Goal: Task Accomplishment & Management: Use online tool/utility

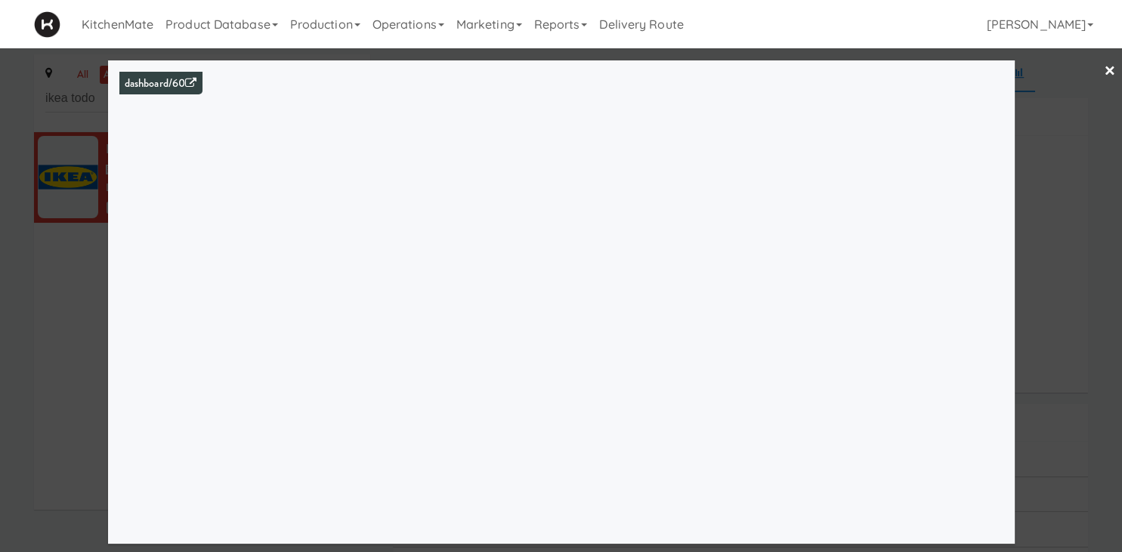
click at [8, 243] on div at bounding box center [561, 276] width 1122 height 552
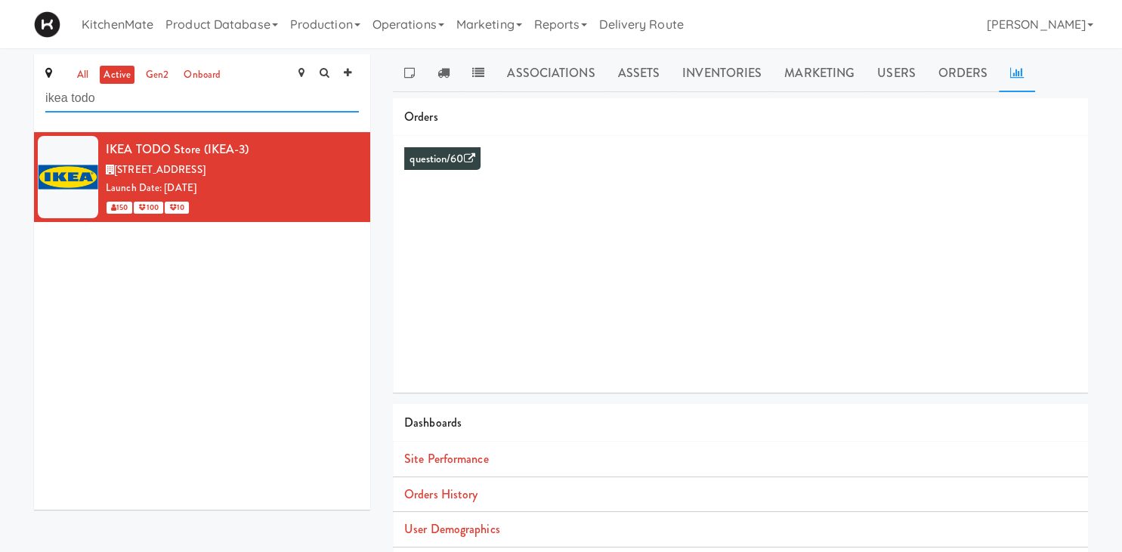
drag, startPoint x: 172, startPoint y: 90, endPoint x: -25, endPoint y: 123, distance: 199.3
click at [45, 113] on input "ikea todo" at bounding box center [202, 99] width 314 height 28
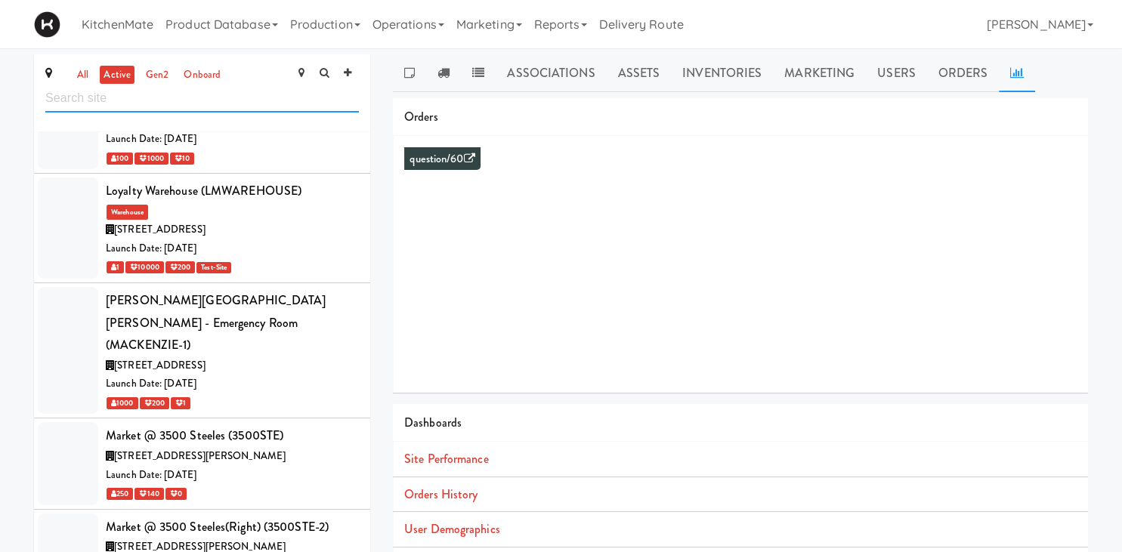
scroll to position [5523, 0]
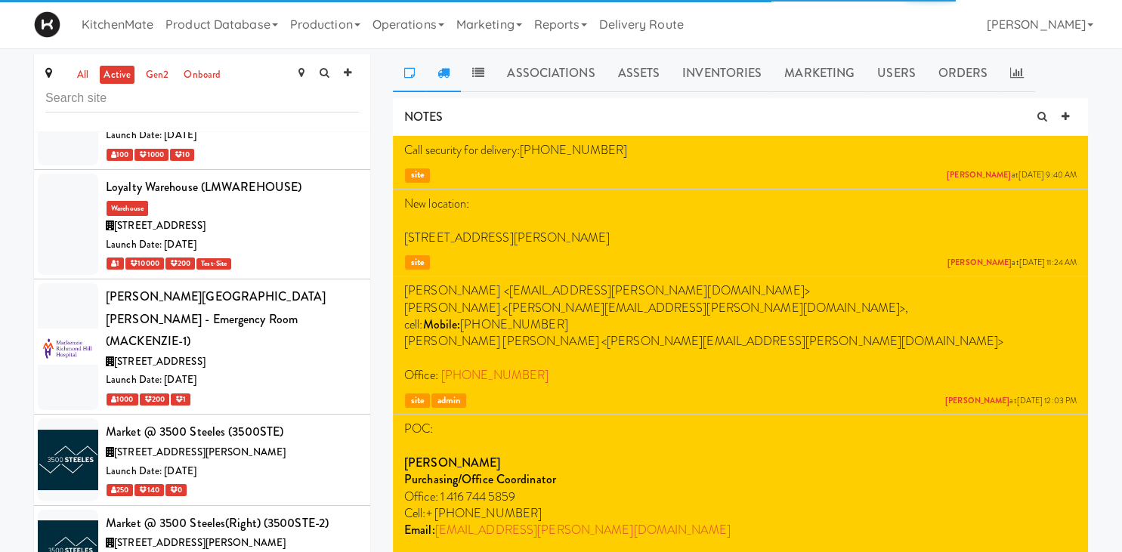
click at [445, 69] on icon at bounding box center [444, 73] width 12 height 12
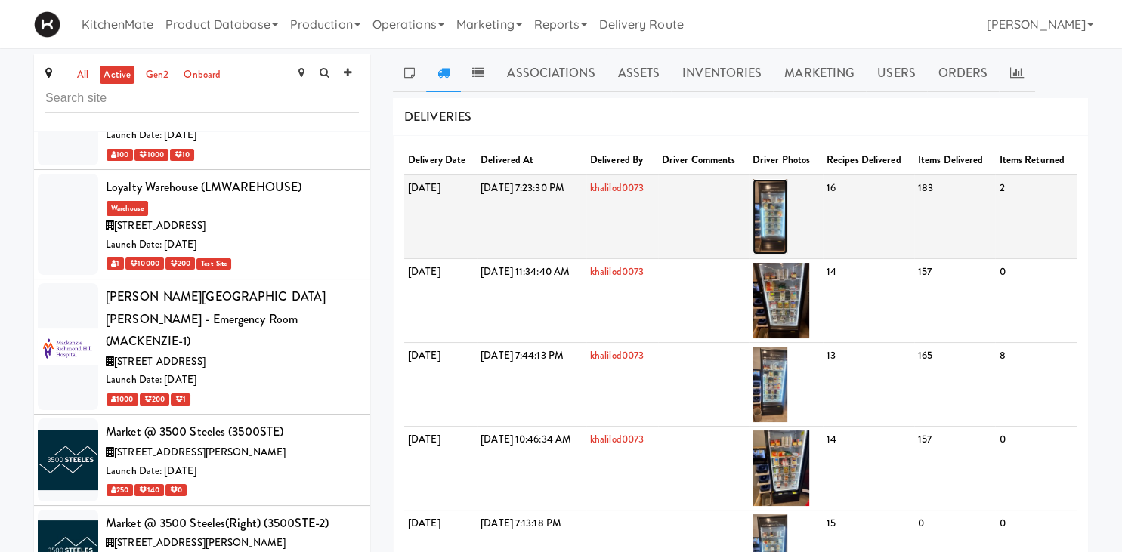
click at [788, 224] on img at bounding box center [771, 217] width 36 height 76
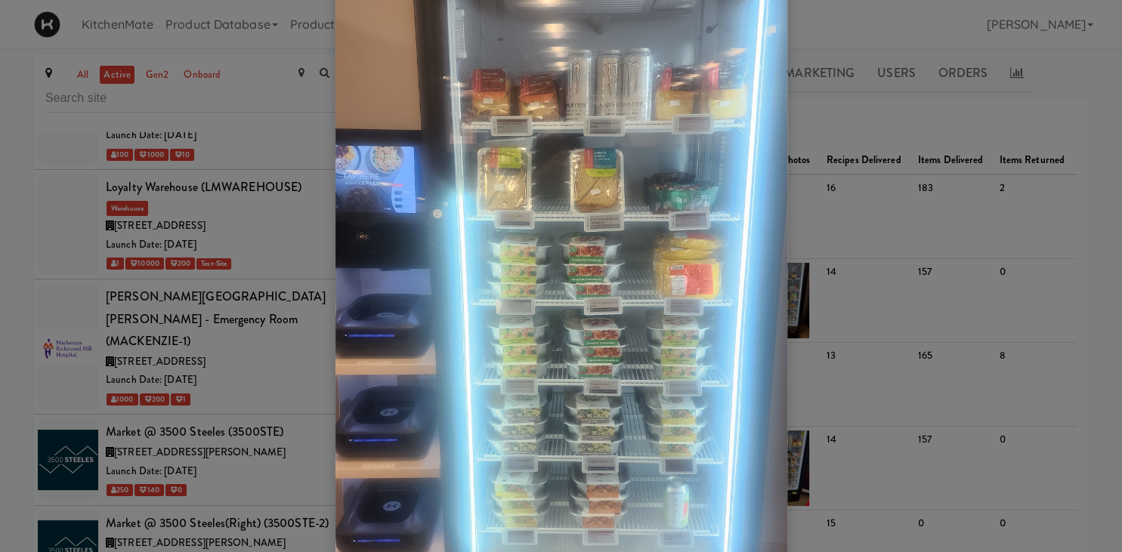
scroll to position [187, 0]
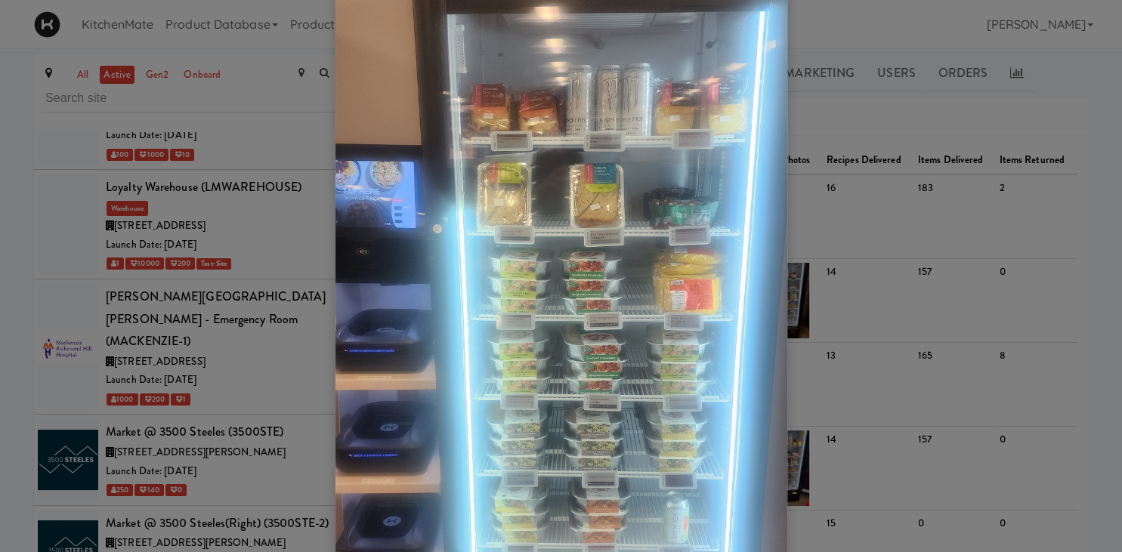
click at [967, 147] on div at bounding box center [561, 276] width 1122 height 552
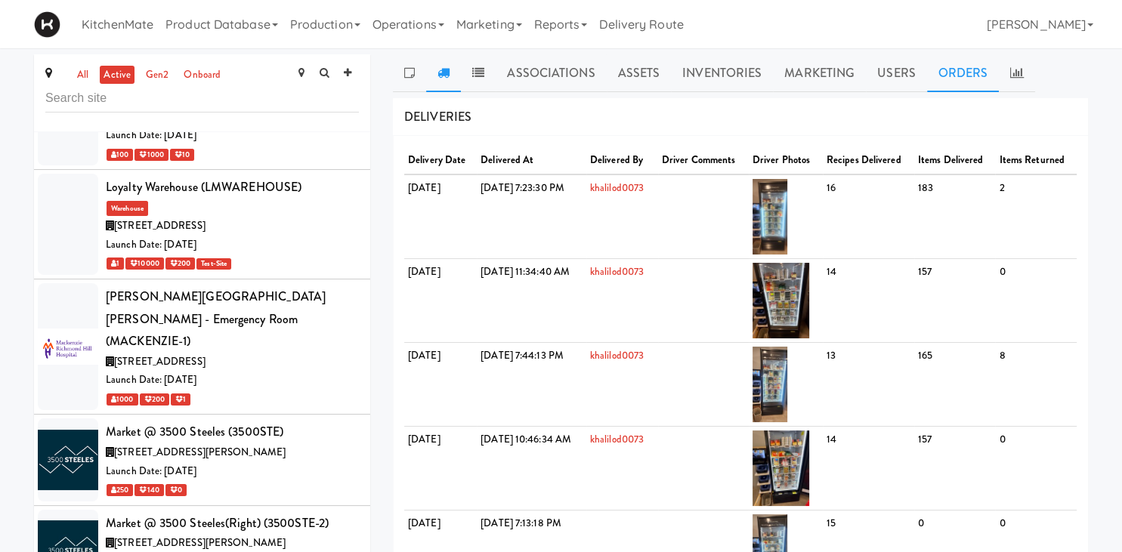
click at [974, 70] on link "Orders" at bounding box center [963, 73] width 73 height 38
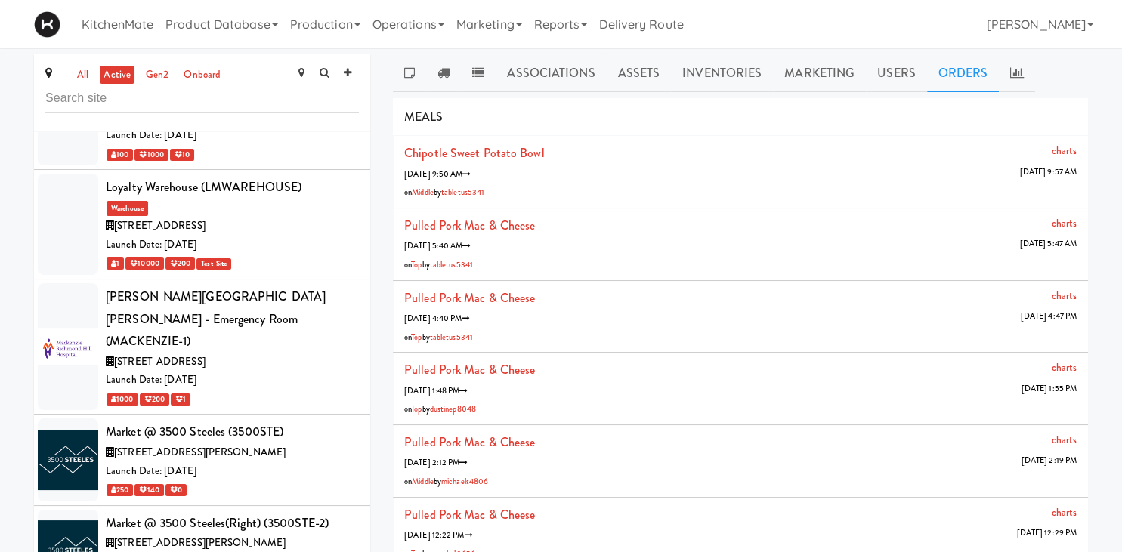
click at [1035, 67] on ul "Associations Assets Inventories Marketing Users Orders" at bounding box center [740, 73] width 695 height 38
click at [1013, 71] on icon at bounding box center [1017, 73] width 14 height 12
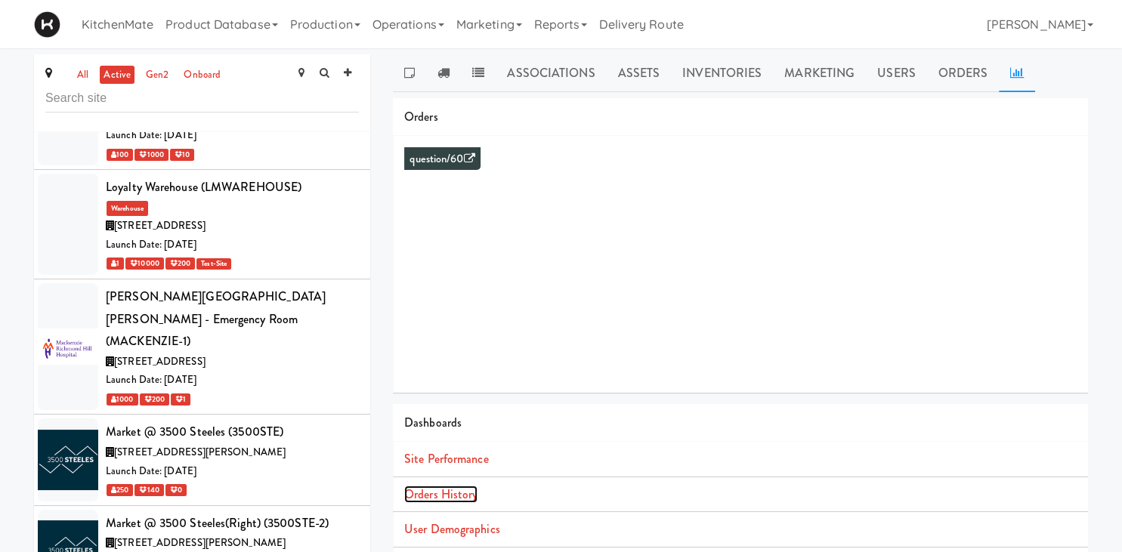
click at [451, 498] on link "Orders History" at bounding box center [440, 494] width 73 height 17
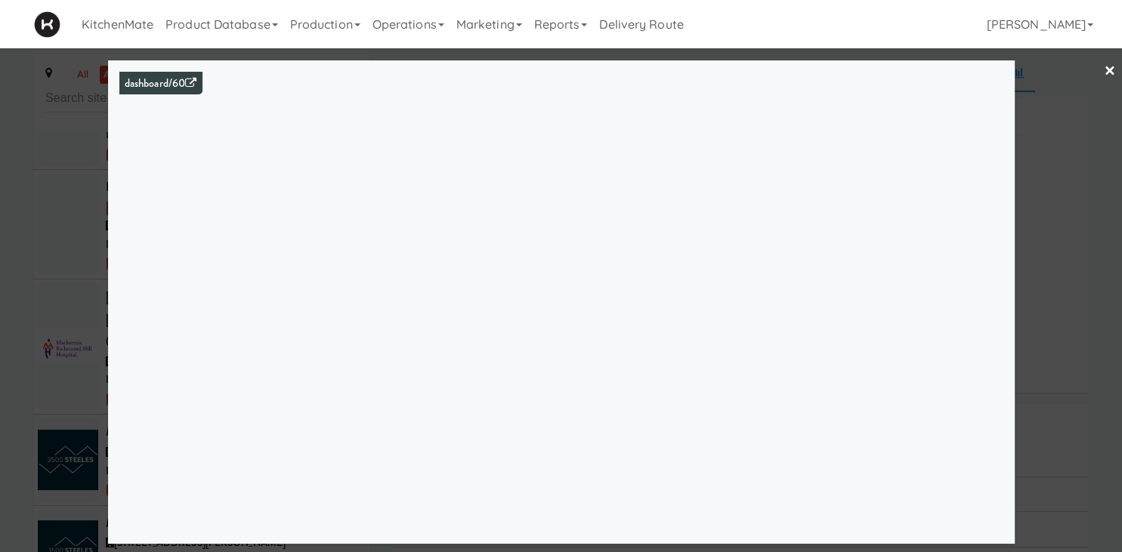
click at [92, 184] on div at bounding box center [561, 276] width 1122 height 552
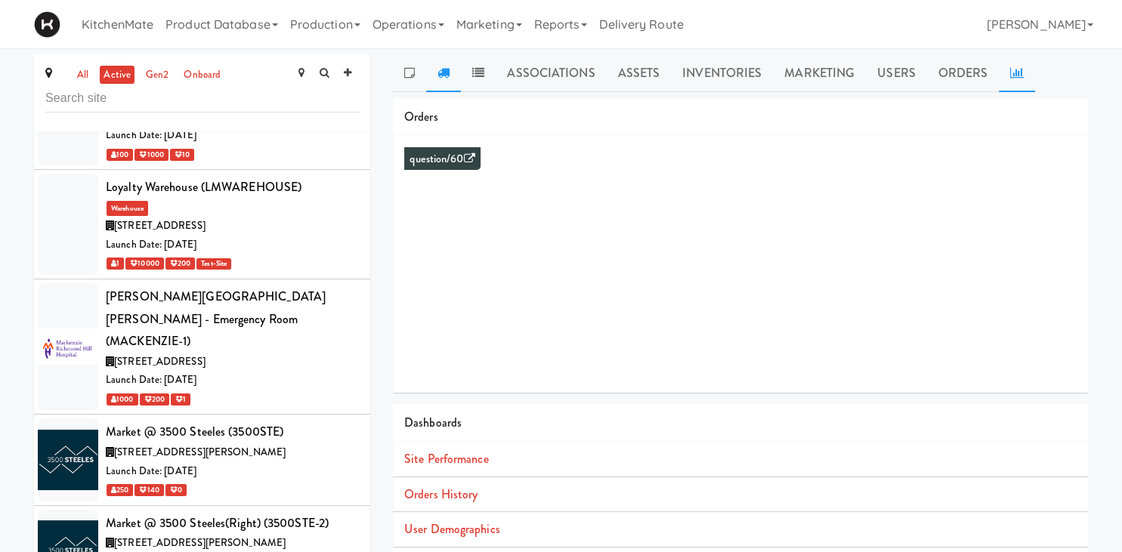
click at [441, 74] on icon at bounding box center [444, 73] width 12 height 12
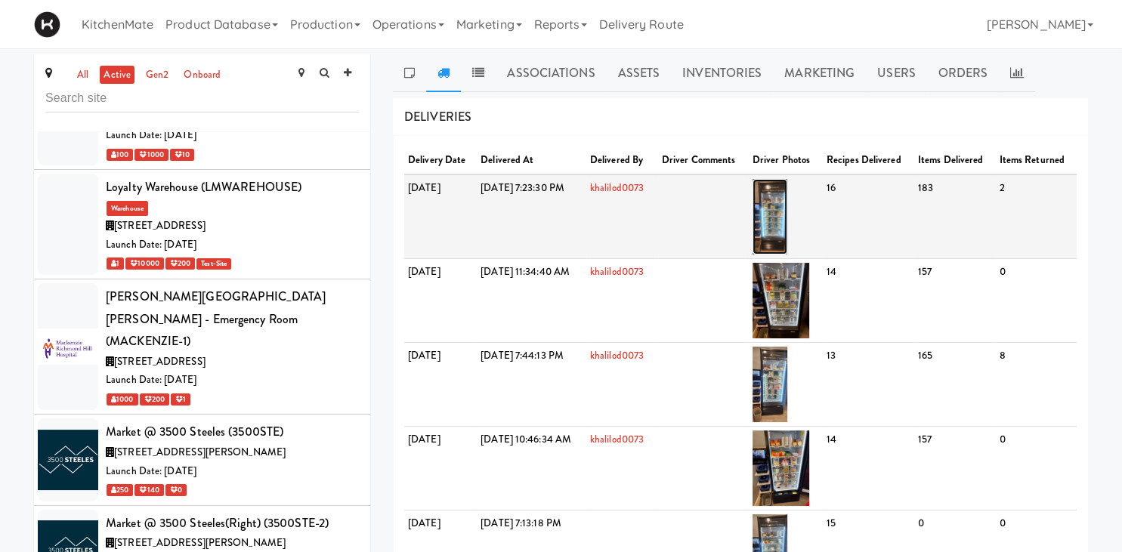
click at [788, 207] on img at bounding box center [771, 217] width 36 height 76
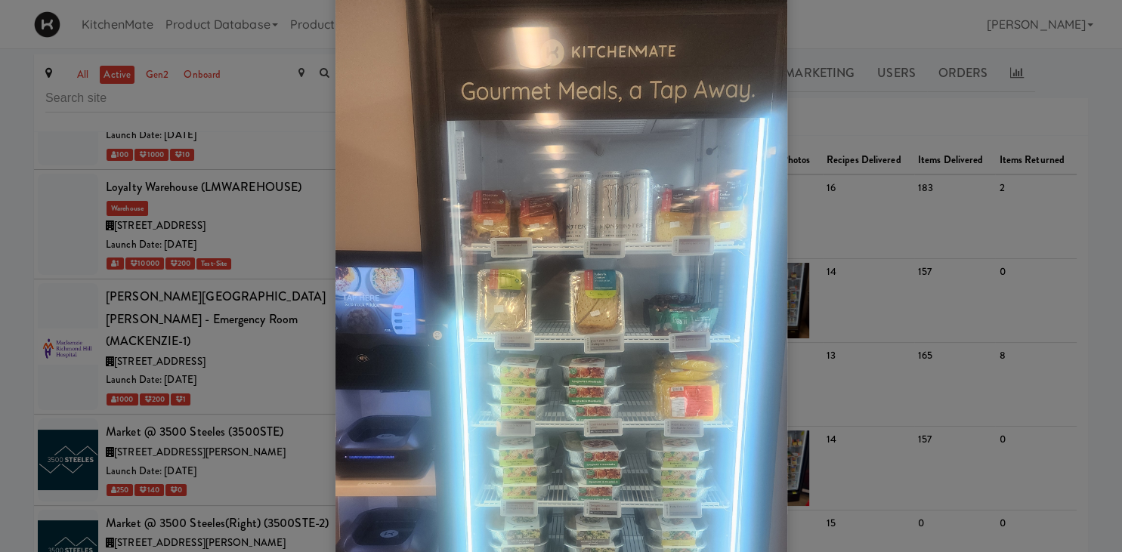
scroll to position [79, 0]
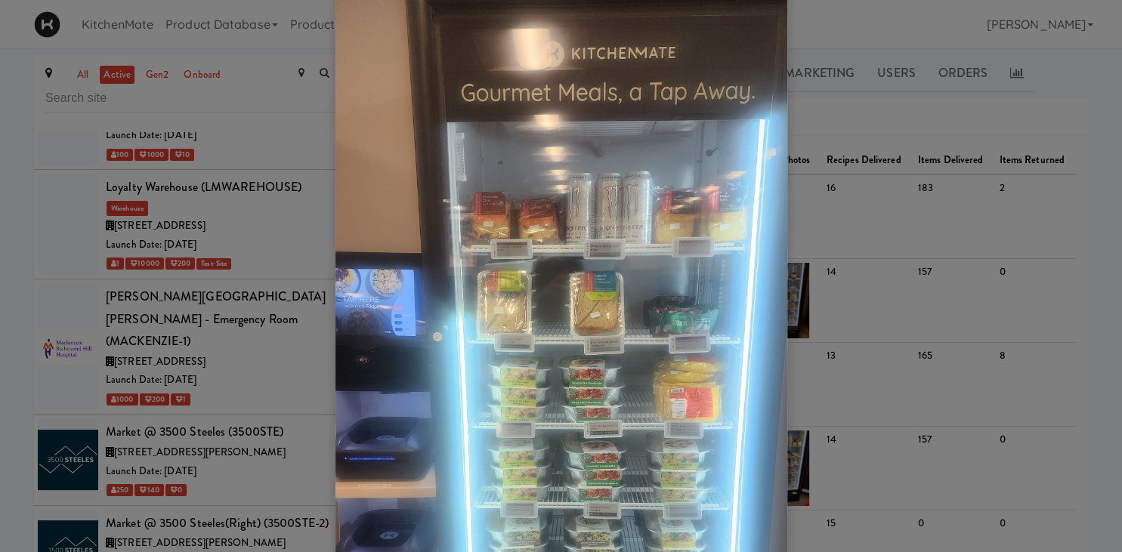
click at [153, 345] on div at bounding box center [561, 276] width 1122 height 552
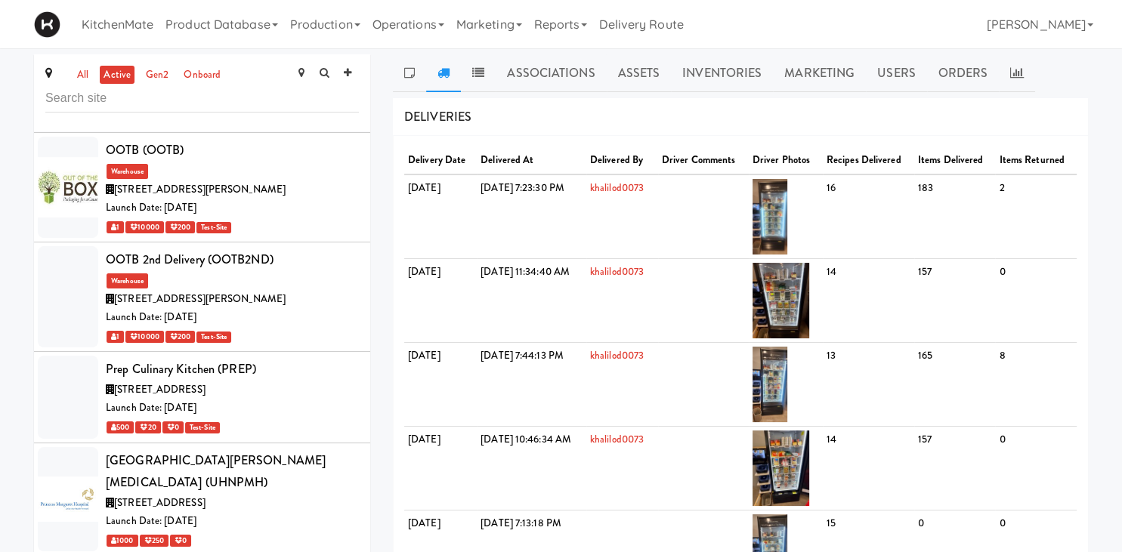
scroll to position [6823, 0]
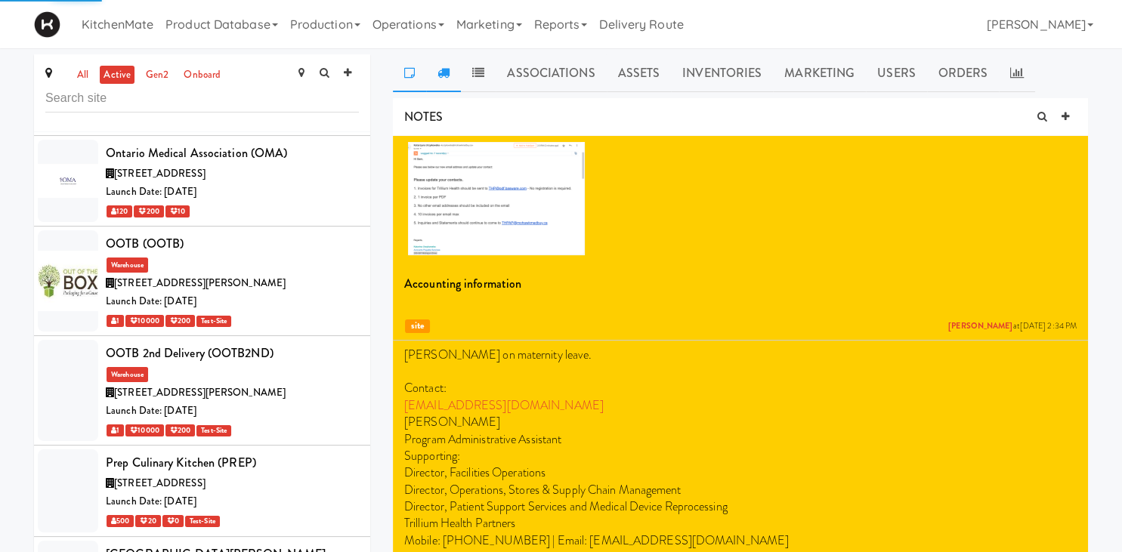
click at [448, 74] on icon at bounding box center [444, 73] width 12 height 12
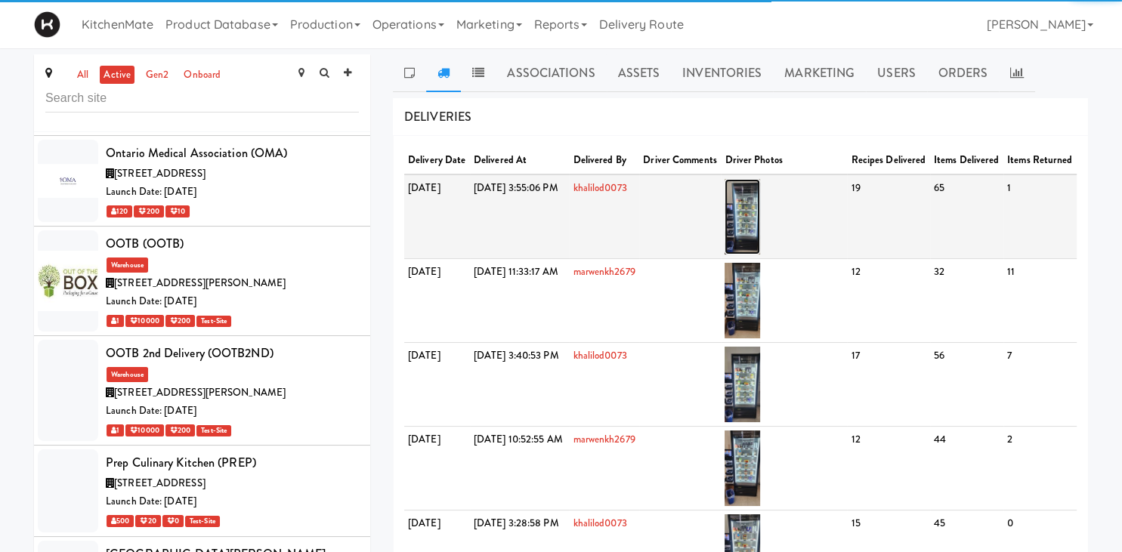
click at [760, 233] on img at bounding box center [743, 217] width 36 height 76
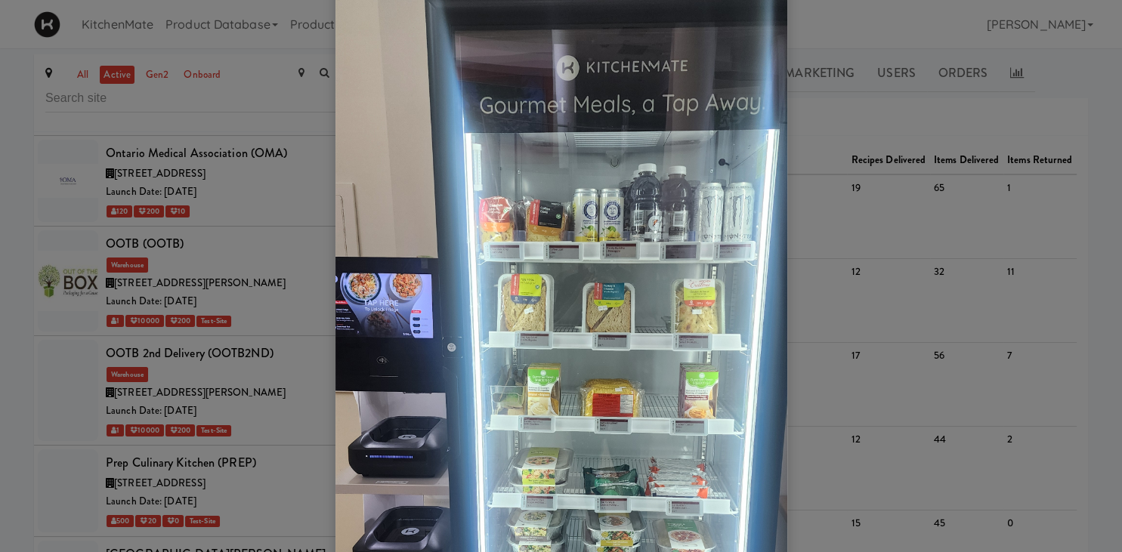
scroll to position [51, 0]
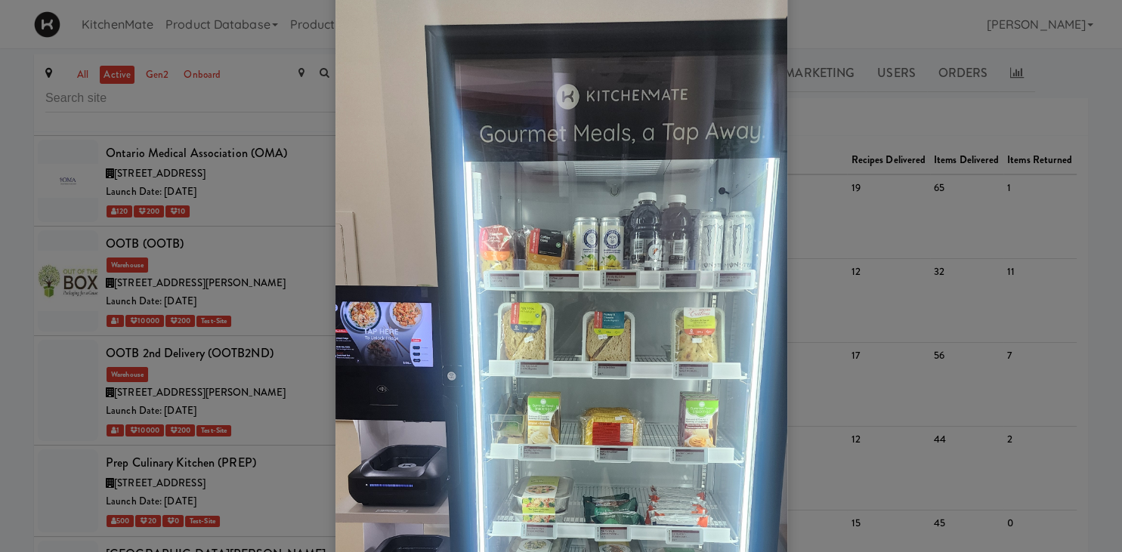
click at [842, 156] on div at bounding box center [561, 276] width 1122 height 552
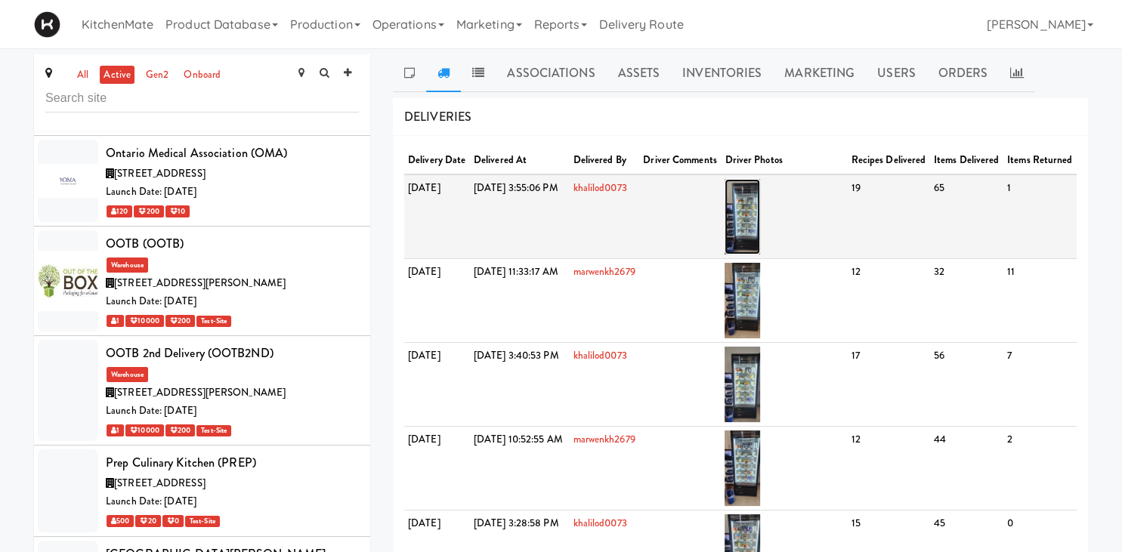
click at [760, 234] on img at bounding box center [743, 217] width 36 height 76
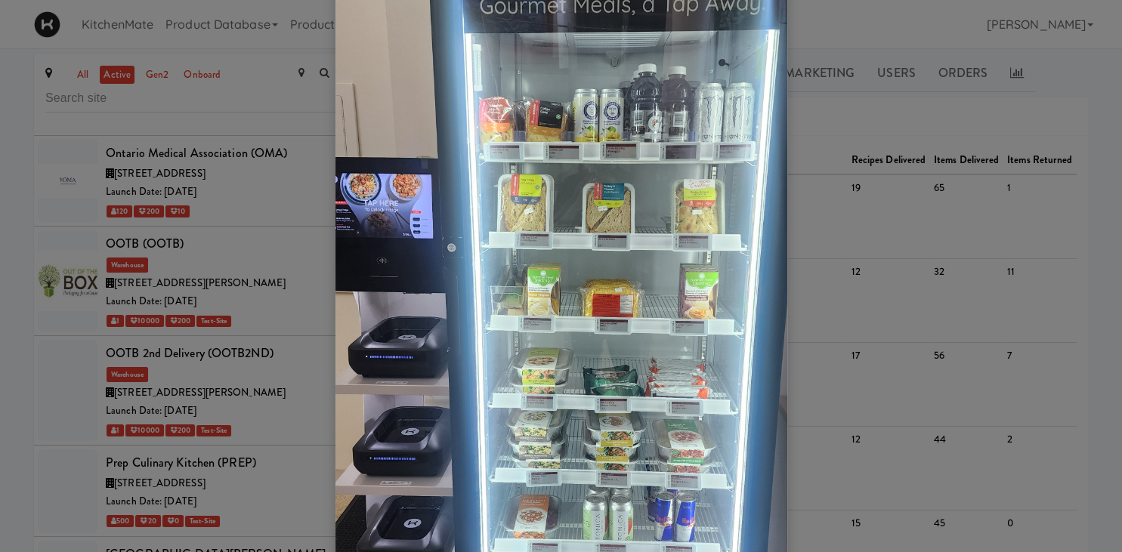
scroll to position [178, 0]
click at [1039, 221] on div at bounding box center [561, 276] width 1122 height 552
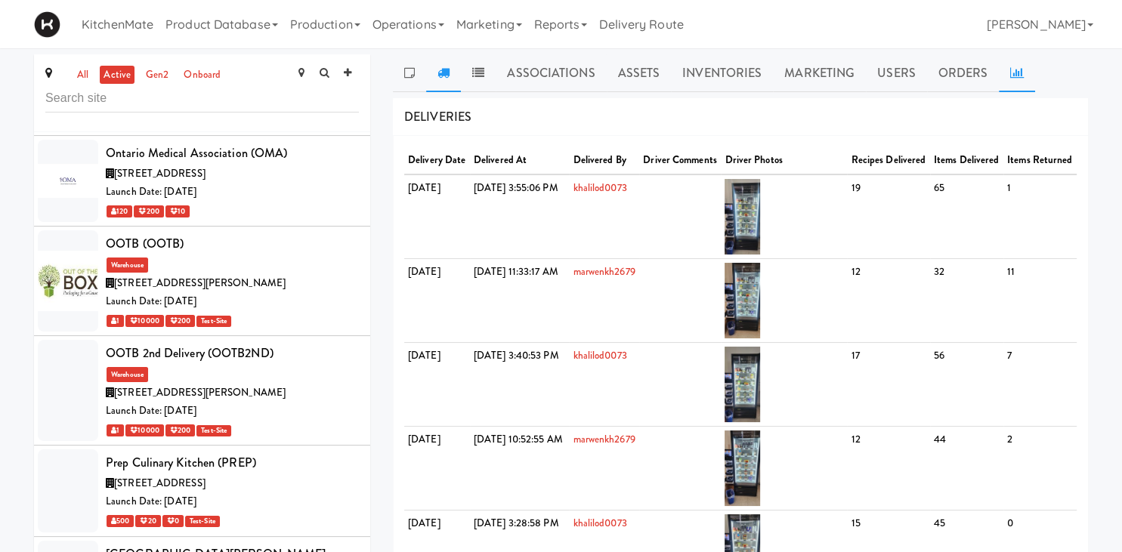
click at [1020, 72] on link at bounding box center [1017, 73] width 36 height 38
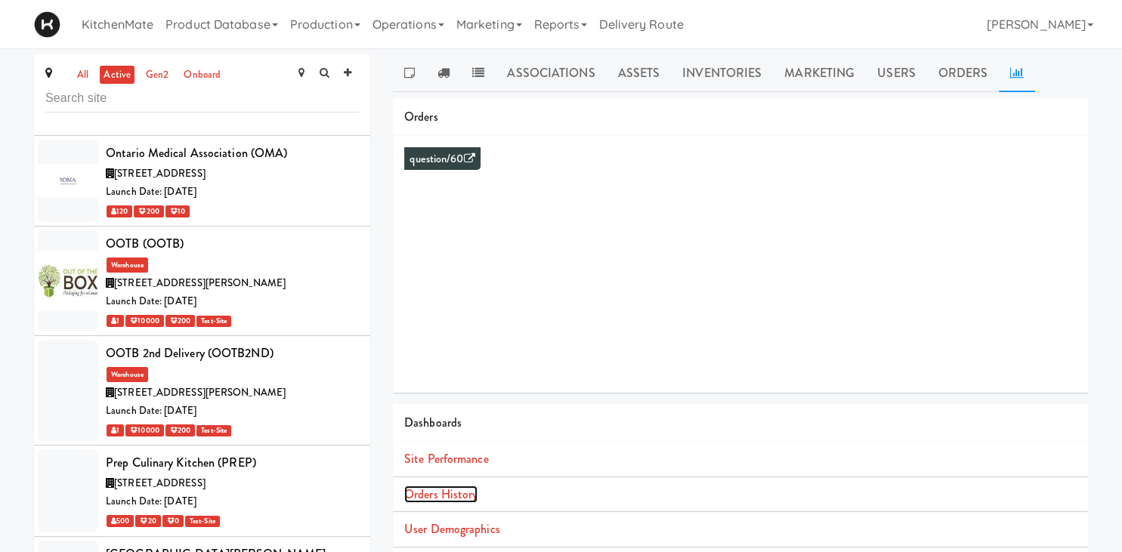
click at [472, 491] on link "Orders History" at bounding box center [440, 494] width 73 height 17
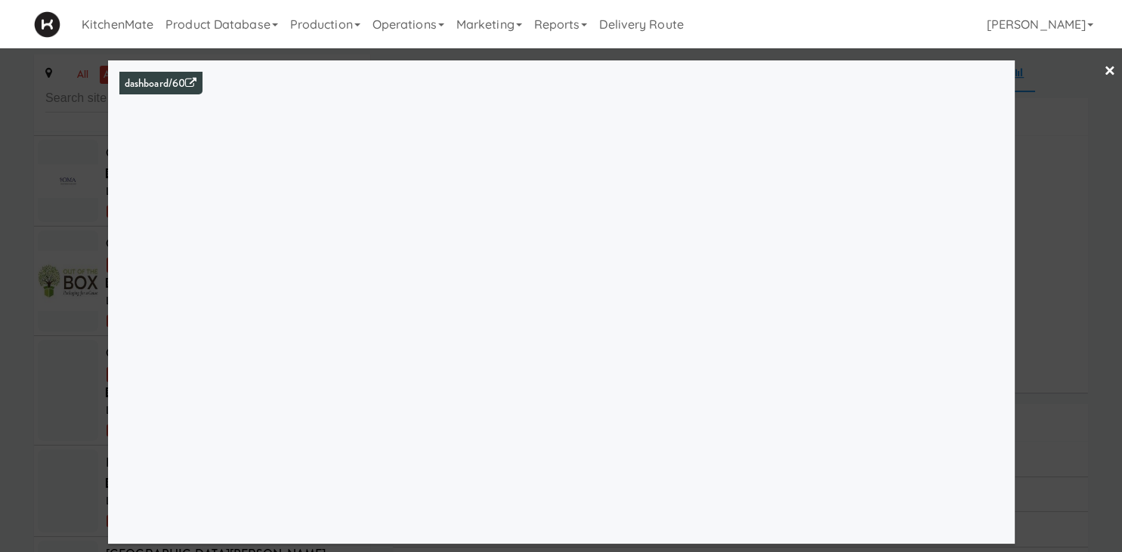
click at [41, 231] on div at bounding box center [561, 276] width 1122 height 552
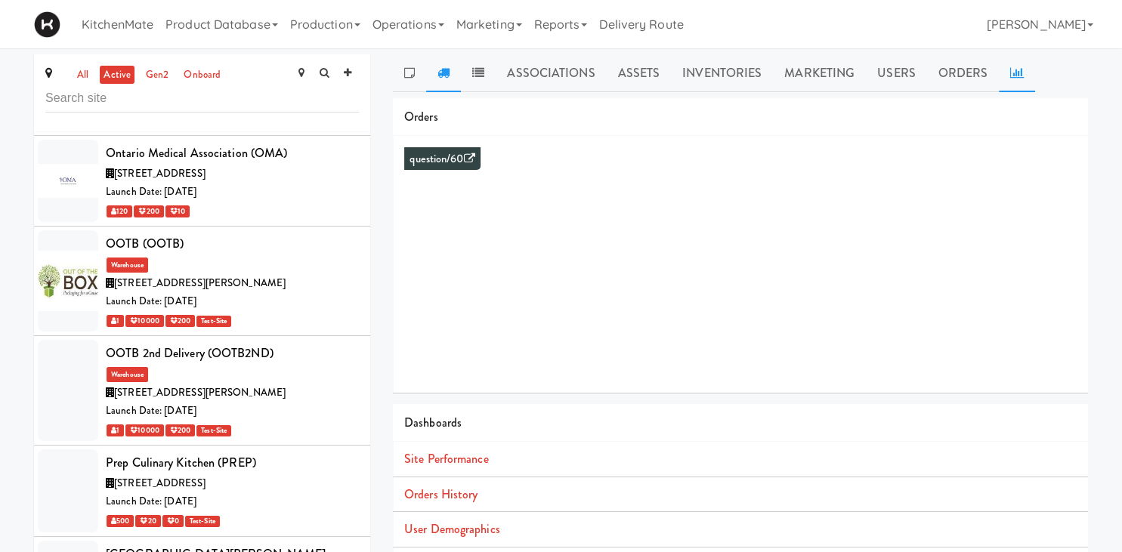
click at [446, 71] on icon at bounding box center [444, 73] width 12 height 12
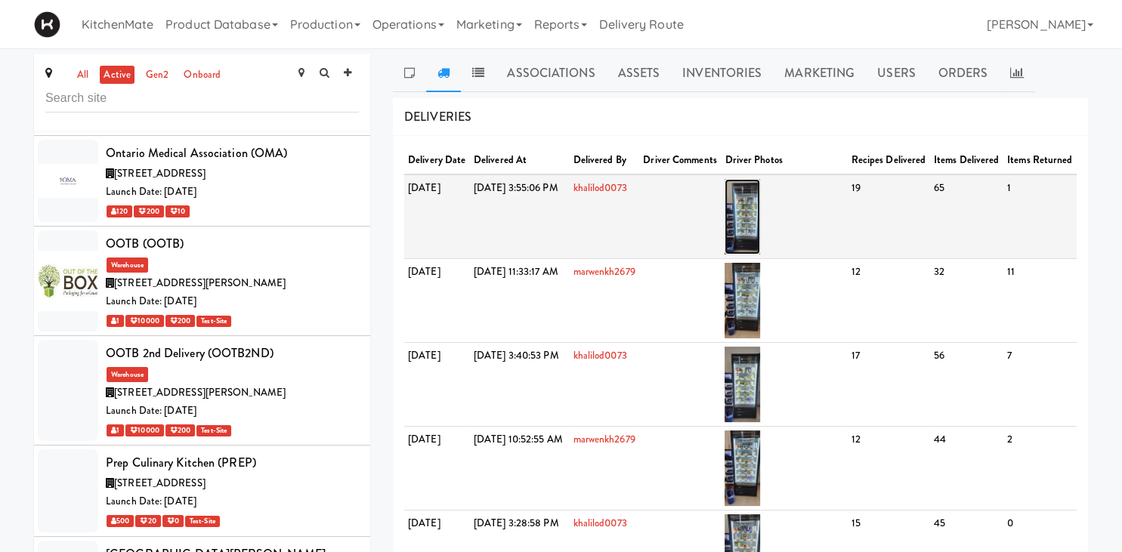
click at [760, 246] on img at bounding box center [743, 217] width 36 height 76
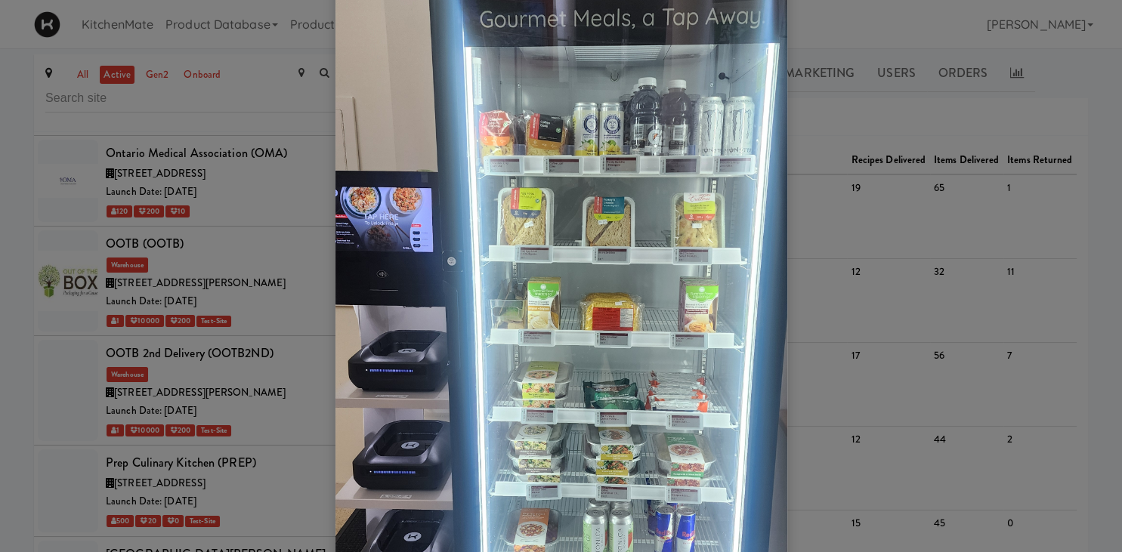
scroll to position [169, 0]
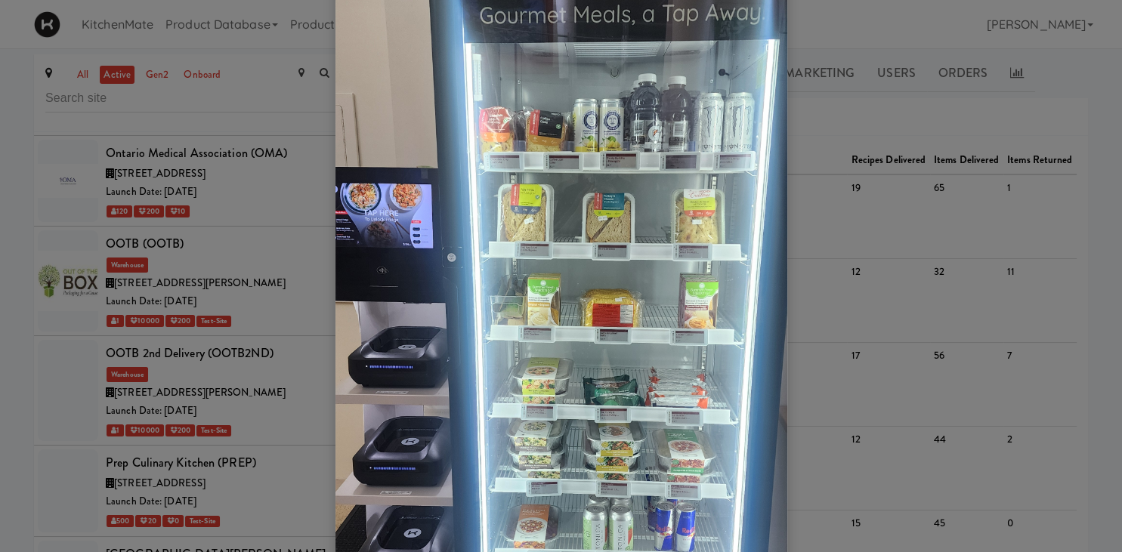
click at [183, 442] on div at bounding box center [561, 276] width 1122 height 552
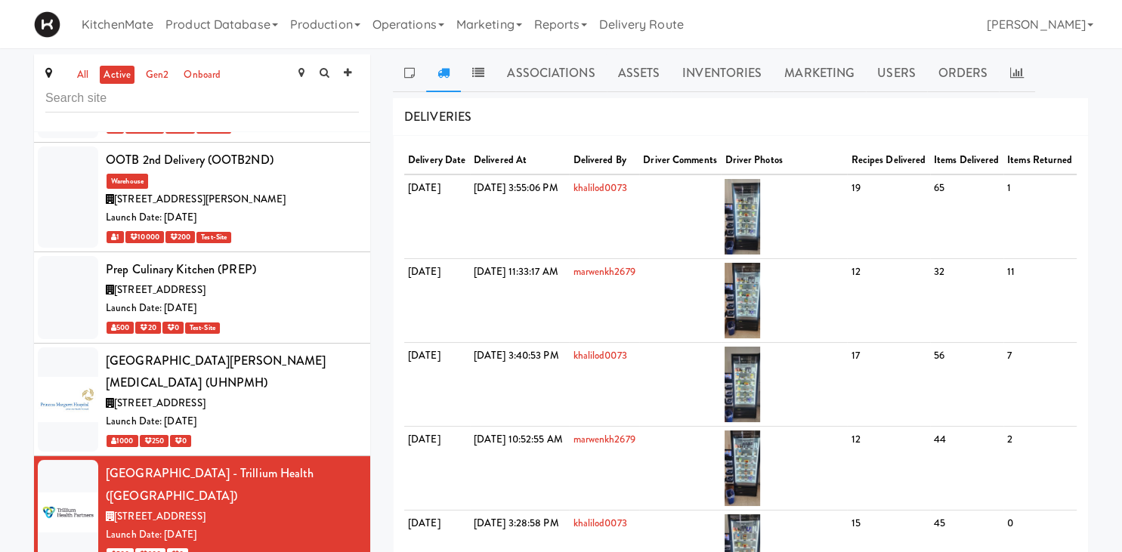
scroll to position [7025, 0]
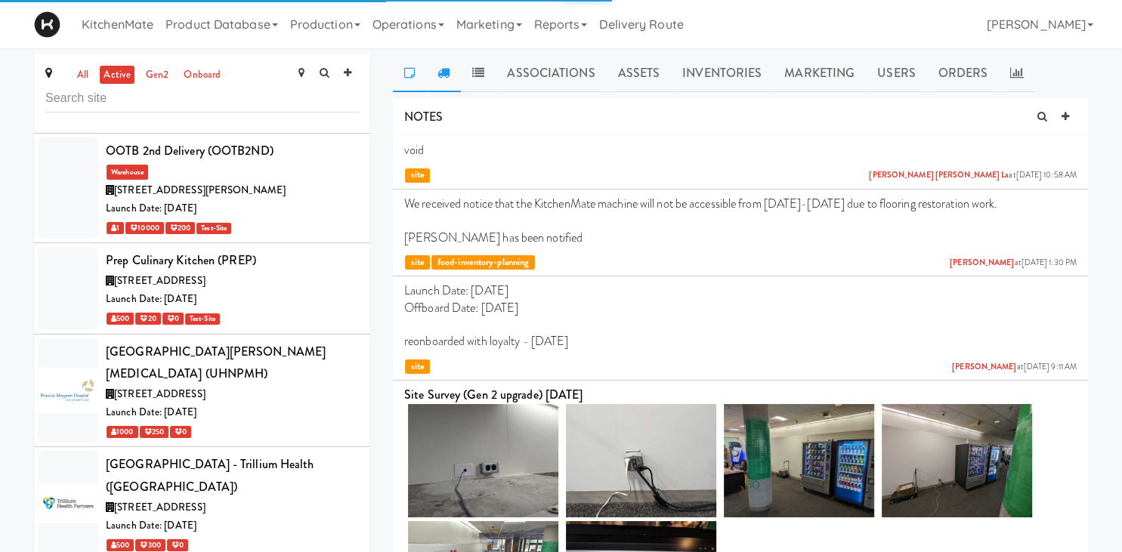
click at [445, 69] on icon at bounding box center [444, 73] width 12 height 12
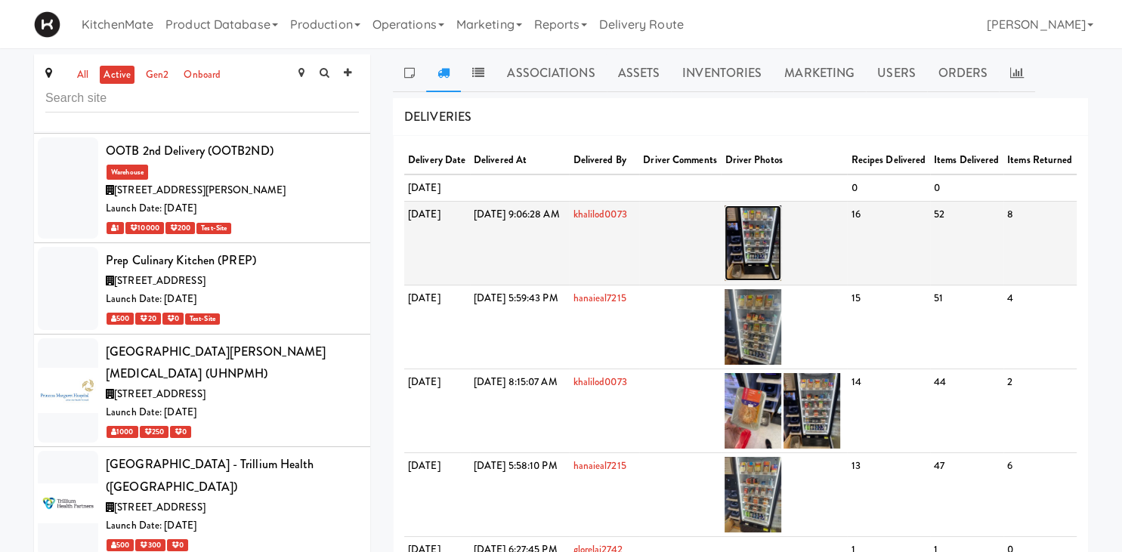
click at [767, 256] on img at bounding box center [753, 244] width 57 height 76
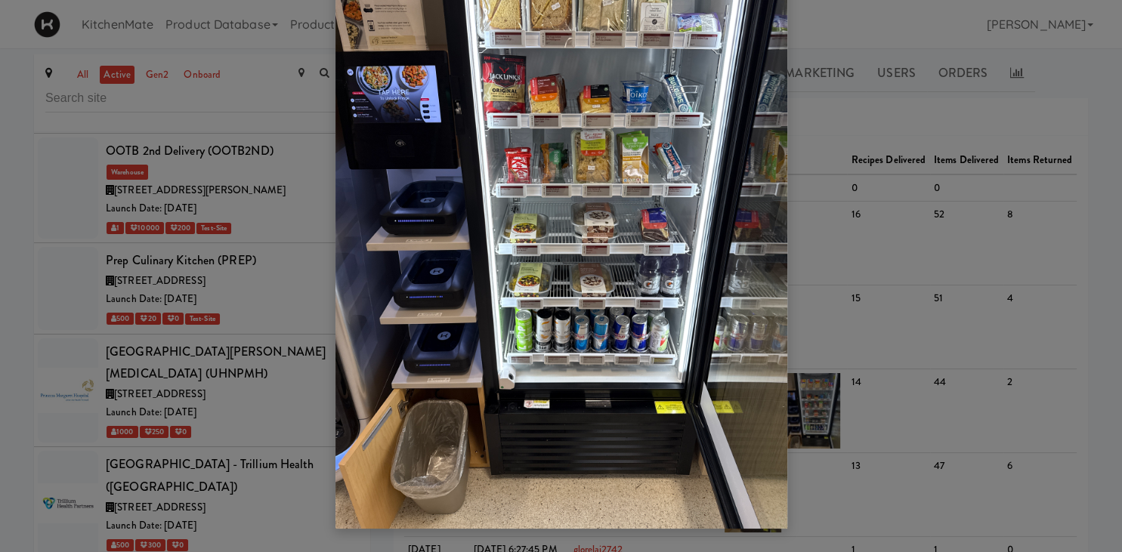
click at [516, 8] on div at bounding box center [561, 276] width 1122 height 552
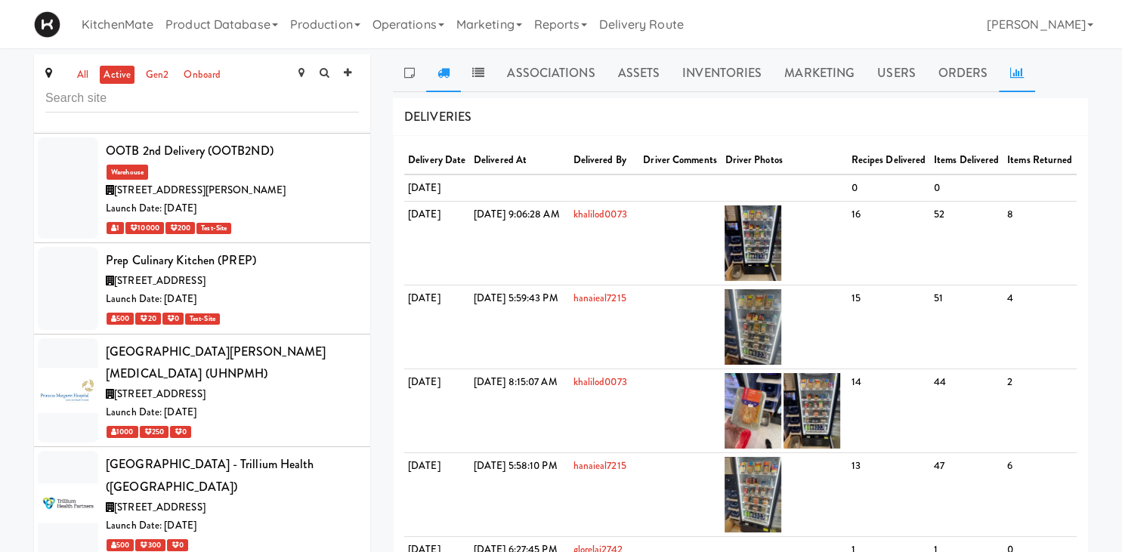
click at [1011, 74] on icon at bounding box center [1017, 73] width 14 height 12
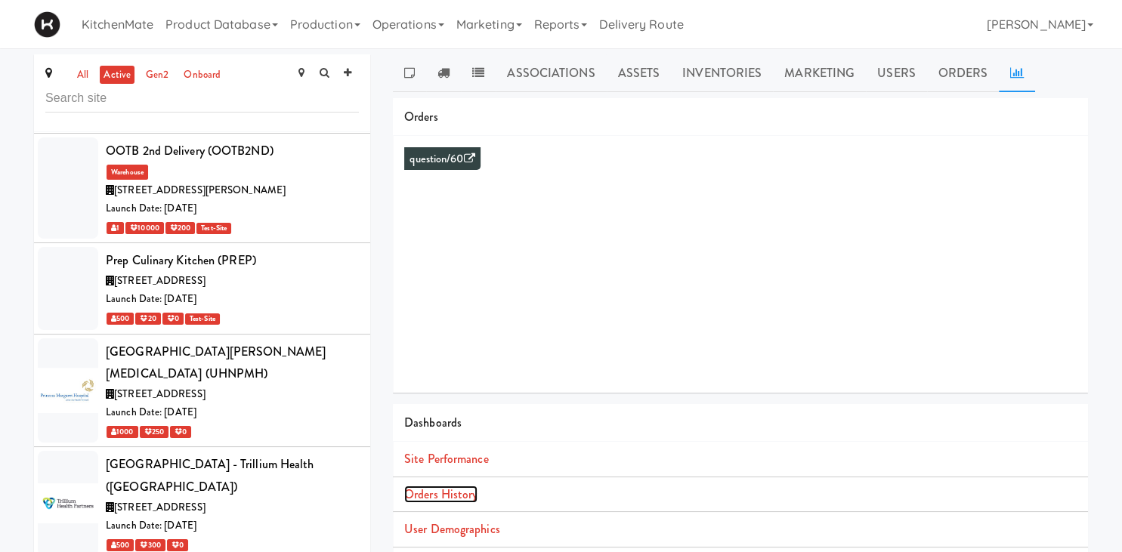
click at [450, 490] on link "Orders History" at bounding box center [440, 494] width 73 height 17
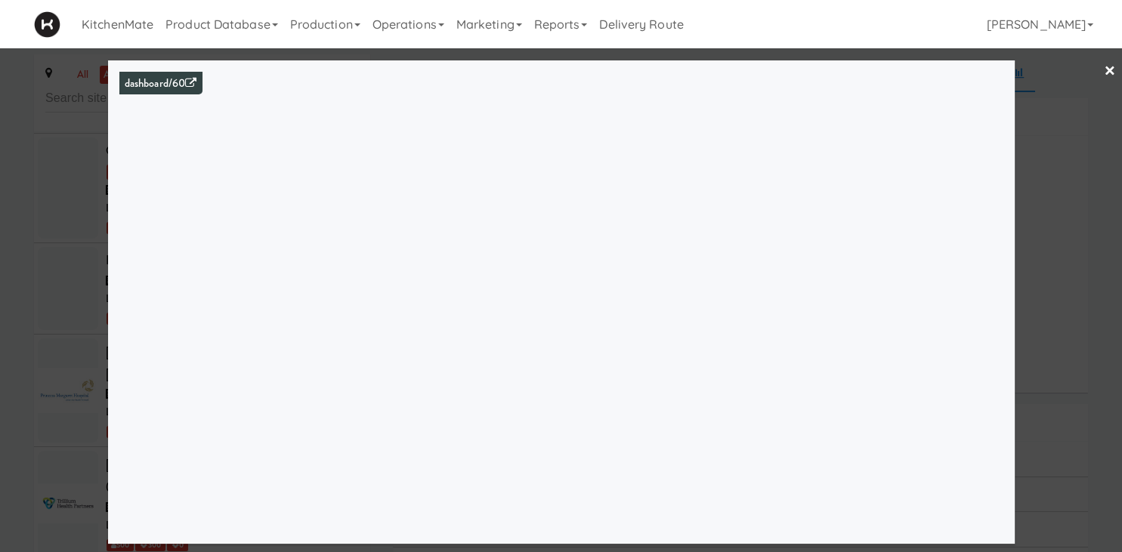
click at [35, 352] on div at bounding box center [561, 276] width 1122 height 552
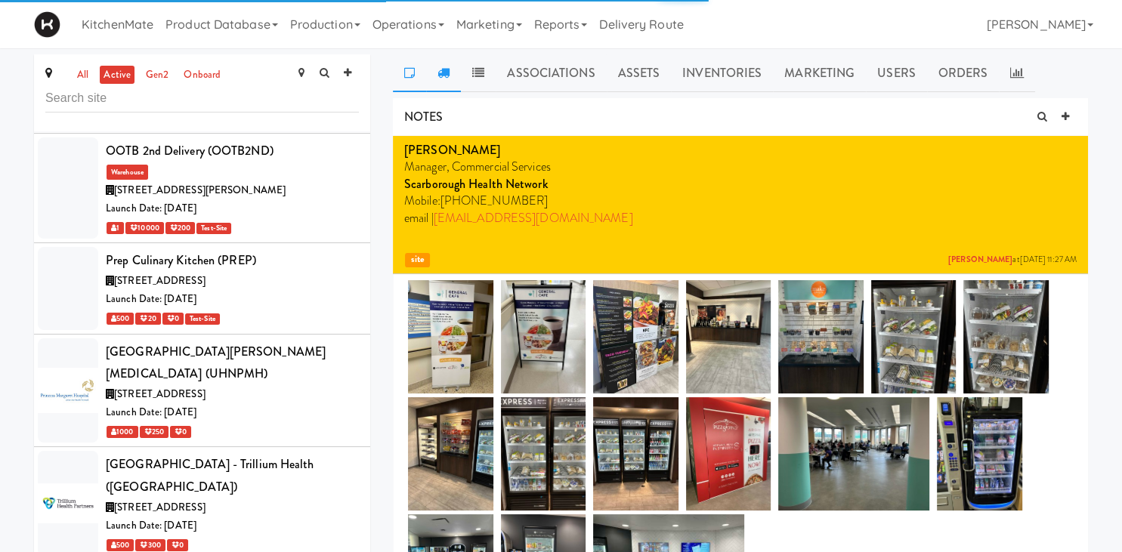
click at [439, 81] on link at bounding box center [443, 73] width 35 height 38
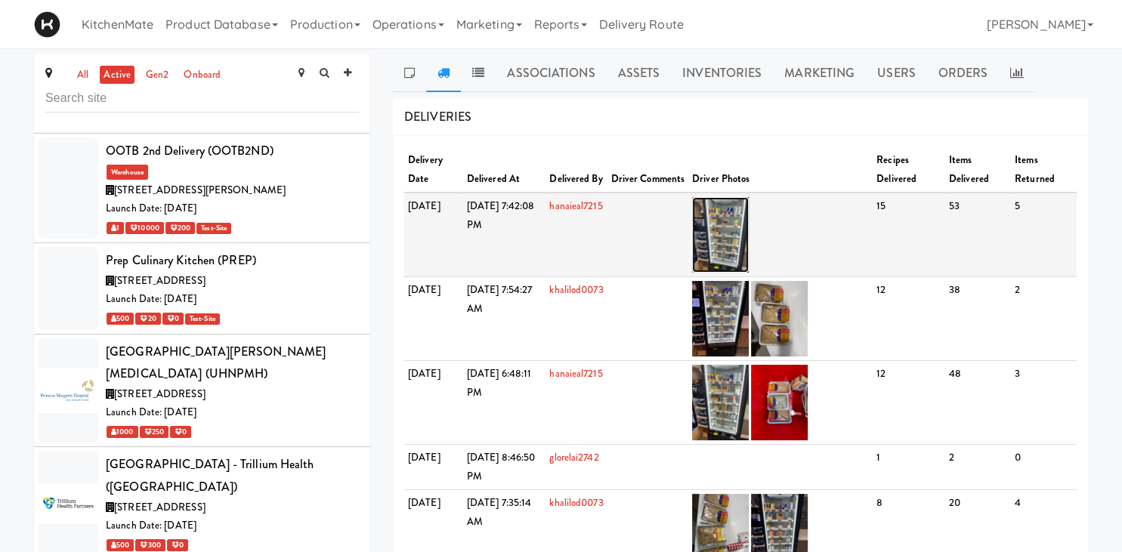
click at [739, 226] on img at bounding box center [720, 235] width 57 height 76
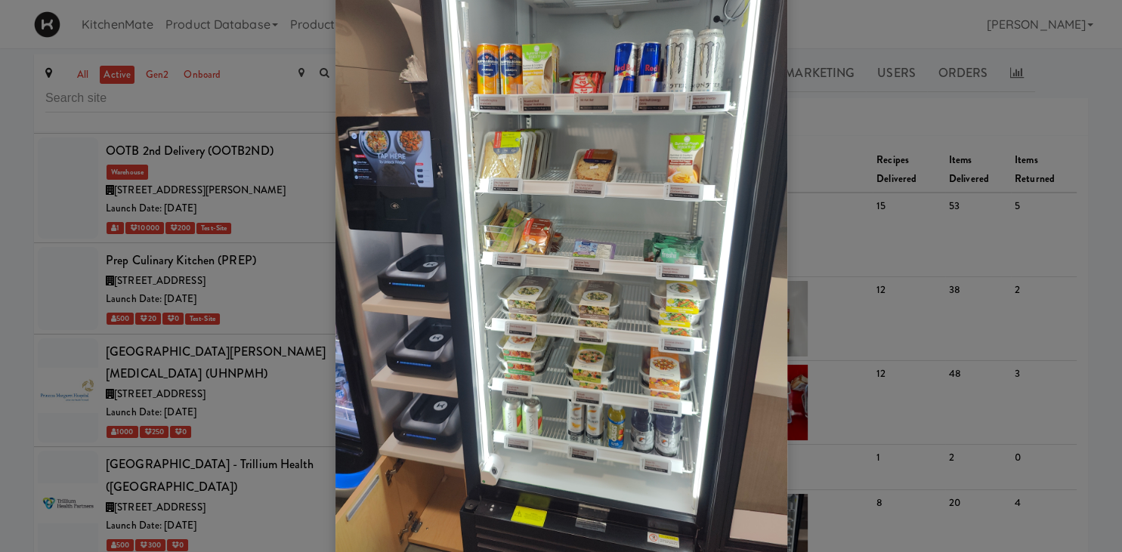
scroll to position [67, 0]
click at [948, 164] on div at bounding box center [561, 276] width 1122 height 552
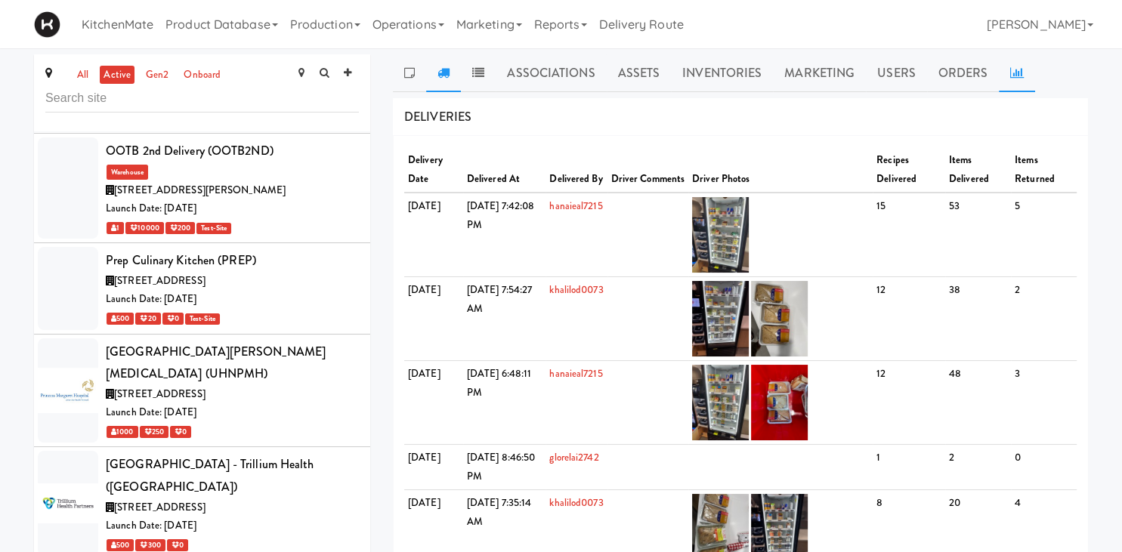
click at [1013, 76] on icon at bounding box center [1017, 73] width 14 height 12
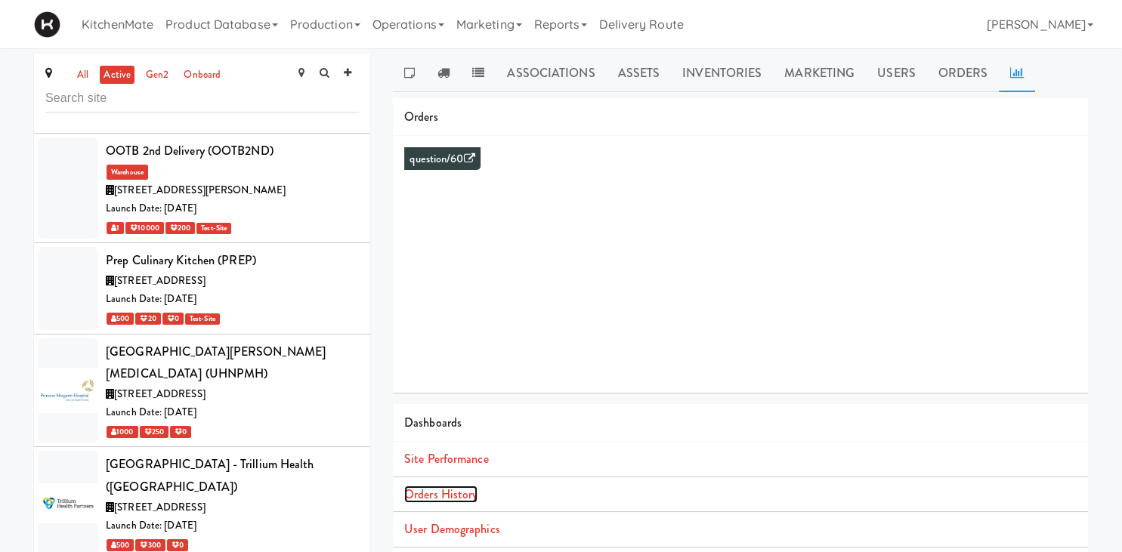
click at [422, 493] on link "Orders History" at bounding box center [440, 494] width 73 height 17
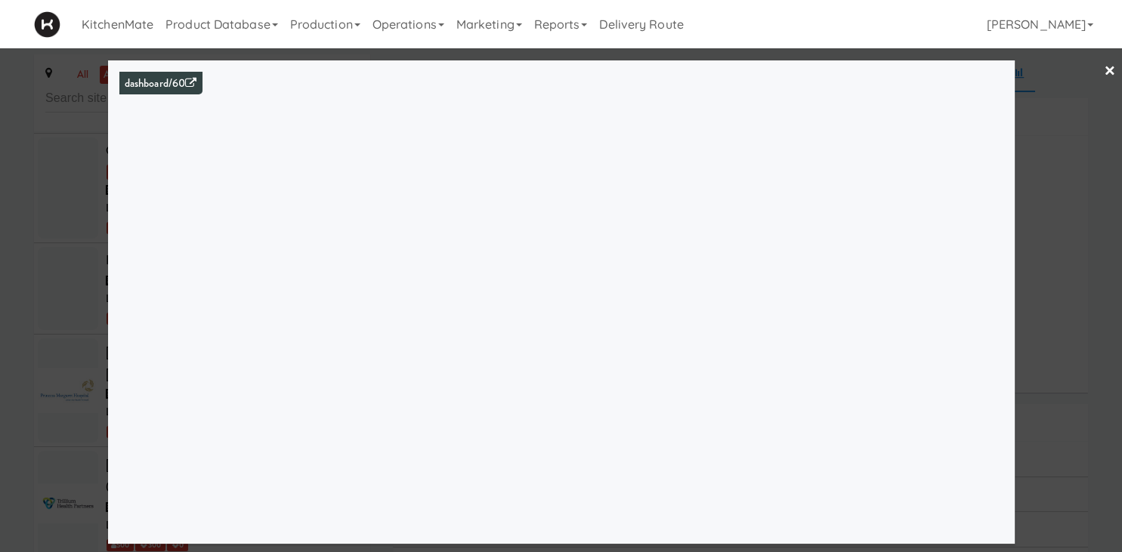
click at [89, 144] on div at bounding box center [561, 276] width 1122 height 552
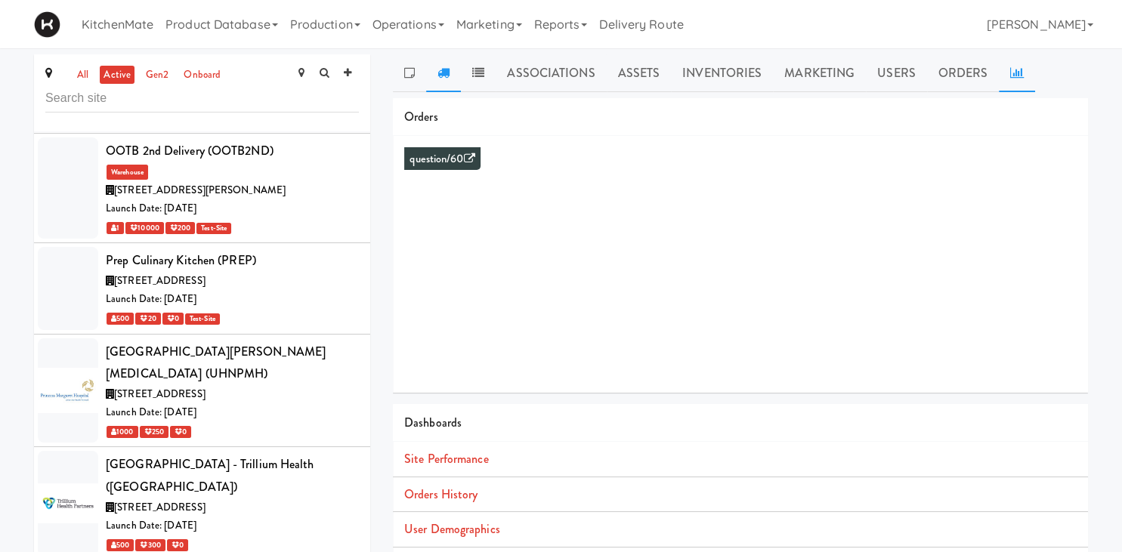
click at [439, 78] on icon at bounding box center [444, 73] width 12 height 12
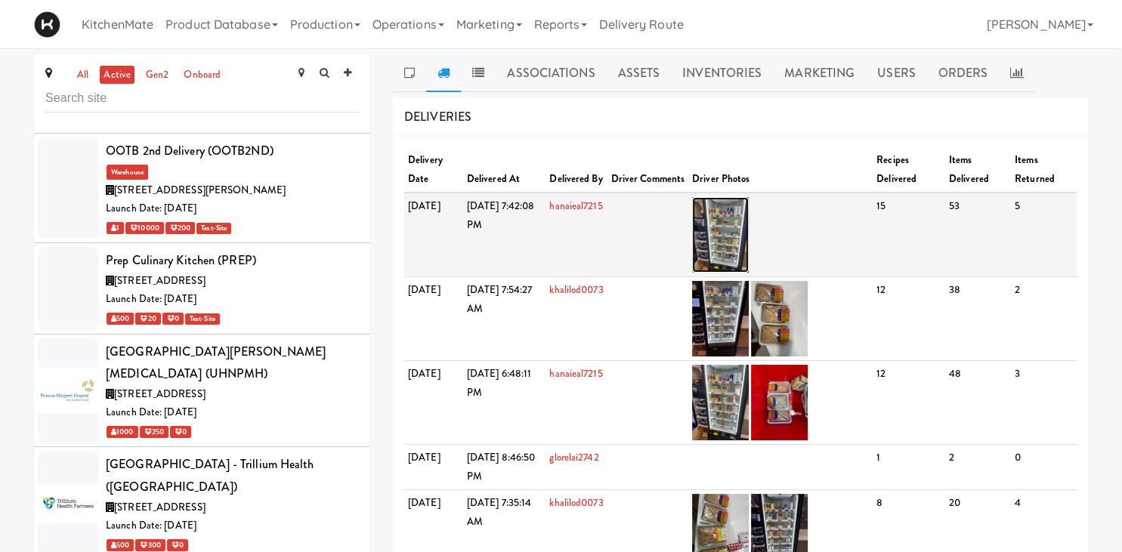
click at [749, 229] on img at bounding box center [720, 235] width 57 height 76
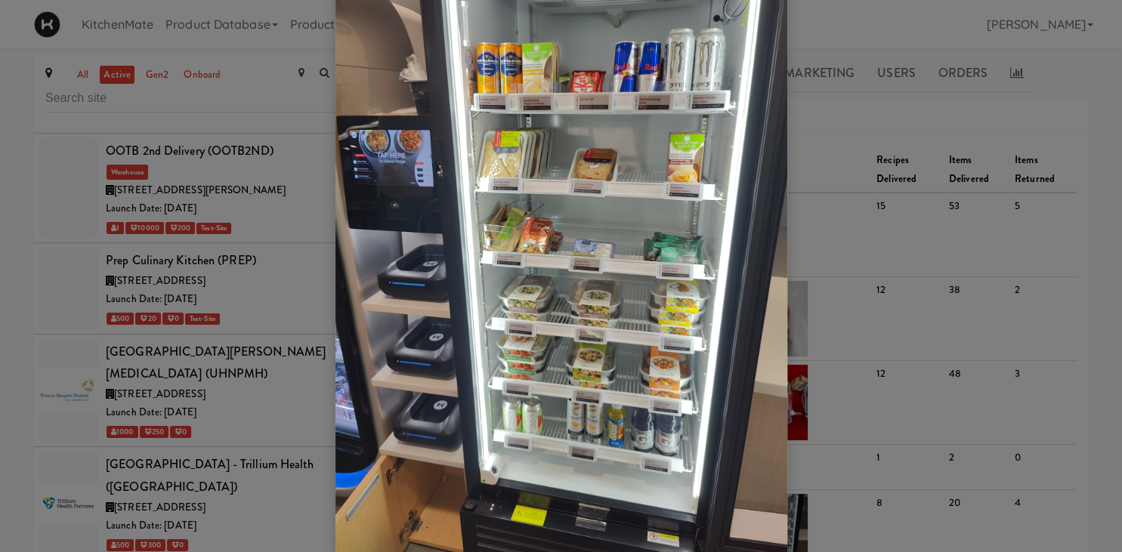
click at [819, 112] on div at bounding box center [561, 276] width 1122 height 552
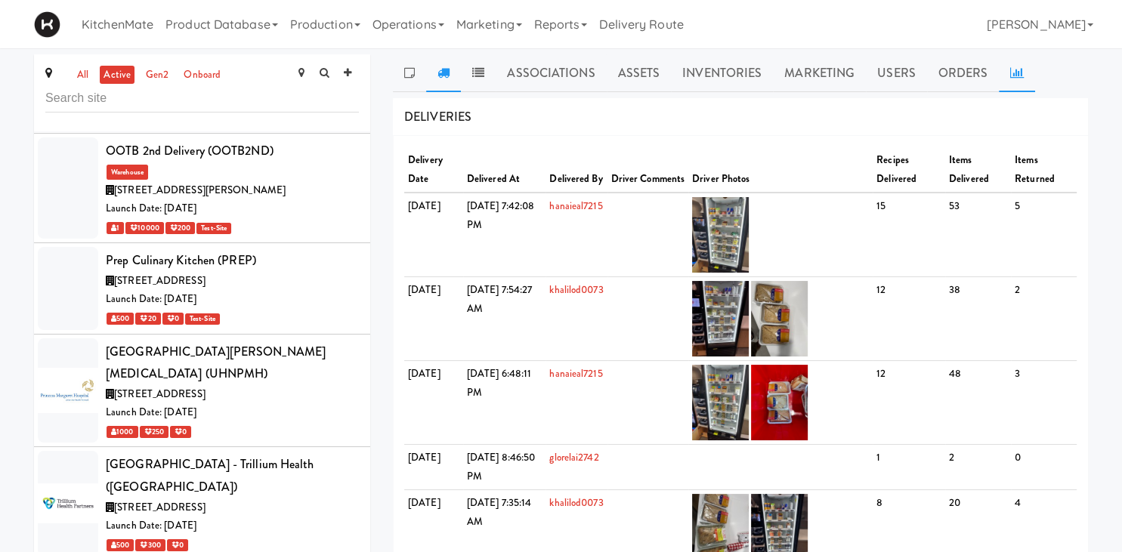
click at [1019, 74] on icon at bounding box center [1017, 73] width 14 height 12
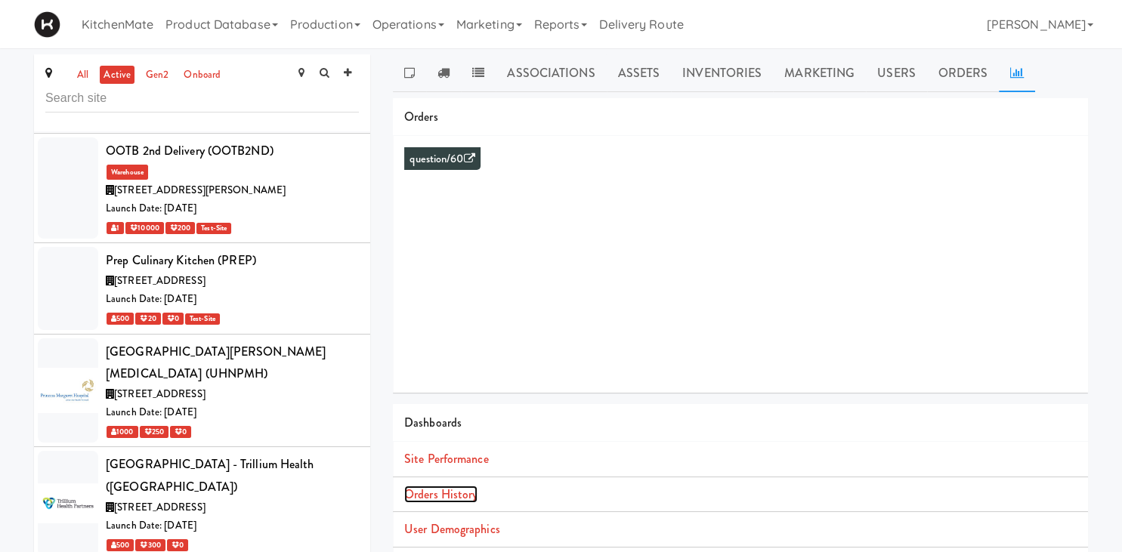
click at [434, 490] on link "Orders History" at bounding box center [440, 494] width 73 height 17
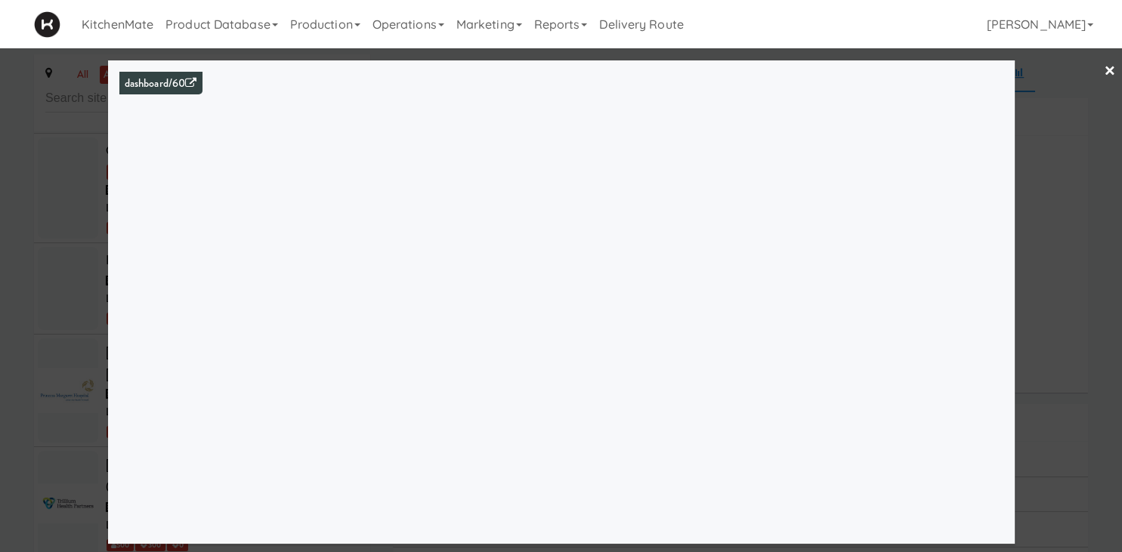
click at [2, 162] on div at bounding box center [561, 276] width 1122 height 552
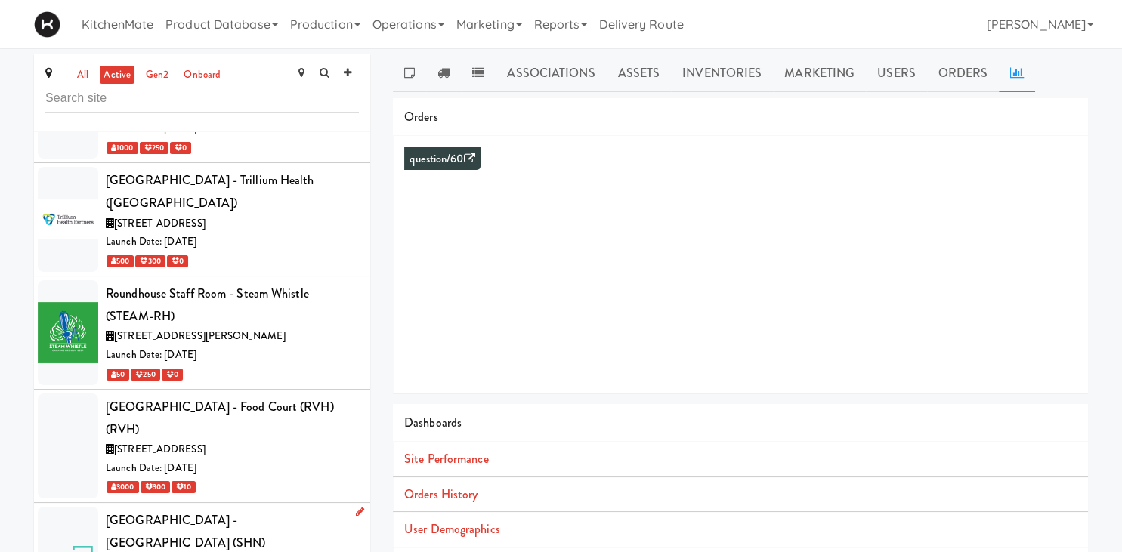
scroll to position [7323, 0]
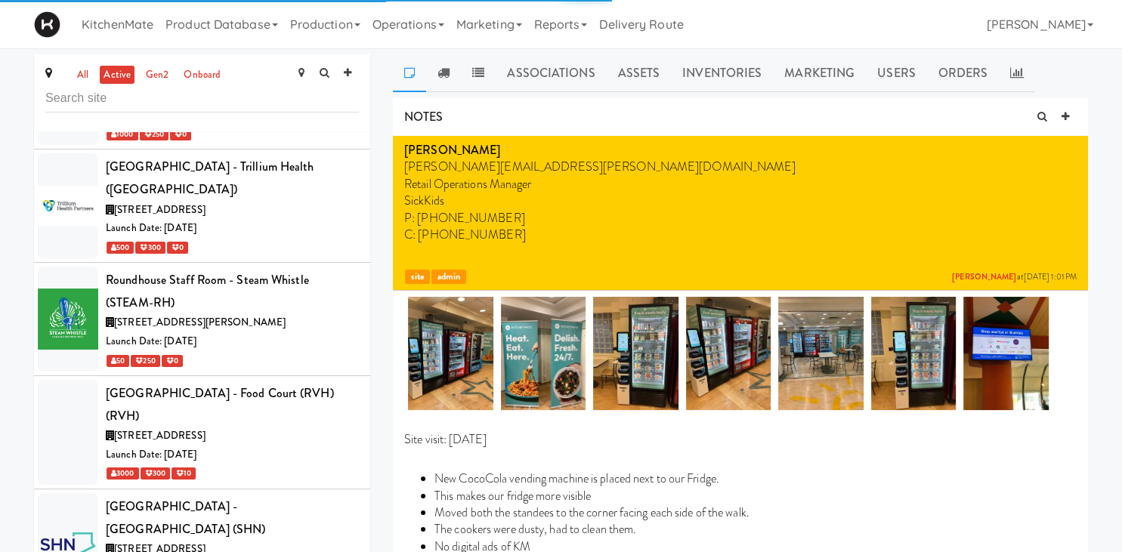
click at [440, 71] on icon at bounding box center [444, 73] width 12 height 12
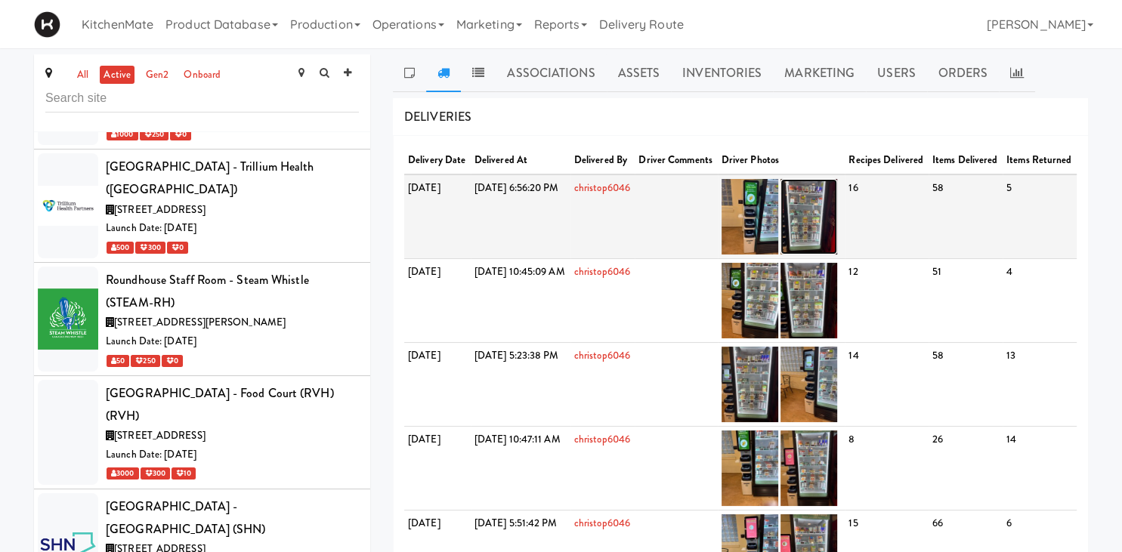
click at [837, 213] on img at bounding box center [809, 217] width 57 height 76
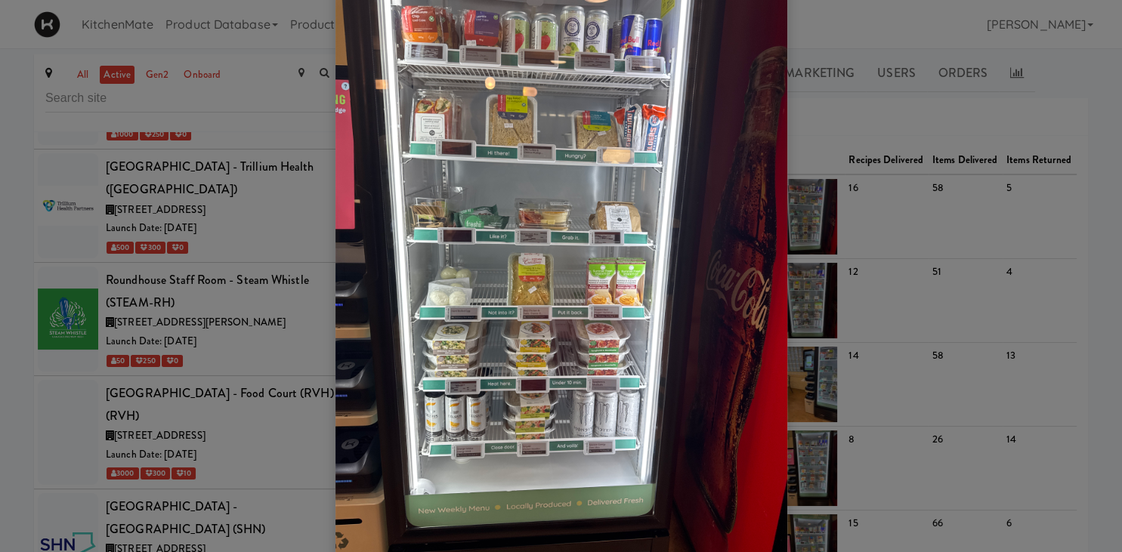
click at [976, 159] on div at bounding box center [561, 276] width 1122 height 552
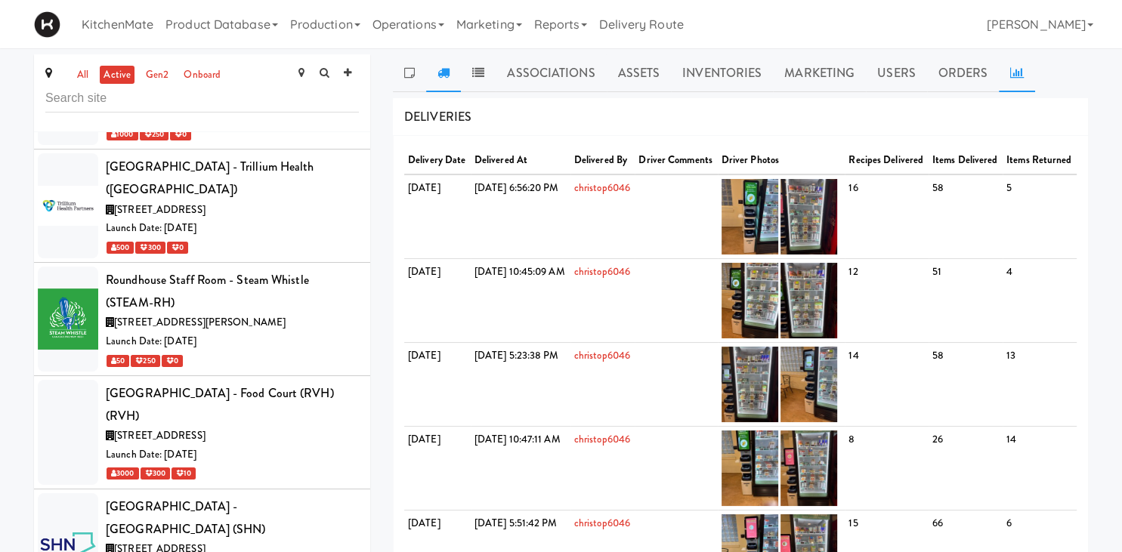
click at [1013, 79] on icon at bounding box center [1017, 73] width 14 height 12
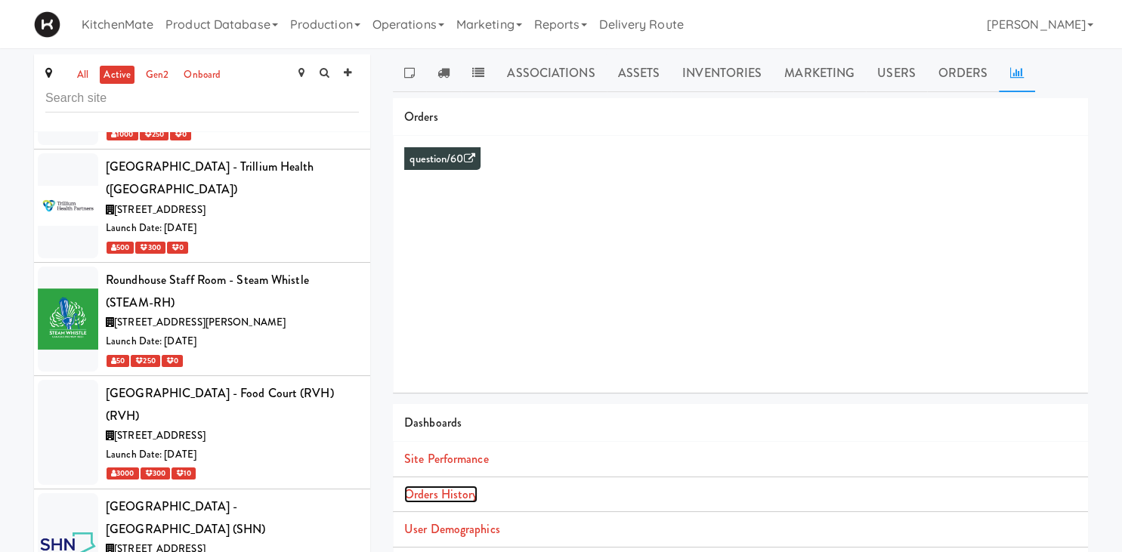
click at [466, 493] on link "Orders History" at bounding box center [440, 494] width 73 height 17
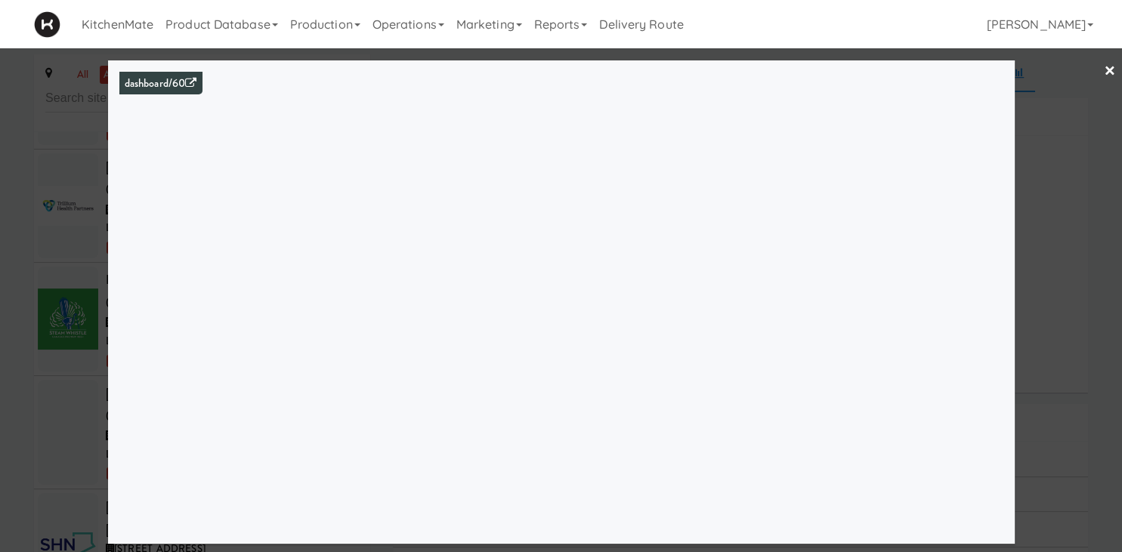
click at [82, 252] on div at bounding box center [561, 276] width 1122 height 552
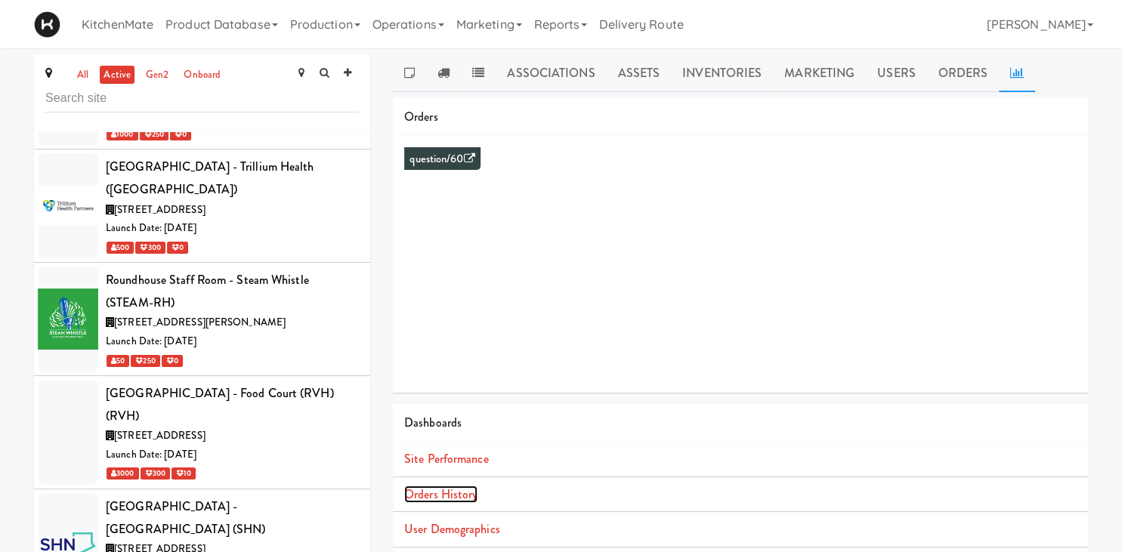
click at [441, 493] on link "Orders History" at bounding box center [440, 494] width 73 height 17
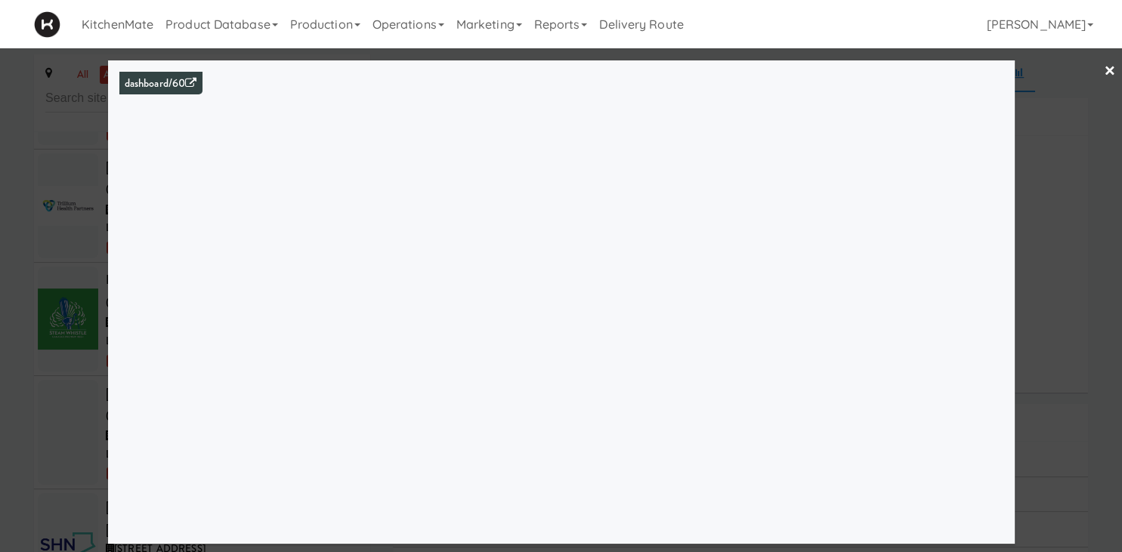
click at [113, 162] on div "dashboard/60" at bounding box center [561, 302] width 907 height 484
click at [92, 168] on div at bounding box center [561, 276] width 1122 height 552
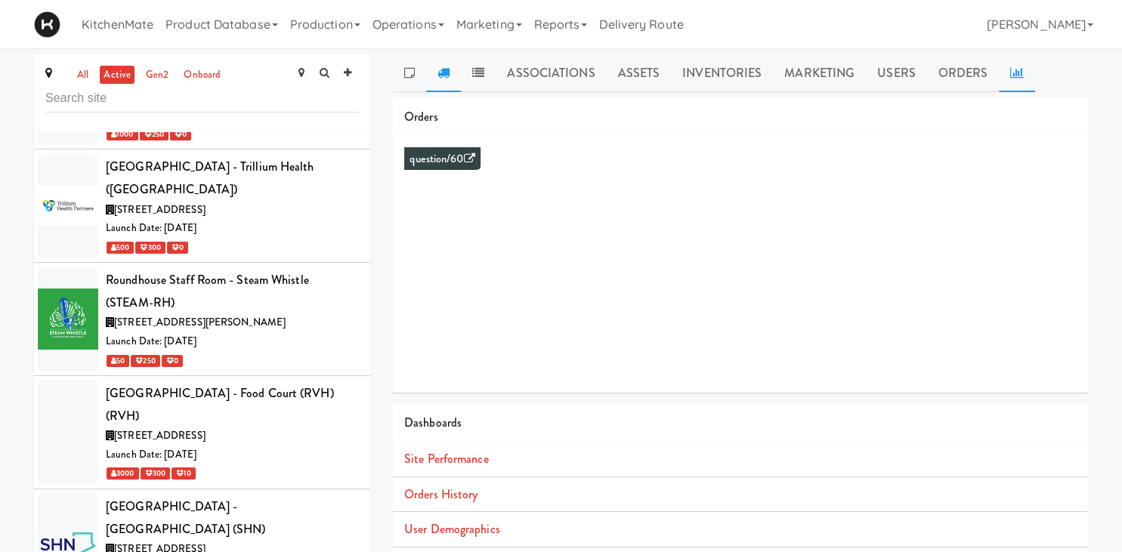
click at [437, 73] on link at bounding box center [443, 73] width 35 height 38
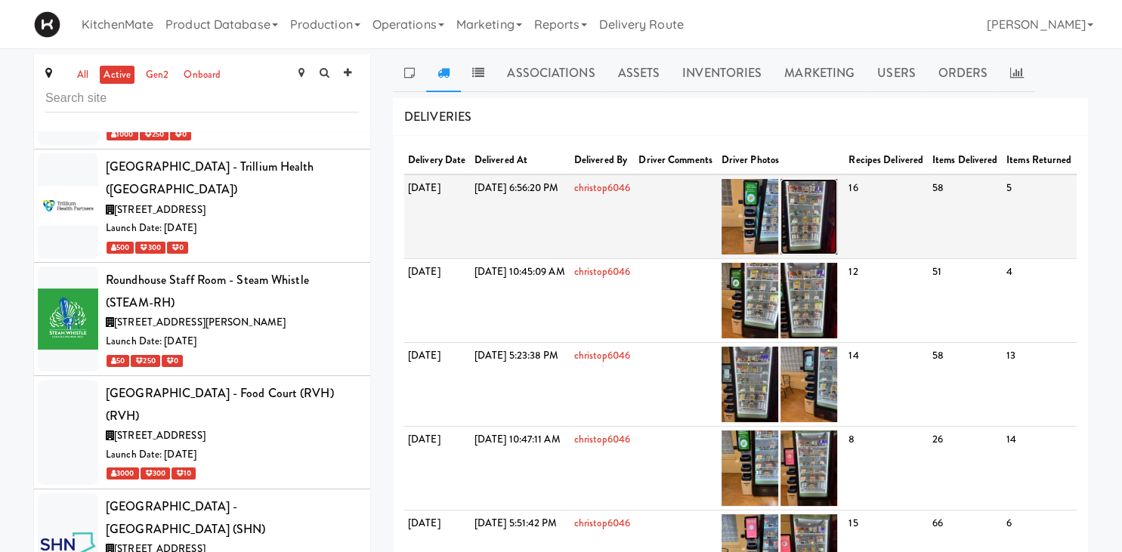
click at [837, 212] on img at bounding box center [809, 217] width 57 height 76
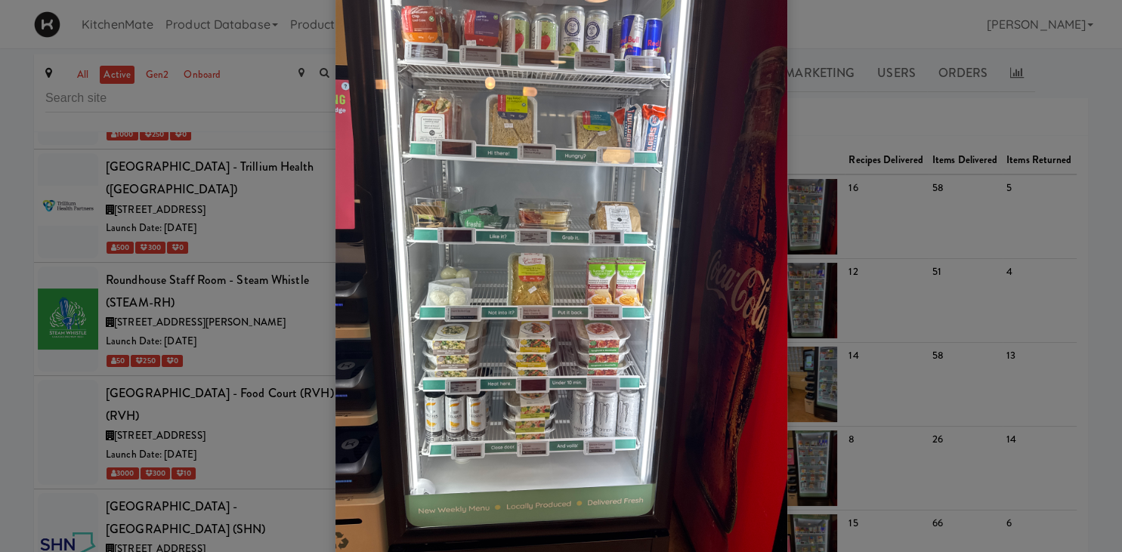
click at [995, 237] on div at bounding box center [561, 276] width 1122 height 552
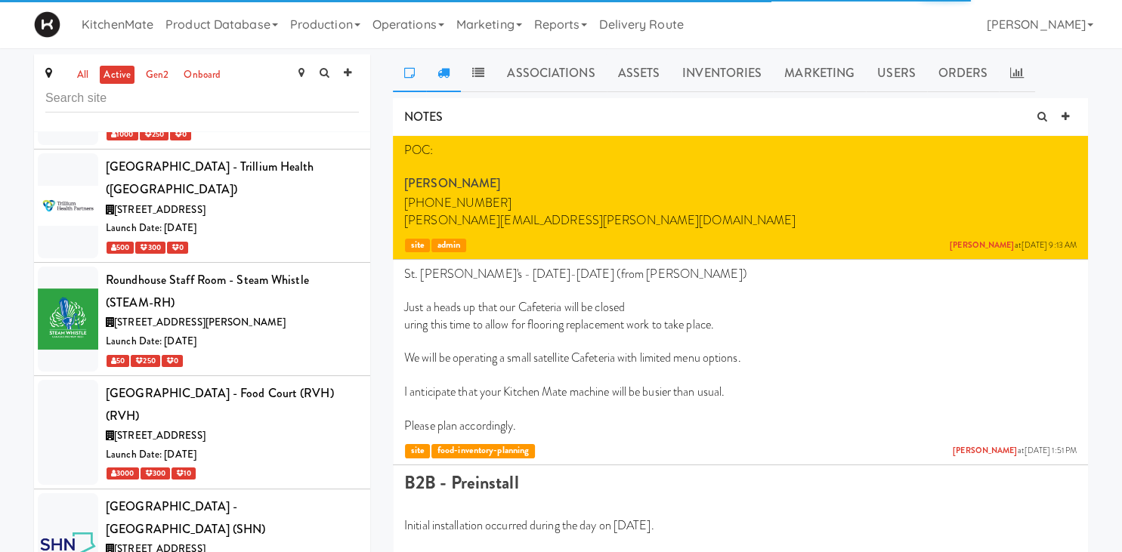
click at [448, 73] on icon at bounding box center [444, 73] width 12 height 12
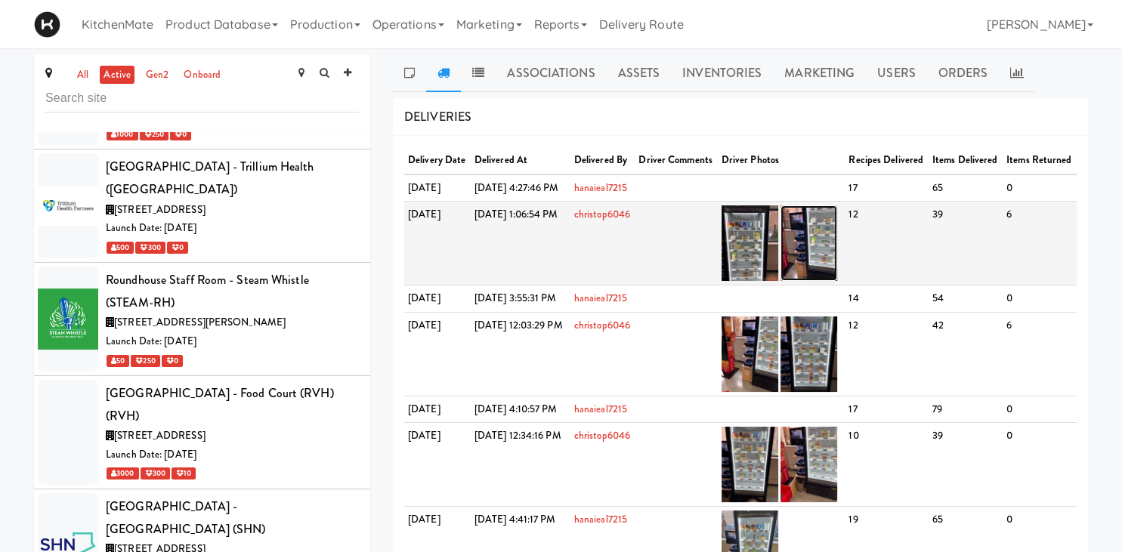
click at [837, 264] on img at bounding box center [809, 244] width 57 height 76
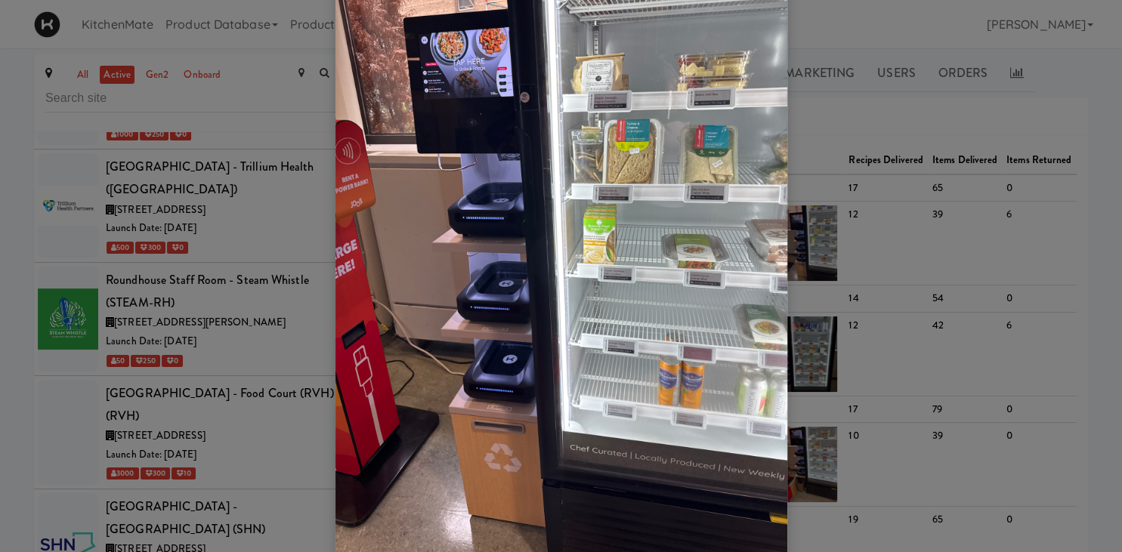
click at [876, 226] on div at bounding box center [561, 276] width 1122 height 552
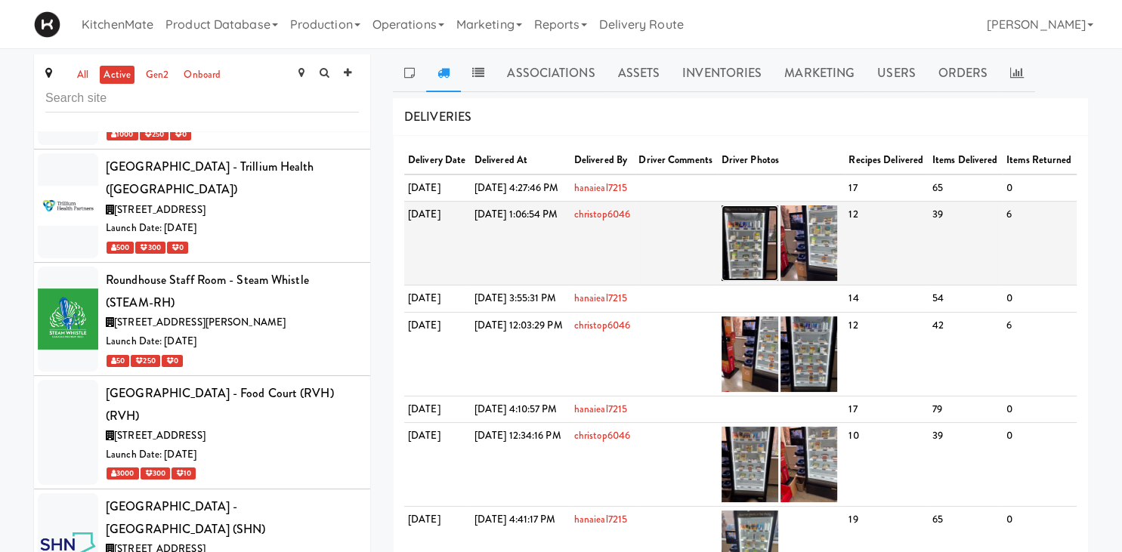
click at [778, 274] on img at bounding box center [750, 244] width 57 height 76
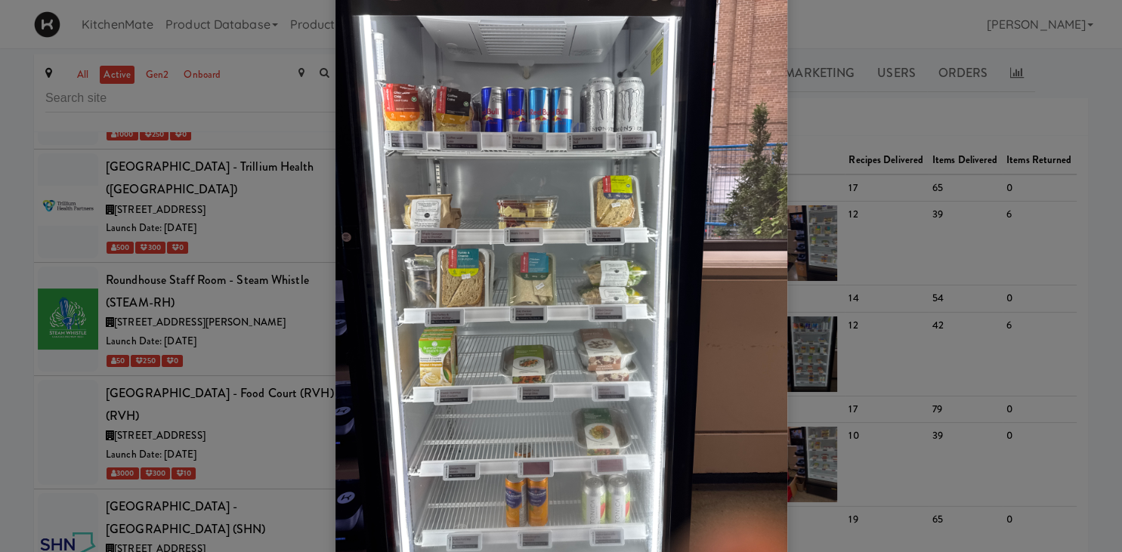
click at [865, 187] on div at bounding box center [561, 276] width 1122 height 552
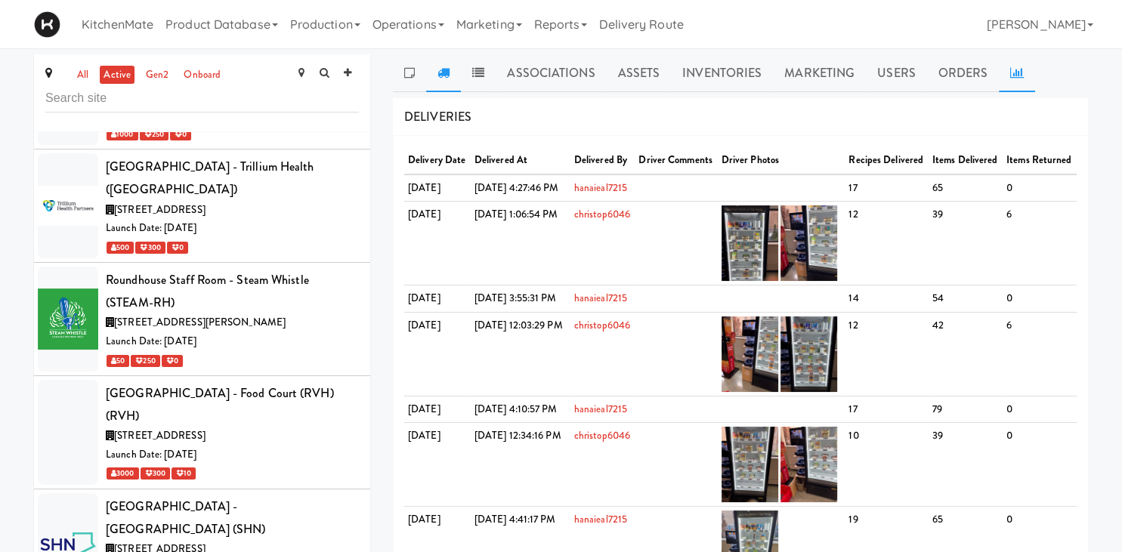
click at [1010, 68] on icon at bounding box center [1017, 73] width 14 height 12
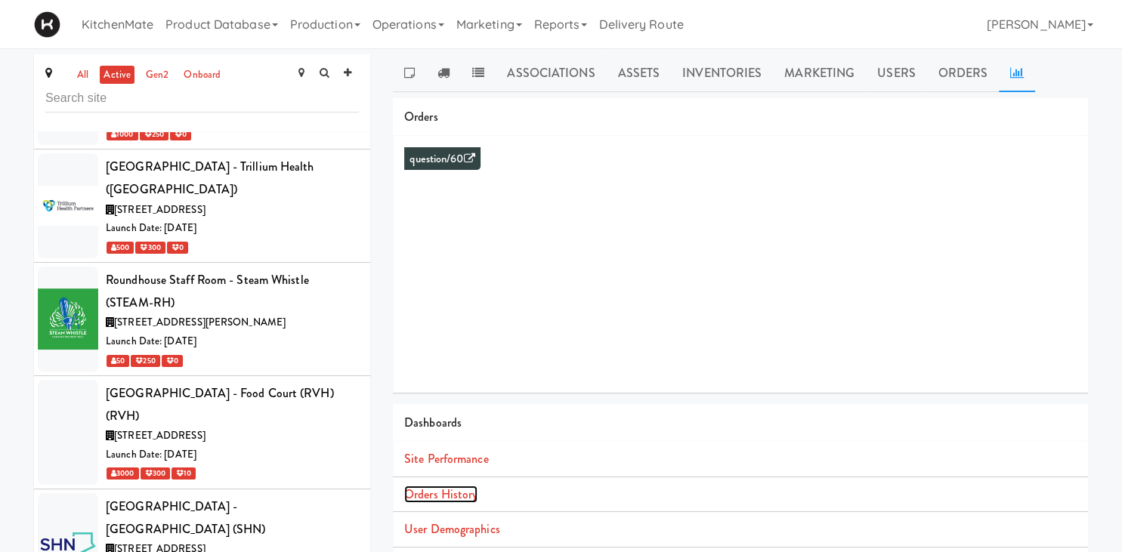
click at [434, 490] on link "Orders History" at bounding box center [440, 494] width 73 height 17
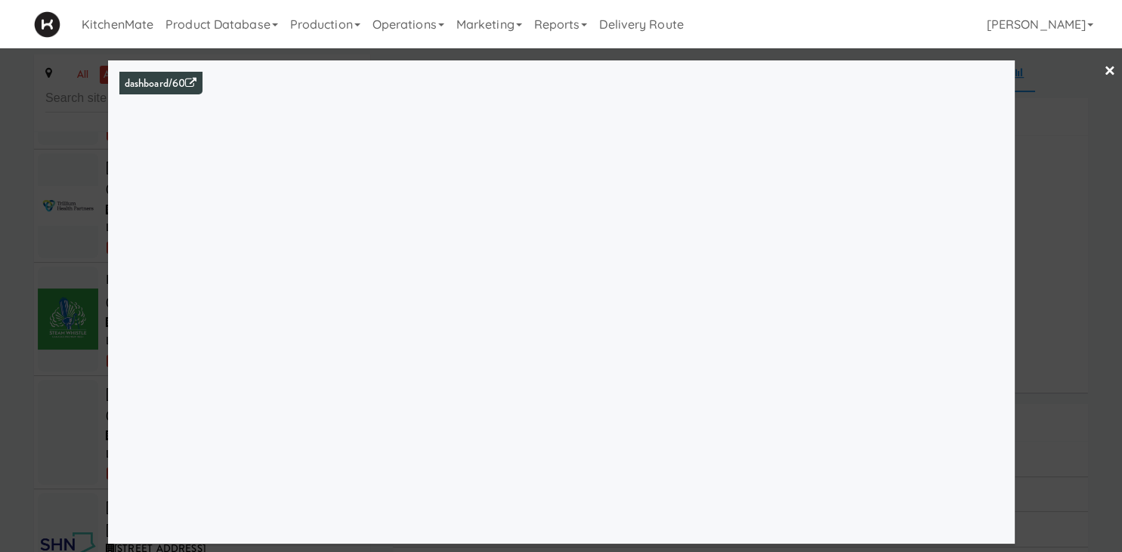
click at [30, 314] on div at bounding box center [561, 276] width 1122 height 552
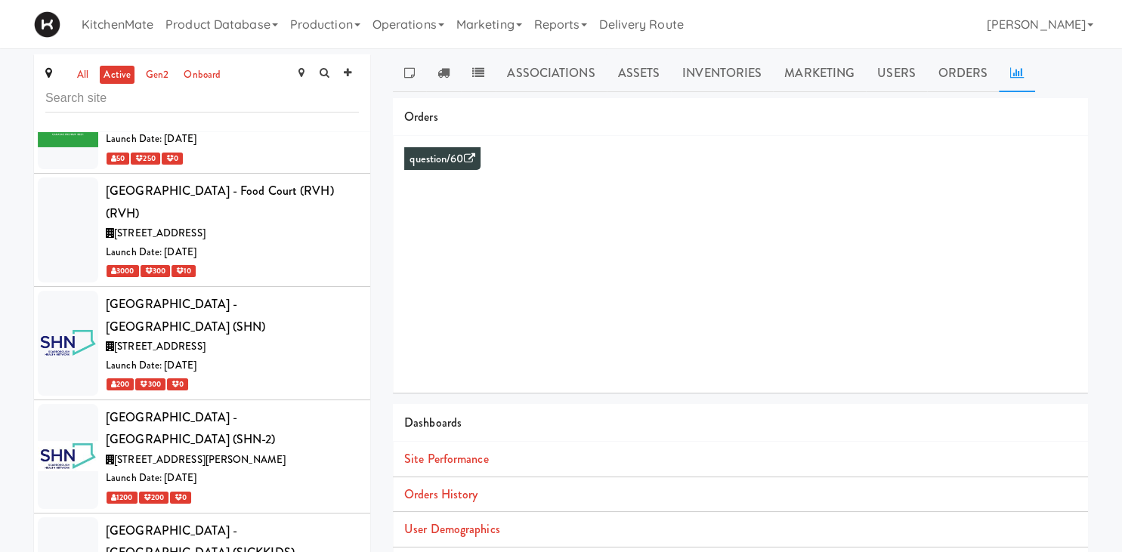
scroll to position [7526, 0]
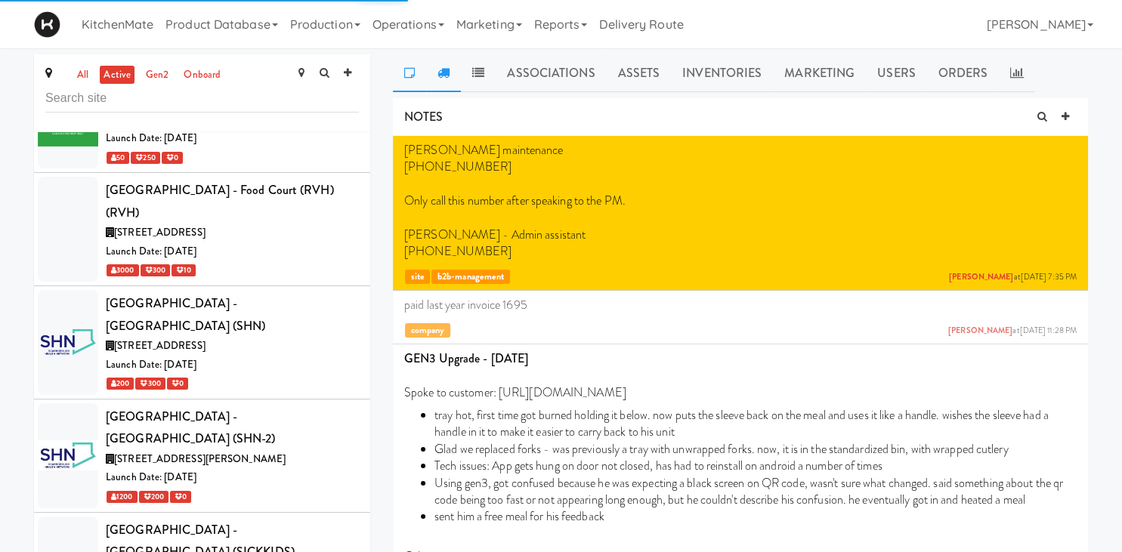
click at [444, 81] on link at bounding box center [443, 73] width 35 height 38
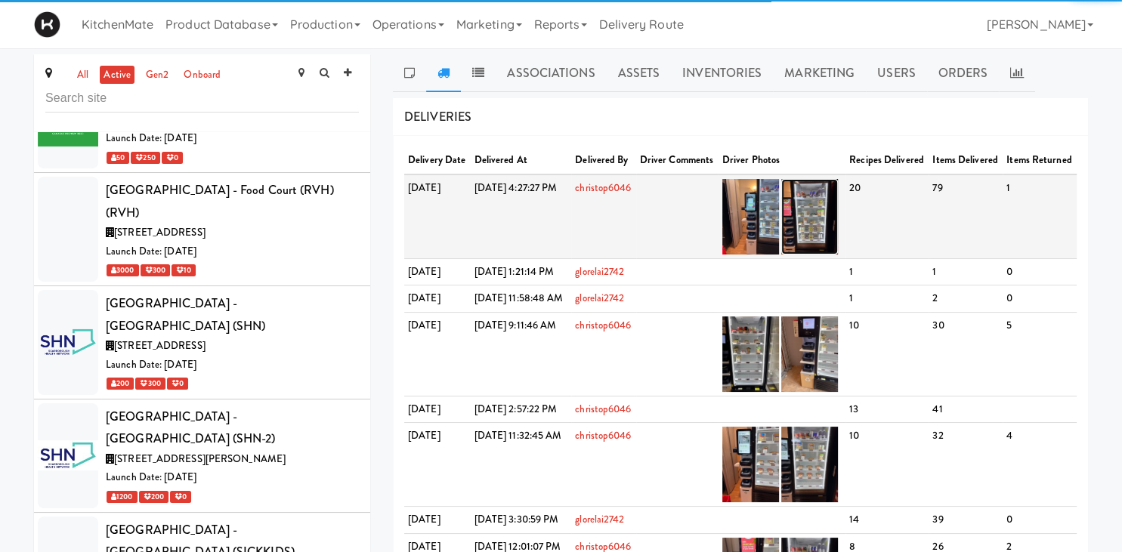
click at [838, 226] on img at bounding box center [809, 217] width 57 height 76
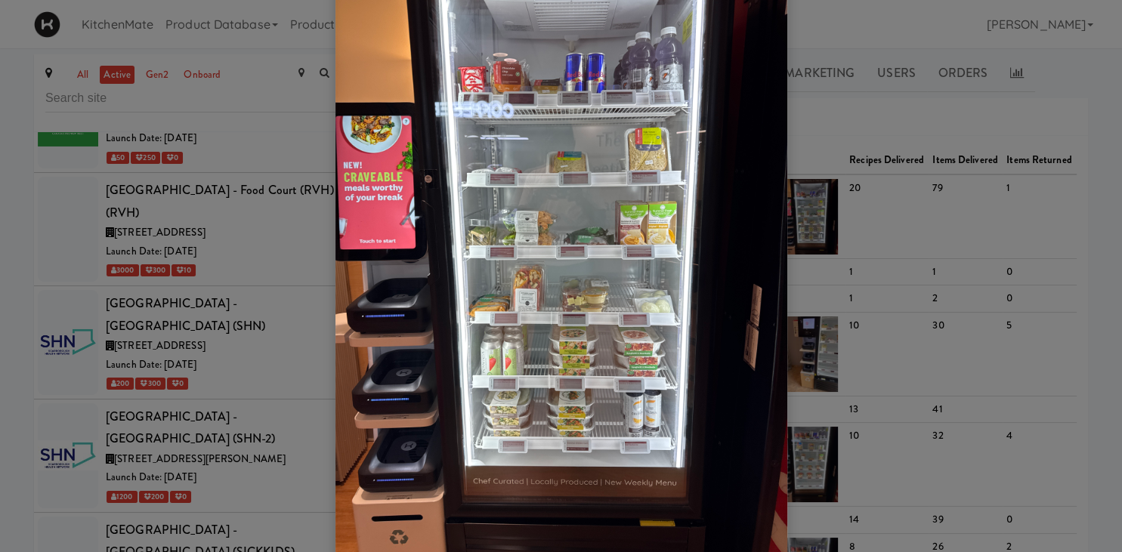
click at [933, 318] on div at bounding box center [561, 276] width 1122 height 552
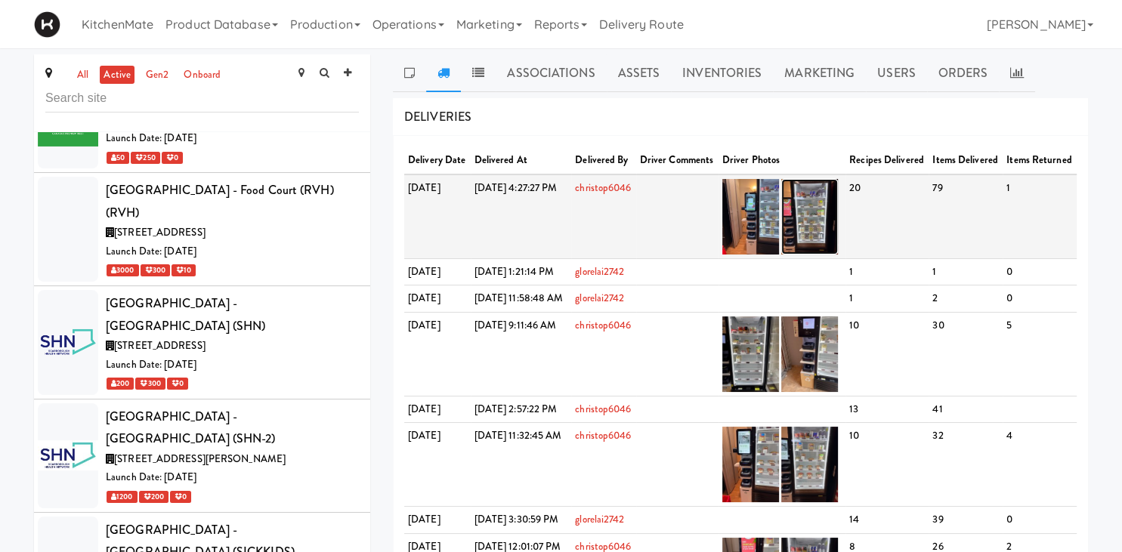
click at [838, 221] on img at bounding box center [809, 217] width 57 height 76
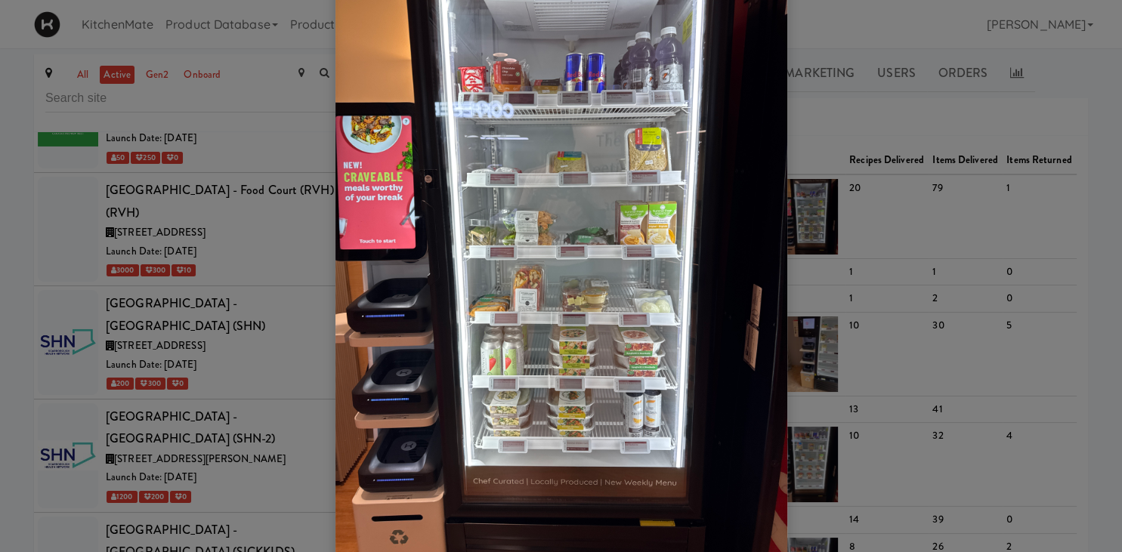
click at [806, 204] on div at bounding box center [561, 276] width 1122 height 552
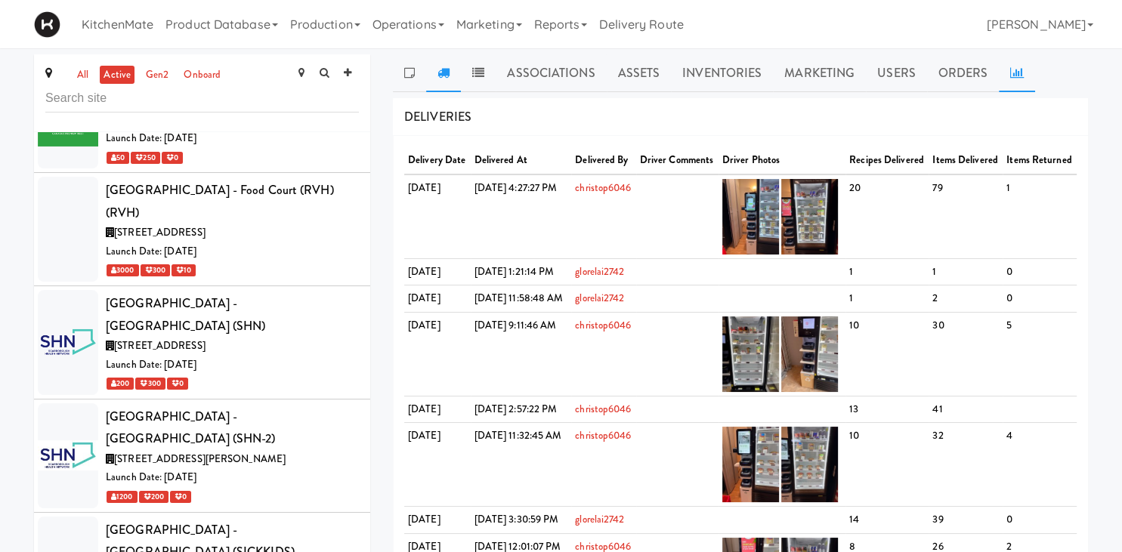
click at [1011, 76] on icon at bounding box center [1017, 73] width 14 height 12
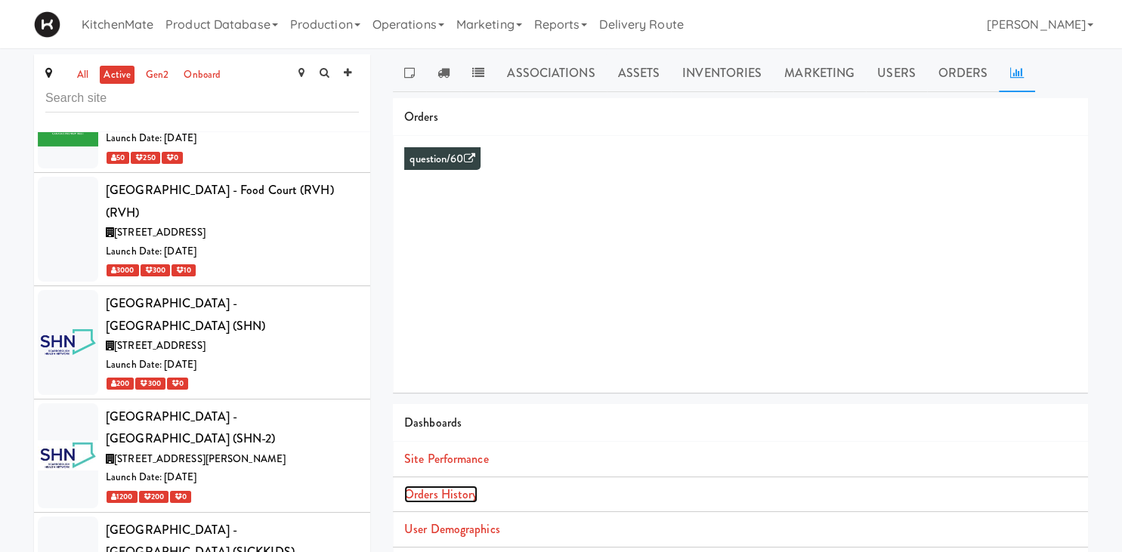
click at [459, 490] on link "Orders History" at bounding box center [440, 494] width 73 height 17
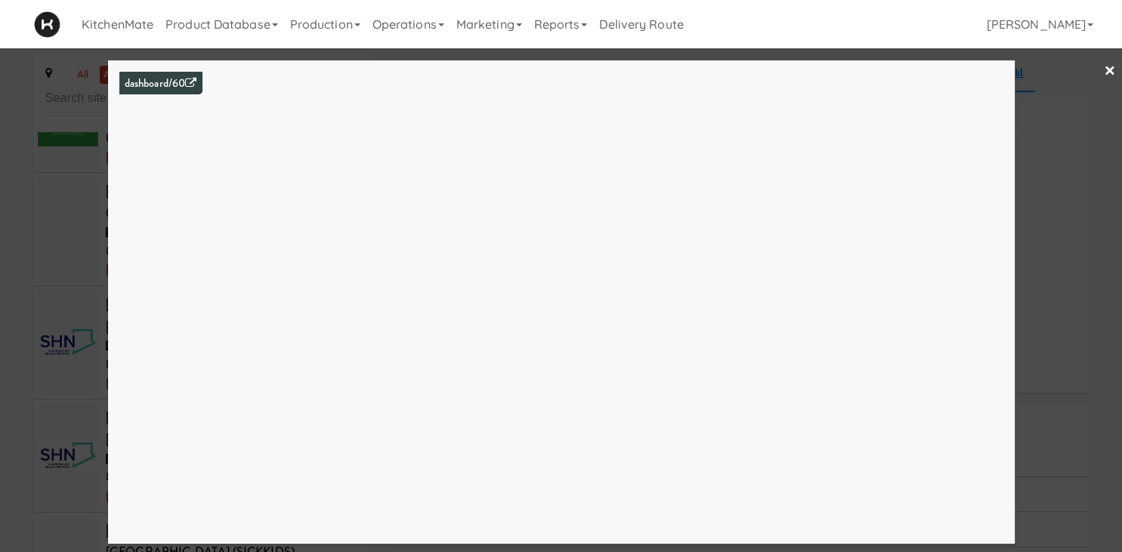
click at [80, 220] on div at bounding box center [561, 276] width 1122 height 552
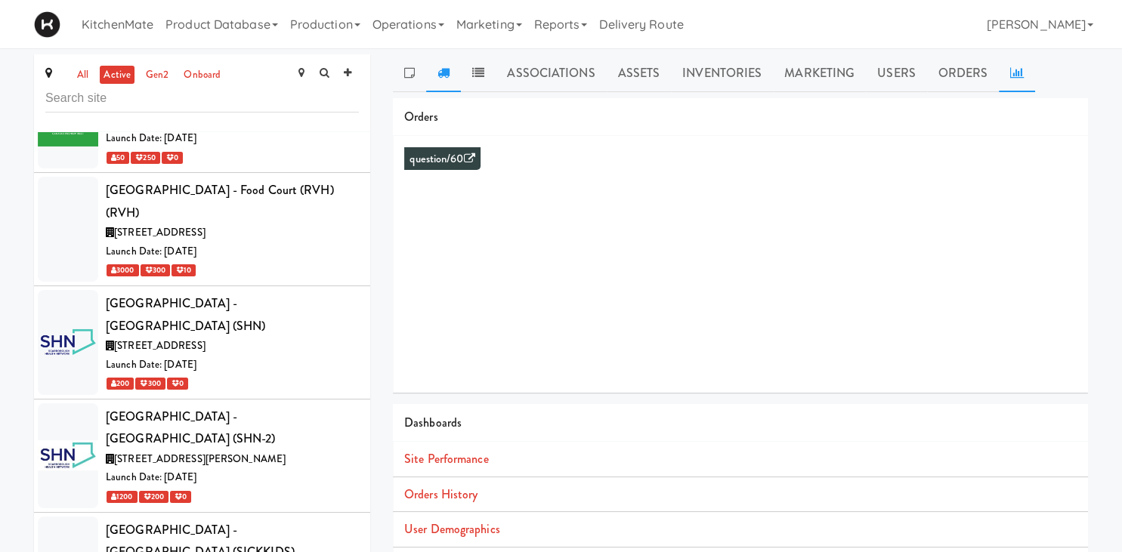
click at [444, 76] on icon at bounding box center [444, 73] width 12 height 12
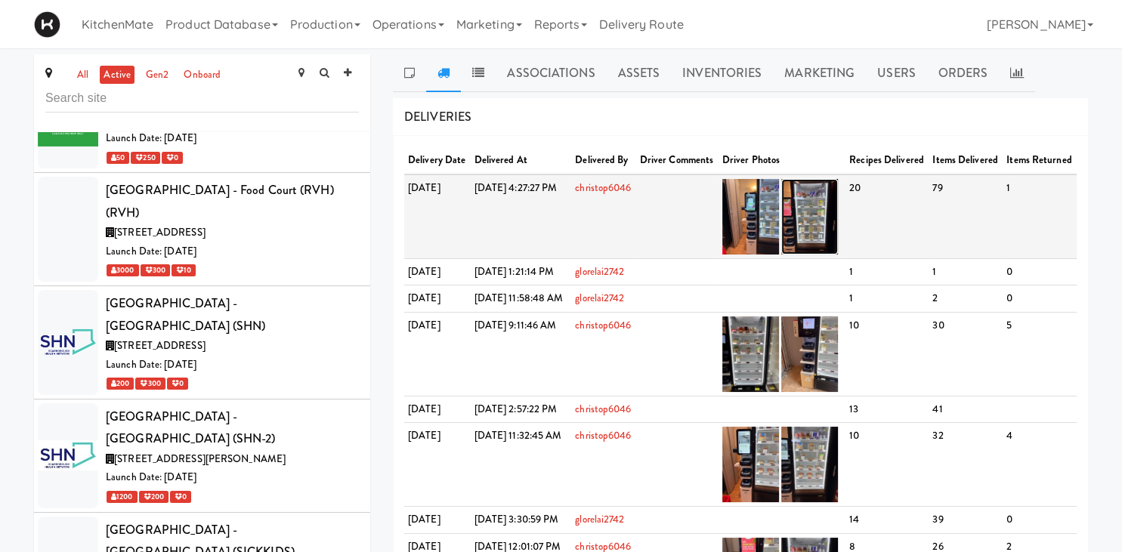
click at [838, 229] on img at bounding box center [809, 217] width 57 height 76
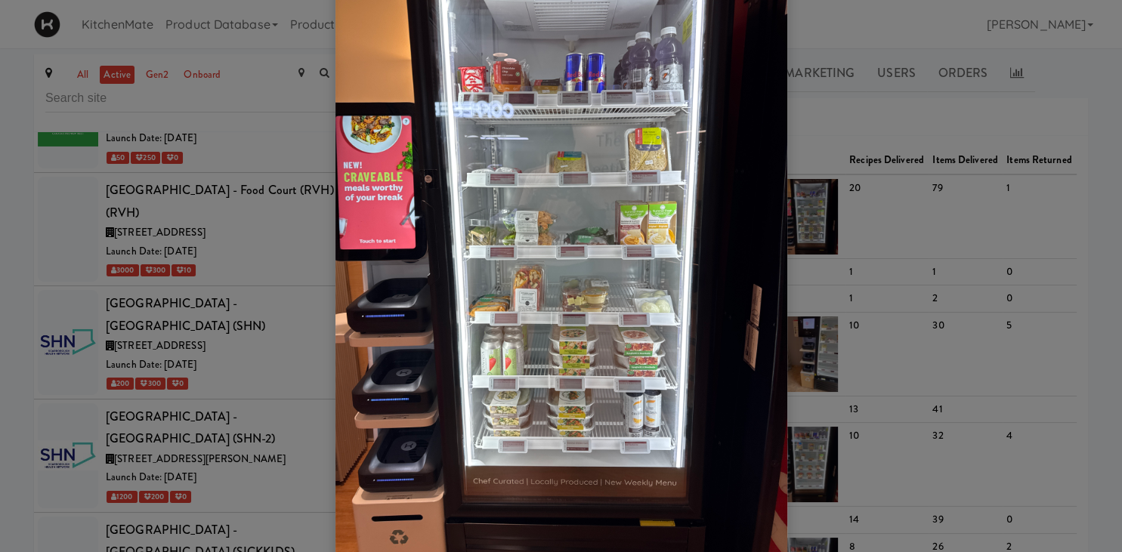
click at [866, 162] on div at bounding box center [561, 276] width 1122 height 552
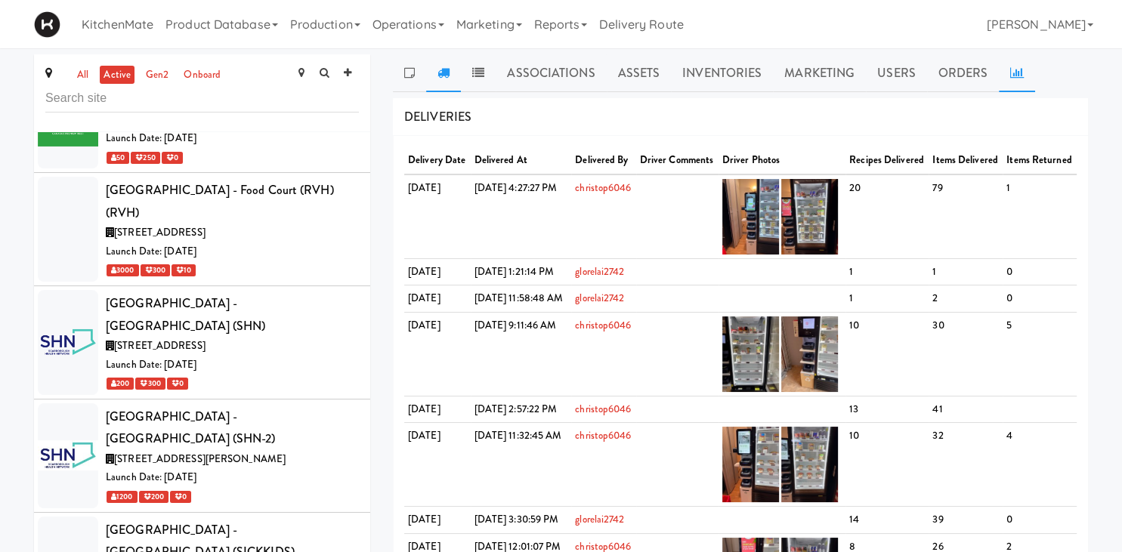
click at [1010, 74] on icon at bounding box center [1017, 73] width 14 height 12
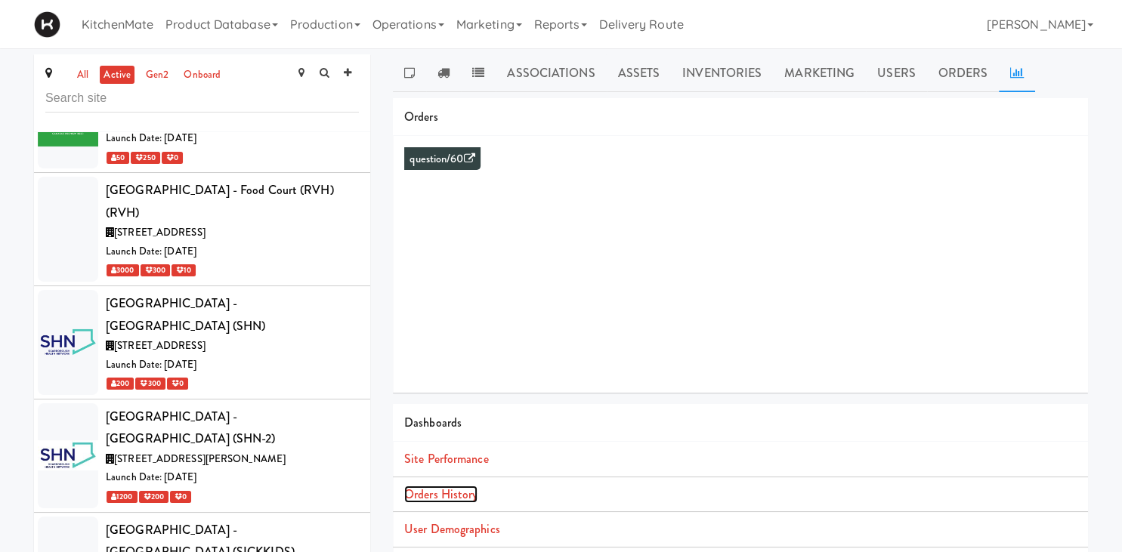
click at [448, 491] on link "Orders History" at bounding box center [440, 494] width 73 height 17
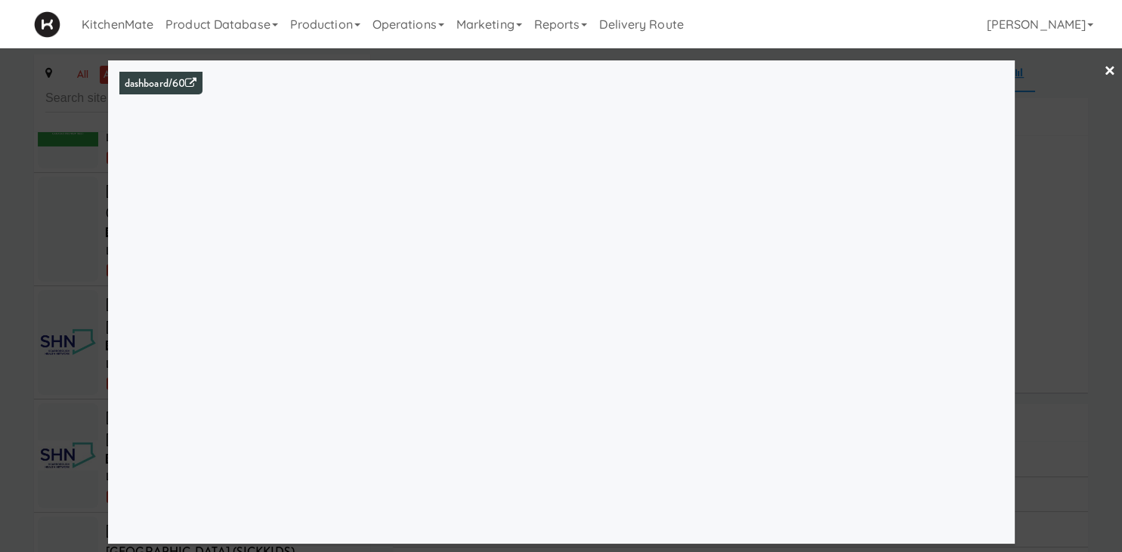
click at [65, 194] on div at bounding box center [561, 276] width 1122 height 552
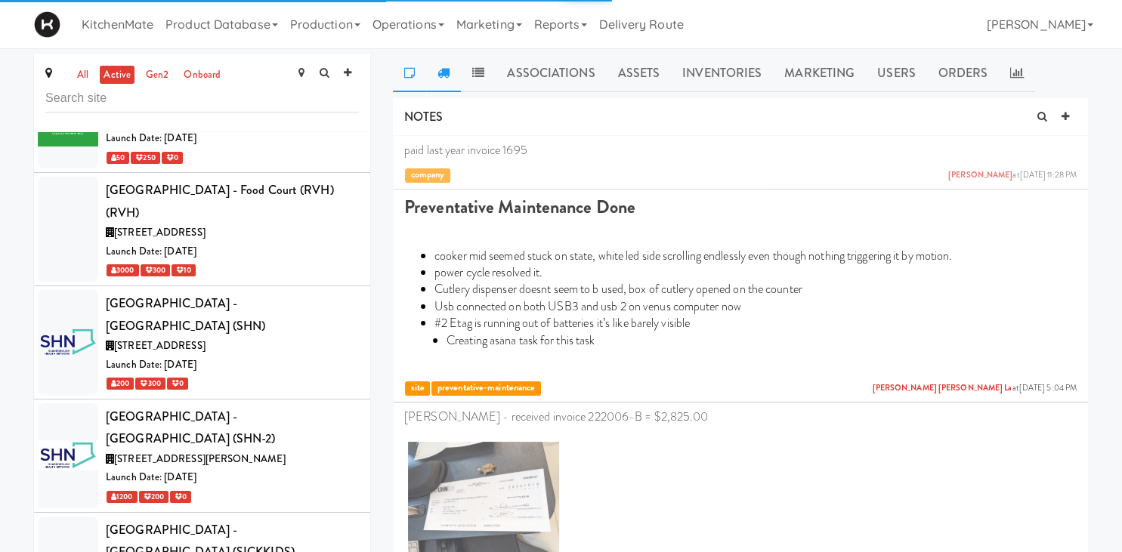
click at [441, 66] on link at bounding box center [443, 73] width 35 height 38
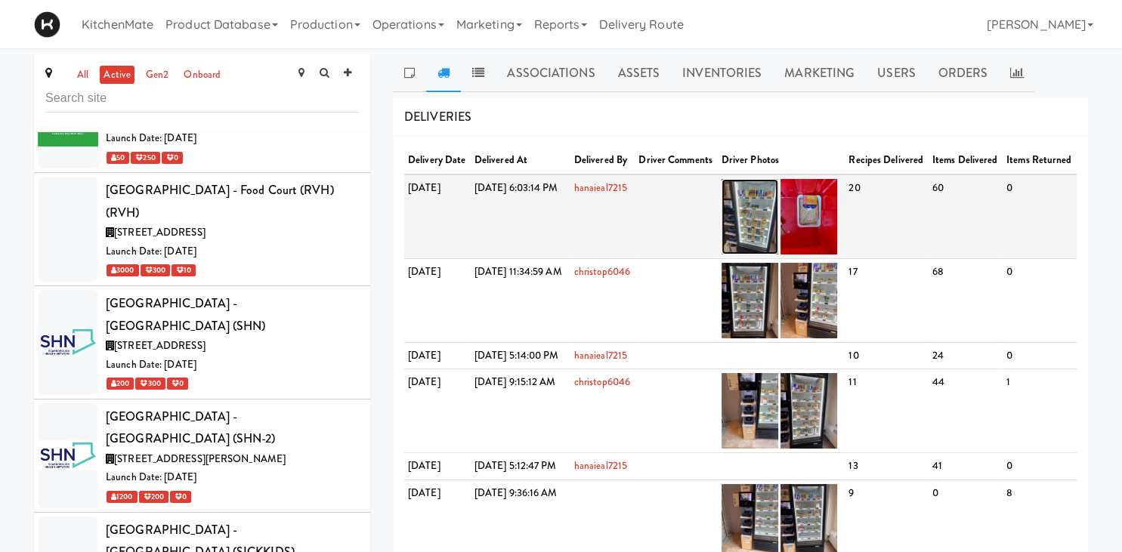
click at [777, 226] on img at bounding box center [750, 217] width 57 height 76
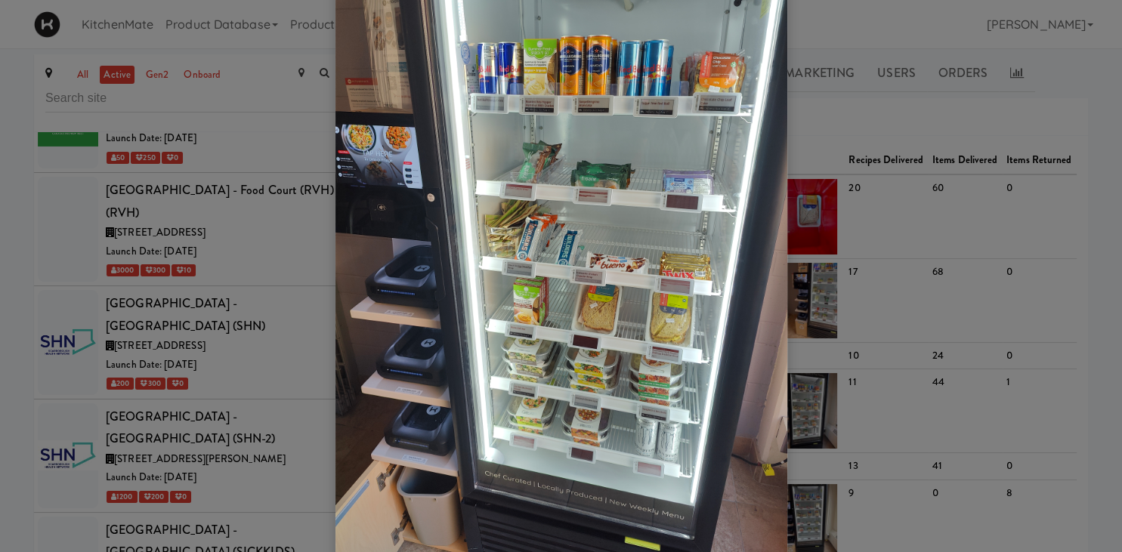
click at [903, 133] on div at bounding box center [561, 276] width 1122 height 552
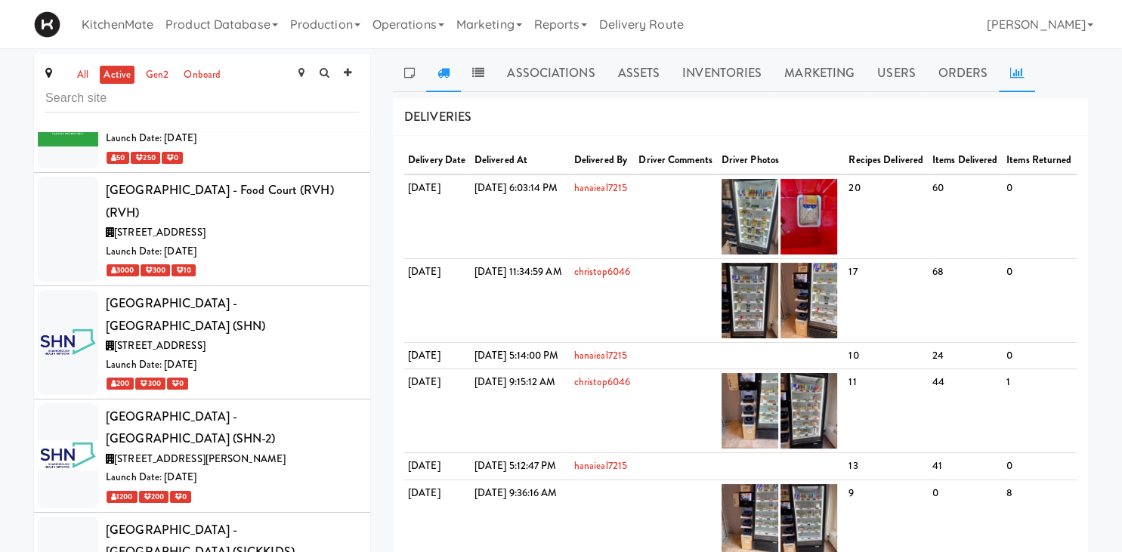
click at [1020, 73] on link at bounding box center [1017, 73] width 36 height 38
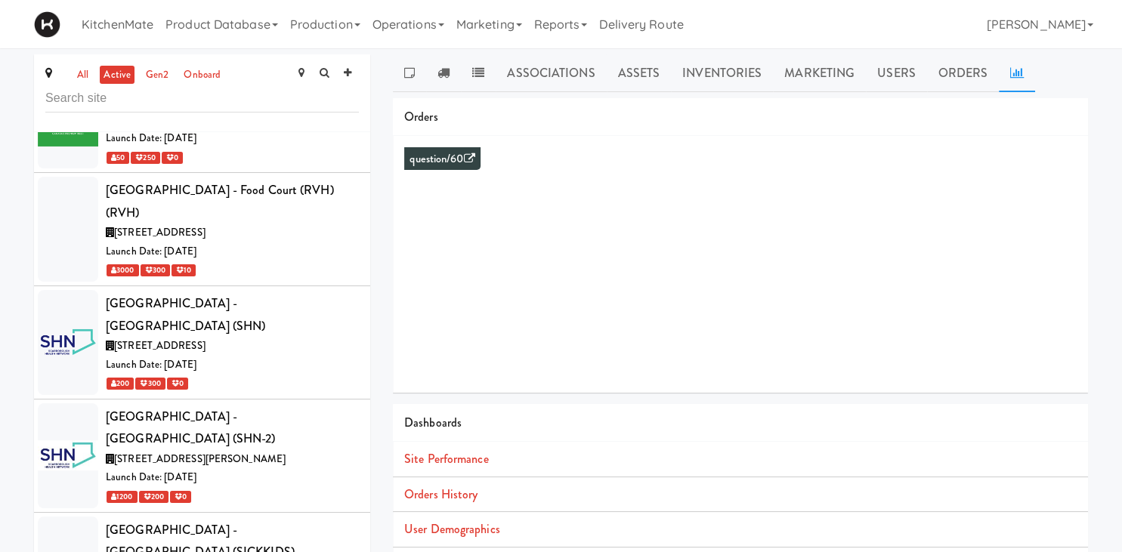
click at [440, 503] on li "Orders History" at bounding box center [740, 496] width 695 height 36
click at [443, 498] on link "Orders History" at bounding box center [440, 494] width 73 height 17
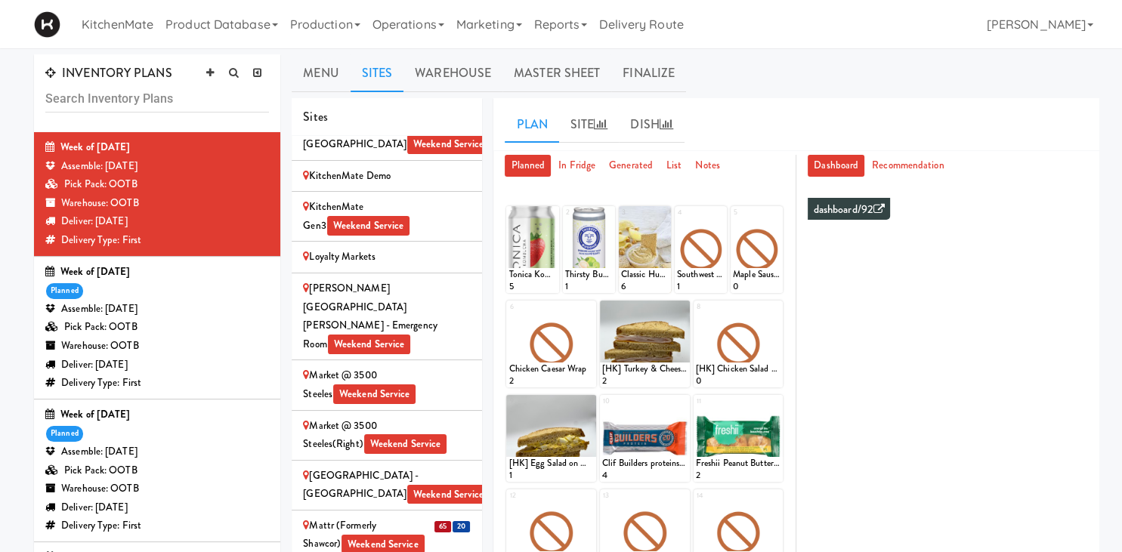
scroll to position [2118, 0]
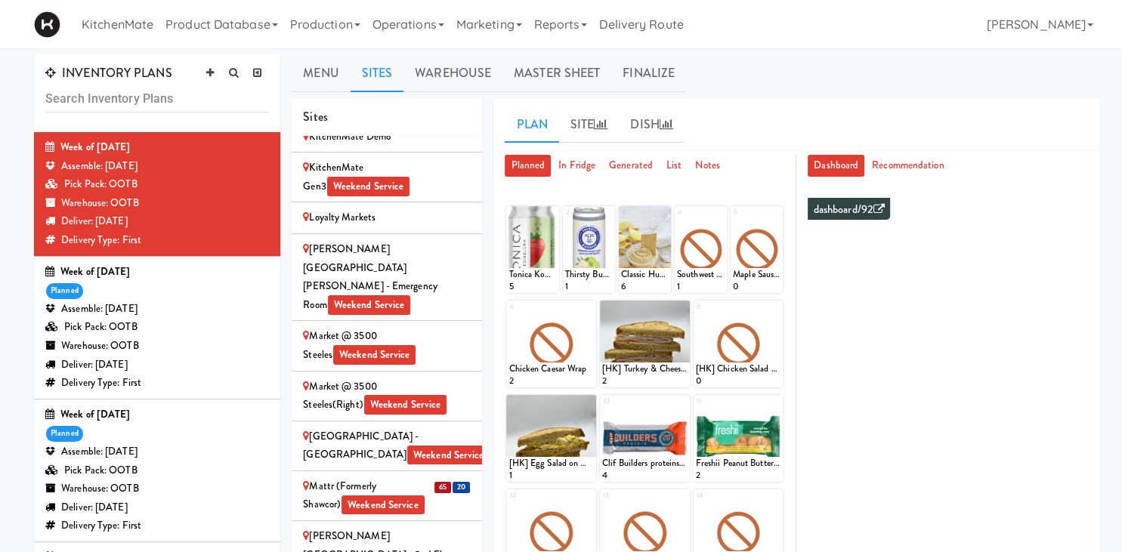
click at [373, 478] on div "Mattr (formerly Shawcor) Weekend Service" at bounding box center [387, 496] width 168 height 37
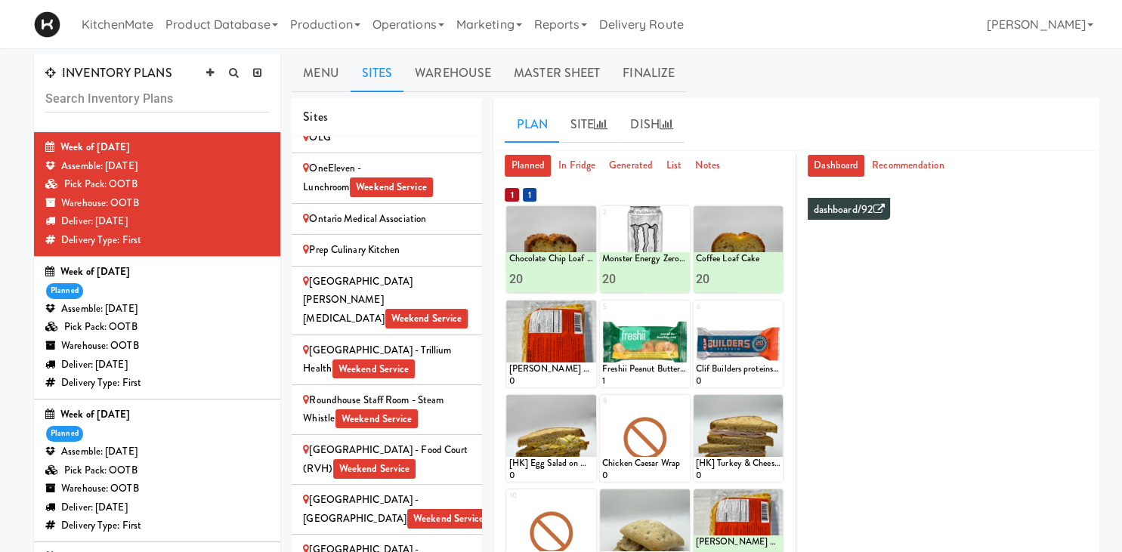
scroll to position [2730, 0]
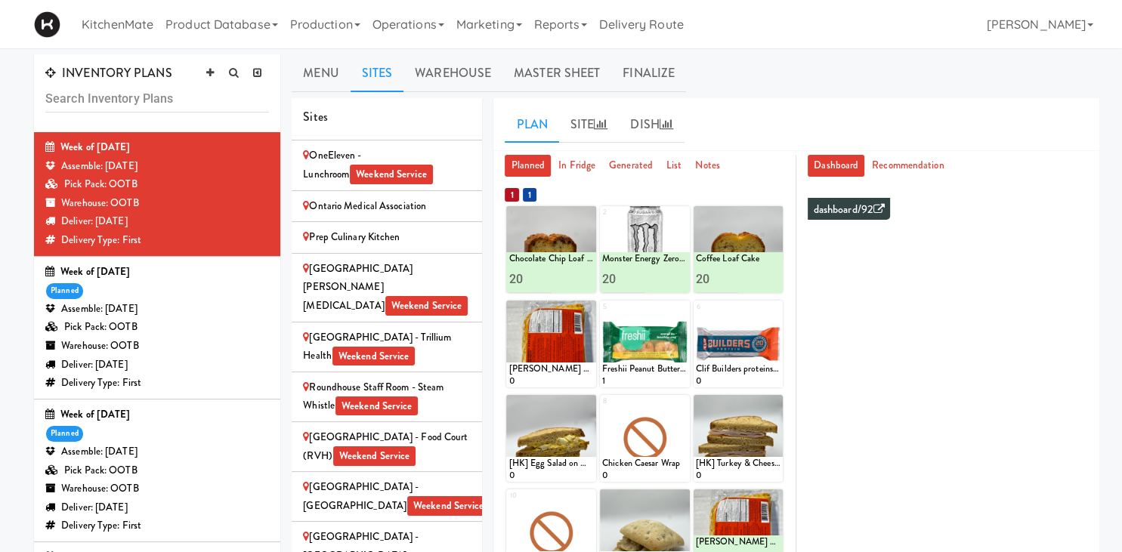
click at [931, 84] on ul "Menu Sites Warehouse Master Sheet Finalize" at bounding box center [696, 73] width 808 height 38
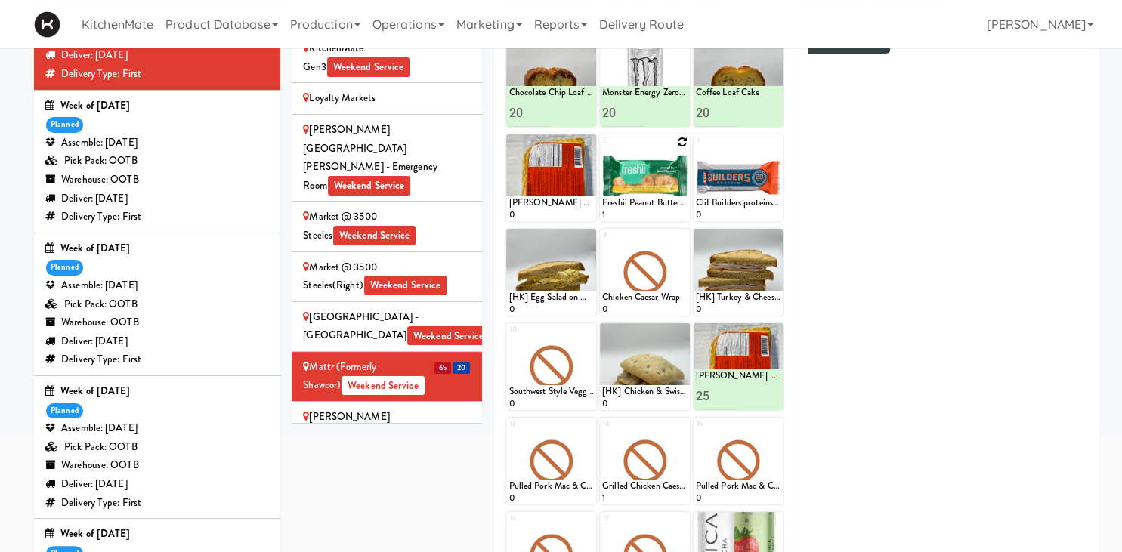
scroll to position [166, 0]
click at [682, 147] on icon at bounding box center [682, 142] width 11 height 11
click at [602, 149] on select "- Empty - Activia Probiotic Peach Mango Smoothie Chocolate Milk Tetra Pack Coca…" at bounding box center [644, 185] width 85 height 73
click option "Freshii Cocoa Energii Bites" at bounding box center [0, 0] width 0 height 0
type input "15"
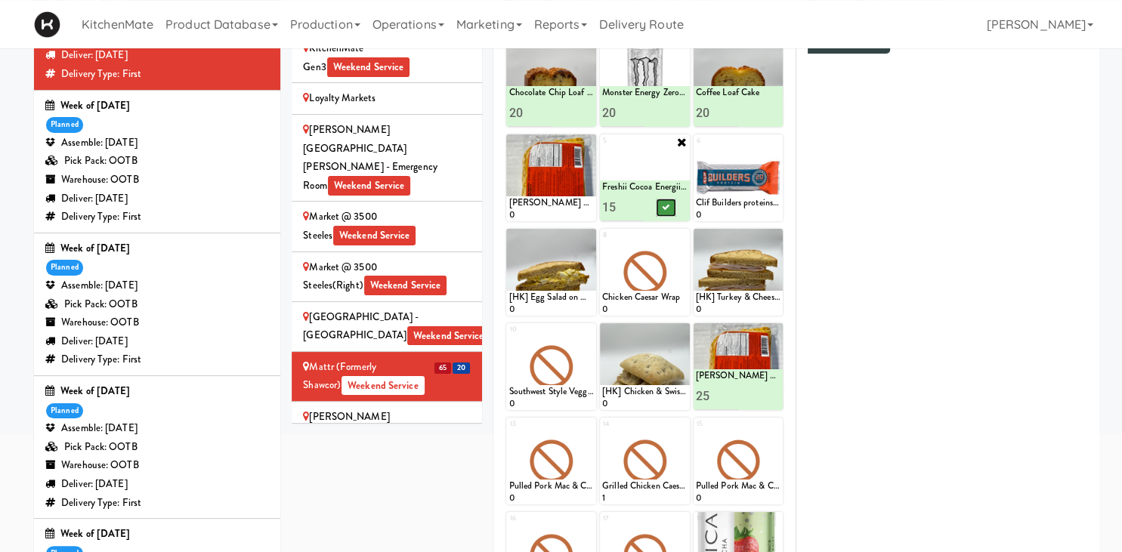
click at [669, 209] on icon at bounding box center [666, 207] width 8 height 8
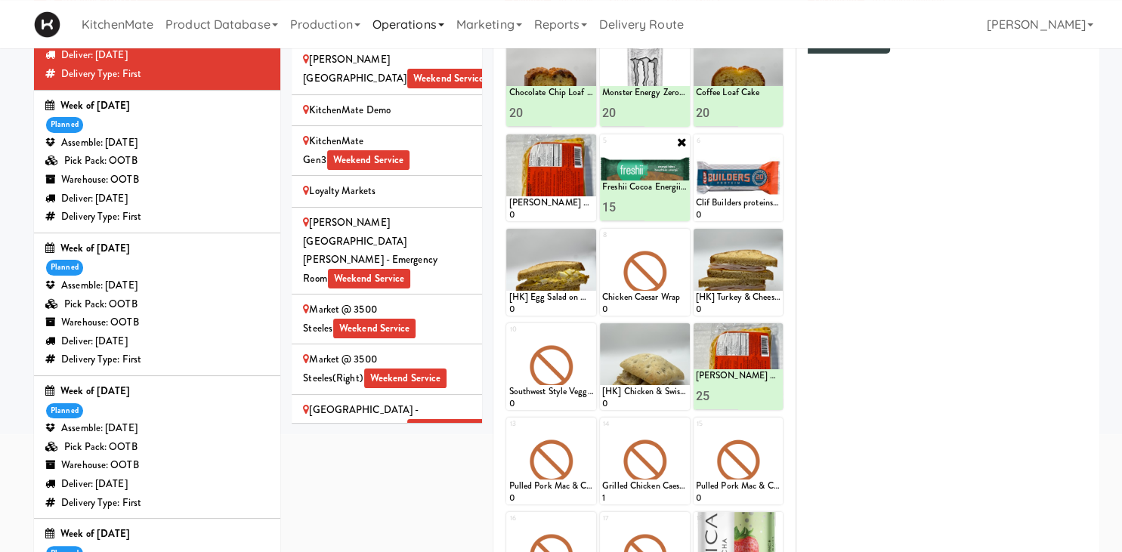
scroll to position [2127, 0]
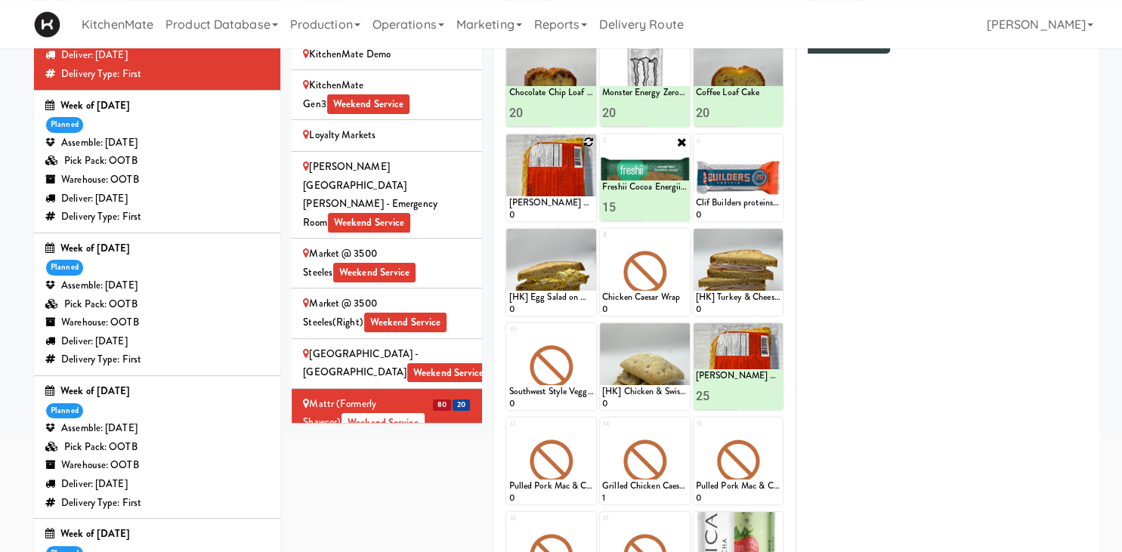
click at [586, 141] on icon at bounding box center [588, 142] width 11 height 11
click at [509, 149] on select "- Empty - Activia Probiotic Peach Mango Smoothie Chocolate Milk Tetra Pack Coca…" at bounding box center [551, 185] width 85 height 73
click at [495, 167] on div "Planned In Fridge Generated List Notes 1 Chocolate Chip Loaf Cake 20 2 Monster …" at bounding box center [644, 348] width 303 height 718
click at [509, 149] on select "- Empty - Activia Probiotic Peach Mango Smoothie Chocolate Milk Tetra Pack Coca…" at bounding box center [551, 185] width 85 height 73
type input "20"
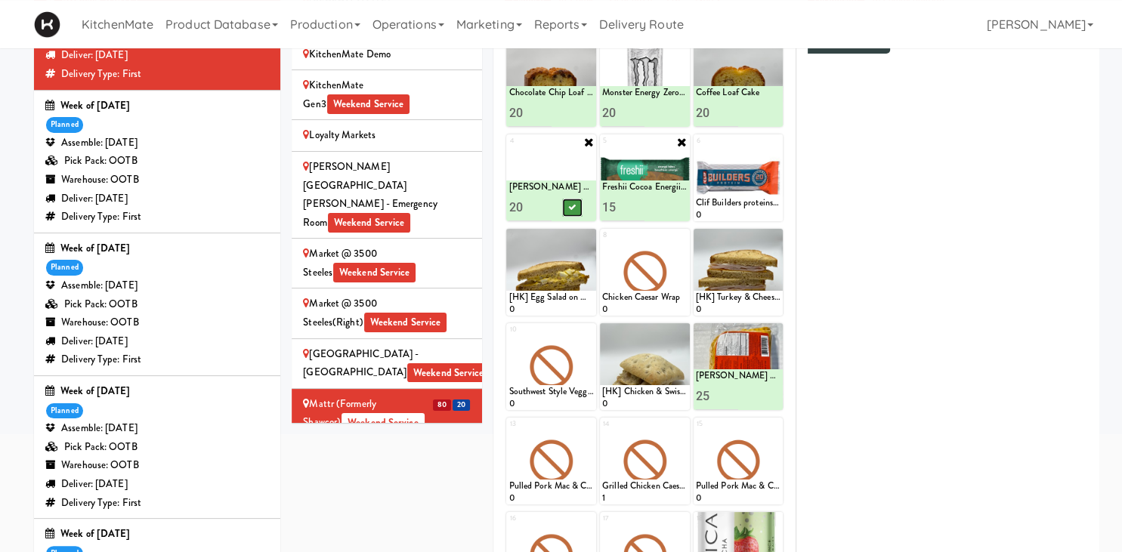
click at [571, 207] on icon at bounding box center [573, 207] width 8 height 8
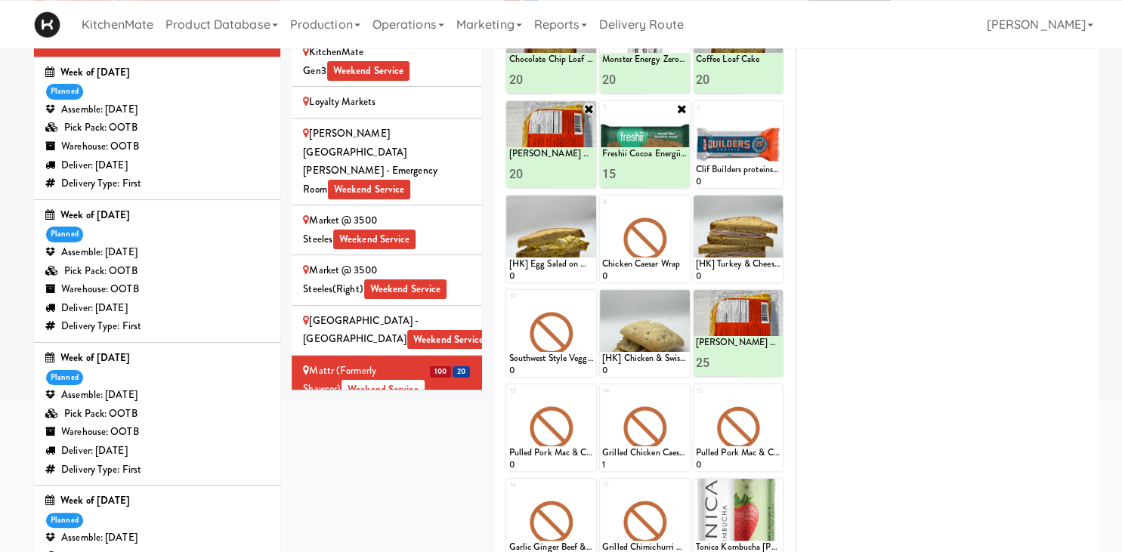
scroll to position [267, 0]
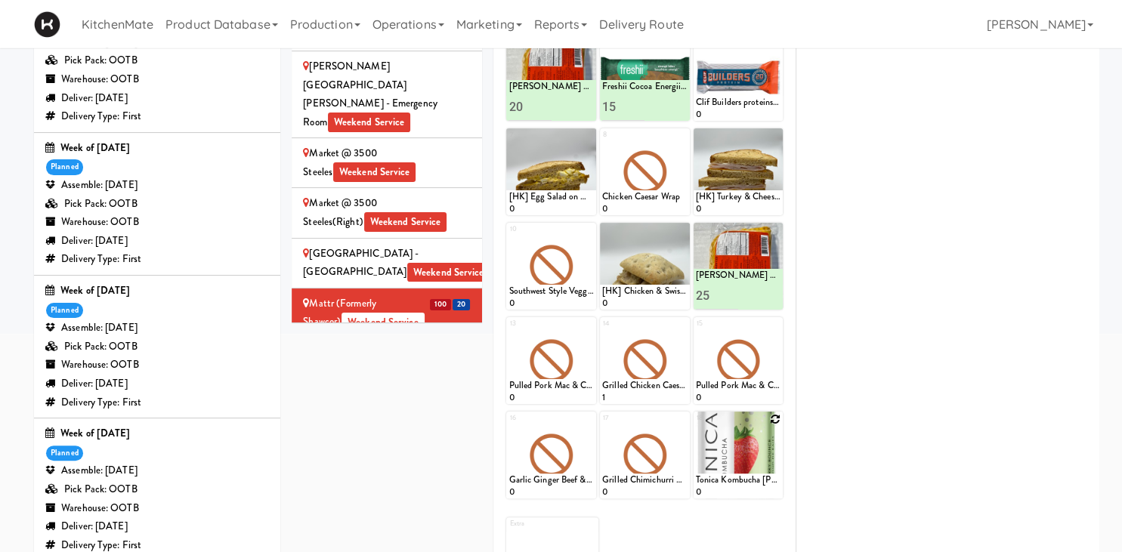
click at [781, 417] on icon at bounding box center [775, 419] width 11 height 11
click at [781, 450] on div "- Empty - Activia Probiotic Peach Mango Smoothie Chocolate Milk Tetra Pack Coca…" at bounding box center [739, 462] width 90 height 73
click at [696, 426] on select "- Empty - Activia Probiotic Peach Mango Smoothie Chocolate Milk Tetra Pack Coca…" at bounding box center [738, 462] width 85 height 73
click option "Tonica Kombucha [PERSON_NAME] Bounce" at bounding box center [0, 0] width 0 height 0
click at [730, 481] on input "2" at bounding box center [717, 485] width 42 height 28
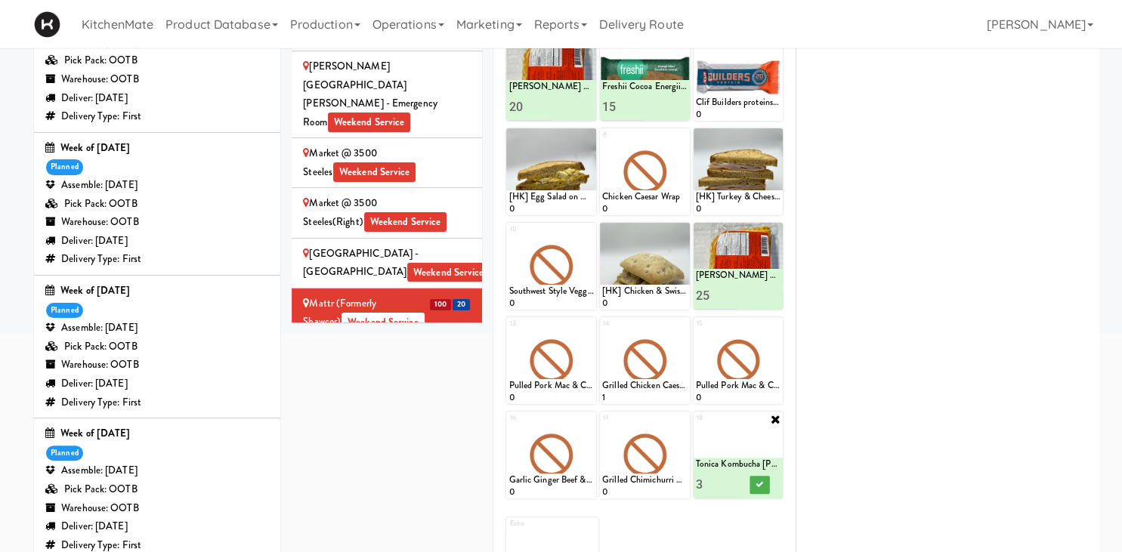
click at [730, 481] on input "3" at bounding box center [717, 485] width 42 height 28
click at [730, 481] on input "4" at bounding box center [717, 485] width 42 height 28
click at [730, 481] on input "5" at bounding box center [717, 485] width 42 height 28
click at [730, 481] on input "6" at bounding box center [717, 485] width 42 height 28
click at [730, 481] on input "7" at bounding box center [717, 485] width 42 height 28
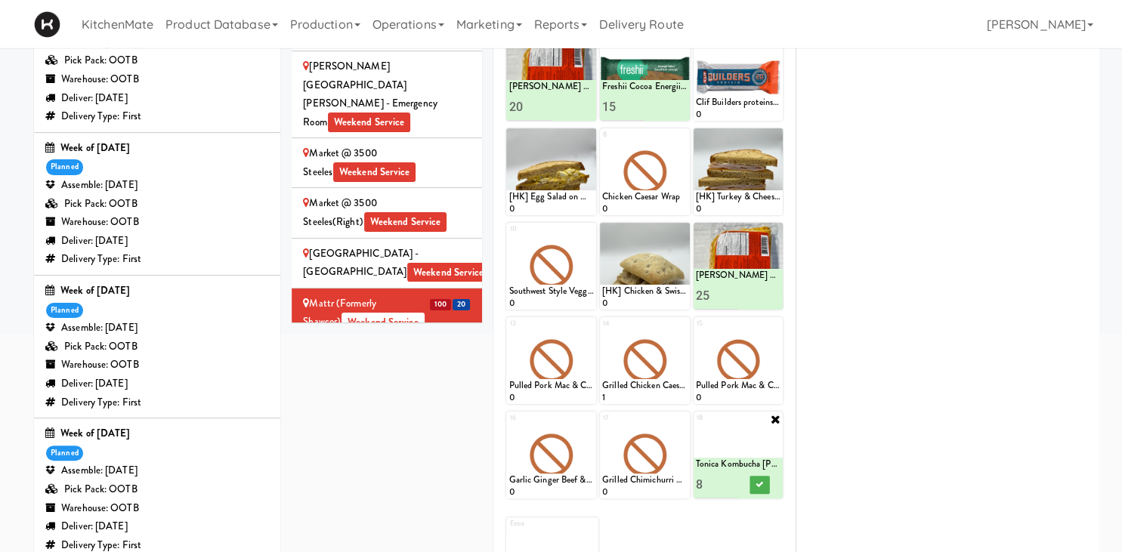
type input "8"
click at [730, 481] on input "8" at bounding box center [717, 485] width 42 height 28
click at [760, 487] on icon at bounding box center [760, 485] width 8 height 8
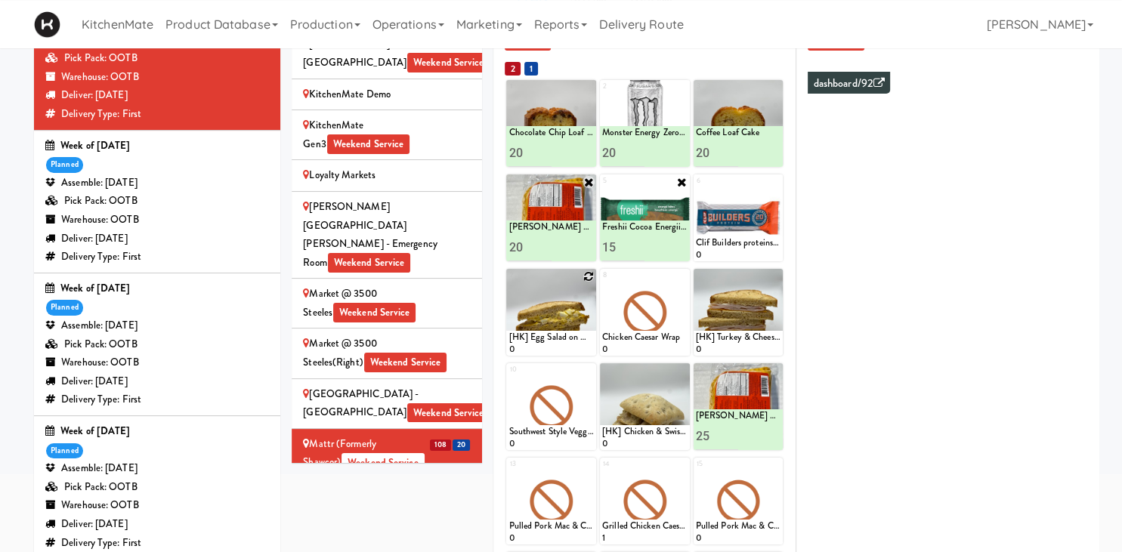
click at [586, 277] on icon at bounding box center [588, 276] width 11 height 11
click at [509, 283] on select "- Empty - Activia Probiotic Peach Mango Smoothie Chocolate Milk Tetra Pack Coca…" at bounding box center [551, 319] width 85 height 73
click option "Bacon & Egg Breakfast Wrap" at bounding box center [0, 0] width 0 height 0
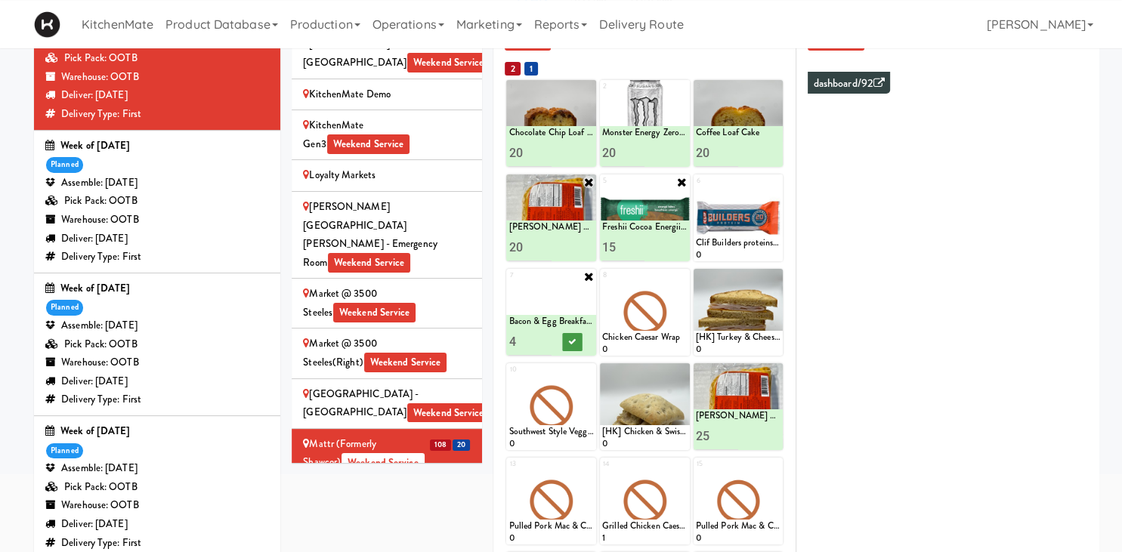
type input "4"
click at [568, 340] on button at bounding box center [573, 342] width 20 height 18
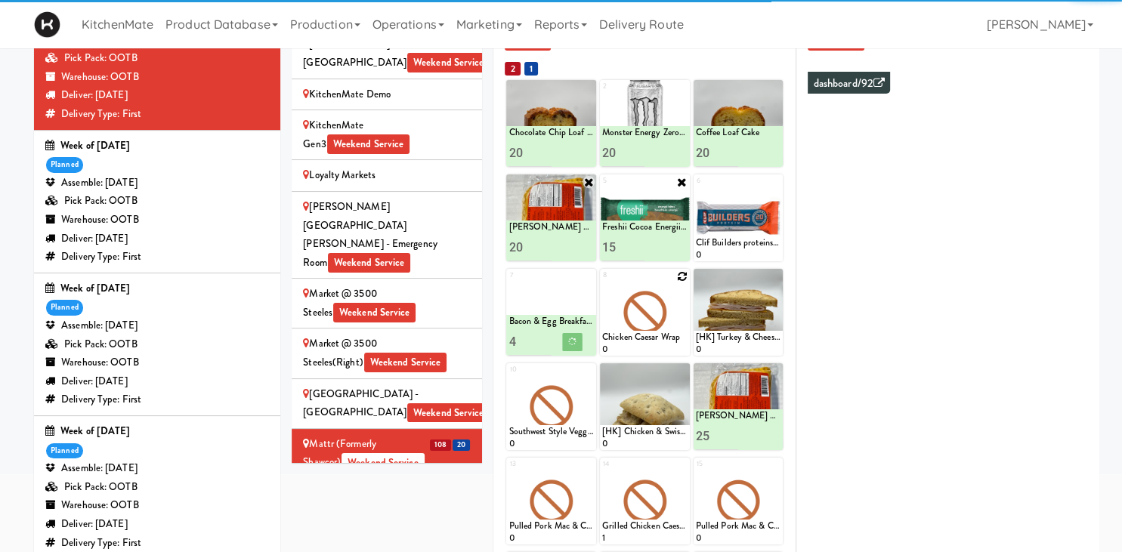
click at [680, 278] on icon at bounding box center [682, 276] width 11 height 11
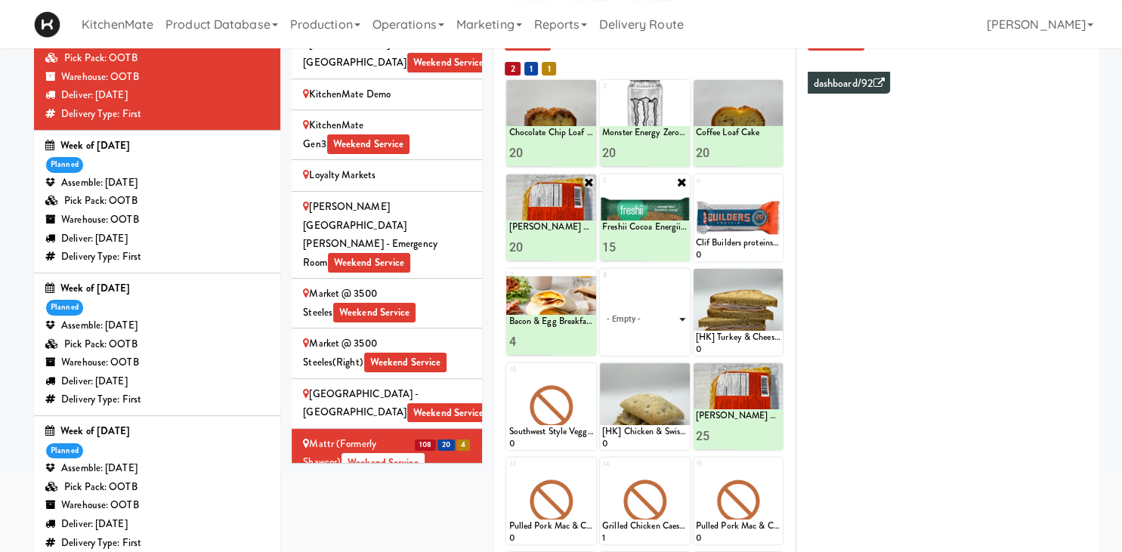
click at [602, 283] on select "- Empty - Activia Probiotic Peach Mango Smoothie Chocolate Milk Tetra Pack Coca…" at bounding box center [644, 319] width 85 height 73
click option "Rotisserie Chicken Chipotle Wrap" at bounding box center [0, 0] width 0 height 0
click at [642, 340] on input "2" at bounding box center [623, 342] width 42 height 28
click at [642, 340] on input "3" at bounding box center [623, 342] width 42 height 28
type input "4"
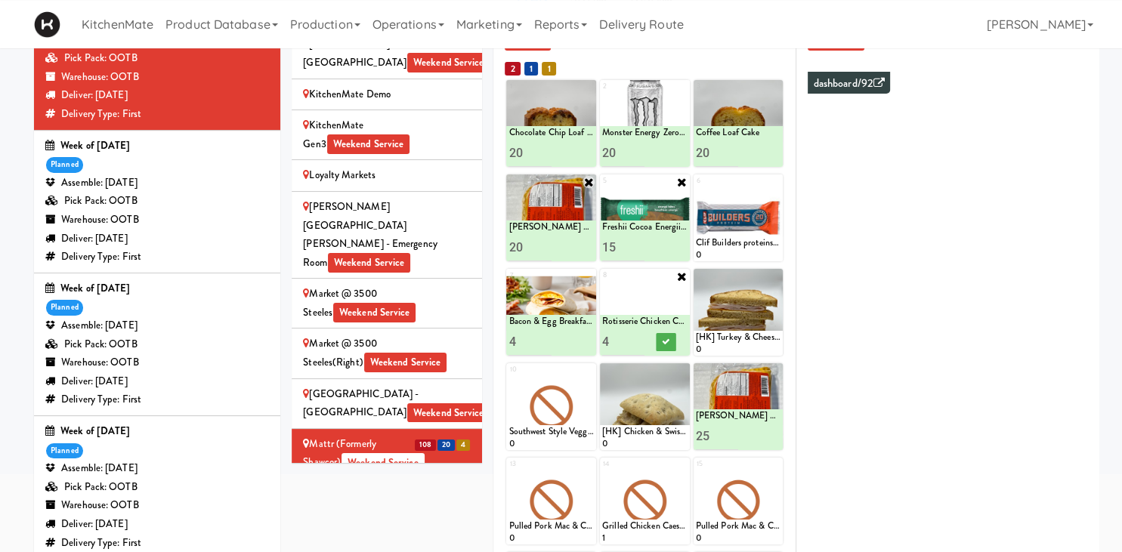
click at [640, 336] on input "4" at bounding box center [623, 342] width 42 height 28
click at [665, 342] on icon at bounding box center [666, 342] width 8 height 8
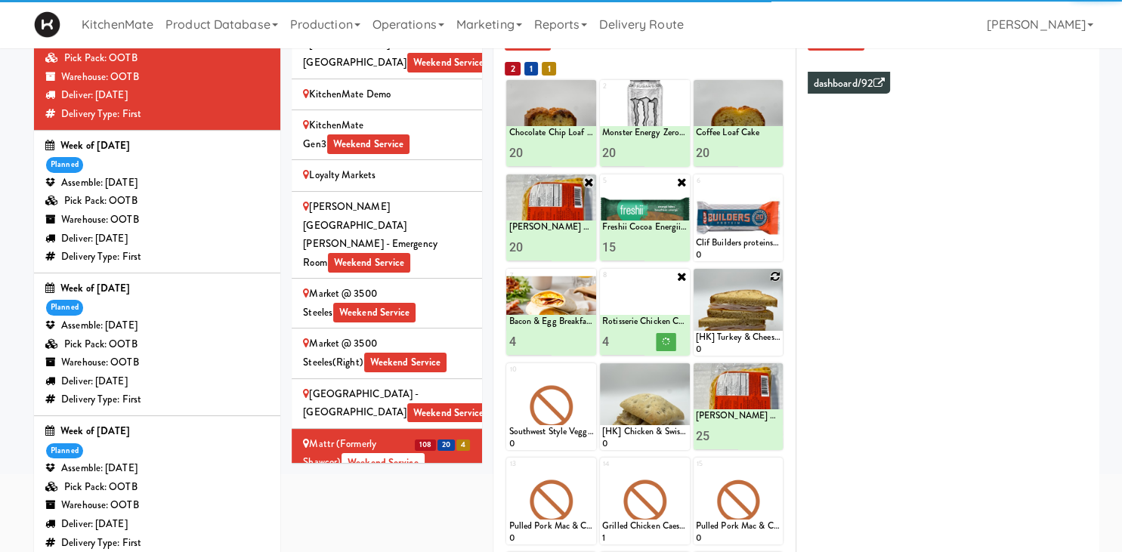
click at [778, 278] on icon at bounding box center [775, 276] width 11 height 11
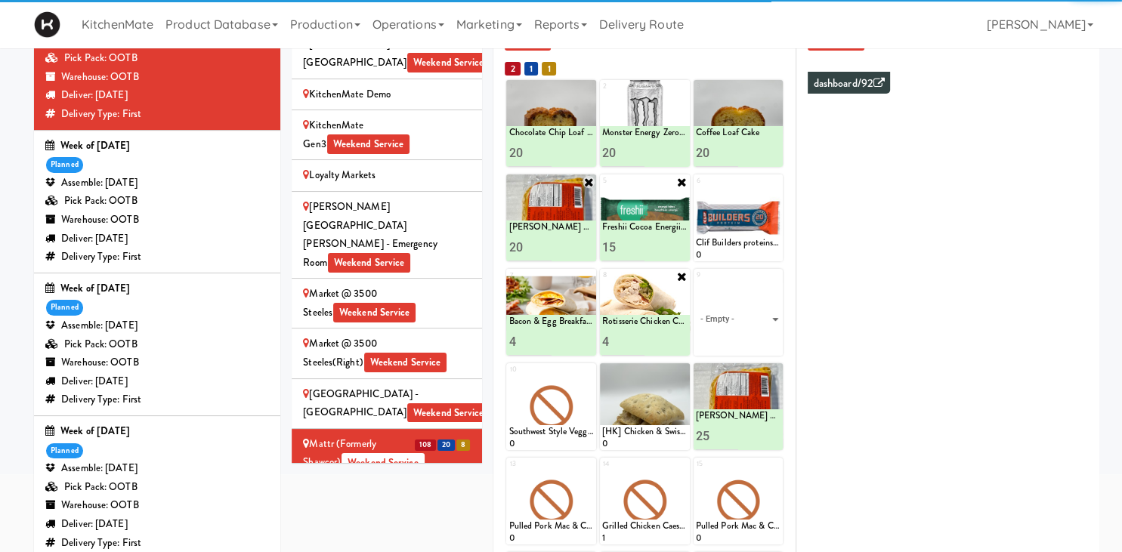
click at [696, 283] on select "- Empty - Activia Probiotic Peach Mango Smoothie Chocolate Milk Tetra Pack Coca…" at bounding box center [738, 319] width 85 height 73
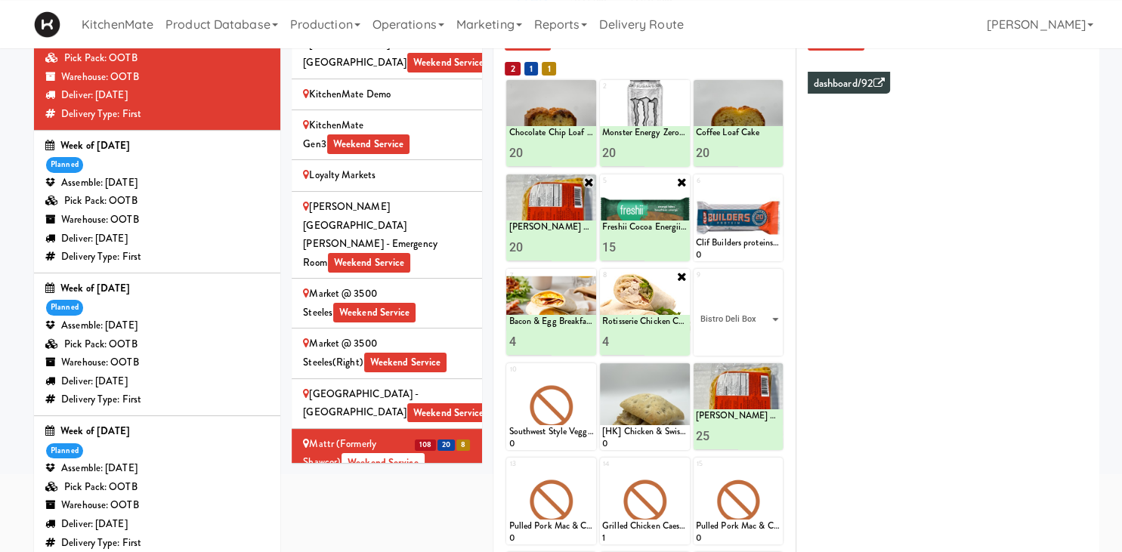
click option "Bistro Deli Box" at bounding box center [0, 0] width 0 height 0
type input "2"
click at [731, 339] on input "2" at bounding box center [717, 342] width 42 height 28
click at [754, 347] on button at bounding box center [760, 342] width 20 height 18
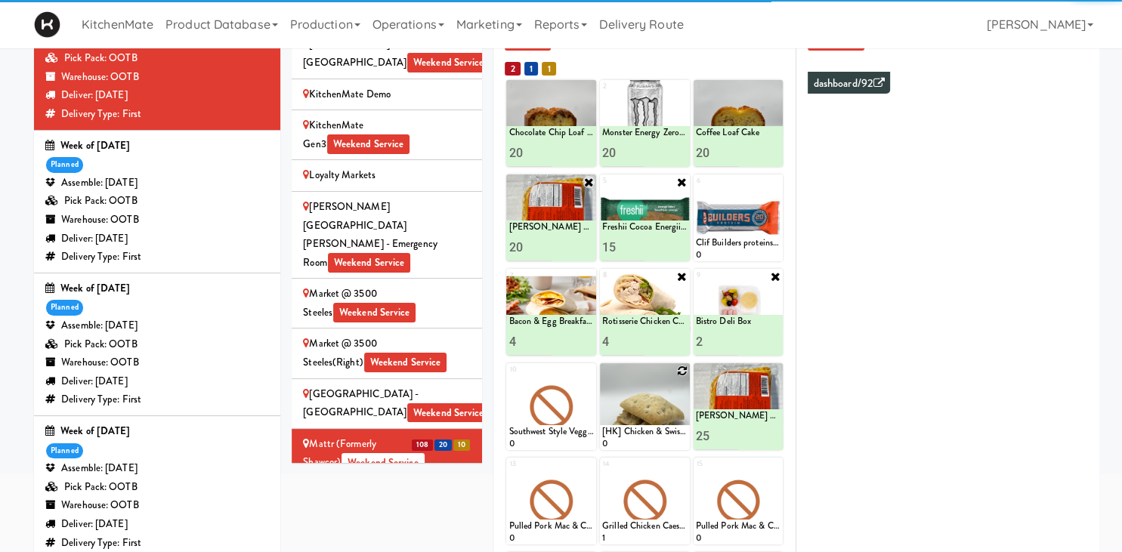
click at [682, 370] on icon at bounding box center [682, 371] width 11 height 11
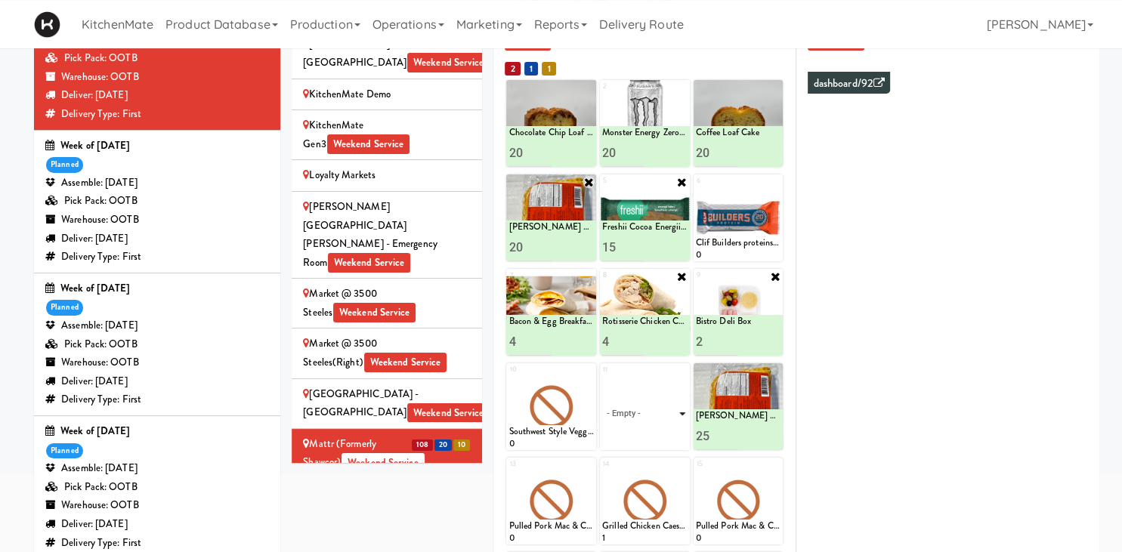
click at [602, 378] on select "- Empty - Activia Probiotic Peach Mango Smoothie Chocolate Milk Tetra Pack Coca…" at bounding box center [644, 414] width 85 height 73
click option "[HK] Turkey & Cheese Multigrain" at bounding box center [0, 0] width 0 height 0
type input "4"
click at [660, 432] on button at bounding box center [666, 437] width 20 height 18
click at [588, 370] on icon at bounding box center [588, 371] width 11 height 11
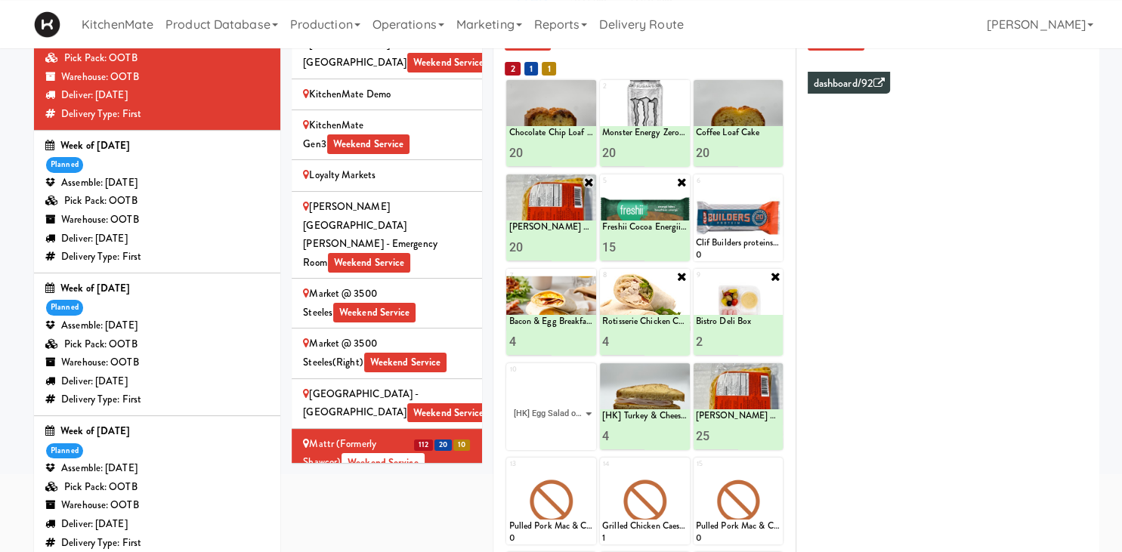
click option "[HK] Egg Salad on Multigrain" at bounding box center [0, 0] width 0 height 0
type input "1"
type input "4"
click at [571, 438] on icon at bounding box center [573, 436] width 8 height 8
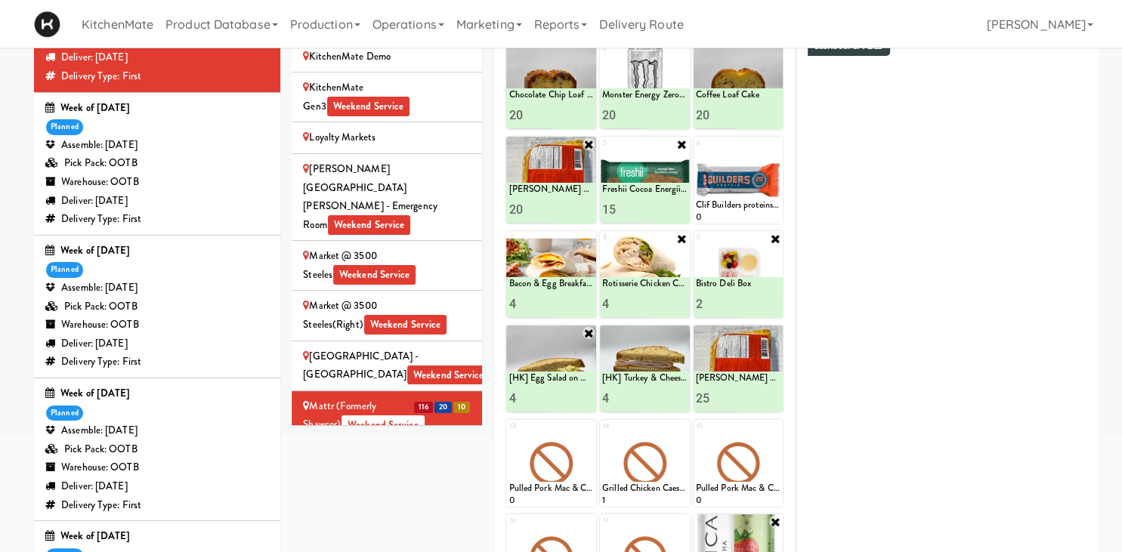
scroll to position [215, 0]
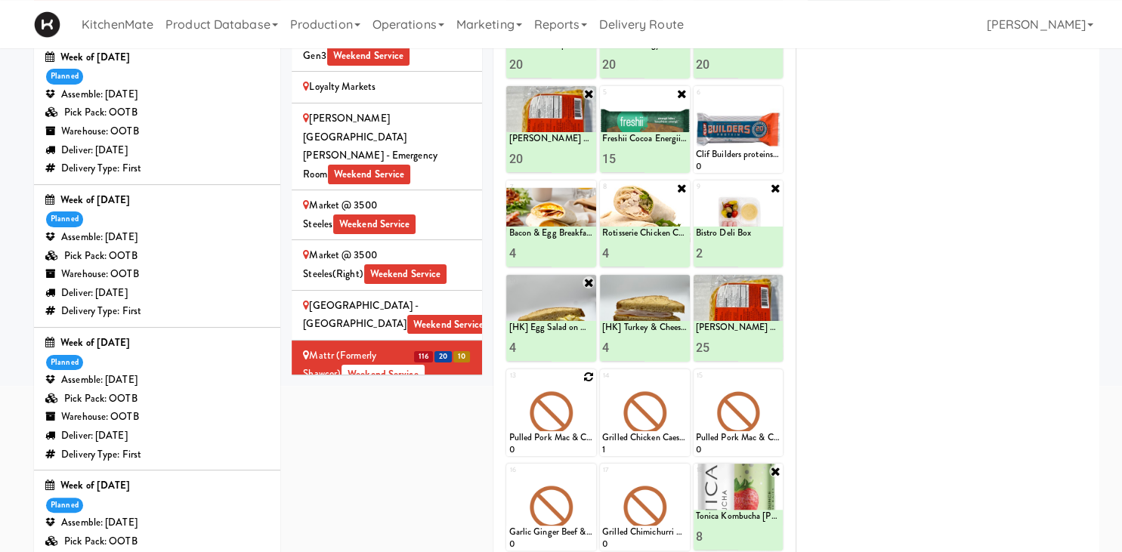
click at [591, 379] on icon at bounding box center [588, 377] width 11 height 11
click at [509, 384] on select "- Empty - Activia Probiotic Peach Mango Smoothie Chocolate Milk Tetra Pack Coca…" at bounding box center [551, 420] width 85 height 73
click option "Sesame Tofu Rainbow Bowl" at bounding box center [0, 0] width 0 height 0
type input "2"
click at [543, 440] on input "2" at bounding box center [530, 442] width 42 height 28
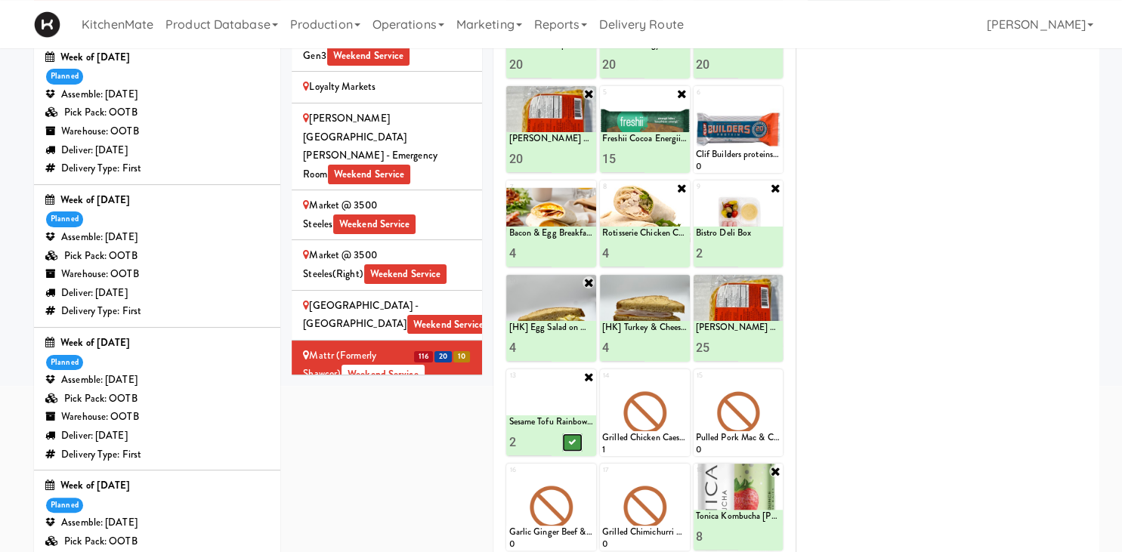
click at [569, 444] on icon at bounding box center [573, 442] width 8 height 8
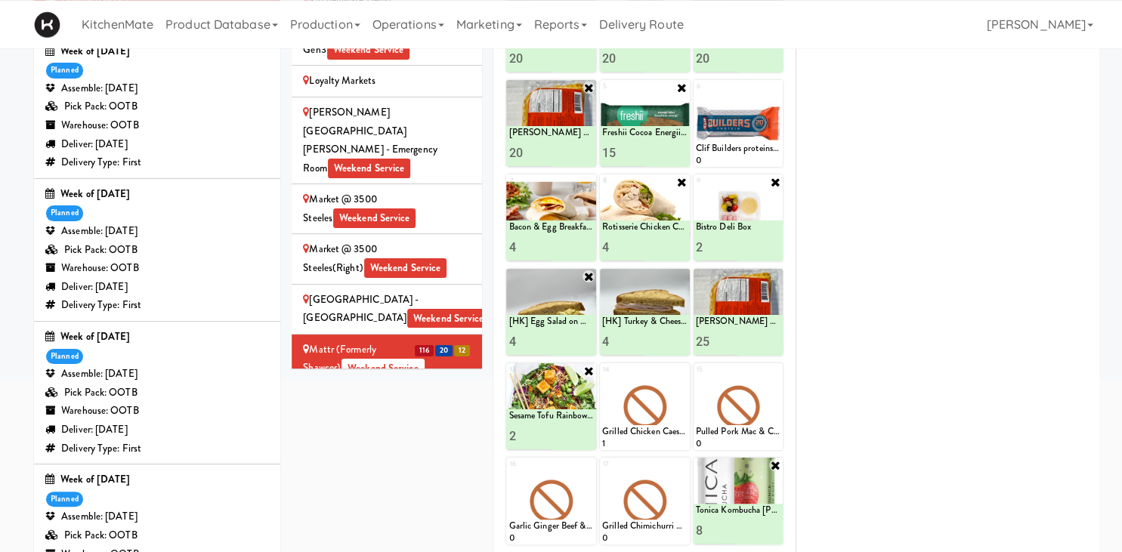
scroll to position [218, 0]
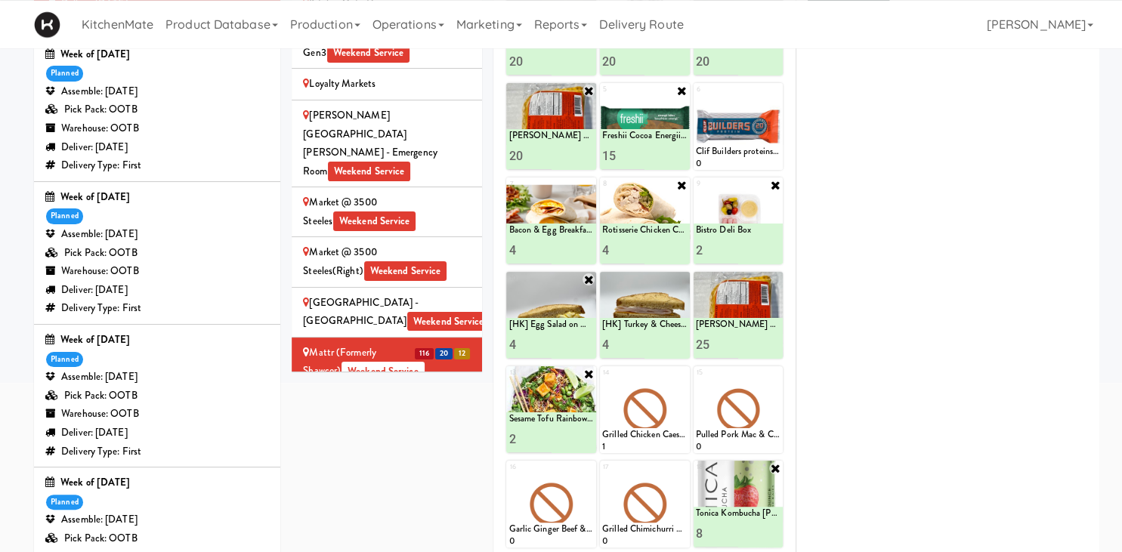
click at [434, 394] on div "Mills Memorial Library - 2nd Floor - McMaster University Weekend Service" at bounding box center [387, 422] width 168 height 56
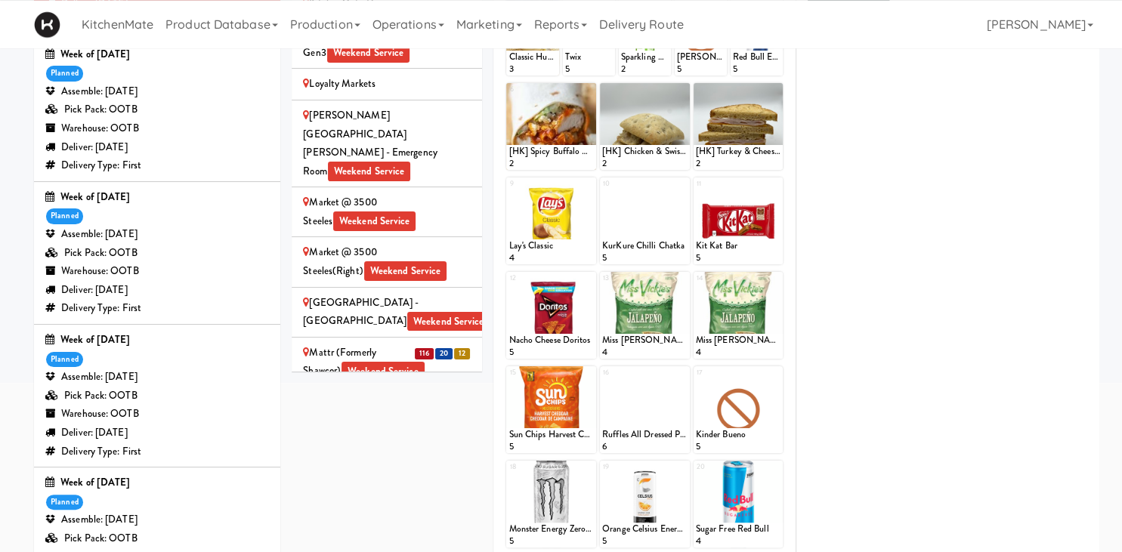
scroll to position [2405, 0]
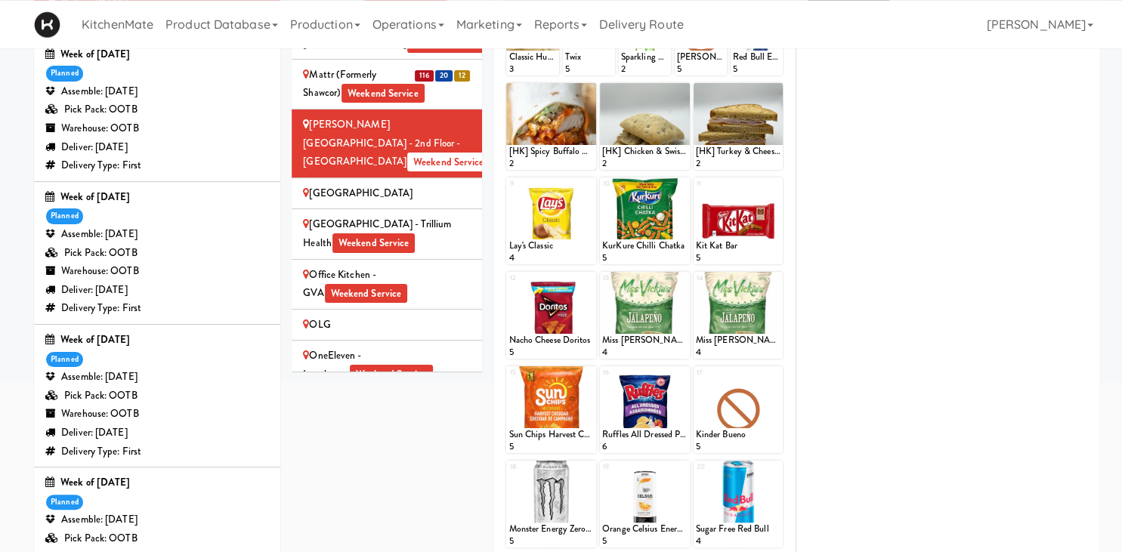
click at [432, 529] on div "[GEOGRAPHIC_DATA] - Trillium Health Weekend Service" at bounding box center [387, 547] width 168 height 37
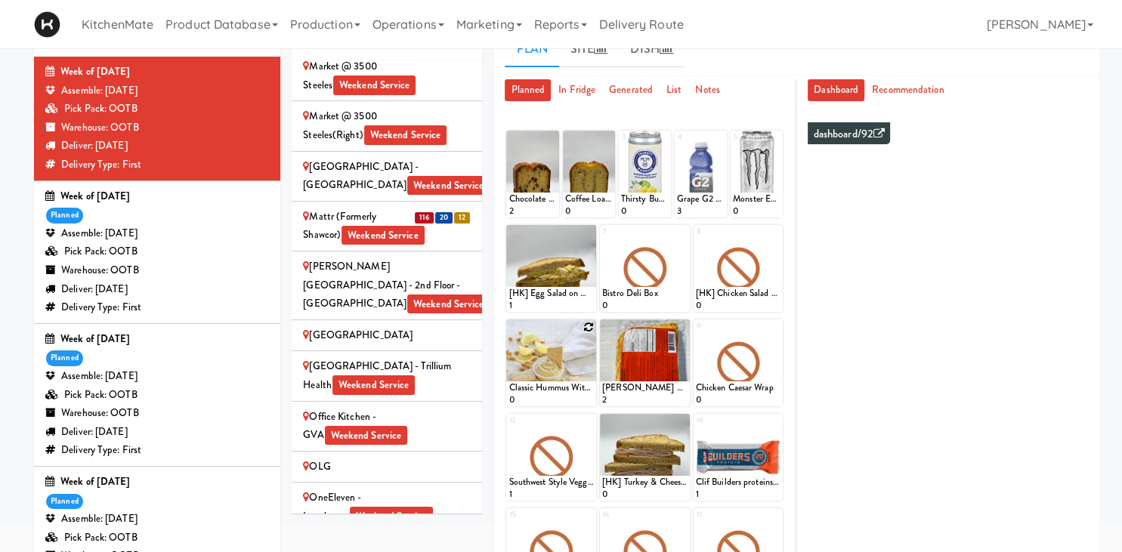
scroll to position [76, 0]
click at [555, 138] on icon at bounding box center [551, 138] width 11 height 11
click at [555, 138] on div "1 - Empty - Activia Probiotic Peach Mango Smoothie Chocolate Milk Tetra Pack Co…" at bounding box center [532, 174] width 52 height 87
click at [509, 145] on select "- Empty - Activia Probiotic Peach Mango Smoothie Chocolate Milk Tetra Pack Coca…" at bounding box center [533, 181] width 48 height 73
click option "Chocolate Chip Loaf Cake" at bounding box center [0, 0] width 0 height 0
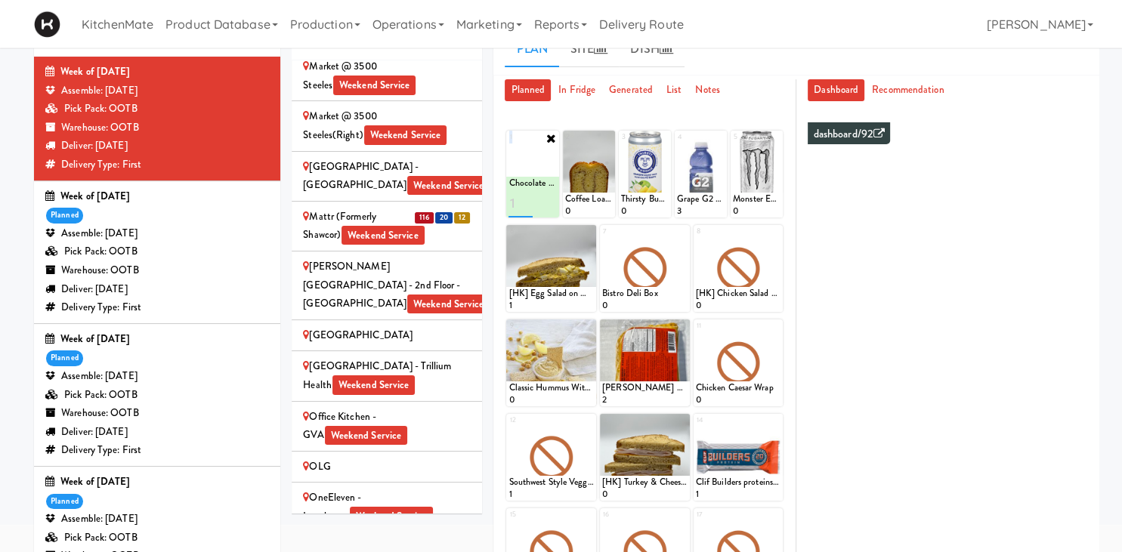
type input "1"
type input "4"
click at [543, 203] on icon at bounding box center [545, 204] width 8 height 8
click at [667, 138] on icon at bounding box center [663, 138] width 11 height 11
click at [621, 145] on select "- Empty - Activia Probiotic Peach Mango Smoothie Chocolate Milk Tetra Pack Coca…" at bounding box center [645, 181] width 48 height 73
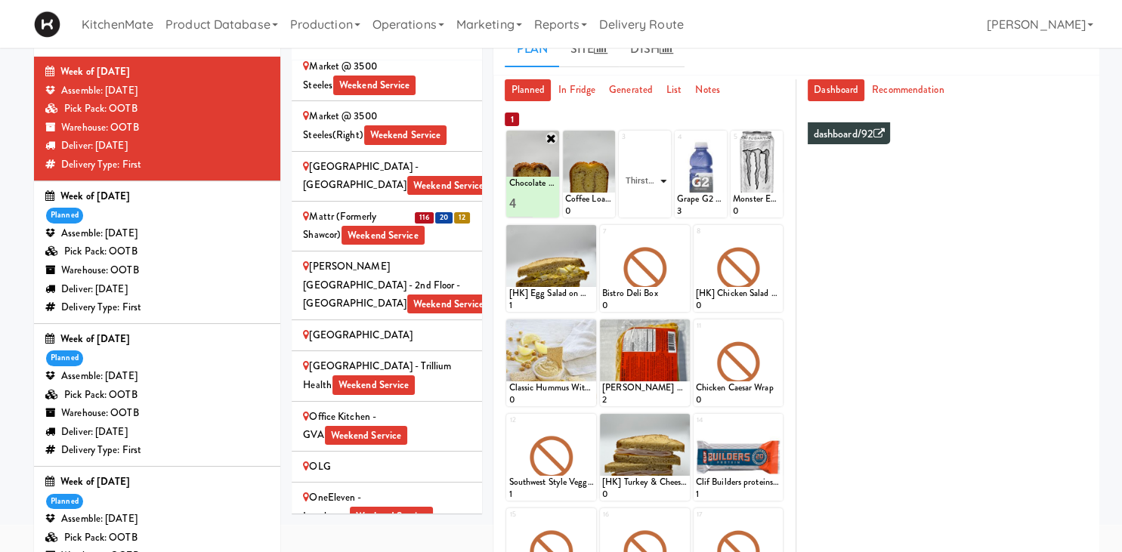
click option "Thirsty Buddha - Pineapple" at bounding box center [0, 0] width 0 height 0
click at [637, 203] on input "2" at bounding box center [633, 204] width 24 height 28
click at [637, 203] on input "3" at bounding box center [633, 204] width 24 height 28
click at [637, 203] on input "4" at bounding box center [633, 204] width 24 height 28
type input "5"
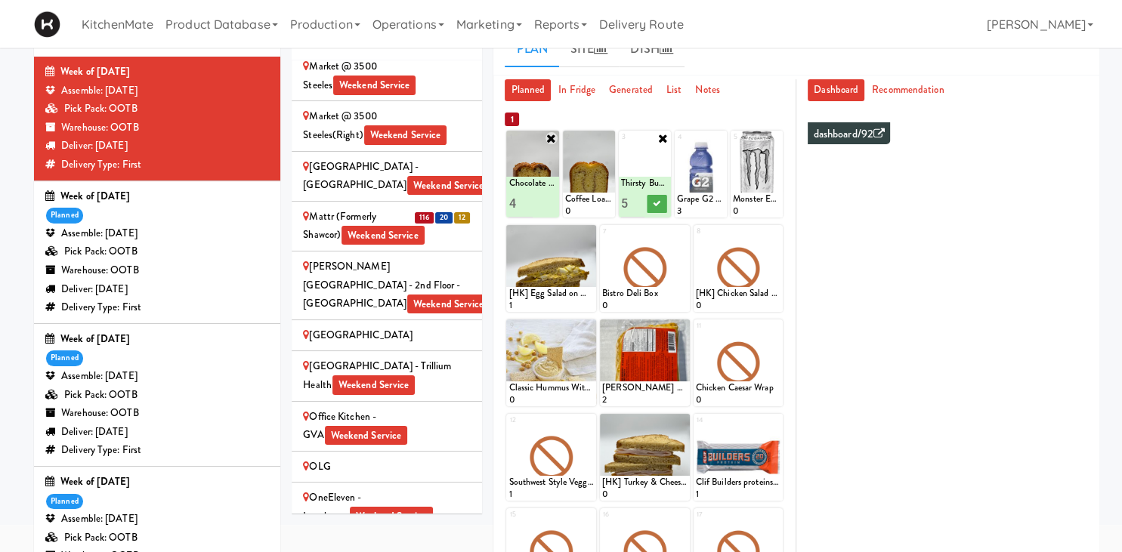
click at [637, 203] on input "5" at bounding box center [633, 204] width 24 height 28
click at [660, 201] on icon at bounding box center [658, 204] width 8 height 8
click at [606, 138] on icon at bounding box center [607, 138] width 11 height 11
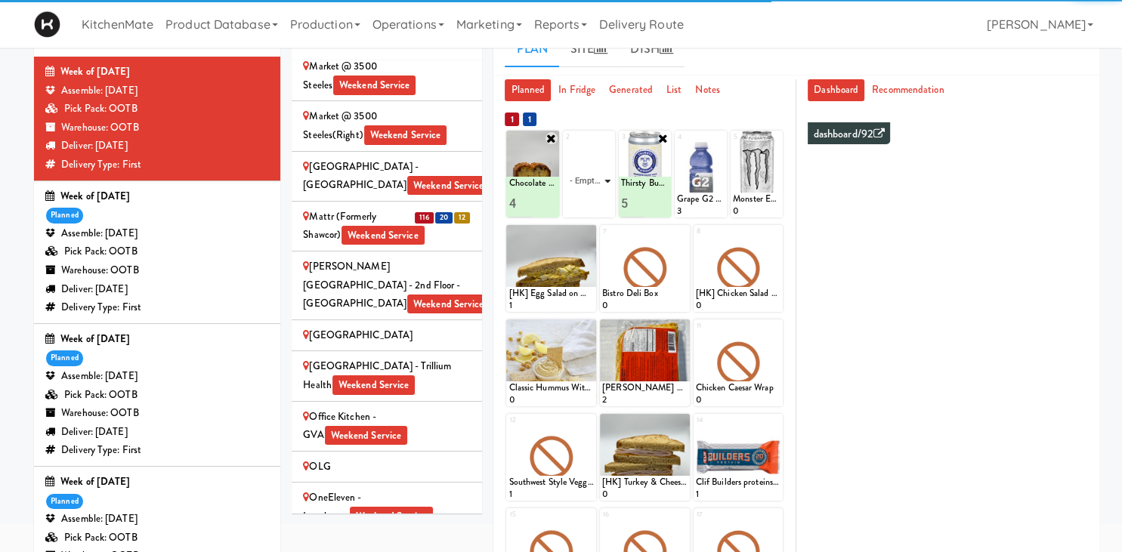
click at [565, 145] on select "- Empty - Activia Probiotic Peach Mango Smoothie Chocolate Milk Tetra Pack Coca…" at bounding box center [589, 181] width 48 height 73
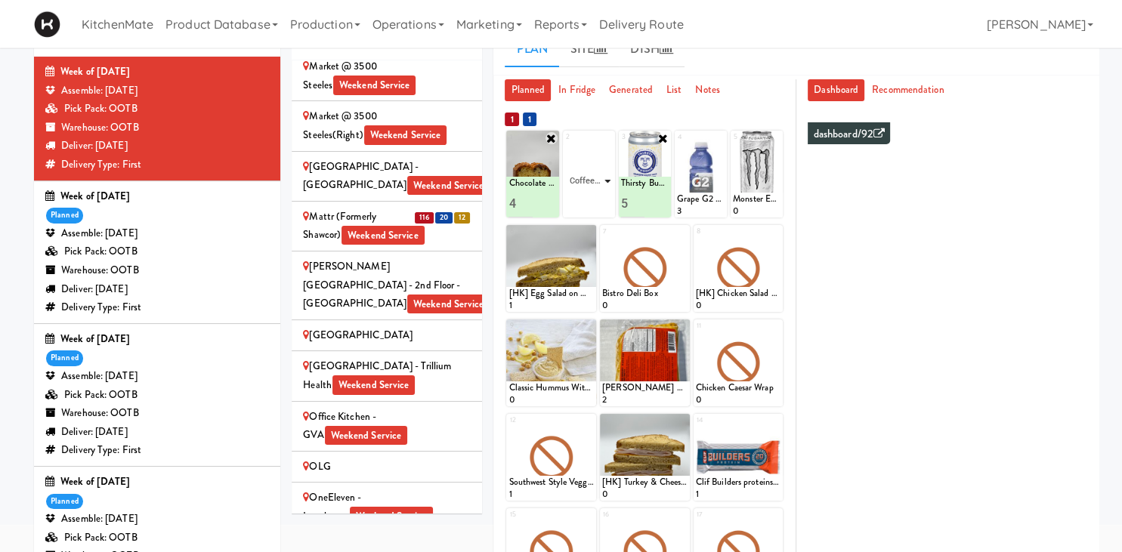
click option "Coffee Loaf Cake" at bounding box center [0, 0] width 0 height 0
click at [582, 200] on input "3" at bounding box center [577, 204] width 24 height 28
click at [582, 200] on input "4" at bounding box center [577, 204] width 24 height 28
click at [581, 202] on input "5" at bounding box center [577, 204] width 24 height 28
click at [579, 200] on input "6" at bounding box center [577, 204] width 24 height 28
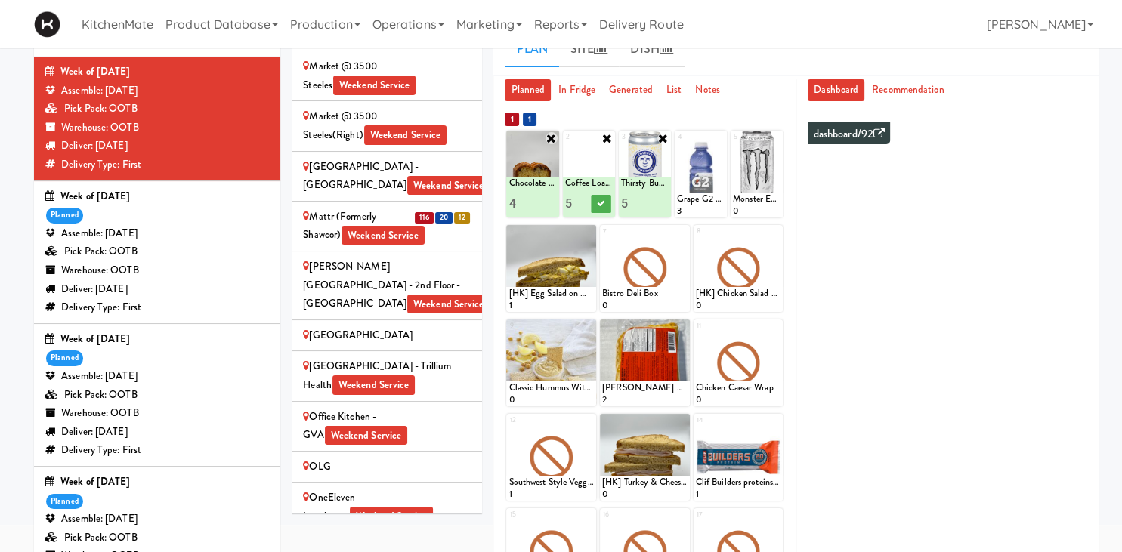
click at [579, 203] on input "5" at bounding box center [577, 204] width 24 height 28
click at [579, 203] on input "4" at bounding box center [577, 204] width 24 height 28
type input "3"
click at [579, 203] on input "3" at bounding box center [577, 204] width 24 height 28
click at [606, 203] on button at bounding box center [601, 204] width 20 height 18
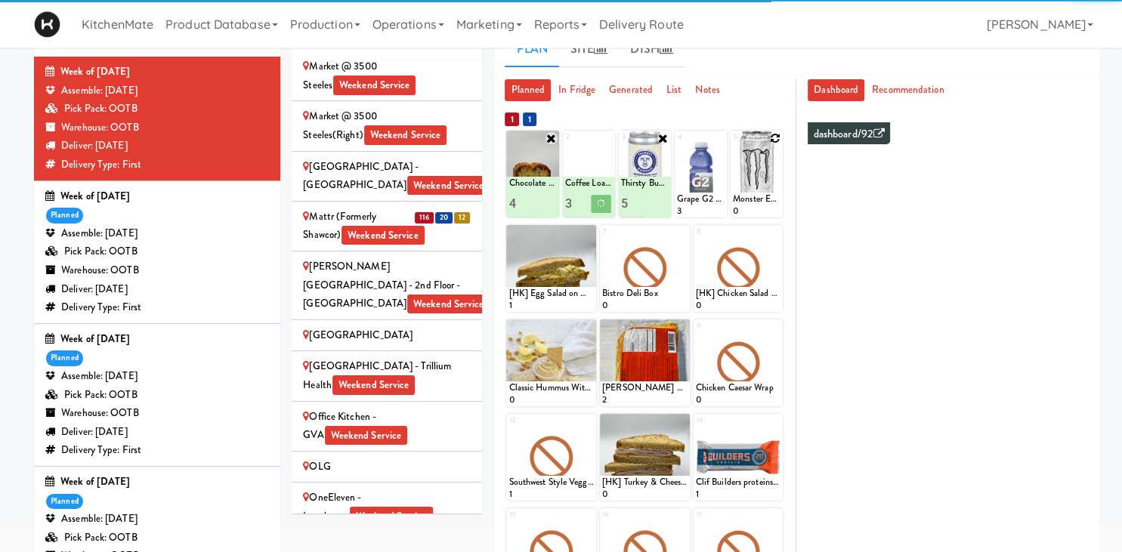
click at [777, 141] on icon at bounding box center [775, 138] width 11 height 11
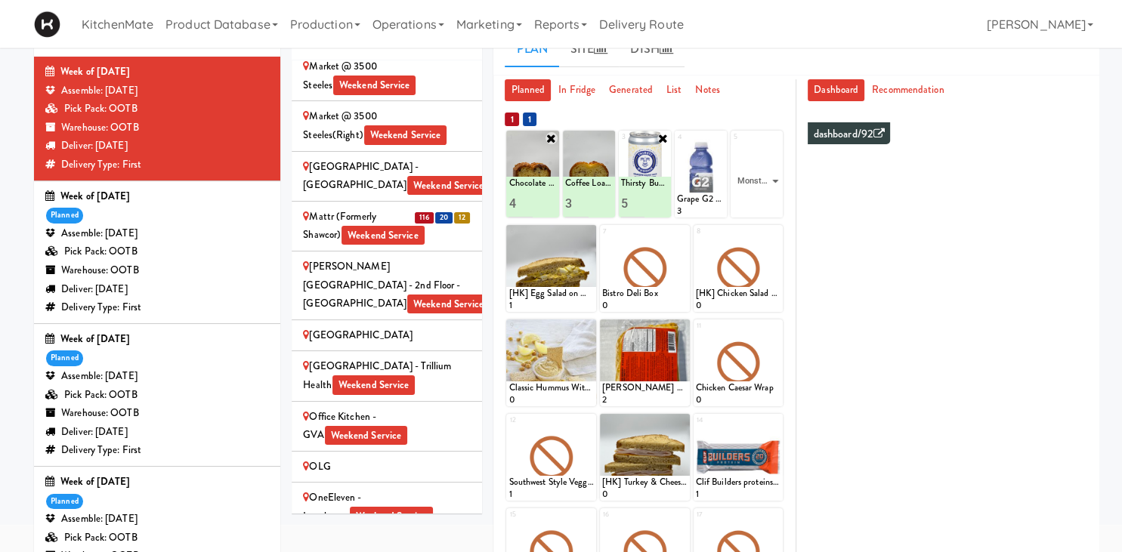
click option "Monster Energy Zero Ultra" at bounding box center [0, 0] width 0 height 0
click at [750, 208] on input "0" at bounding box center [745, 204] width 24 height 28
click at [751, 204] on input "0" at bounding box center [745, 204] width 24 height 28
click at [754, 203] on input "1" at bounding box center [745, 204] width 24 height 28
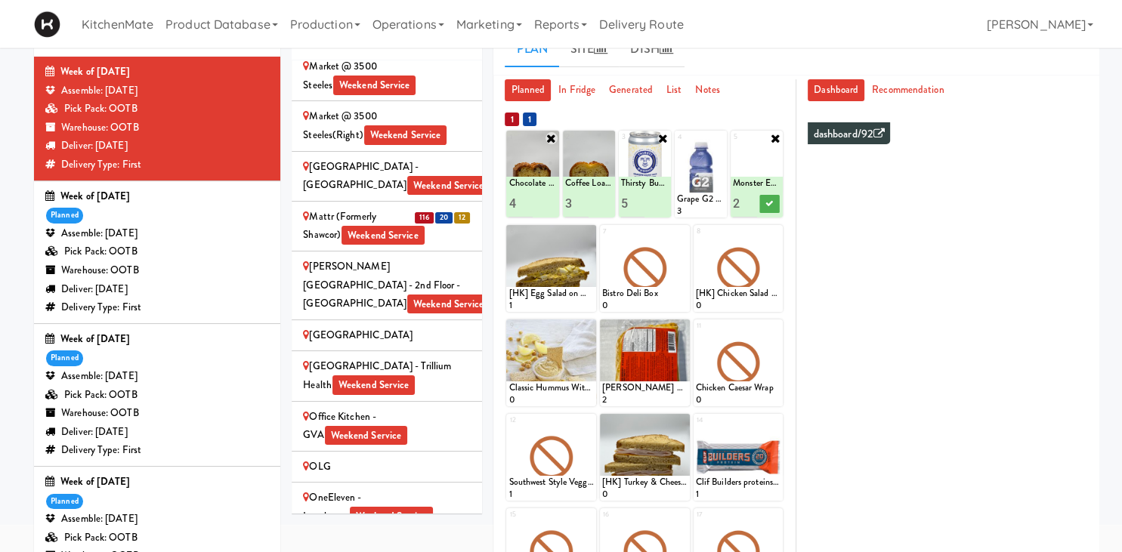
click at [753, 201] on input "2" at bounding box center [745, 204] width 24 height 28
click at [753, 201] on input "3" at bounding box center [745, 204] width 24 height 28
type input "4"
click at [753, 201] on input "4" at bounding box center [745, 204] width 24 height 28
click at [769, 202] on icon at bounding box center [770, 204] width 8 height 8
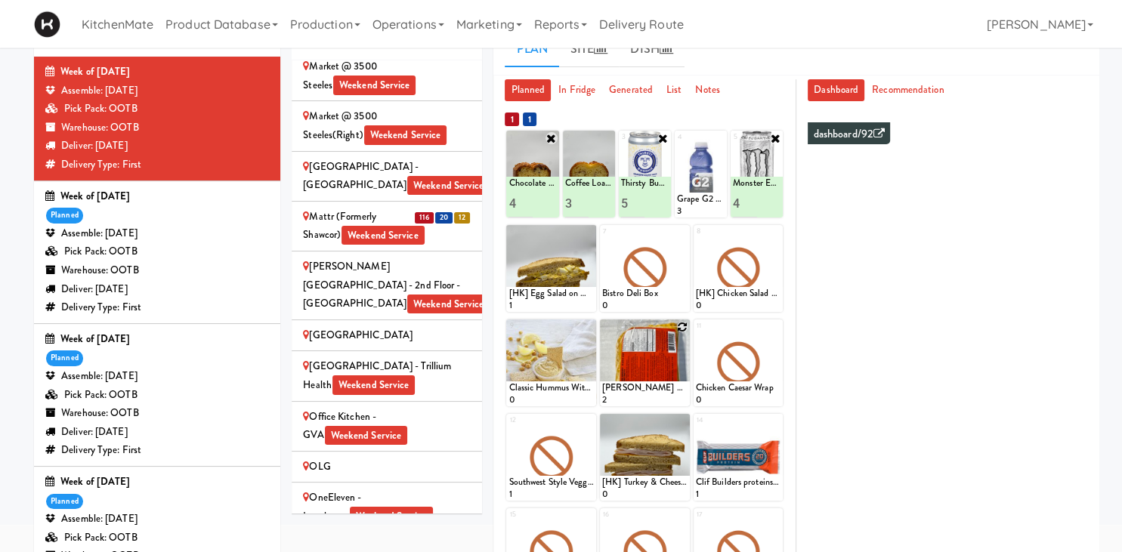
click at [687, 329] on div at bounding box center [645, 363] width 90 height 87
click at [682, 327] on icon at bounding box center [682, 327] width 11 height 11
click at [602, 334] on select "- Empty - Activia Probiotic Peach Mango Smoothie Chocolate Milk Tetra Pack Coca…" at bounding box center [644, 370] width 85 height 73
type input "5"
click at [664, 392] on icon at bounding box center [666, 392] width 8 height 8
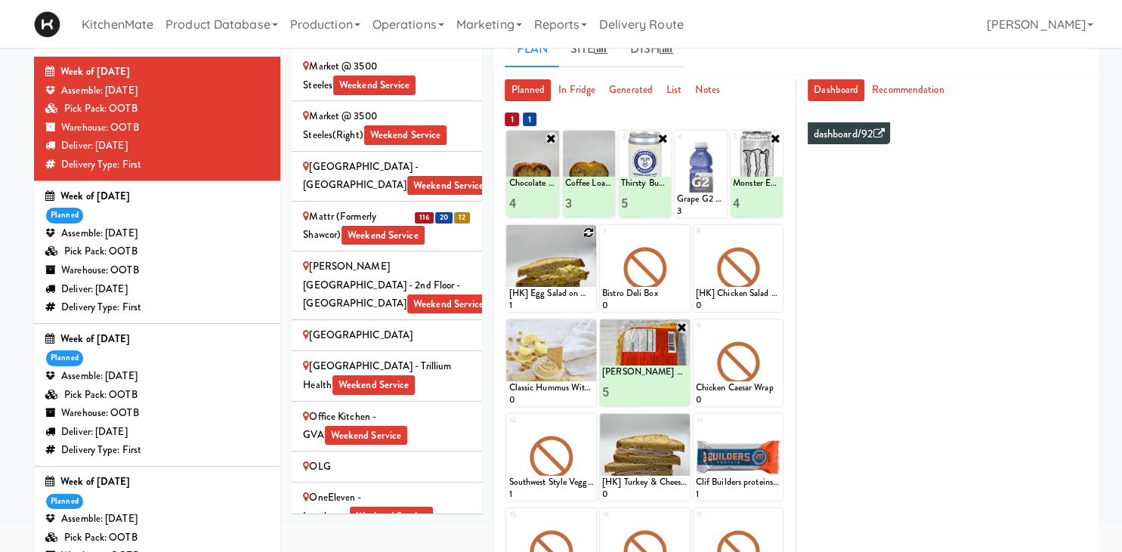
click at [591, 230] on icon at bounding box center [588, 232] width 11 height 11
click at [509, 240] on select "- Empty - Activia Probiotic Peach Mango Smoothie Chocolate Milk Tetra Pack Coca…" at bounding box center [551, 276] width 85 height 73
click option "[HK] Egg Salad on Multigrain" at bounding box center [0, 0] width 0 height 0
click at [544, 295] on input "2" at bounding box center [530, 298] width 42 height 28
click at [546, 299] on input "1" at bounding box center [530, 298] width 42 height 28
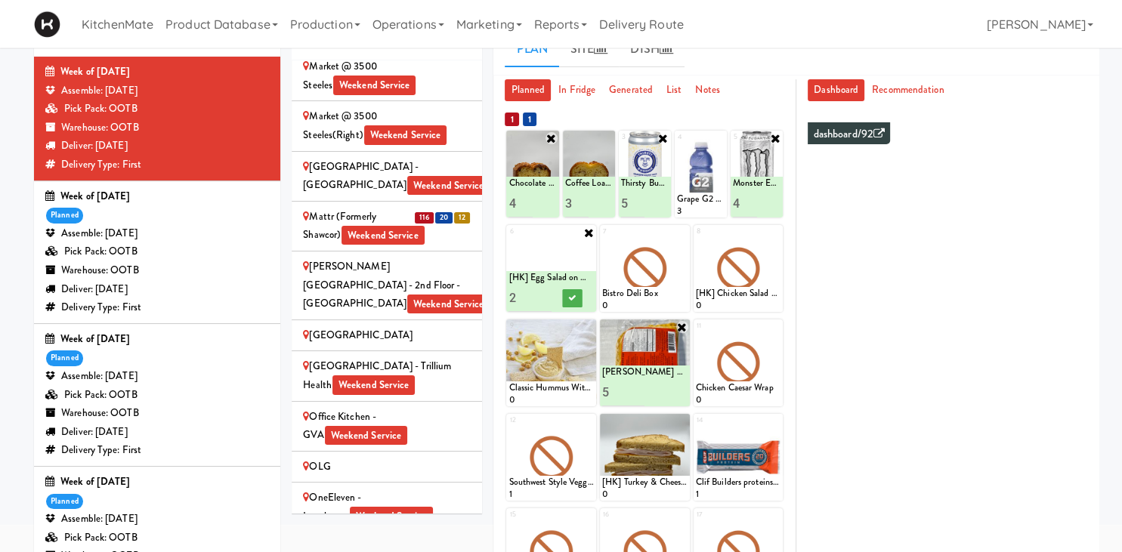
type input "2"
click at [544, 295] on input "2" at bounding box center [530, 298] width 42 height 28
click at [579, 301] on button at bounding box center [573, 298] width 20 height 18
click at [684, 237] on icon at bounding box center [682, 232] width 11 height 11
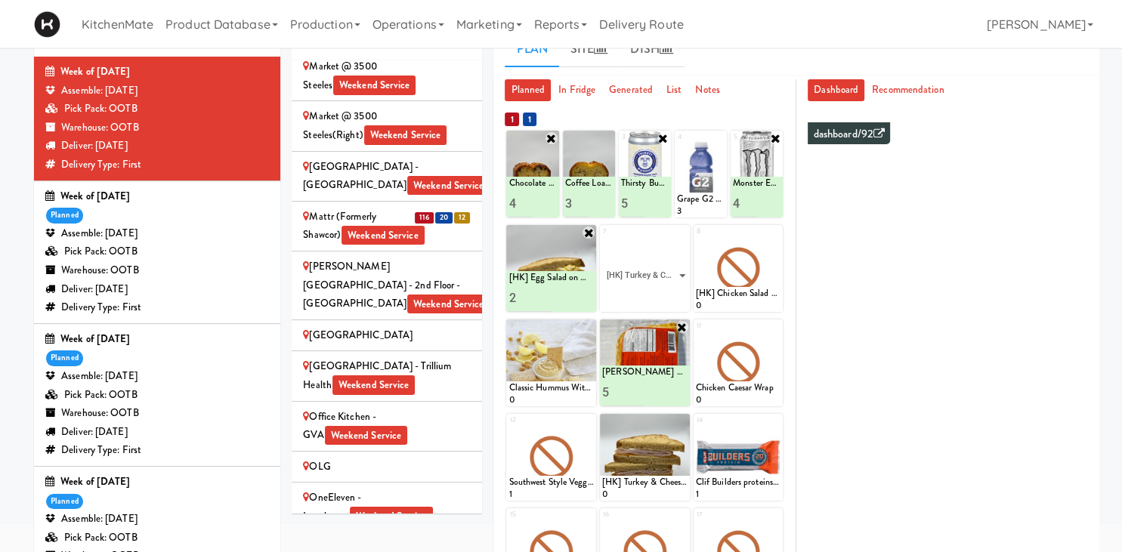
click option "[HK] Turkey & Cheese Multigrain" at bounding box center [0, 0] width 0 height 0
type input "2"
click at [639, 292] on input "2" at bounding box center [623, 298] width 42 height 28
click at [663, 292] on button at bounding box center [666, 298] width 20 height 18
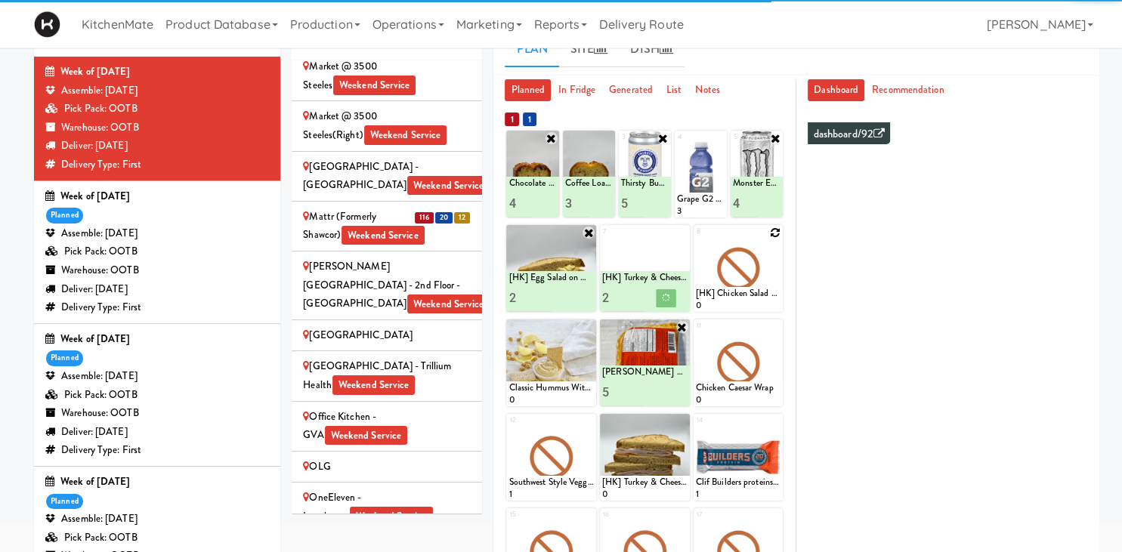
click at [778, 235] on icon at bounding box center [775, 232] width 11 height 11
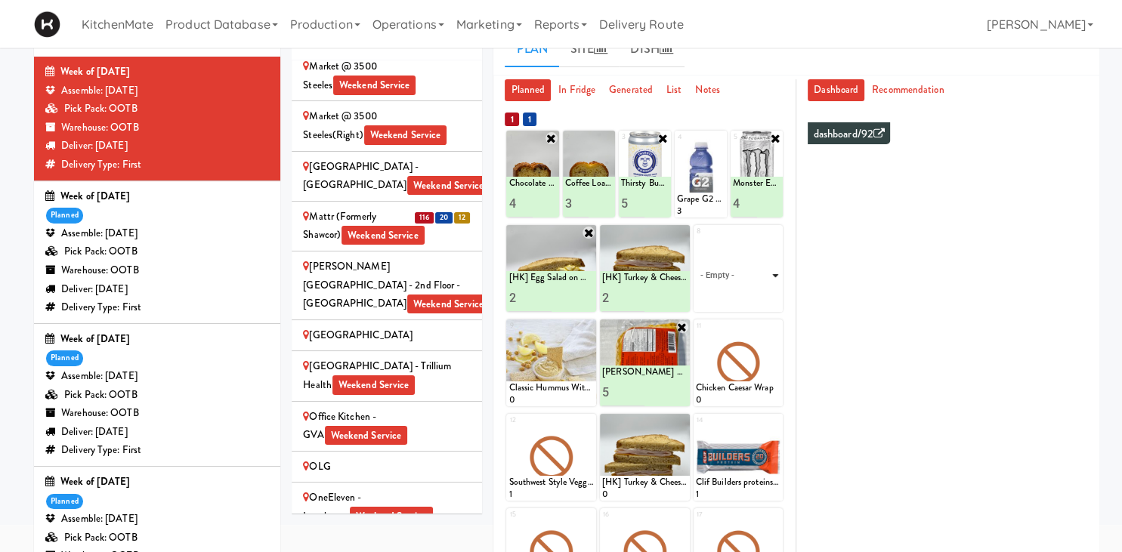
click at [696, 240] on select "- Empty - Activia Probiotic Peach Mango Smoothie Chocolate Milk Tetra Pack Coca…" at bounding box center [738, 276] width 85 height 73
click option "Bacon & Egg Breakfast Wrap" at bounding box center [0, 0] width 0 height 0
type input "2"
click at [734, 295] on input "2" at bounding box center [717, 298] width 42 height 28
click at [756, 297] on icon at bounding box center [760, 298] width 8 height 8
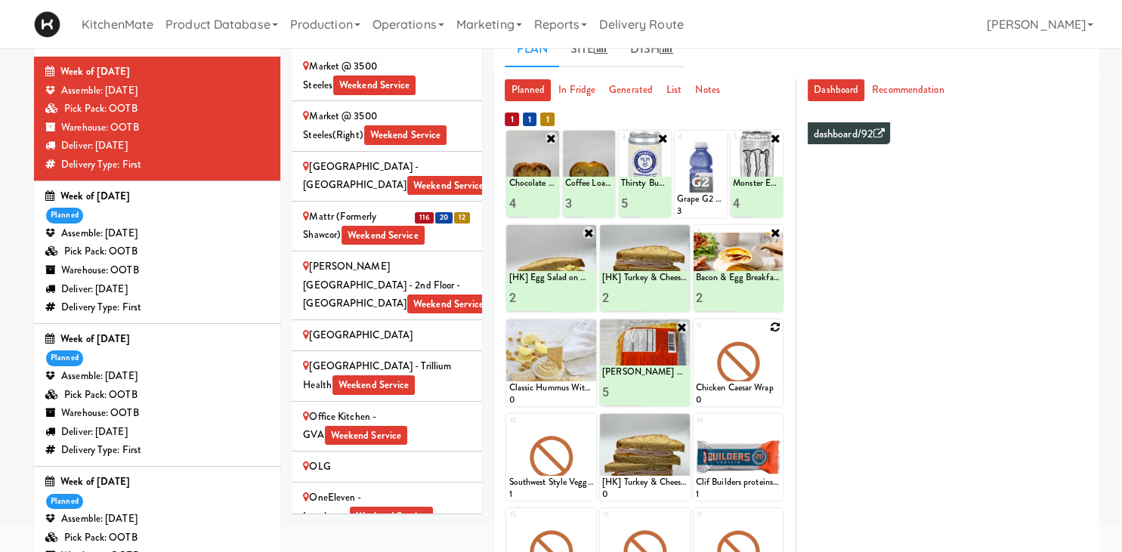
click at [778, 326] on icon at bounding box center [775, 327] width 11 height 11
click at [696, 334] on select "- Empty - Activia Probiotic Peach Mango Smoothie Chocolate Milk Tetra Pack Coca…" at bounding box center [738, 370] width 85 height 73
click option "Rotisserie Chicken Chipotle Wrap" at bounding box center [0, 0] width 0 height 0
click at [736, 395] on input "0" at bounding box center [717, 393] width 42 height 28
click at [731, 392] on input "0" at bounding box center [717, 393] width 42 height 28
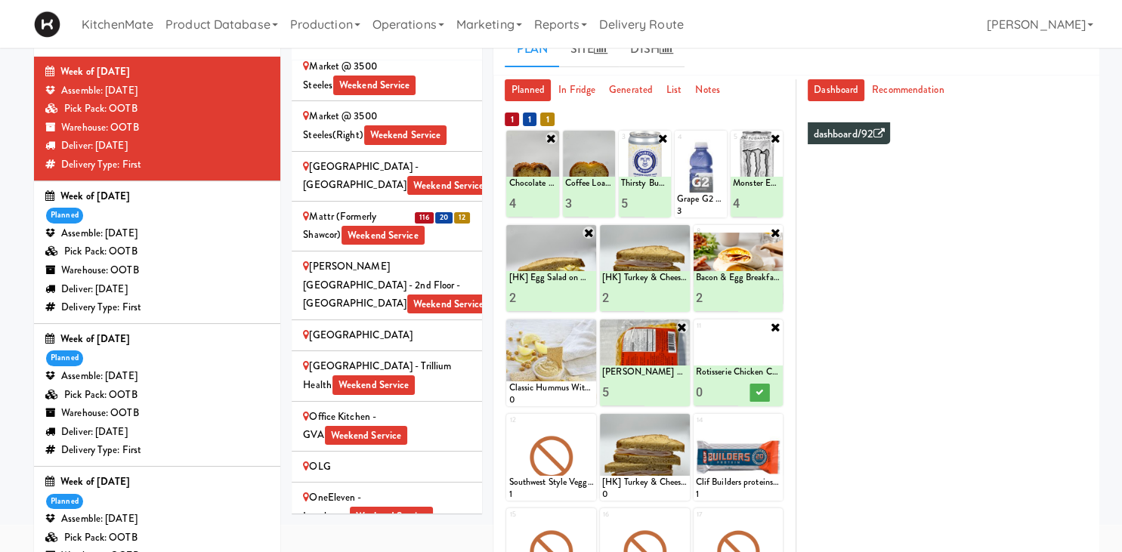
click at [731, 392] on input "0" at bounding box center [717, 393] width 42 height 28
click at [733, 387] on input "1" at bounding box center [717, 393] width 42 height 28
type input "2"
click at [733, 387] on input "2" at bounding box center [717, 393] width 42 height 28
click at [760, 394] on icon at bounding box center [760, 392] width 8 height 8
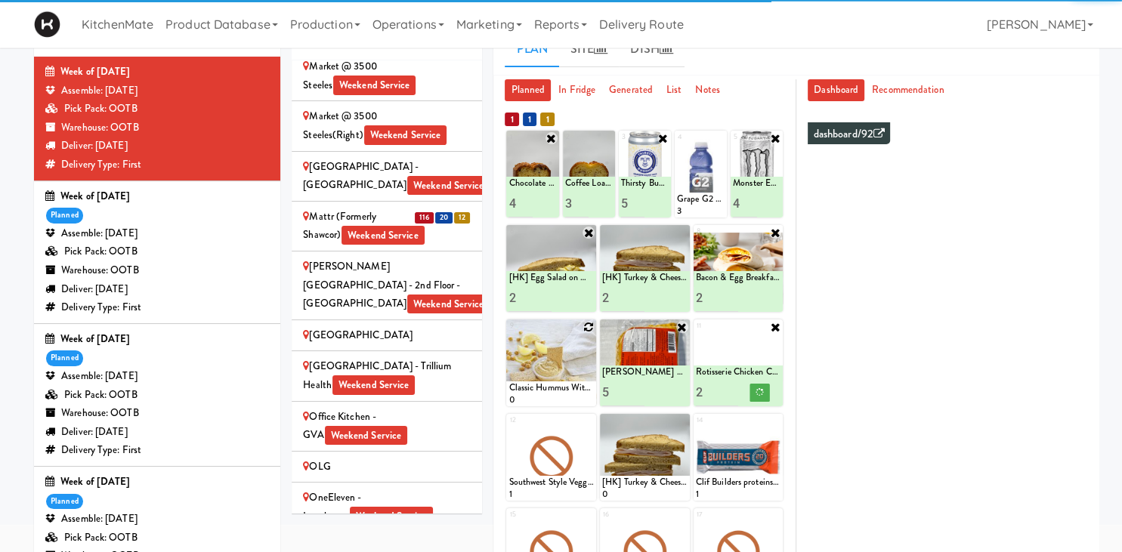
click at [588, 326] on icon at bounding box center [588, 327] width 11 height 11
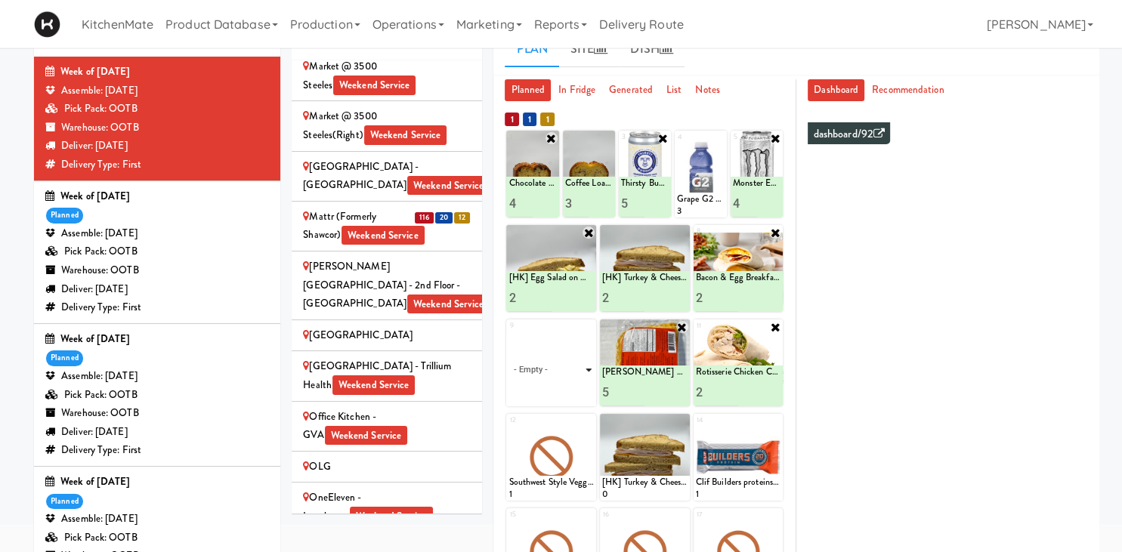
click at [509, 334] on select "- Empty - Activia Probiotic Peach Mango Smoothie Chocolate Milk Tetra Pack Coca…" at bounding box center [551, 370] width 85 height 73
click at [570, 358] on select "- Empty - Activia Probiotic Peach Mango Smoothie Chocolate Milk Tetra Pack Coca…" at bounding box center [551, 370] width 85 height 73
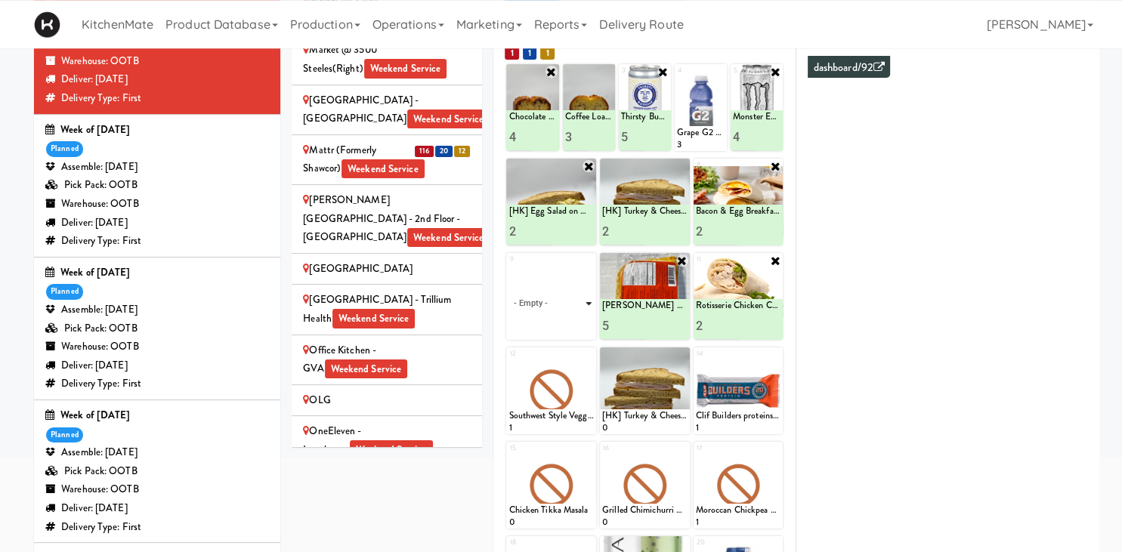
scroll to position [130, 0]
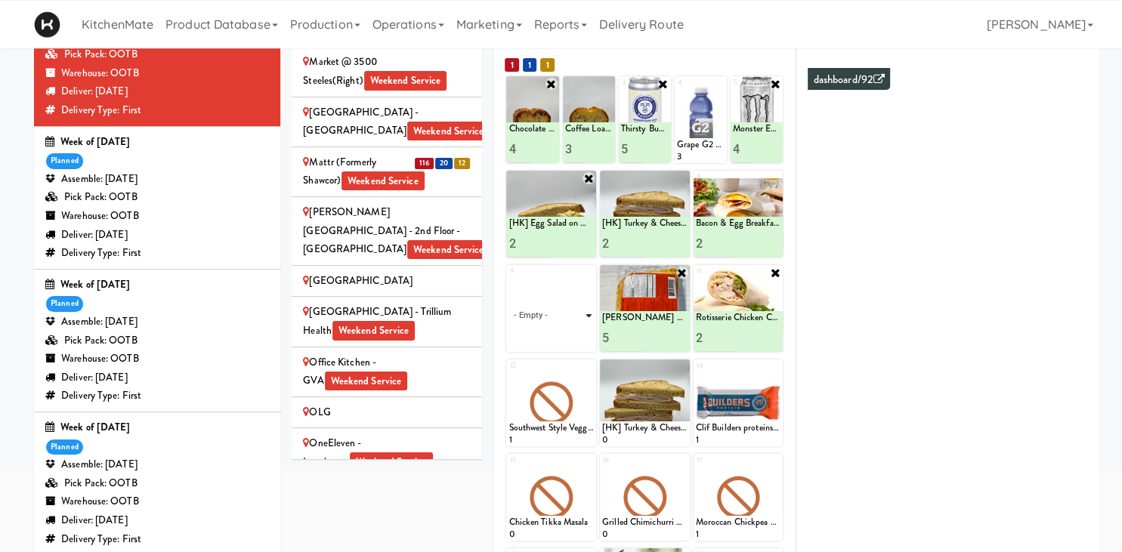
click at [509, 280] on select "- Empty - Activia Probiotic Peach Mango Smoothie Chocolate Milk Tetra Pack Coca…" at bounding box center [551, 316] width 85 height 73
click option "Maple Bacon with Egg & Cheddar on Sesame Seed Bagel" at bounding box center [0, 0] width 0 height 0
type input "2"
click at [541, 331] on input "2" at bounding box center [530, 338] width 42 height 28
click at [576, 343] on button at bounding box center [573, 338] width 20 height 18
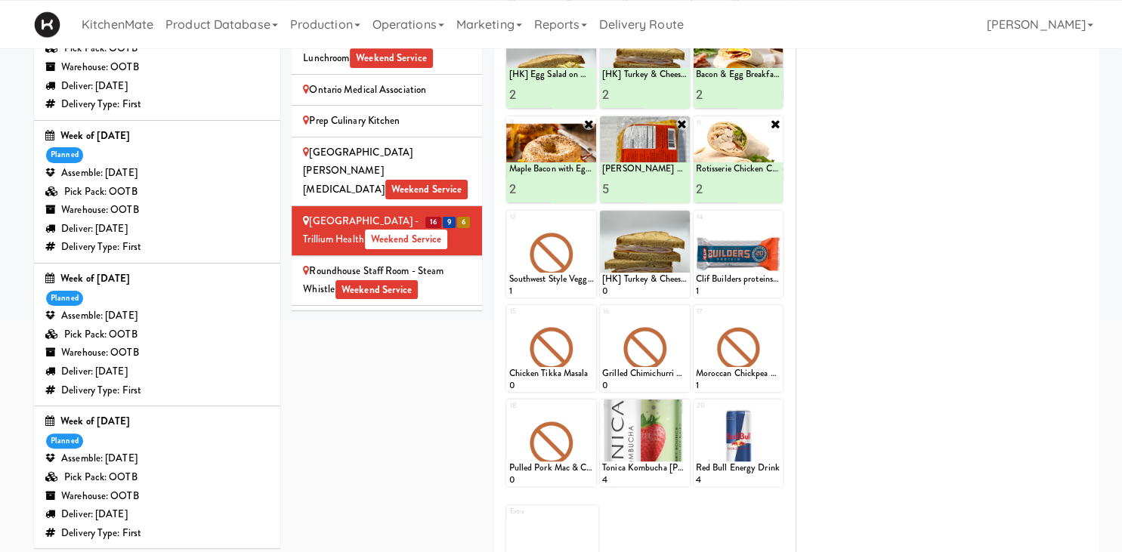
scroll to position [2684, 0]
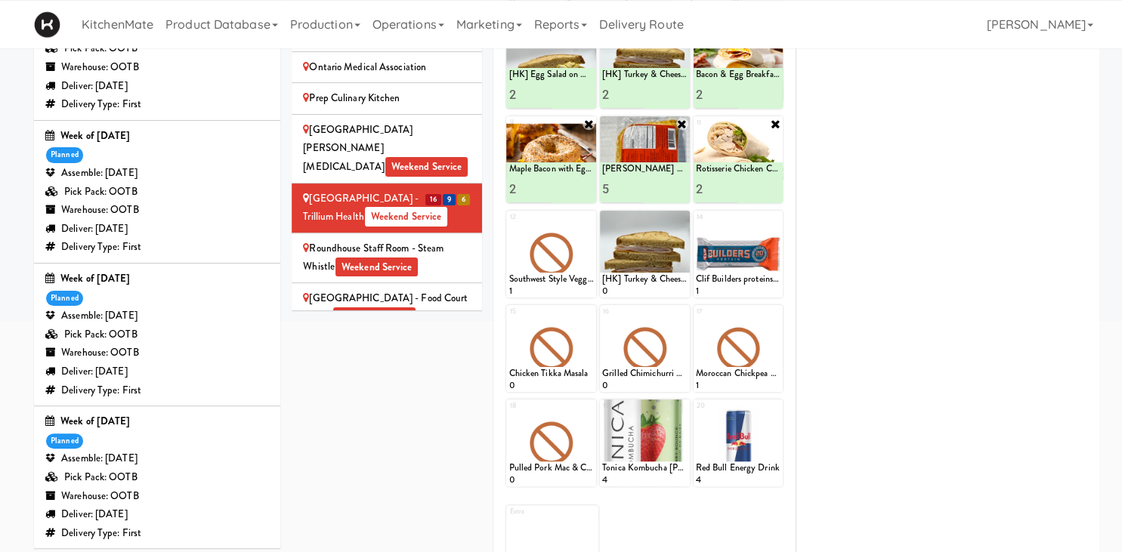
click at [407, 357] on span "Weekend Service" at bounding box center [448, 367] width 83 height 20
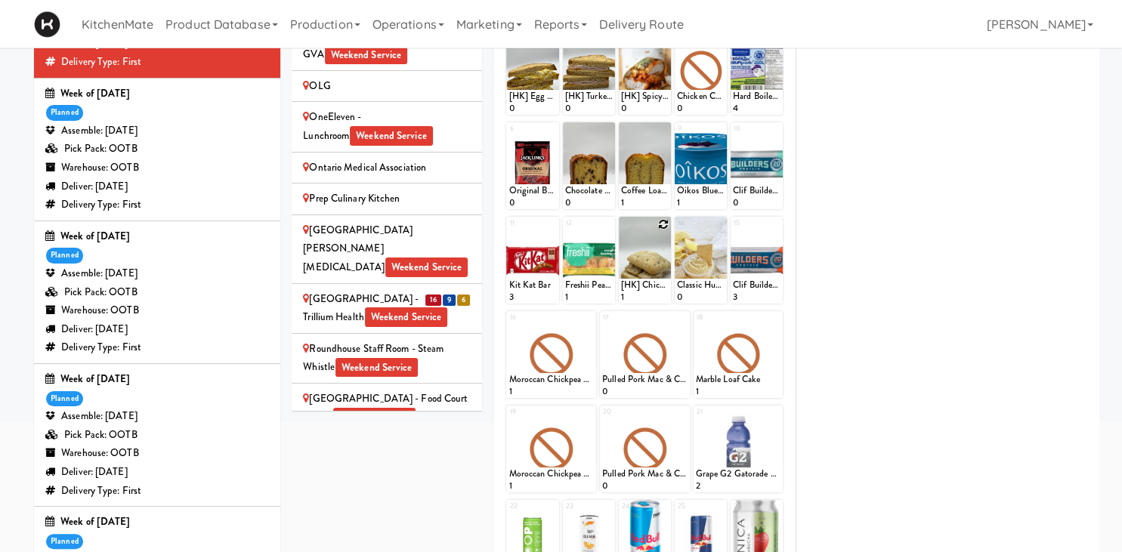
scroll to position [131, 0]
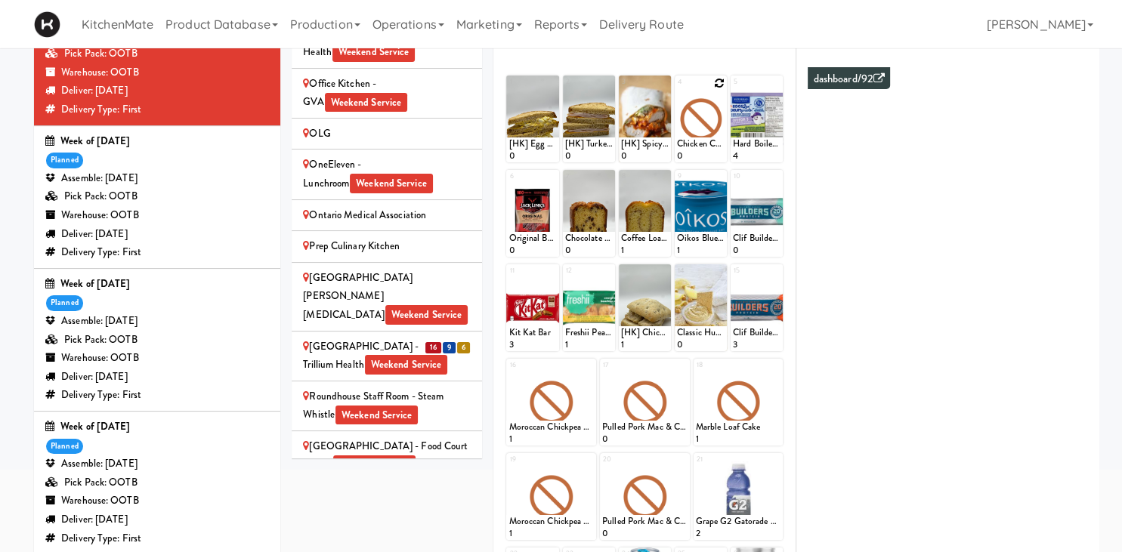
click at [716, 83] on icon at bounding box center [719, 83] width 11 height 11
click at [677, 90] on select "- Empty - Activia Probiotic Peach Mango Smoothie Chocolate Milk Tetra Pack Coca…" at bounding box center [701, 126] width 48 height 73
click option "[HK] Chicken & Swiss Cheese On Focaccia" at bounding box center [0, 0] width 0 height 0
click at [688, 146] on input "2" at bounding box center [689, 149] width 24 height 28
type input "3"
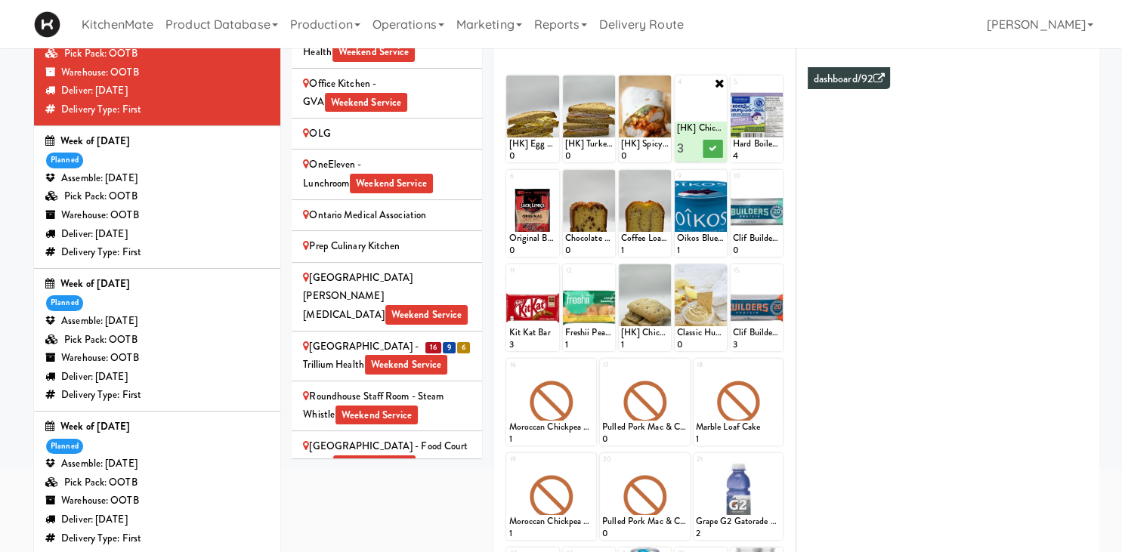
click at [688, 146] on input "3" at bounding box center [689, 149] width 24 height 28
click at [715, 147] on icon at bounding box center [714, 148] width 8 height 8
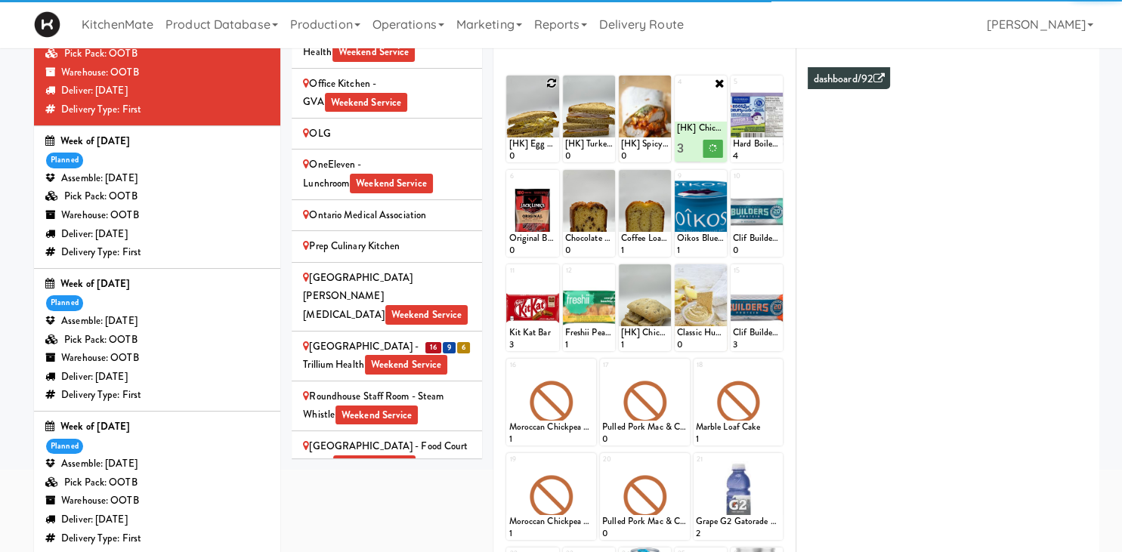
click at [551, 81] on icon at bounding box center [551, 83] width 11 height 11
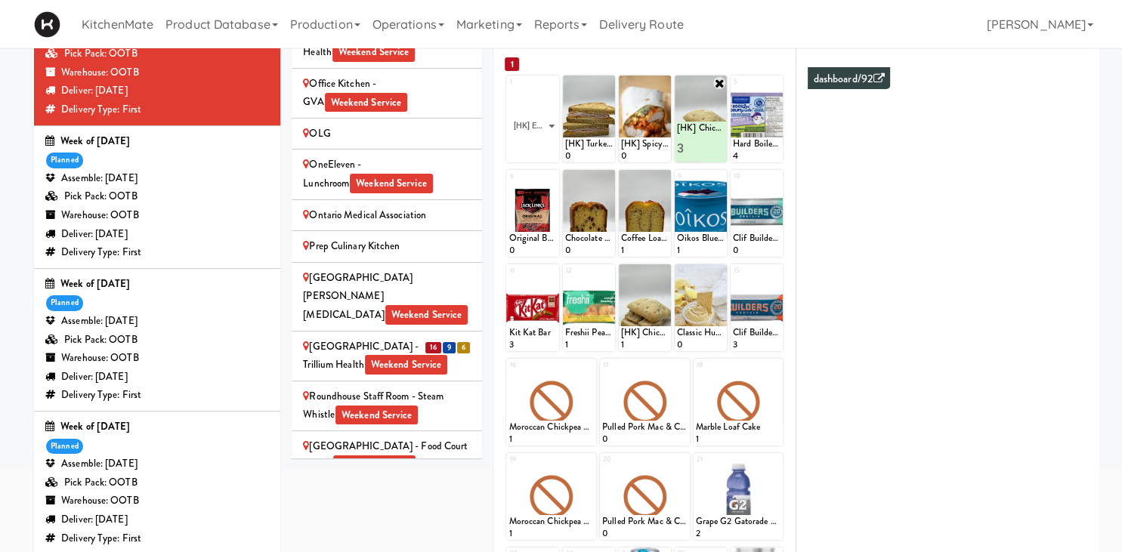
click option "[HK] Egg Salad on Multigrain" at bounding box center [0, 0] width 0 height 0
type input "3"
click at [546, 147] on icon at bounding box center [545, 148] width 8 height 8
click at [606, 88] on div at bounding box center [589, 119] width 52 height 87
click at [614, 80] on div at bounding box center [589, 119] width 52 height 87
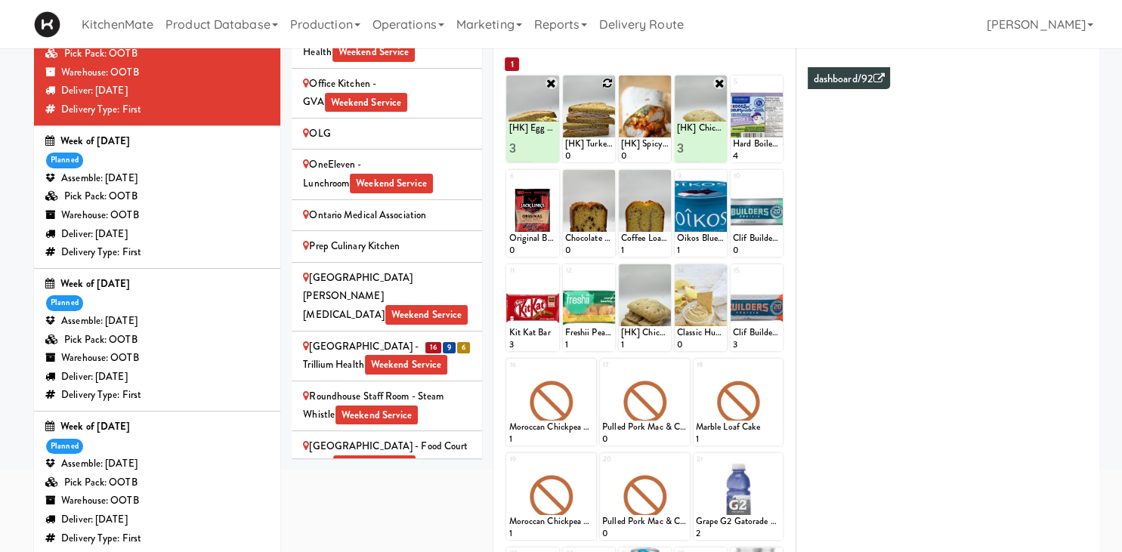
click at [606, 80] on icon at bounding box center [607, 83] width 11 height 11
click at [565, 90] on select "- Empty - Activia Probiotic Peach Mango Smoothie Chocolate Milk Tetra Pack Coca…" at bounding box center [589, 126] width 48 height 73
click option "[HK] Turkey & Cheese Multigrain" at bounding box center [0, 0] width 0 height 0
type input "3"
click at [598, 144] on button at bounding box center [601, 149] width 20 height 18
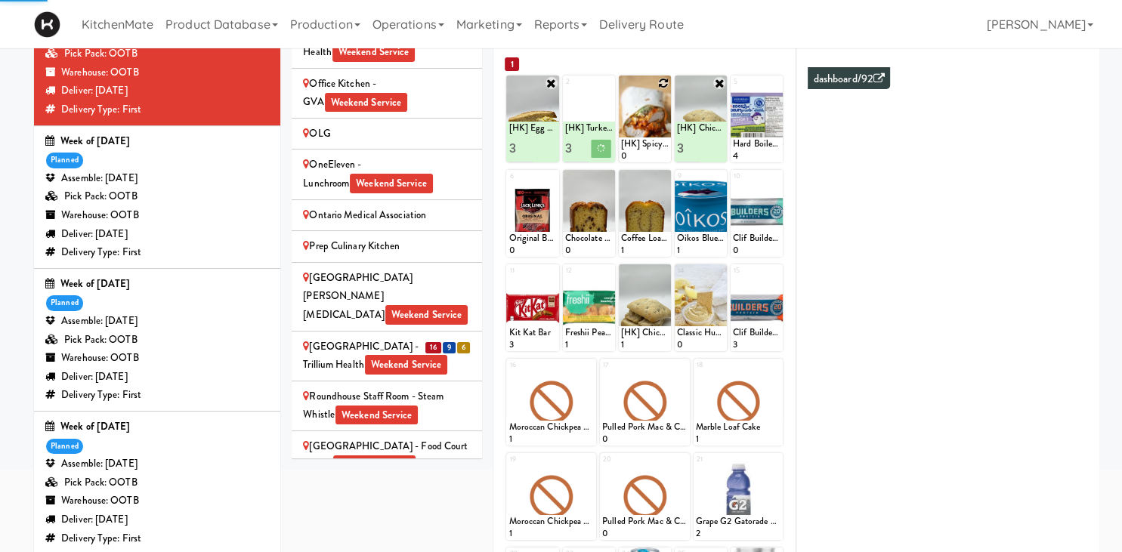
click at [665, 80] on icon at bounding box center [663, 83] width 11 height 11
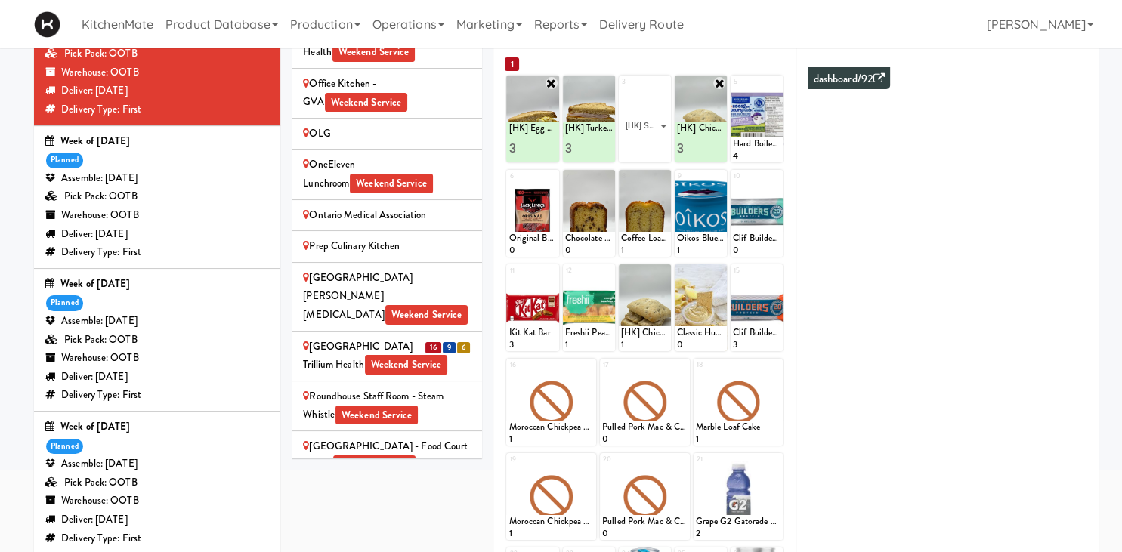
click option "[HK] Spicy Buffalo Chicken Wrap" at bounding box center [0, 0] width 0 height 0
type input "2"
click at [651, 147] on button at bounding box center [658, 149] width 20 height 18
click at [611, 181] on icon at bounding box center [607, 177] width 11 height 11
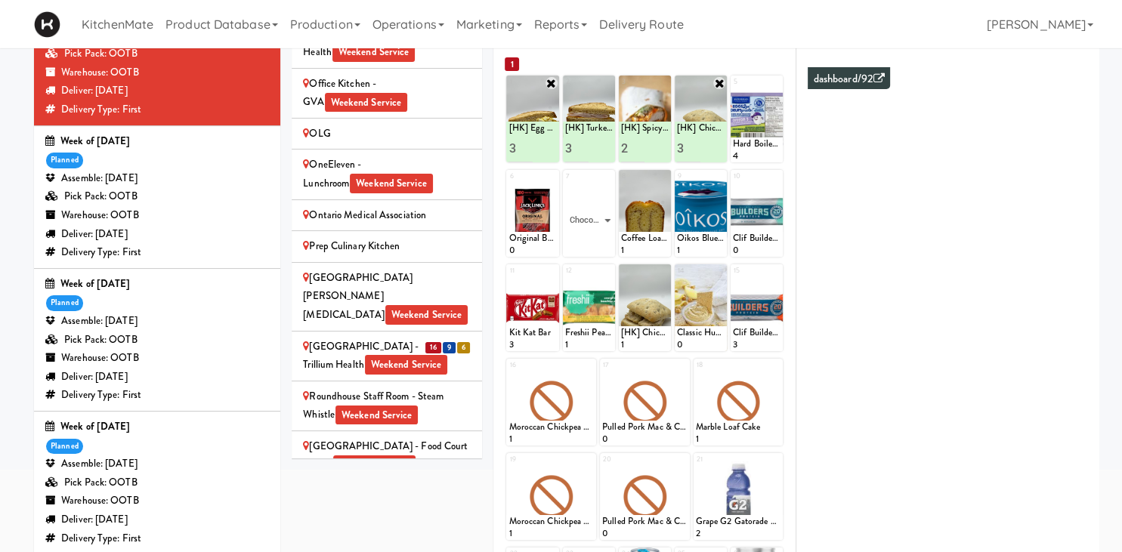
click option "Chocolate Chip Loaf Cake" at bounding box center [0, 0] width 0 height 0
type input "4"
click at [600, 247] on button at bounding box center [601, 243] width 20 height 18
click at [661, 176] on icon at bounding box center [663, 177] width 11 height 11
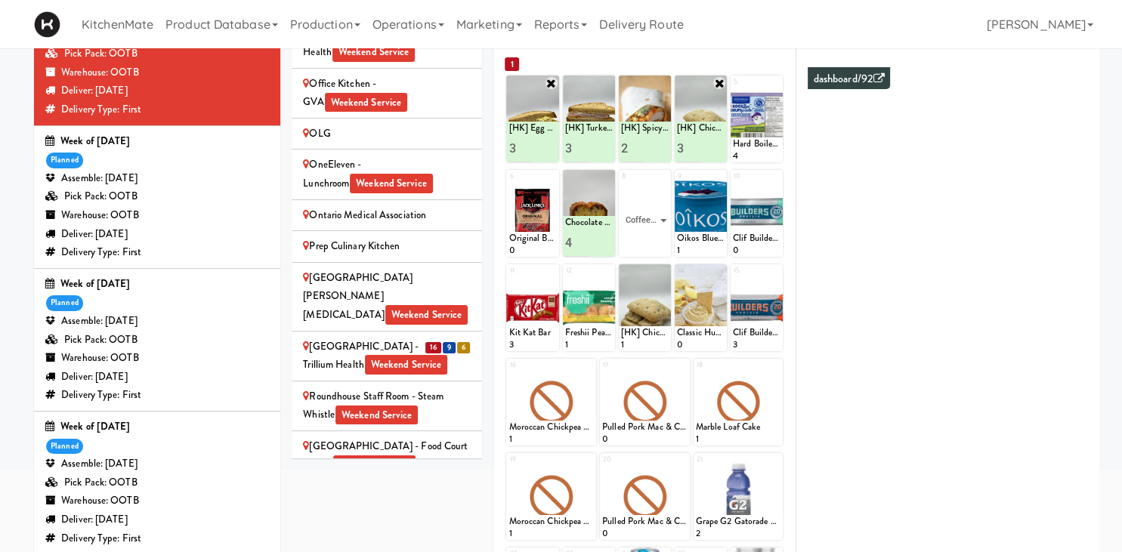
click option "Coffee Loaf Cake" at bounding box center [0, 0] width 0 height 0
type input "4"
click at [658, 243] on icon at bounding box center [658, 243] width 8 height 8
click at [608, 273] on icon at bounding box center [607, 272] width 11 height 11
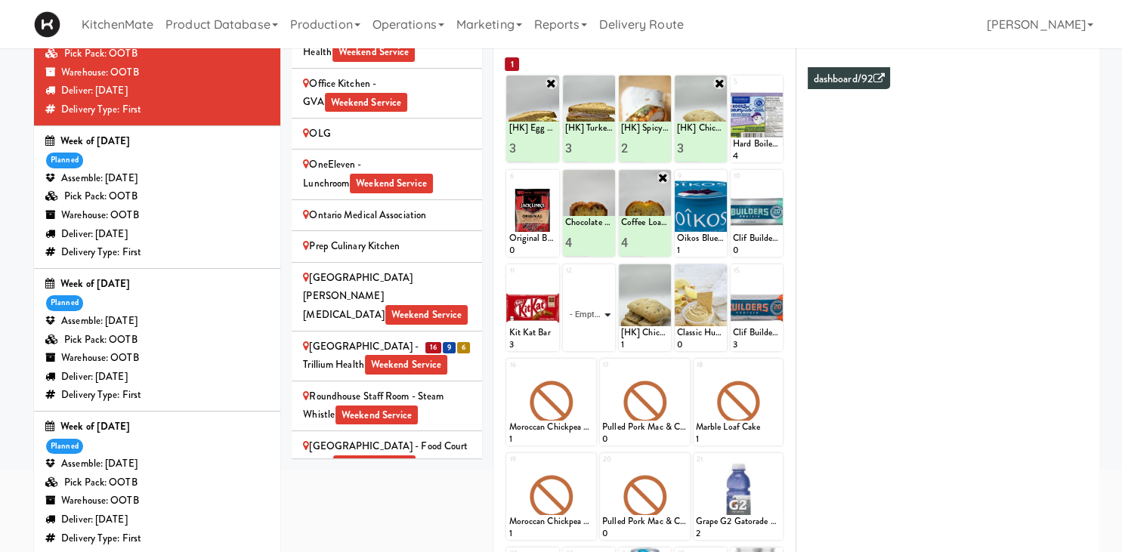
click at [565, 279] on select "- Empty - Activia Probiotic Peach Mango Smoothie Chocolate Milk Tetra Pack Coca…" at bounding box center [589, 315] width 48 height 73
click option "Freshii Cocoa Energii Bites" at bounding box center [0, 0] width 0 height 0
type input "4"
click at [596, 334] on button at bounding box center [601, 338] width 20 height 18
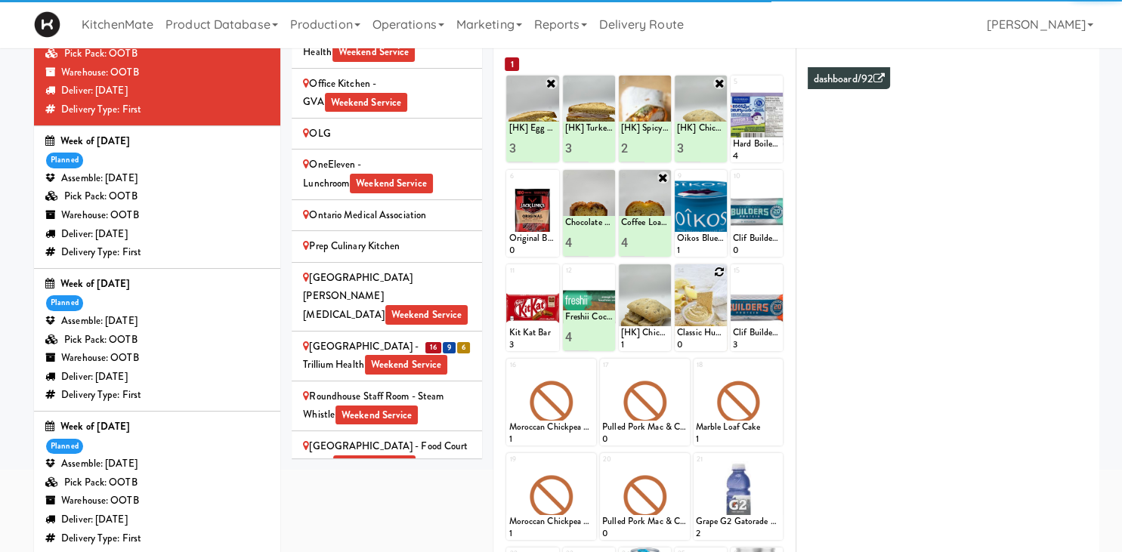
click at [721, 274] on icon at bounding box center [719, 272] width 11 height 11
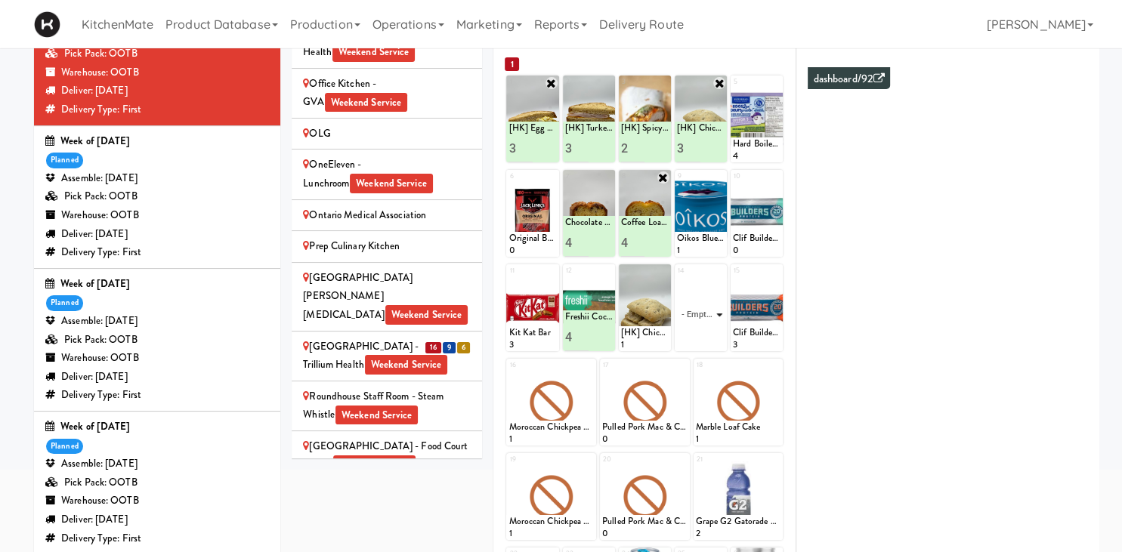
click at [677, 279] on select "- Empty - Activia Probiotic Peach Mango Smoothie Chocolate Milk Tetra Pack Coca…" at bounding box center [701, 315] width 48 height 73
click option "Classic Hummus With Crackers" at bounding box center [0, 0] width 0 height 0
type input "1"
type input "3"
click at [725, 333] on div "Classic Hummus With Crackers 3" at bounding box center [701, 331] width 52 height 41
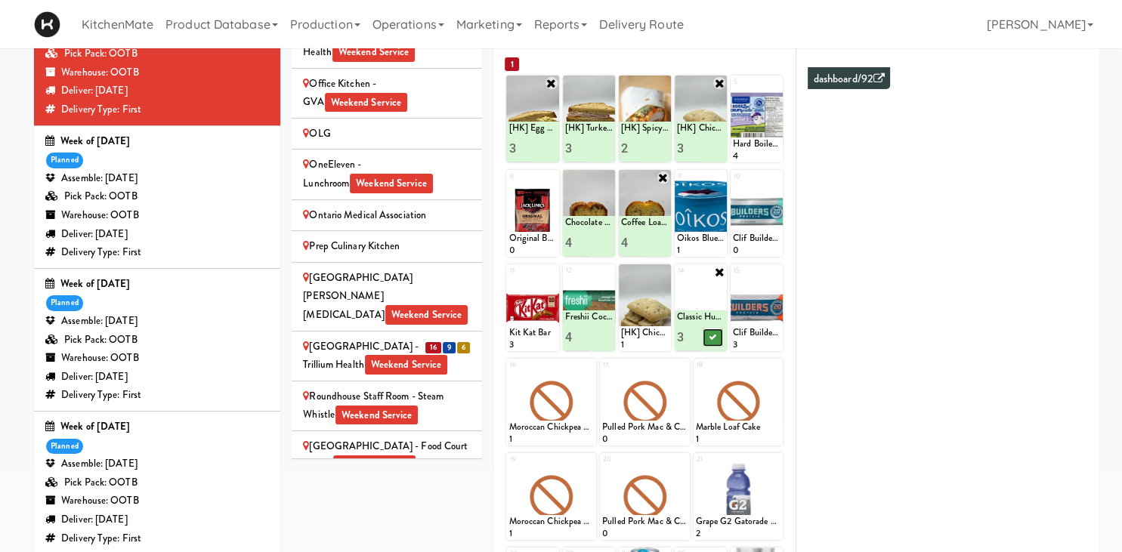
click at [718, 336] on button at bounding box center [714, 338] width 20 height 18
click at [772, 172] on icon at bounding box center [775, 177] width 11 height 11
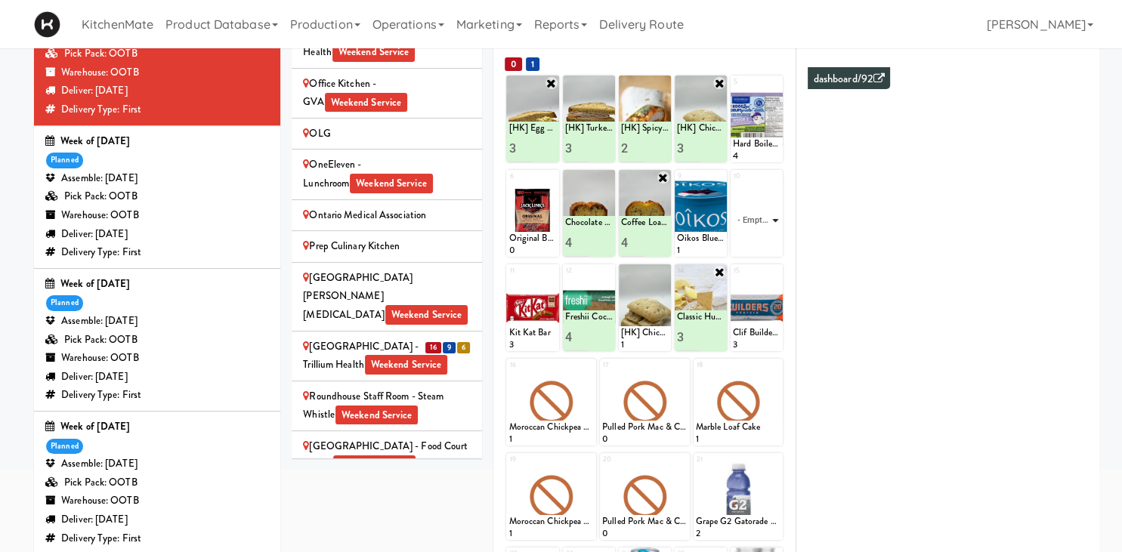
click at [733, 184] on select "- Empty - Activia Probiotic Peach Mango Smoothie Chocolate Milk Tetra Pack Coca…" at bounding box center [757, 220] width 48 height 73
click option "Clif Builders proteins Bar Peanut Butter Chocolate" at bounding box center [0, 0] width 0 height 0
type input "6"
click at [770, 240] on icon at bounding box center [770, 243] width 8 height 8
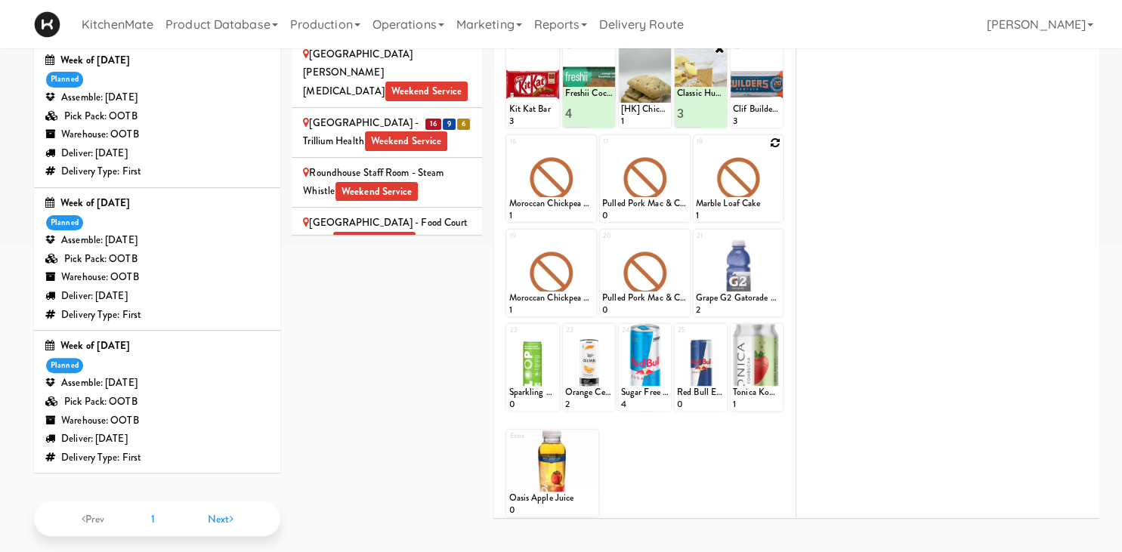
scroll to position [356, 0]
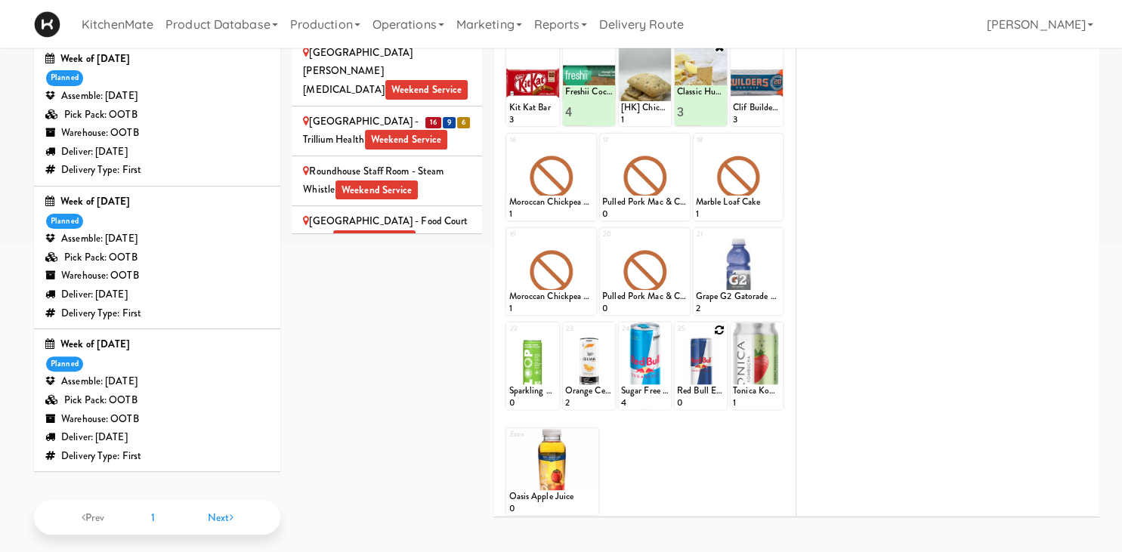
click at [724, 332] on icon at bounding box center [719, 330] width 11 height 11
click at [731, 367] on div at bounding box center [757, 366] width 52 height 87
click at [677, 337] on select "- Empty - Activia Probiotic Peach Mango Smoothie Chocolate Milk Tetra Pack Coca…" at bounding box center [701, 373] width 48 height 73
type input "1"
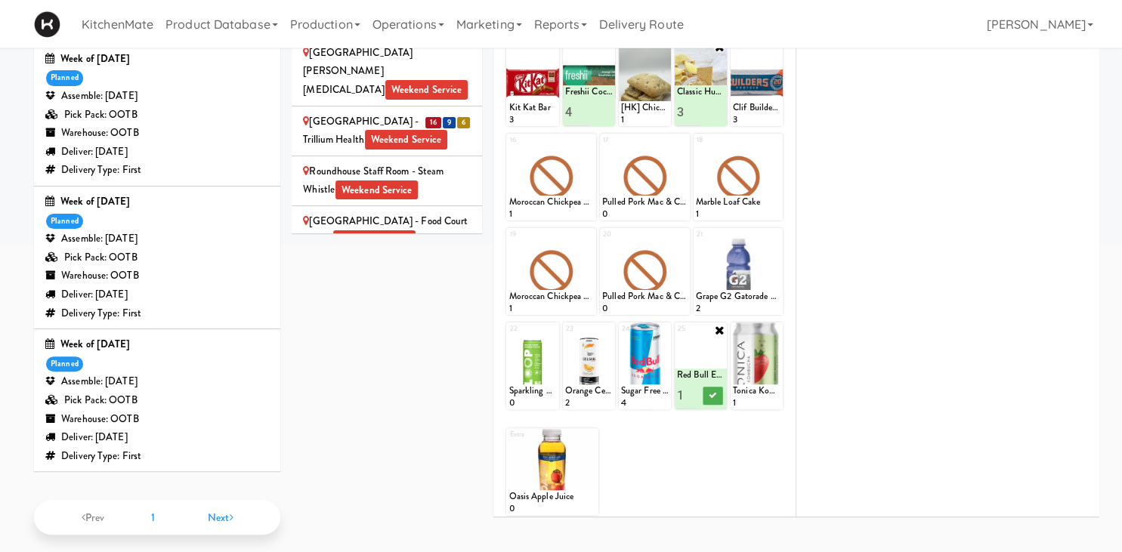
scroll to position [0, 0]
type input "4"
click at [713, 395] on icon at bounding box center [714, 395] width 8 height 8
click at [779, 334] on icon at bounding box center [775, 330] width 11 height 11
click option "Tonica Kombucha [PERSON_NAME] Bounce" at bounding box center [0, 0] width 0 height 0
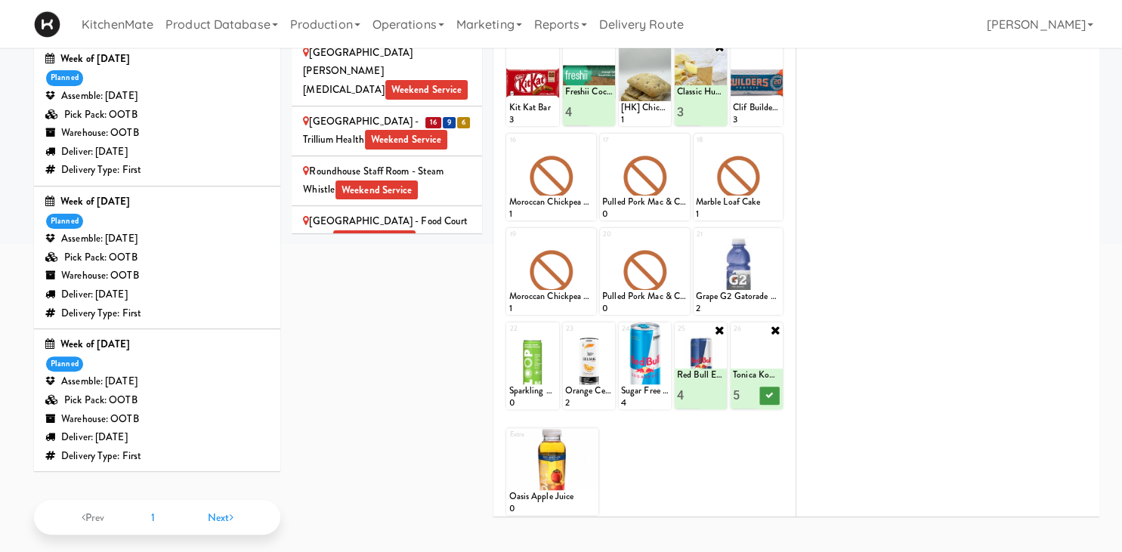
type input "5"
click at [766, 392] on button at bounding box center [769, 396] width 20 height 18
click at [551, 326] on icon at bounding box center [551, 330] width 11 height 11
click option "Thirsty Buddha - Lime" at bounding box center [0, 0] width 0 height 0
type input "5"
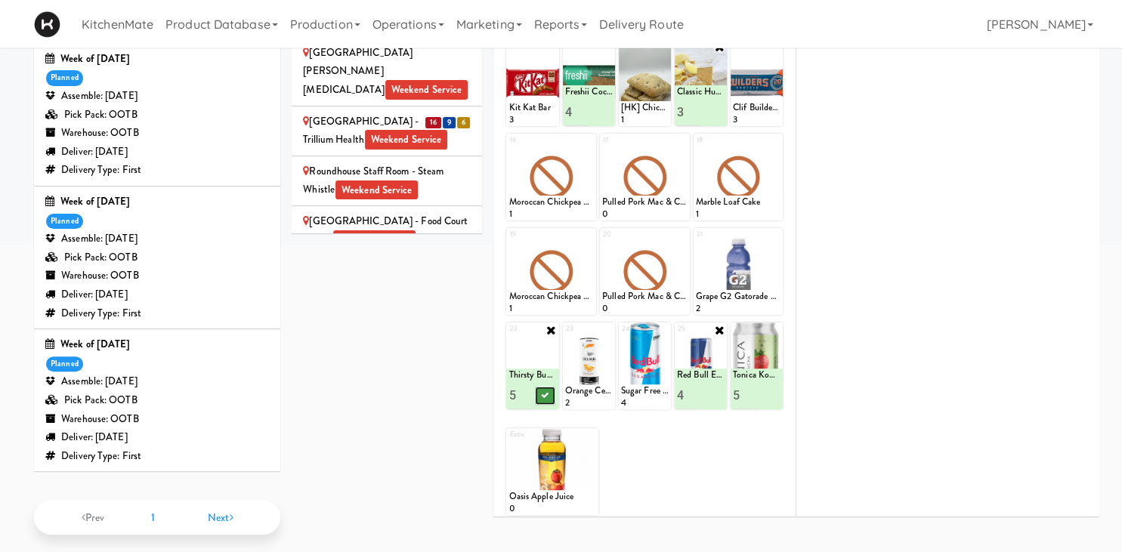
click at [546, 395] on icon at bounding box center [545, 395] width 8 height 8
click at [605, 330] on icon at bounding box center [607, 330] width 11 height 11
click at [594, 394] on select "- Empty - Activia Probiotic Peach Mango Smoothie Chocolate Milk Tetra Pack Coca…" at bounding box center [589, 373] width 48 height 73
click option "Orange Celsius Energy Drink" at bounding box center [0, 0] width 0 height 0
type input "5"
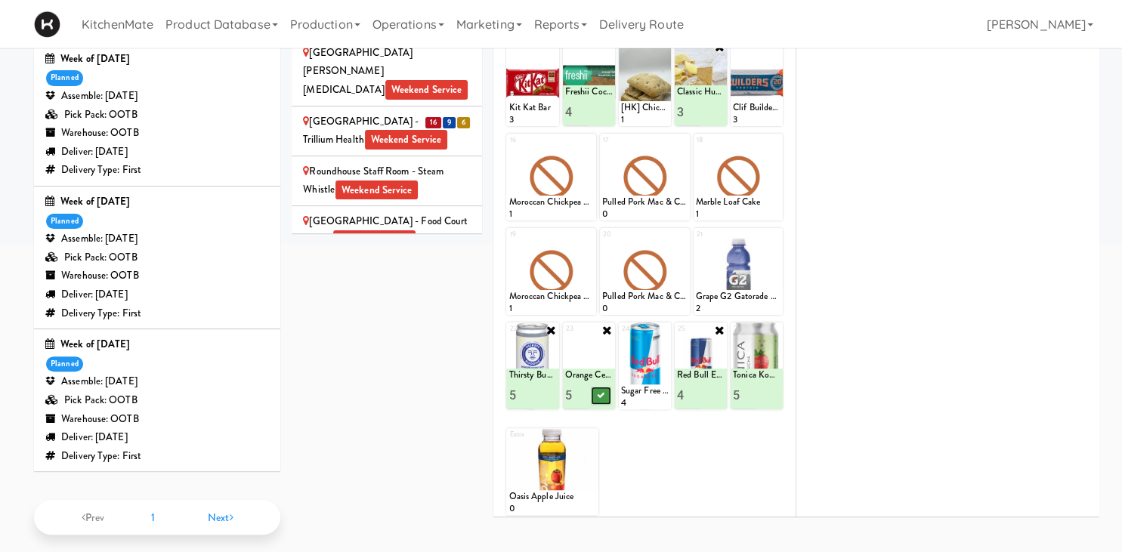
click at [602, 394] on icon at bounding box center [601, 395] width 8 height 8
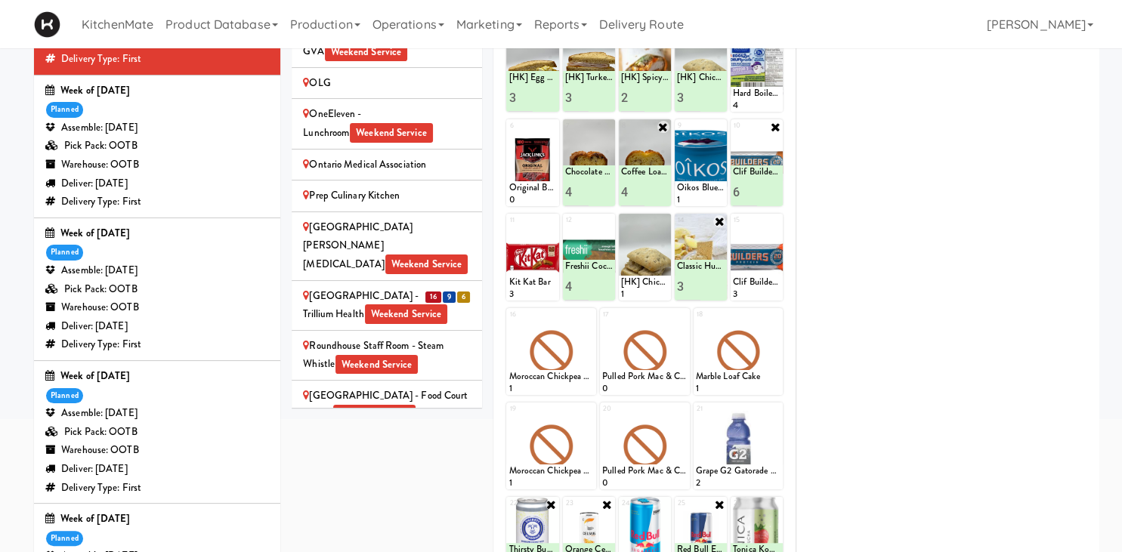
scroll to position [39, 0]
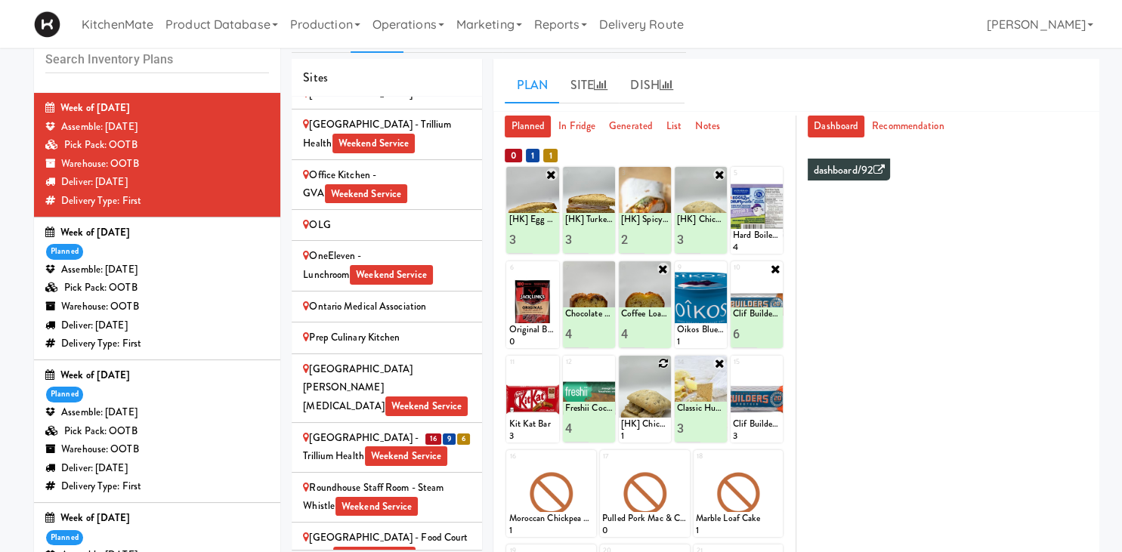
click at [659, 363] on icon at bounding box center [663, 363] width 11 height 11
click at [621, 370] on select "- Empty - Activia Probiotic Peach Mango Smoothie Chocolate Milk Tetra Pack Coca…" at bounding box center [645, 406] width 48 height 73
click option "[PERSON_NAME] Beef [PERSON_NAME]" at bounding box center [0, 0] width 0 height 0
type input "1"
click at [664, 356] on div at bounding box center [645, 399] width 52 height 87
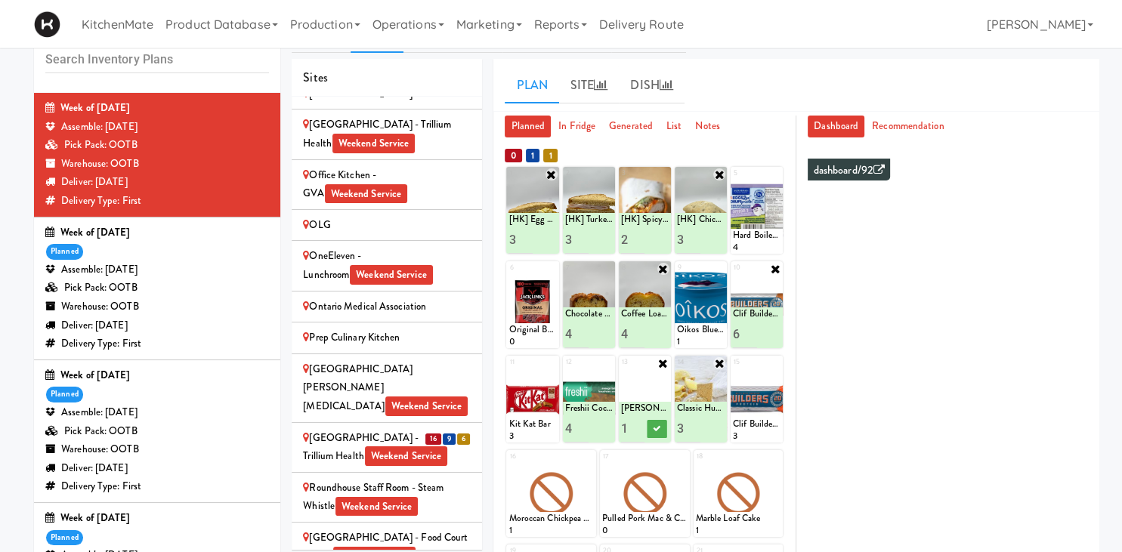
click at [657, 360] on div at bounding box center [645, 399] width 52 height 87
click at [658, 362] on icon at bounding box center [663, 363] width 12 height 12
click at [663, 360] on div "Loading..." at bounding box center [645, 399] width 52 height 87
click at [639, 401] on div "Loading..." at bounding box center [645, 399] width 52 height 87
click at [665, 358] on icon at bounding box center [663, 363] width 11 height 11
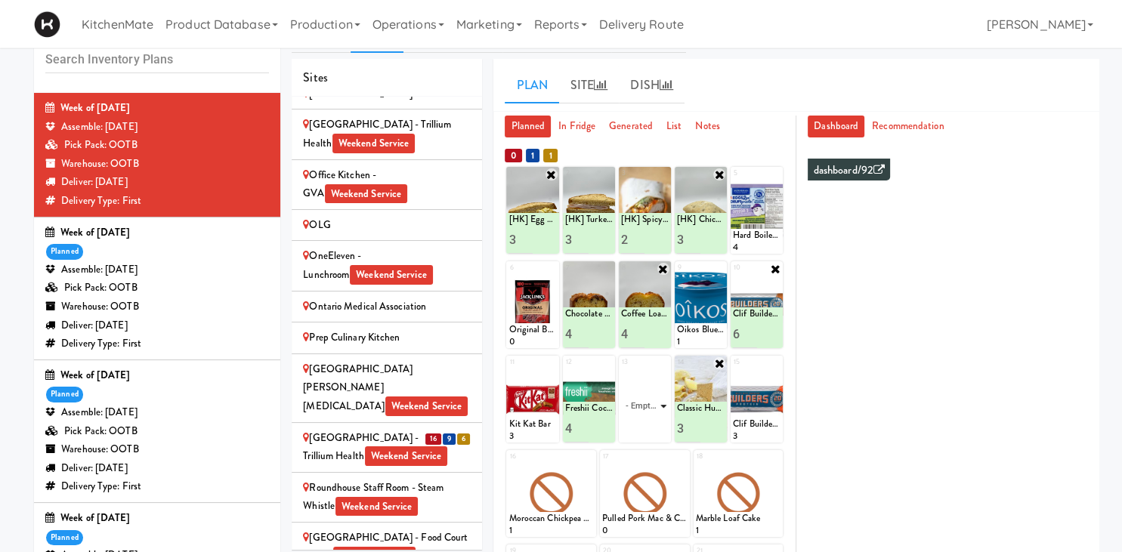
click at [621, 370] on select "- Empty - Activia Probiotic Peach Mango Smoothie Chocolate Milk Tetra Pack Coca…" at bounding box center [645, 406] width 48 height 73
click option "[HK] Ham & Cheese Croissant" at bounding box center [0, 0] width 0 height 0
click at [639, 422] on input "2" at bounding box center [633, 429] width 24 height 28
type input "3"
click at [639, 422] on input "3" at bounding box center [633, 429] width 24 height 28
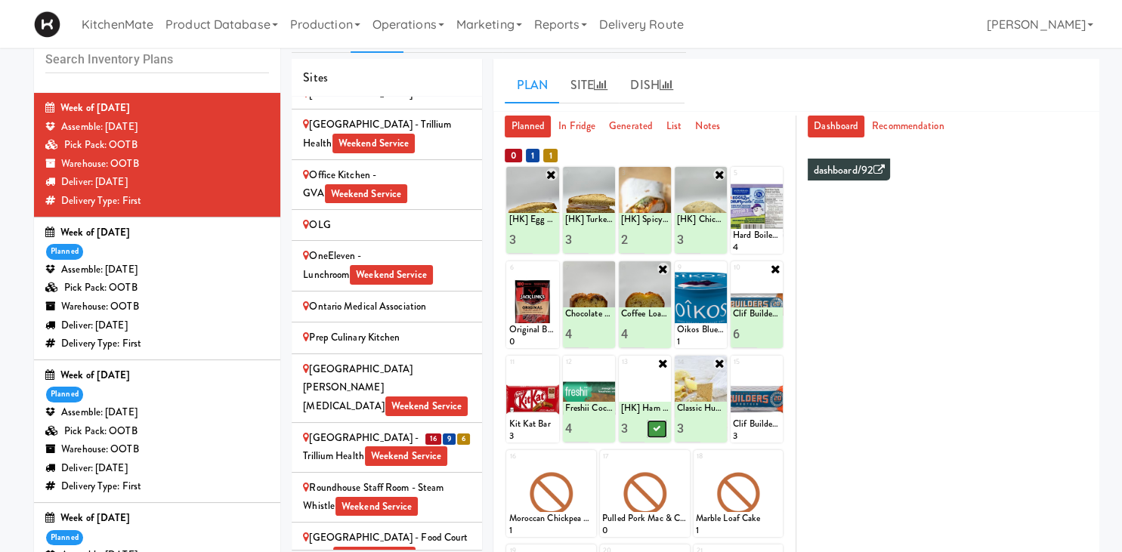
click at [655, 434] on button at bounding box center [658, 429] width 20 height 18
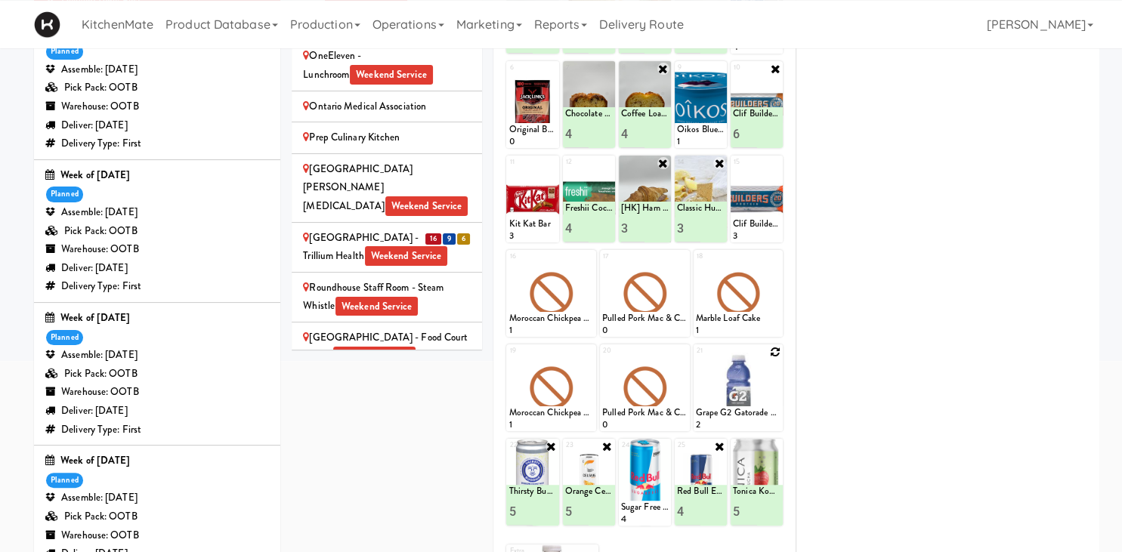
click at [775, 348] on icon at bounding box center [775, 352] width 11 height 11
click at [696, 359] on select "- Empty - Activia Probiotic Peach Mango Smoothie Chocolate Milk Tetra Pack Coca…" at bounding box center [738, 395] width 85 height 73
click option "Grape G2 Gatorade Thirst Quencher" at bounding box center [0, 0] width 0 height 0
type input "4"
click at [755, 413] on button at bounding box center [760, 418] width 20 height 18
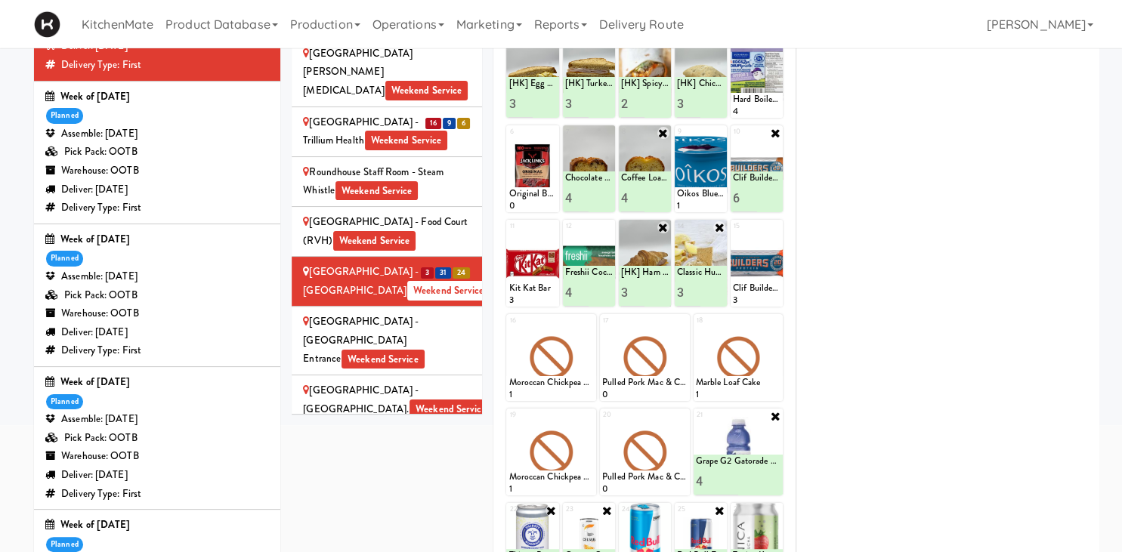
scroll to position [2866, 0]
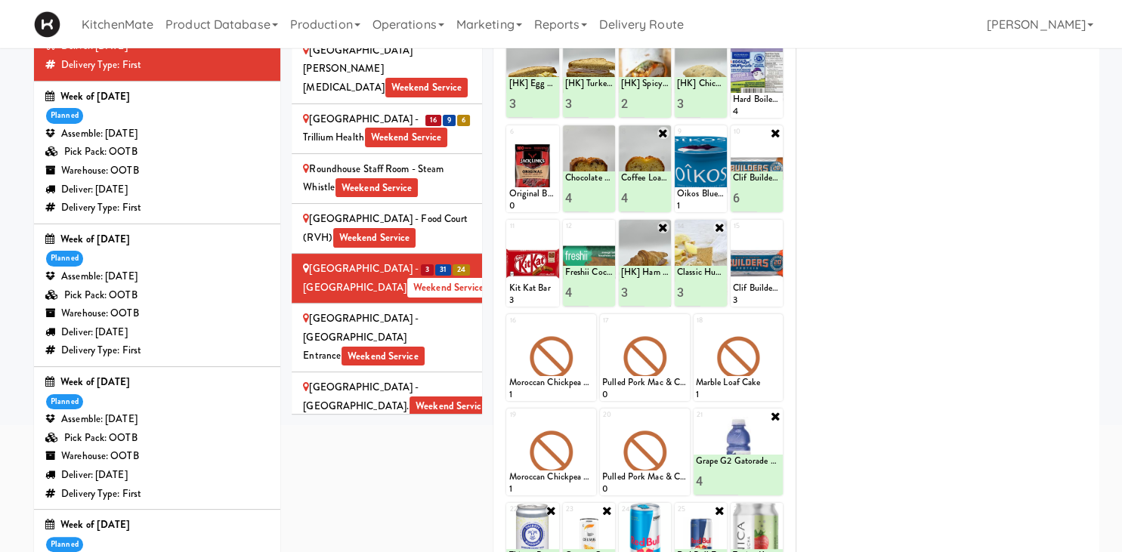
click at [448, 310] on div "Scarborough General Hospital - Tower Wing Entrance Weekend Service" at bounding box center [387, 338] width 168 height 56
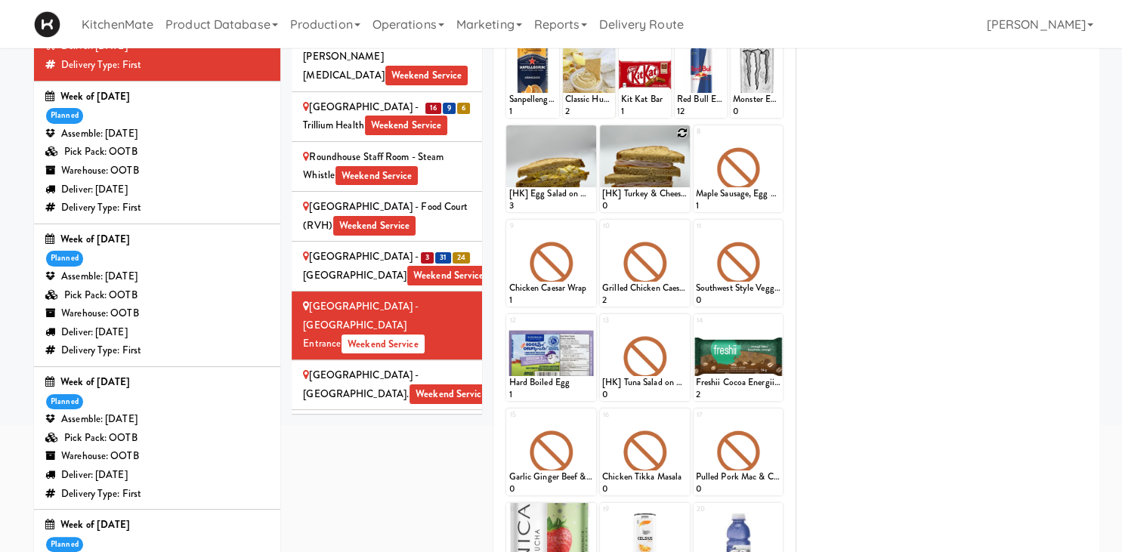
scroll to position [36, 0]
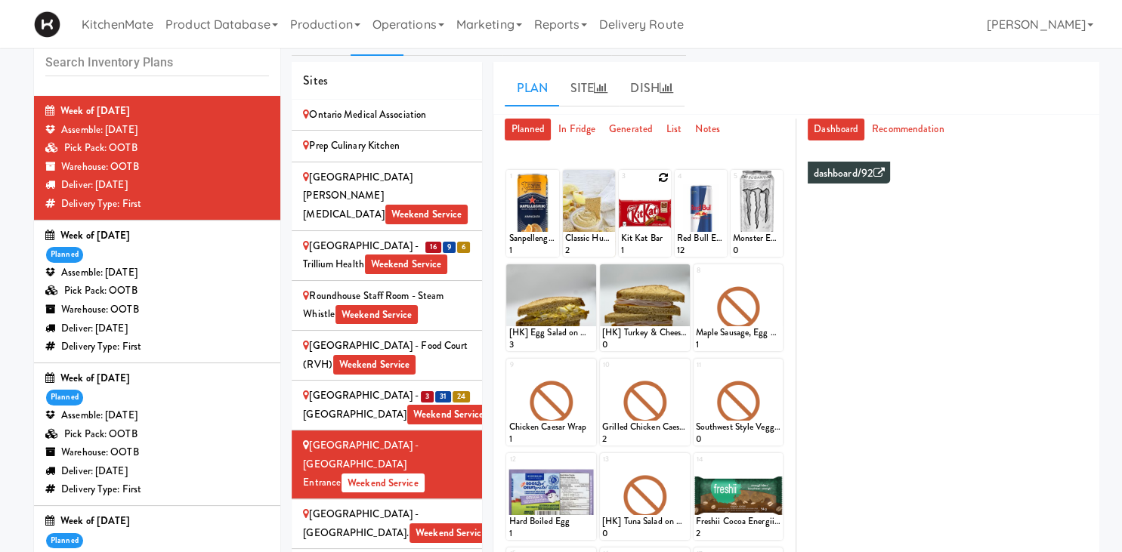
click at [660, 172] on div at bounding box center [645, 213] width 52 height 87
click at [665, 180] on icon at bounding box center [663, 177] width 11 height 11
click at [621, 184] on select "- Empty - Activia Probiotic Peach Mango Smoothie Chocolate Milk Tetra Pack Coca…" at bounding box center [645, 220] width 48 height 73
click option "Kit Kat Bar" at bounding box center [0, 0] width 0 height 0
click at [639, 239] on input "2" at bounding box center [633, 243] width 24 height 28
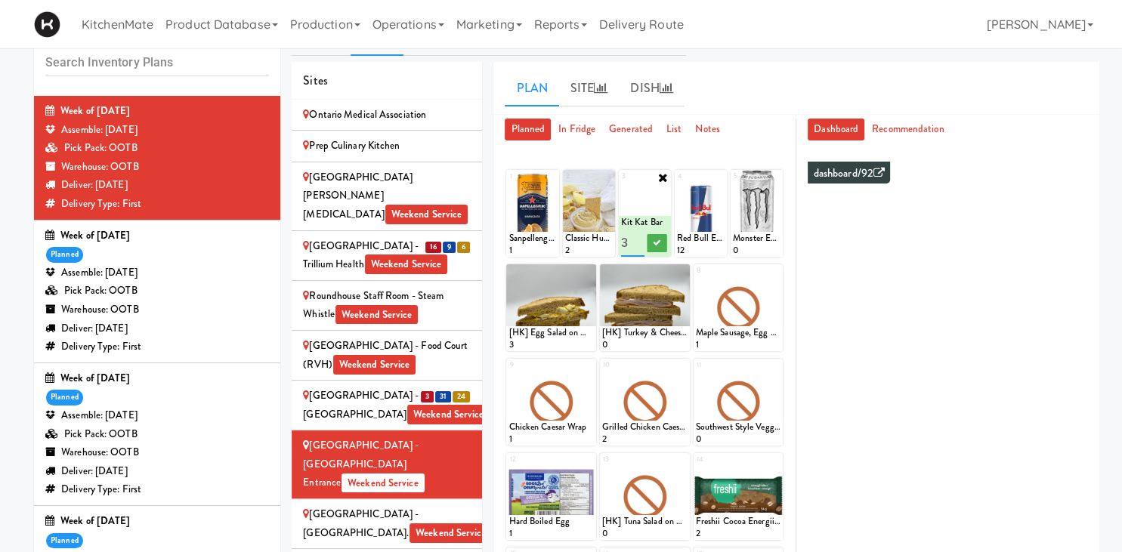
click at [639, 239] on input "3" at bounding box center [633, 243] width 24 height 28
click at [639, 239] on input "4" at bounding box center [633, 243] width 24 height 28
type input "5"
click at [639, 239] on input "5" at bounding box center [633, 243] width 24 height 28
click at [654, 245] on button at bounding box center [658, 243] width 20 height 18
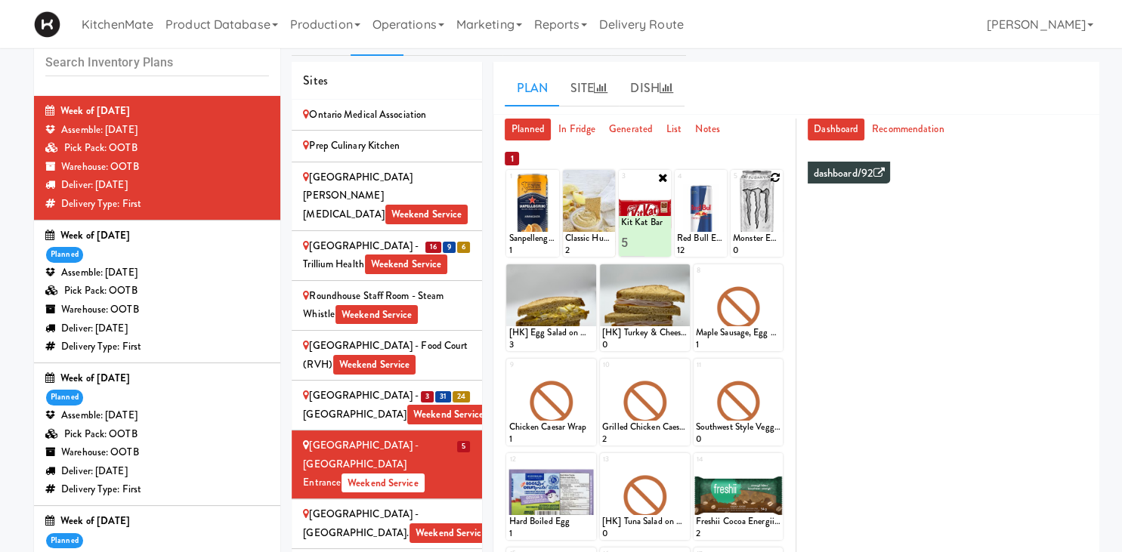
click at [775, 181] on icon at bounding box center [775, 177] width 11 height 11
click at [733, 184] on select "- Empty - Activia Probiotic Peach Mango Smoothie Chocolate Milk Tetra Pack Coca…" at bounding box center [757, 220] width 48 height 73
type input "5"
click at [766, 244] on icon at bounding box center [770, 243] width 8 height 8
click at [557, 176] on div at bounding box center [532, 213] width 52 height 87
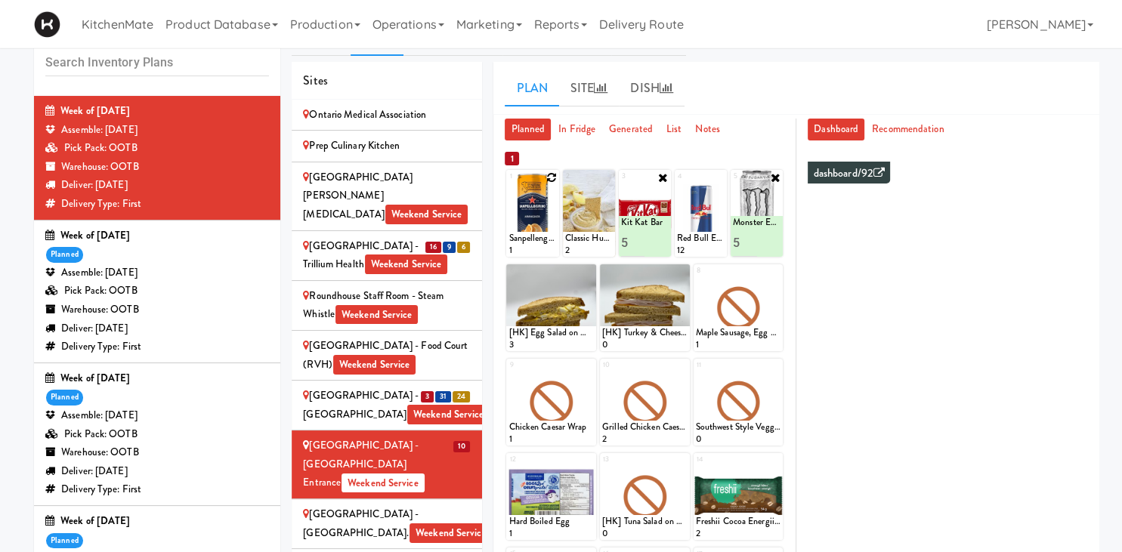
click at [557, 176] on div at bounding box center [532, 213] width 52 height 87
click at [552, 175] on icon at bounding box center [551, 177] width 11 height 11
click at [509, 184] on select "- Empty - Activia Probiotic Peach Mango Smoothie Chocolate Milk Tetra Pack Coca…" at bounding box center [533, 220] width 48 height 73
type input "5"
click at [546, 240] on icon at bounding box center [545, 243] width 8 height 8
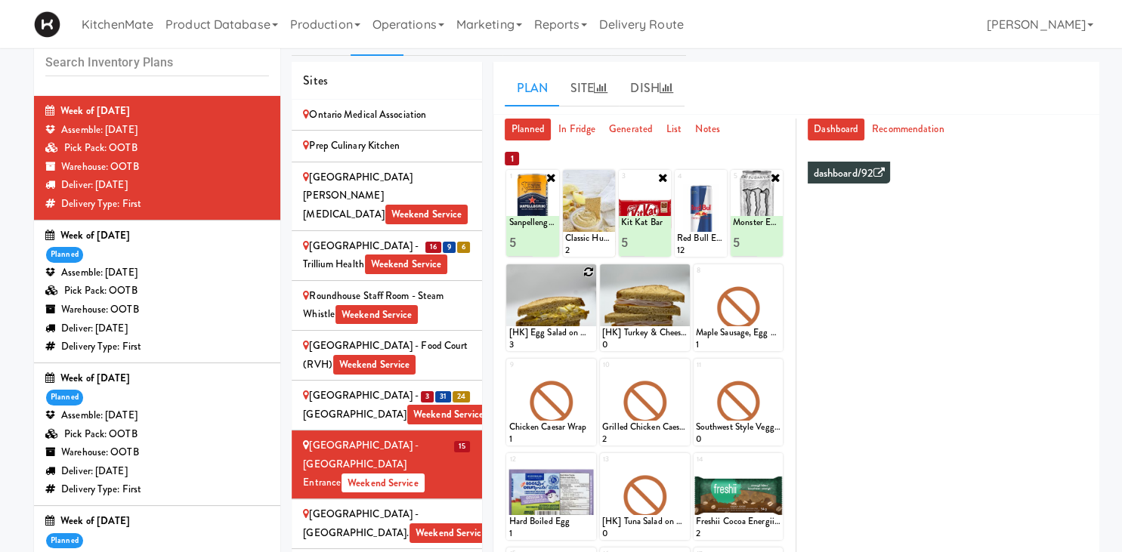
click at [589, 273] on icon at bounding box center [588, 272] width 11 height 11
click option "[HK] Egg Salad on Multigrain" at bounding box center [0, 0] width 0 height 0
type input "3"
click at [574, 339] on icon at bounding box center [573, 337] width 8 height 8
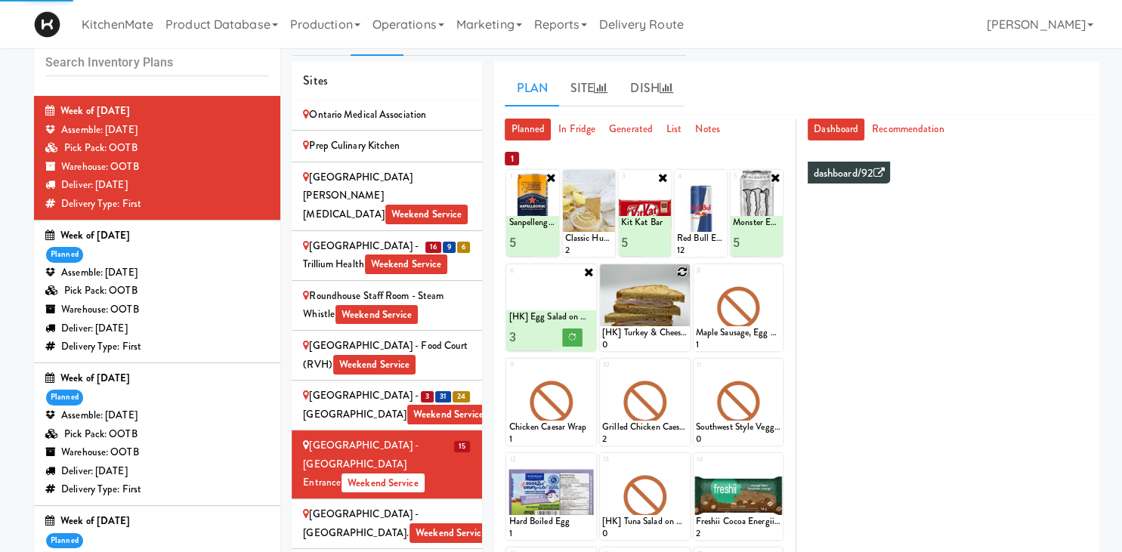
click at [679, 274] on icon at bounding box center [682, 272] width 11 height 11
click at [680, 273] on div "7 - Empty - Activia Probiotic Peach Mango Smoothie Chocolate Milk Tetra Pack Co…" at bounding box center [645, 307] width 90 height 87
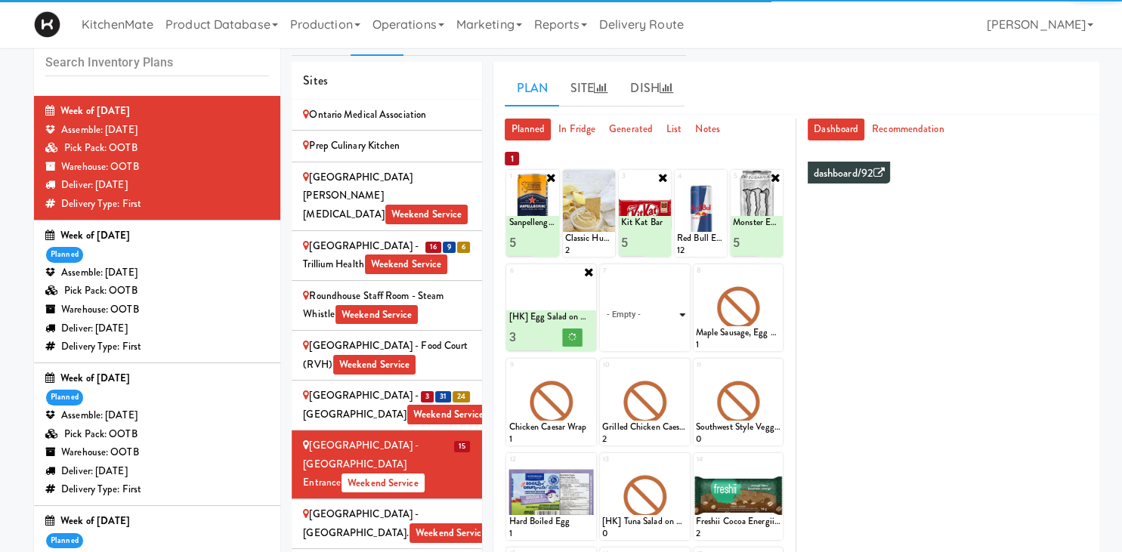
click at [671, 295] on select "- Empty - Activia Probiotic Peach Mango Smoothie Chocolate Milk Tetra Pack Coca…" at bounding box center [644, 315] width 85 height 73
click at [670, 310] on select "- Empty - Activia Probiotic Peach Mango Smoothie Chocolate Milk Tetra Pack Coca…" at bounding box center [644, 315] width 85 height 73
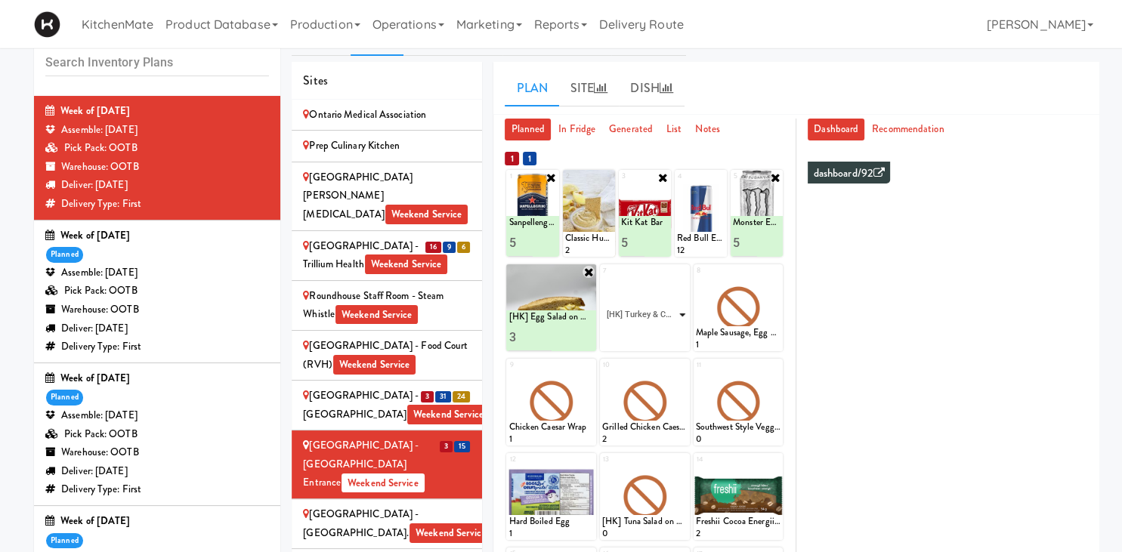
click option "[HK] Turkey & Cheese Multigrain" at bounding box center [0, 0] width 0 height 0
type input "3"
click at [659, 335] on button at bounding box center [666, 338] width 20 height 18
click at [775, 271] on icon at bounding box center [775, 272] width 11 height 11
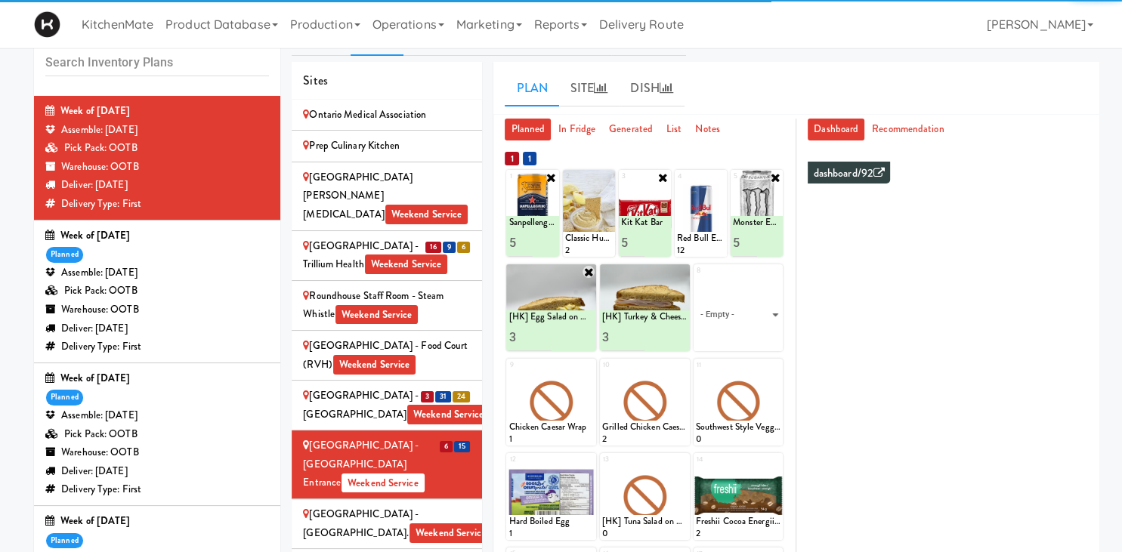
click at [775, 274] on div "8 - Empty - Activia Probiotic Peach Mango Smoothie Chocolate Milk Tetra Pack Co…" at bounding box center [739, 307] width 90 height 87
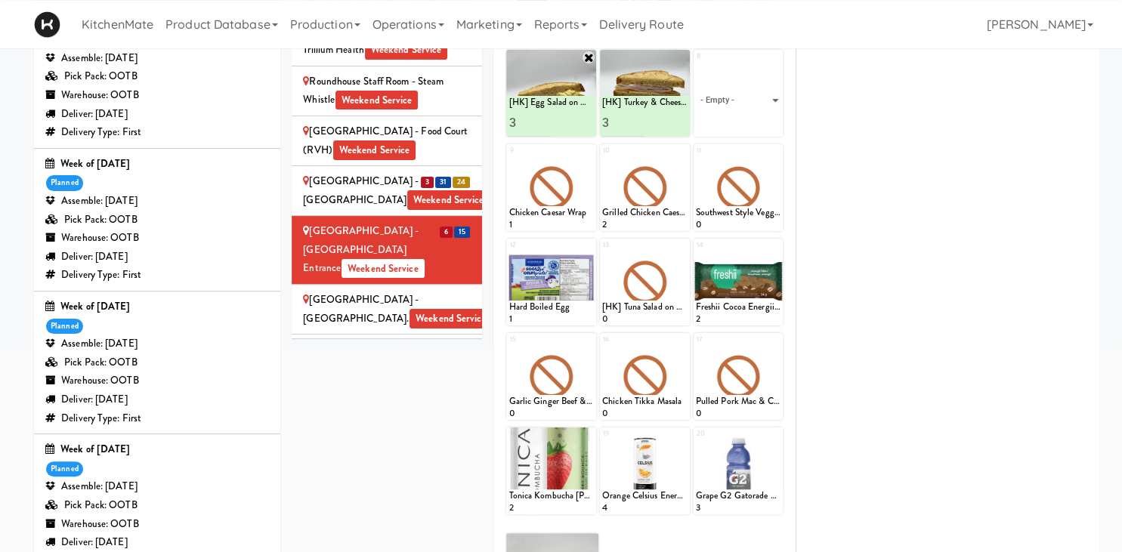
scroll to position [250, 0]
click at [696, 65] on select "- Empty - Activia Probiotic Peach Mango Smoothie Chocolate Milk Tetra Pack Coca…" at bounding box center [738, 101] width 85 height 73
click option "Bacon & Egg Breakfast Wrap" at bounding box center [0, 0] width 0 height 0
type input "2"
click at [761, 122] on icon at bounding box center [760, 123] width 8 height 8
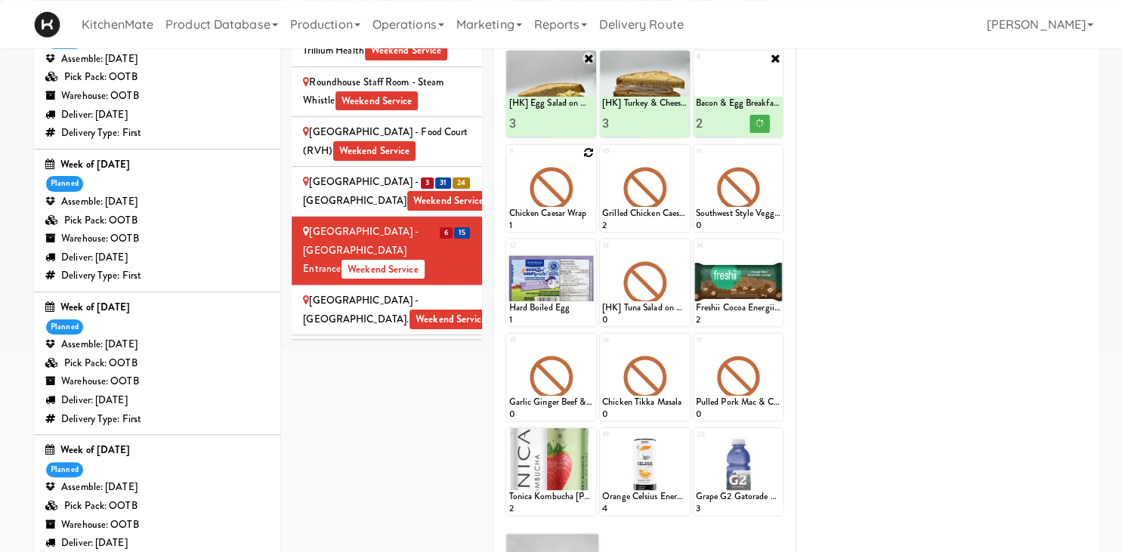
click at [585, 154] on icon at bounding box center [588, 152] width 11 height 11
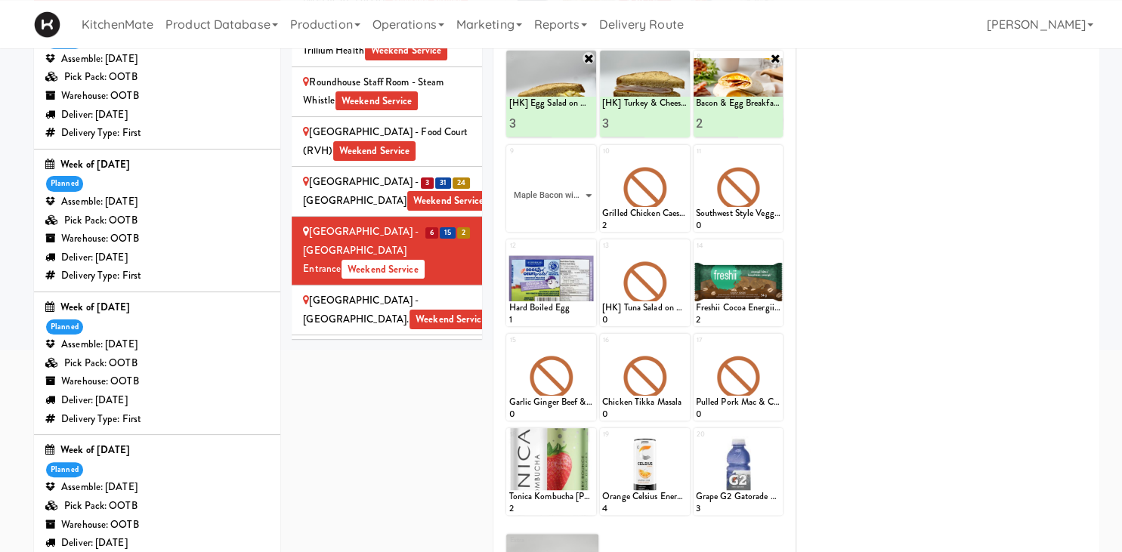
click option "Maple Bacon with Egg & Cheddar on Sesame Seed Bagel" at bounding box center [0, 0] width 0 height 0
type input "2"
click at [541, 212] on input "2" at bounding box center [530, 218] width 42 height 28
click at [574, 216] on icon at bounding box center [573, 218] width 8 height 8
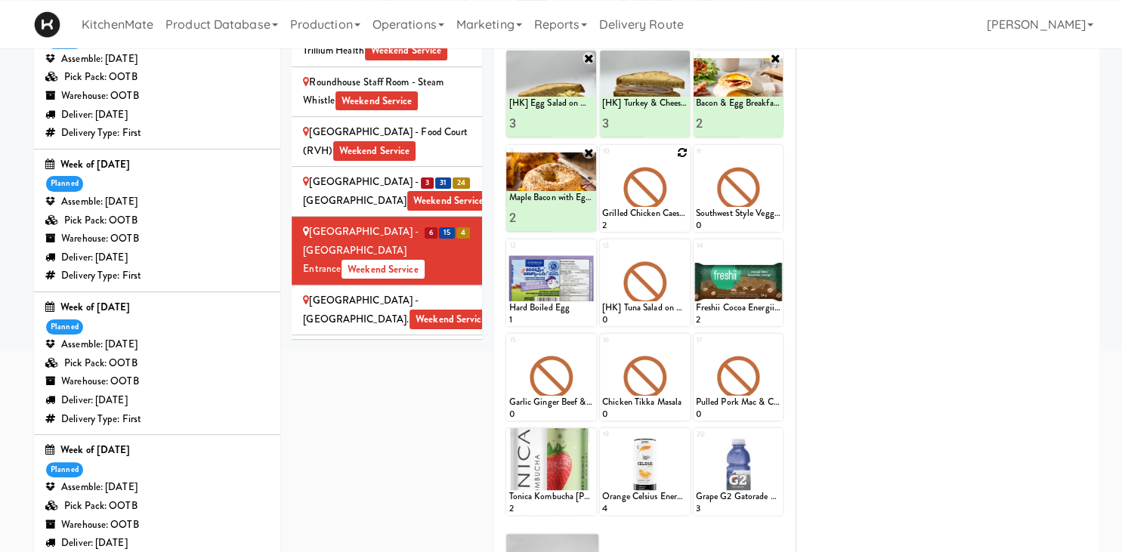
click at [679, 155] on icon at bounding box center [682, 152] width 11 height 11
click at [602, 159] on select "- Empty - Activia Probiotic Peach Mango Smoothie Chocolate Milk Tetra Pack Coca…" at bounding box center [644, 195] width 85 height 73
click option "Sesame Tofu Rainbow Bowl" at bounding box center [0, 0] width 0 height 0
type input "1"
type input "2"
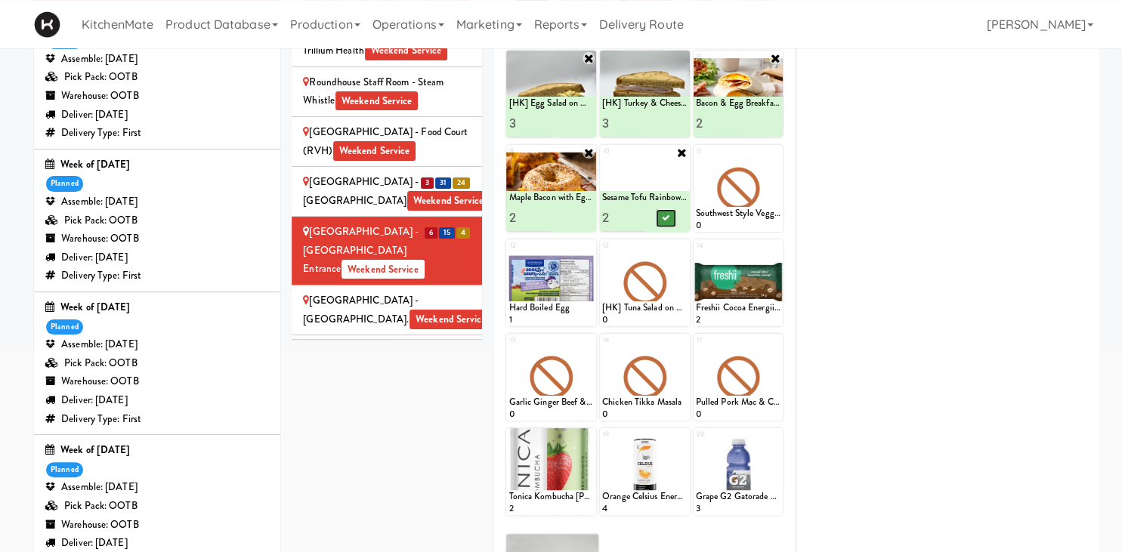
click at [670, 221] on icon at bounding box center [666, 218] width 8 height 8
click at [782, 155] on div at bounding box center [739, 188] width 90 height 87
click at [772, 188] on div at bounding box center [739, 188] width 90 height 87
click at [775, 151] on icon at bounding box center [775, 152] width 11 height 11
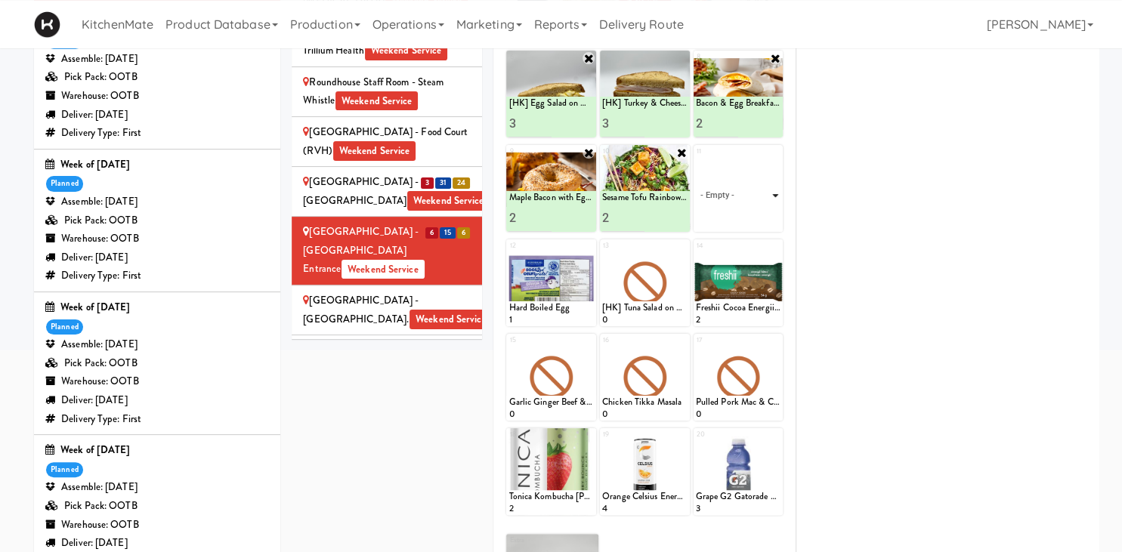
click at [696, 159] on select "- Empty - Activia Probiotic Peach Mango Smoothie Chocolate Milk Tetra Pack Coca…" at bounding box center [738, 195] width 85 height 73
click option "Rotisserie Chicken Chipotle Wrap" at bounding box center [0, 0] width 0 height 0
type input "3"
click at [759, 219] on icon at bounding box center [760, 218] width 8 height 8
click at [688, 248] on div at bounding box center [645, 283] width 90 height 87
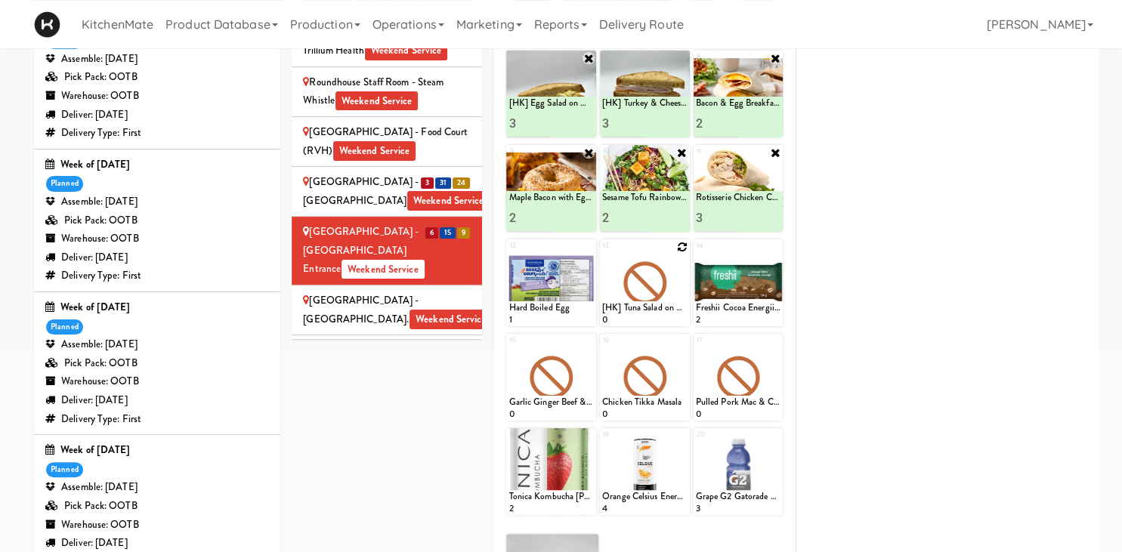
click at [683, 248] on icon at bounding box center [682, 247] width 11 height 11
click at [602, 254] on select "- Empty - Activia Probiotic Peach Mango Smoothie Chocolate Milk Tetra Pack Coca…" at bounding box center [644, 290] width 85 height 73
click option "Hard Boiled Egg" at bounding box center [0, 0] width 0 height 0
type input "4"
click at [675, 312] on button at bounding box center [666, 313] width 20 height 18
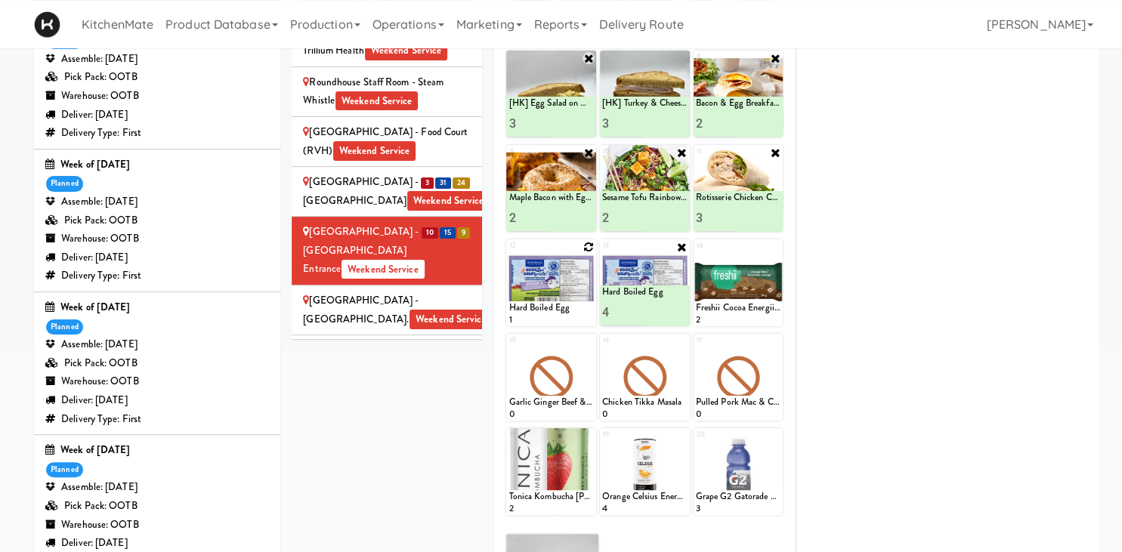
click at [587, 247] on icon at bounding box center [588, 247] width 11 height 11
click option "Chocolate Chip Loaf Cake" at bounding box center [0, 0] width 0 height 0
type input "1"
type input "4"
click at [566, 308] on button at bounding box center [573, 313] width 20 height 18
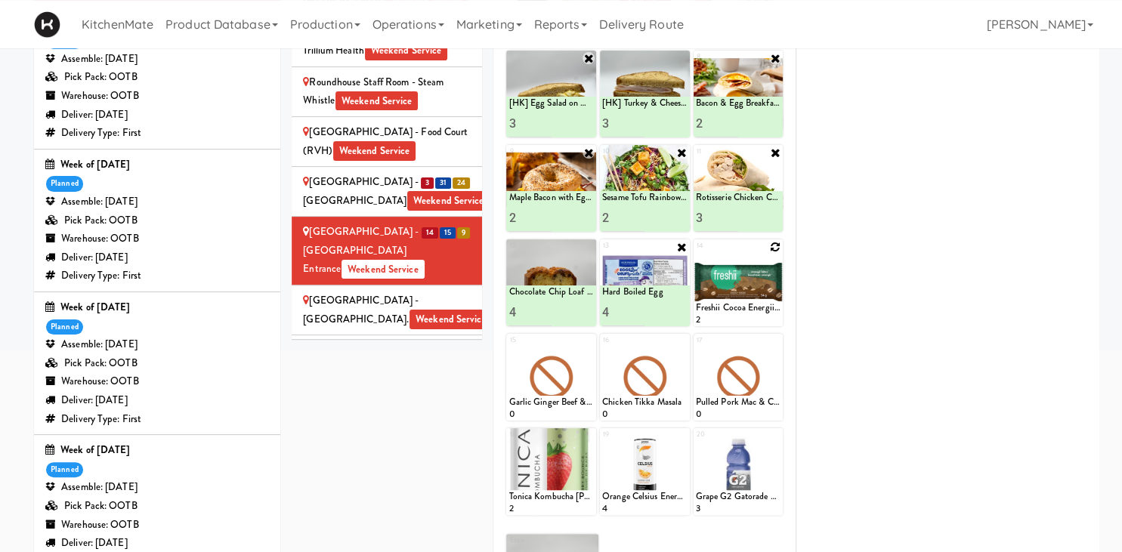
click at [775, 240] on div at bounding box center [739, 283] width 90 height 87
click at [775, 241] on div at bounding box center [739, 283] width 90 height 87
click at [769, 241] on div at bounding box center [739, 283] width 90 height 87
click at [769, 243] on div at bounding box center [739, 283] width 90 height 87
click at [776, 249] on icon at bounding box center [775, 247] width 11 height 11
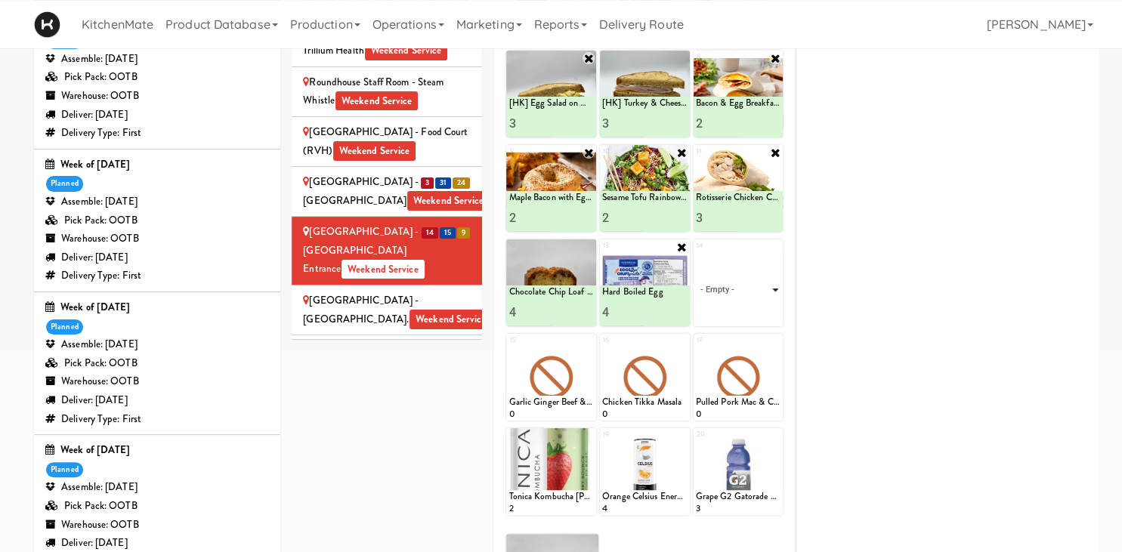
click at [696, 254] on select "- Empty - Activia Probiotic Peach Mango Smoothie Chocolate Milk Tetra Pack Coca…" at bounding box center [738, 290] width 85 height 73
click option "Freshii Cocoa Energii Bites" at bounding box center [0, 0] width 0 height 0
type input "1"
type input "5"
click at [755, 311] on button at bounding box center [760, 313] width 20 height 18
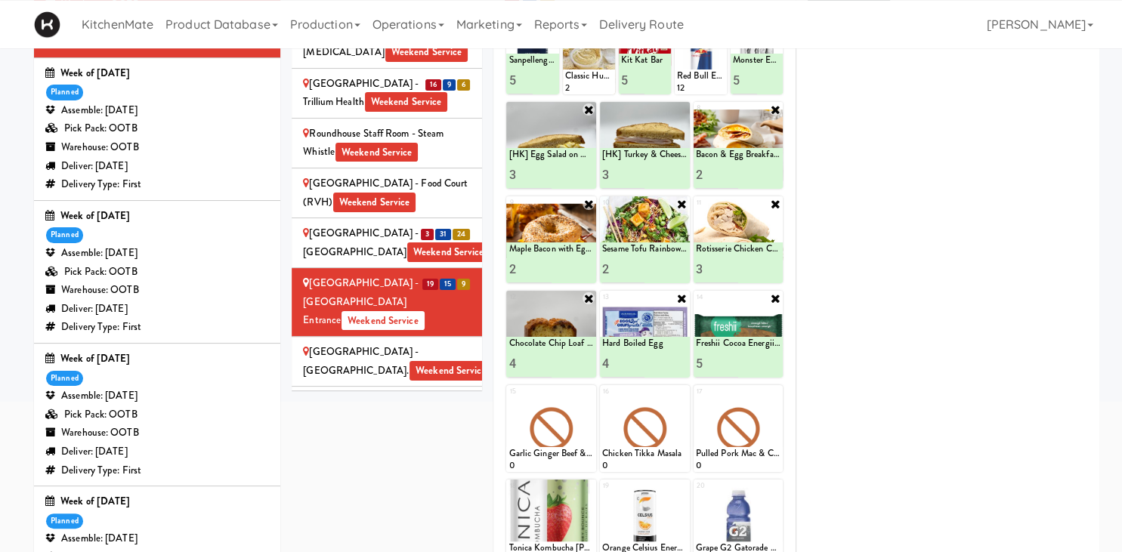
scroll to position [368, 0]
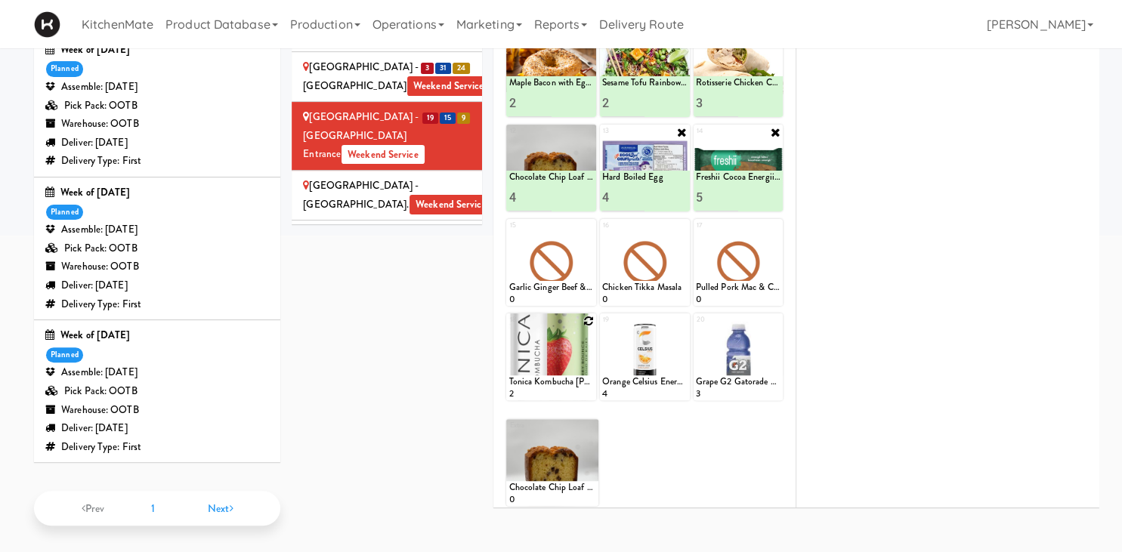
click at [588, 325] on div at bounding box center [551, 357] width 90 height 87
click at [585, 316] on icon at bounding box center [588, 321] width 11 height 11
click at [509, 328] on select "- Empty - Activia Probiotic Peach Mango Smoothie Chocolate Milk Tetra Pack Coca…" at bounding box center [551, 364] width 85 height 73
click option "Tonica Kombucha [PERSON_NAME] Bounce" at bounding box center [0, 0] width 0 height 0
type input "4"
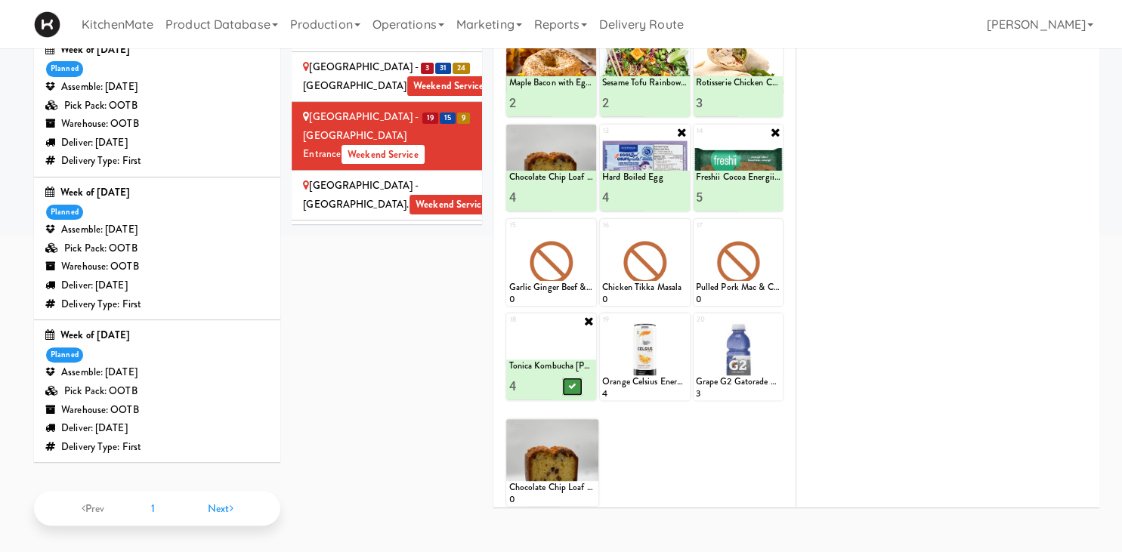
click at [570, 385] on icon at bounding box center [573, 386] width 8 height 8
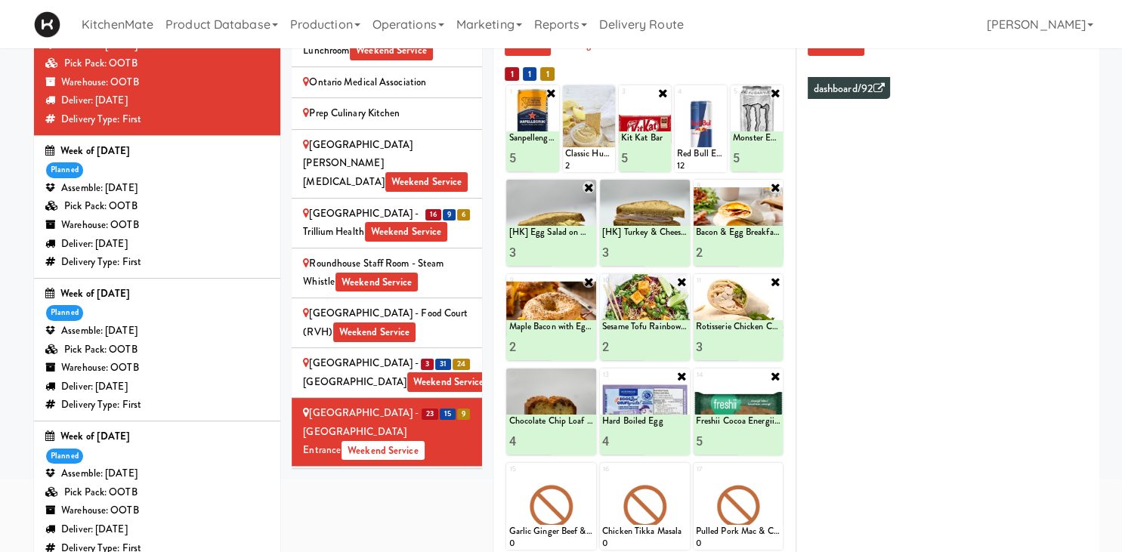
scroll to position [278, 0]
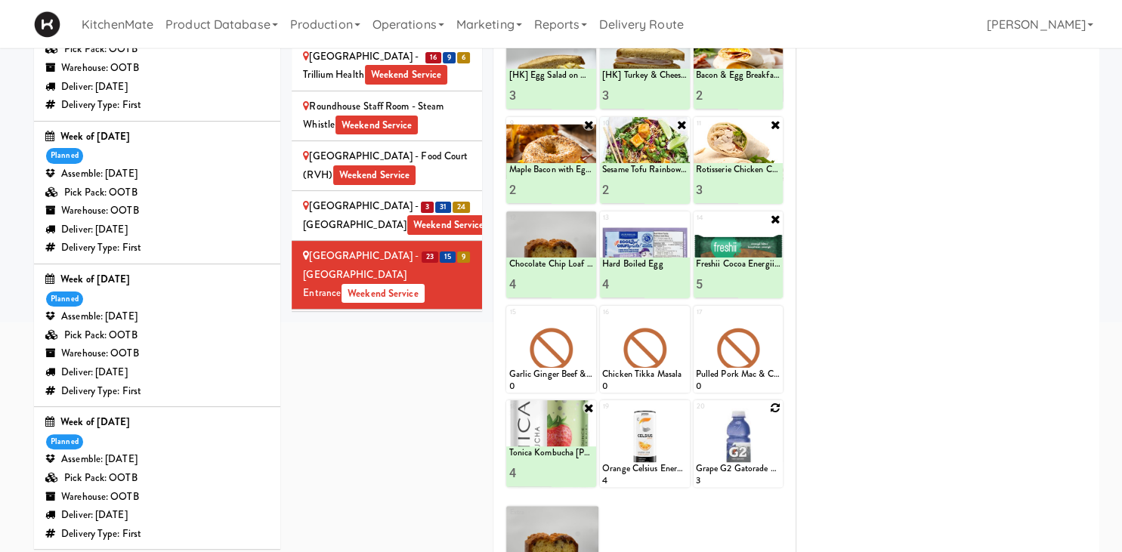
click at [778, 404] on icon at bounding box center [775, 408] width 11 height 11
click at [696, 415] on select "- Empty - Activia Probiotic Peach Mango Smoothie Chocolate Milk Tetra Pack Coca…" at bounding box center [738, 451] width 85 height 73
click option "Grape G2 Gatorade Thirst Quencher" at bounding box center [0, 0] width 0 height 0
type input "3"
click at [753, 474] on button at bounding box center [760, 474] width 20 height 18
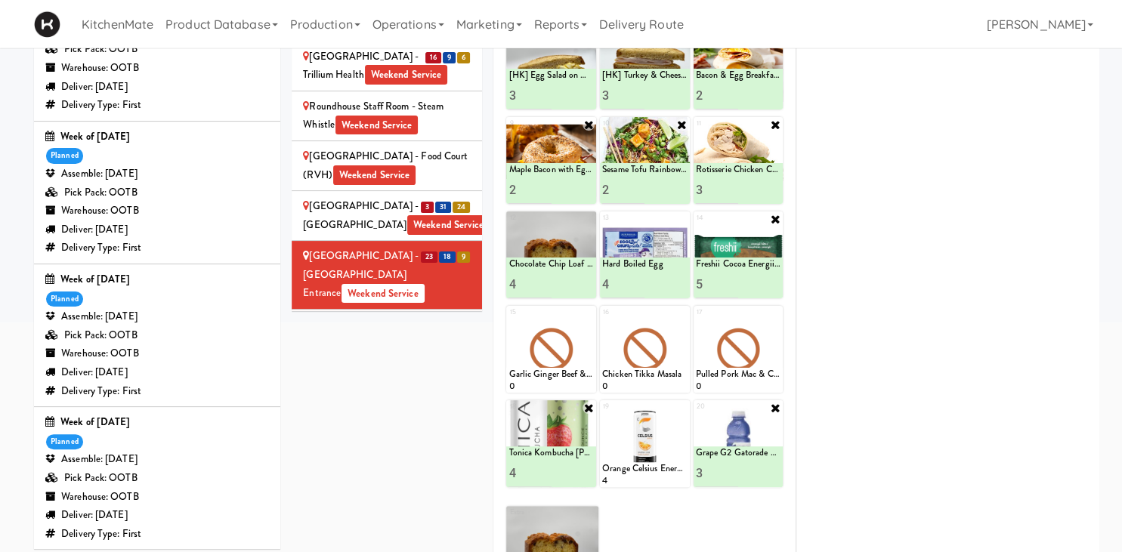
click at [431, 316] on div "SickKids Hospital - Main St. Weekend Service" at bounding box center [387, 334] width 168 height 37
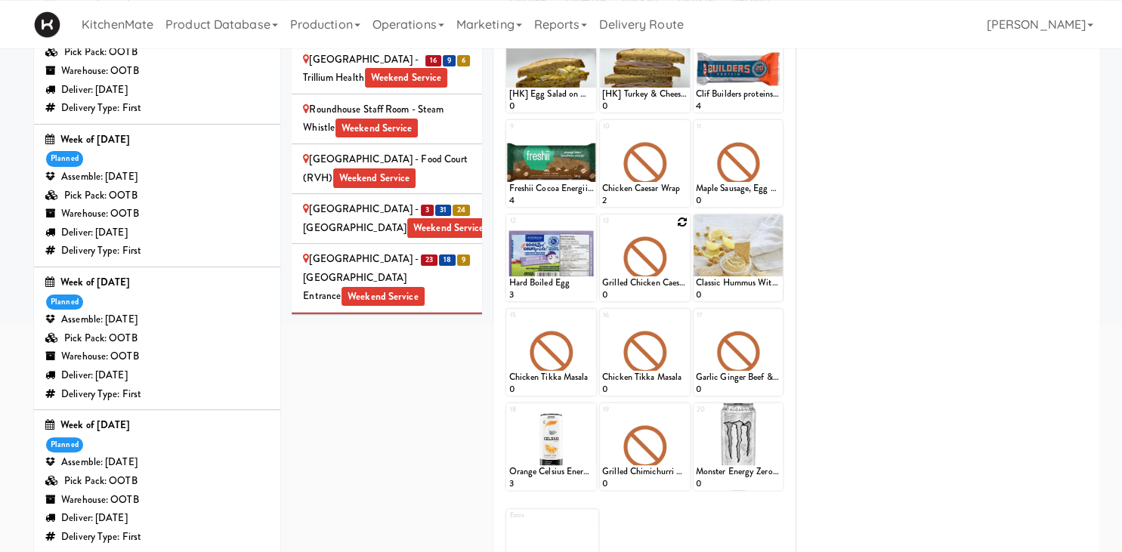
scroll to position [277, 0]
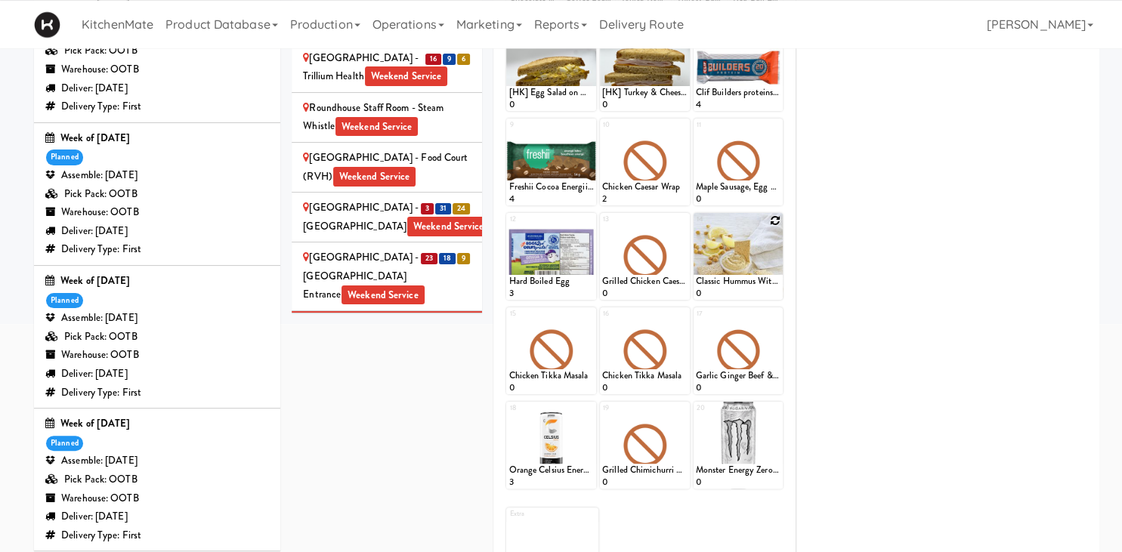
click at [777, 215] on div at bounding box center [739, 256] width 90 height 87
click at [775, 218] on icon at bounding box center [775, 220] width 11 height 11
click at [696, 227] on select "- Empty - Activia Probiotic Peach Mango Smoothie Chocolate Milk Tetra Pack Coca…" at bounding box center [738, 263] width 85 height 73
click option "Rotisserie Chicken Chipotle Wrap" at bounding box center [0, 0] width 0 height 0
type input "1"
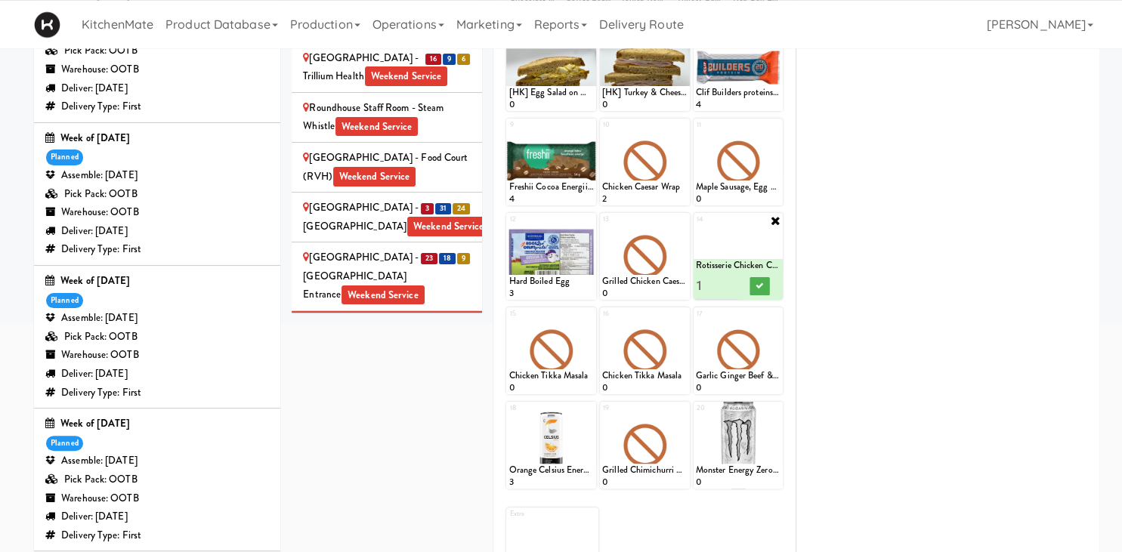
click at [777, 221] on icon at bounding box center [775, 221] width 12 height 12
click at [777, 221] on icon at bounding box center [775, 220] width 11 height 11
click at [696, 227] on select "- Empty - Activia Probiotic Peach Mango Smoothie Chocolate Milk Tetra Pack Coca…" at bounding box center [738, 263] width 85 height 73
click option "Roasted Red Pepper Hummus with Crackers" at bounding box center [0, 0] width 0 height 0
type input "4"
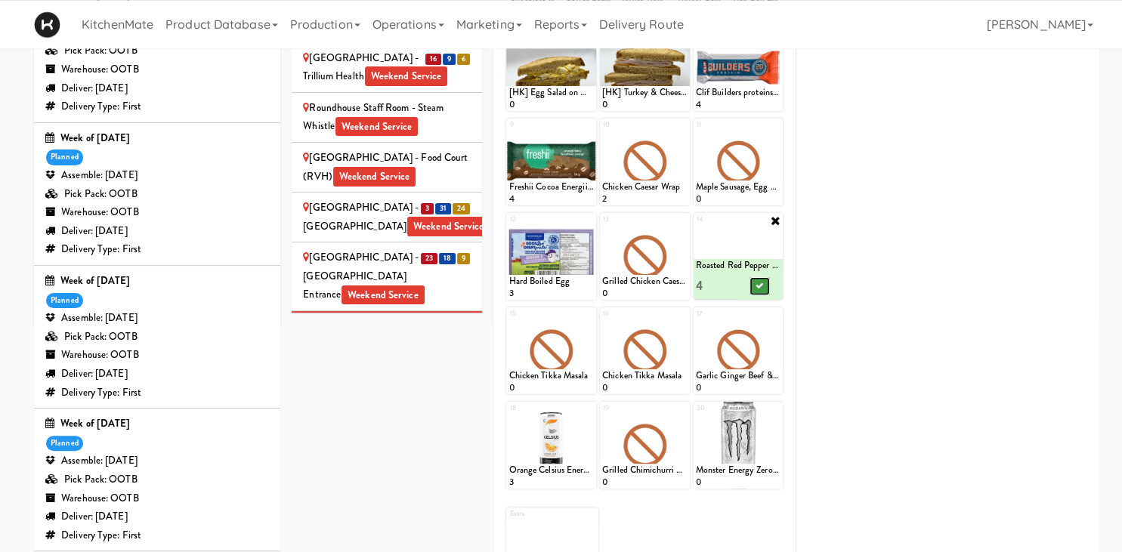
click at [754, 285] on button at bounding box center [760, 286] width 20 height 18
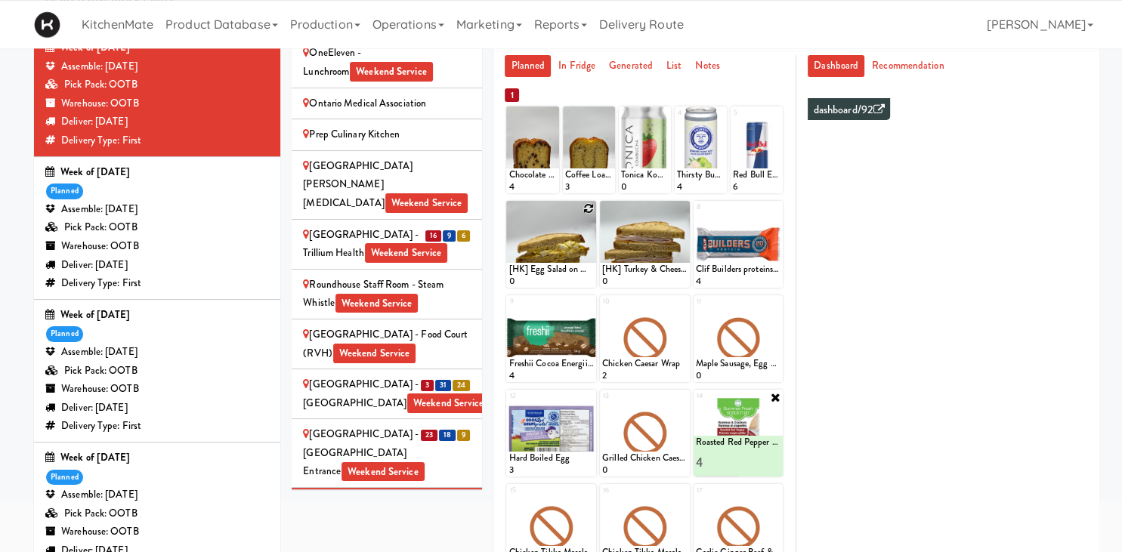
click at [585, 206] on icon at bounding box center [588, 208] width 11 height 11
click at [509, 215] on select "- Empty - Activia Probiotic Peach Mango Smoothie Chocolate Milk Tetra Pack Coca…" at bounding box center [551, 251] width 85 height 73
click option "[HK] Egg Salad on Multigrain" at bounding box center [0, 0] width 0 height 0
type input "3"
click at [585, 278] on div at bounding box center [573, 274] width 42 height 28
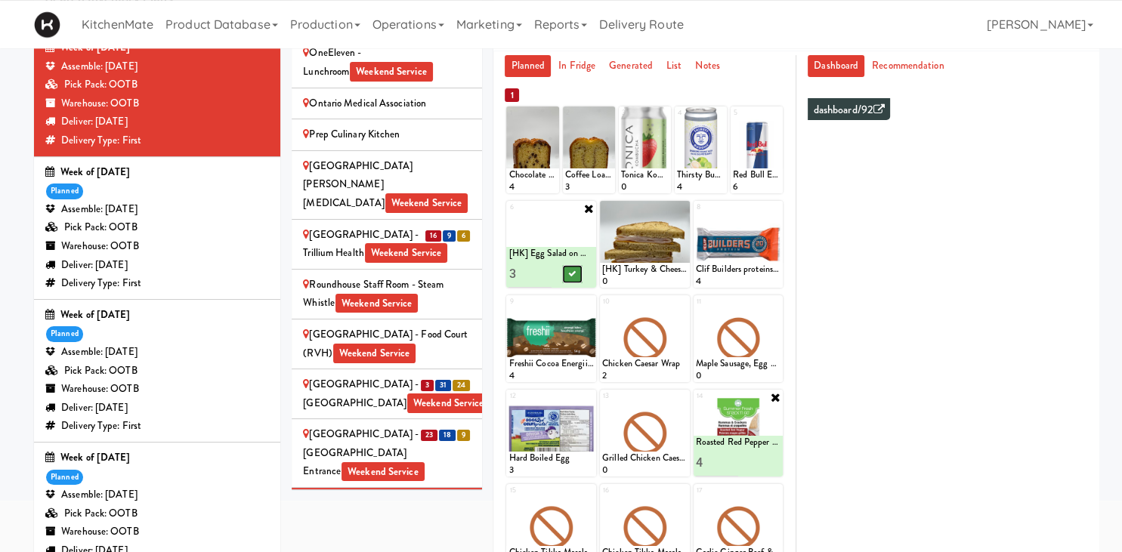
click at [577, 275] on button at bounding box center [573, 274] width 20 height 18
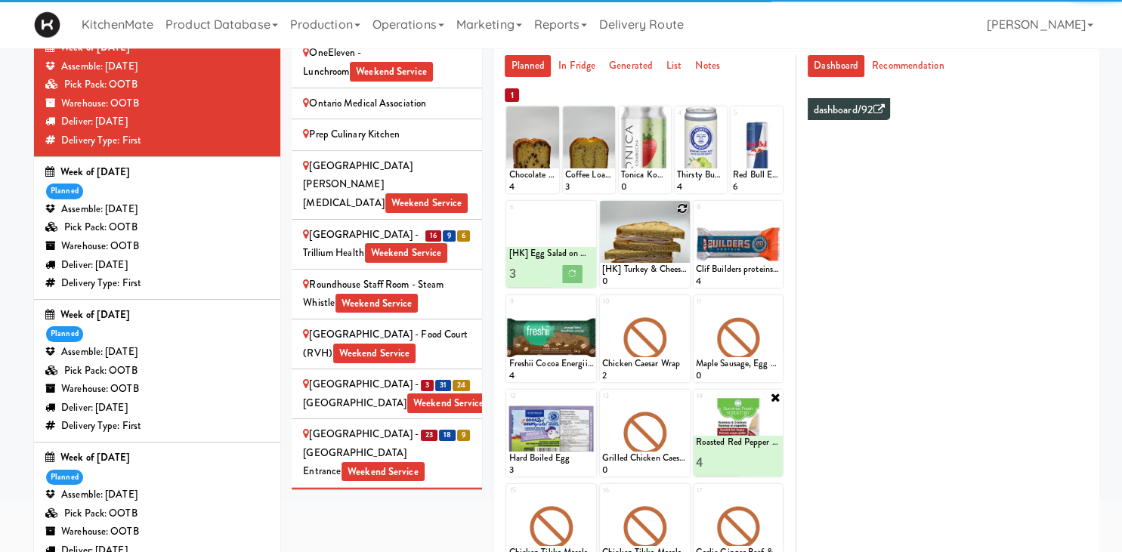
click at [681, 212] on icon at bounding box center [682, 208] width 11 height 11
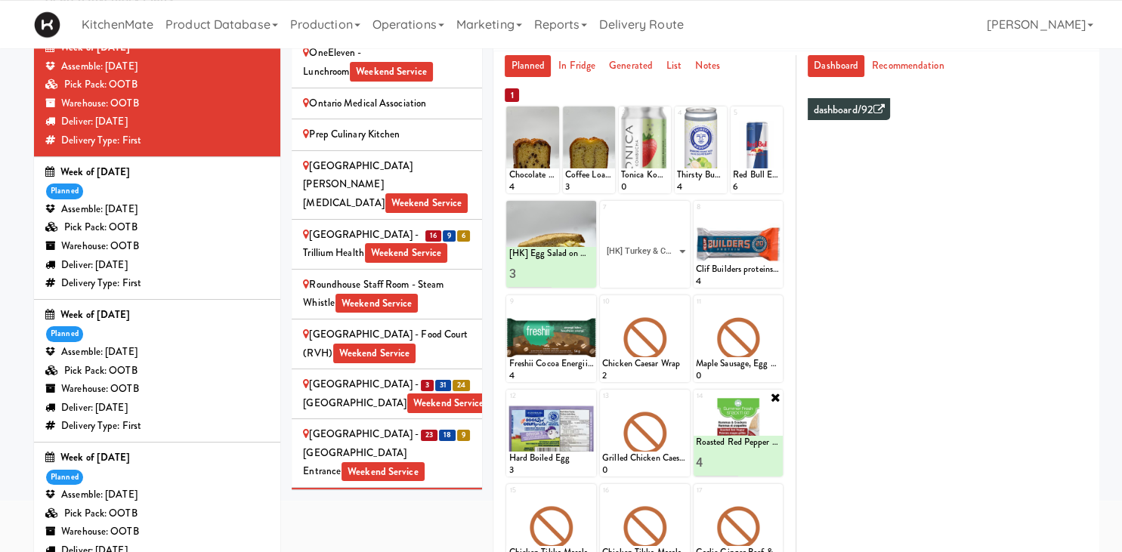
click option "[HK] Turkey & Cheese Multigrain" at bounding box center [0, 0] width 0 height 0
type input "3"
click at [667, 278] on button at bounding box center [666, 274] width 20 height 18
click at [680, 308] on icon at bounding box center [682, 303] width 11 height 11
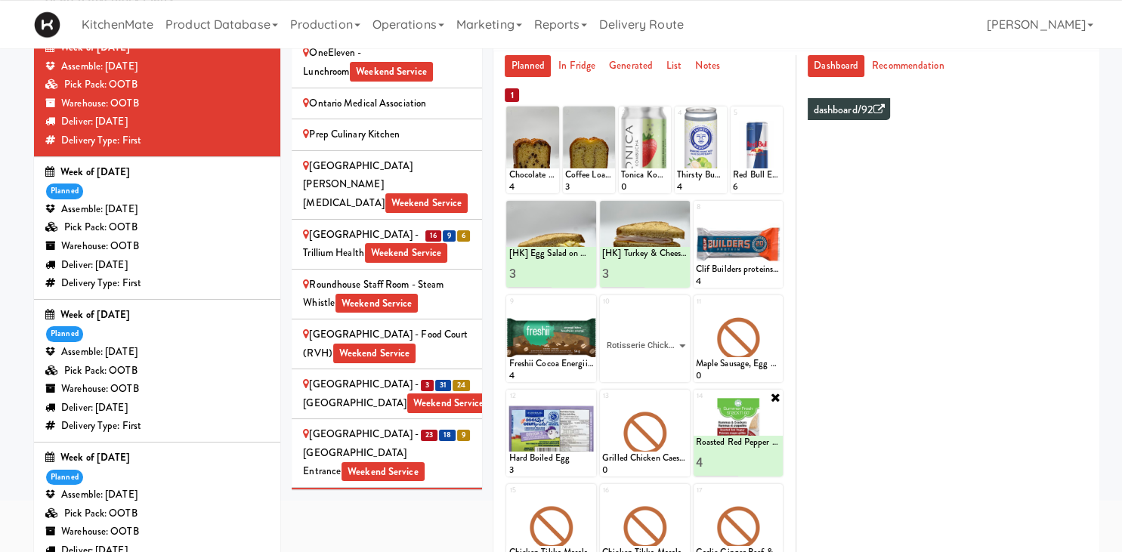
click option "Rotisserie Chicken Chipotle Wrap" at bounding box center [0, 0] width 0 height 0
type input "3"
click at [673, 370] on button at bounding box center [666, 369] width 20 height 18
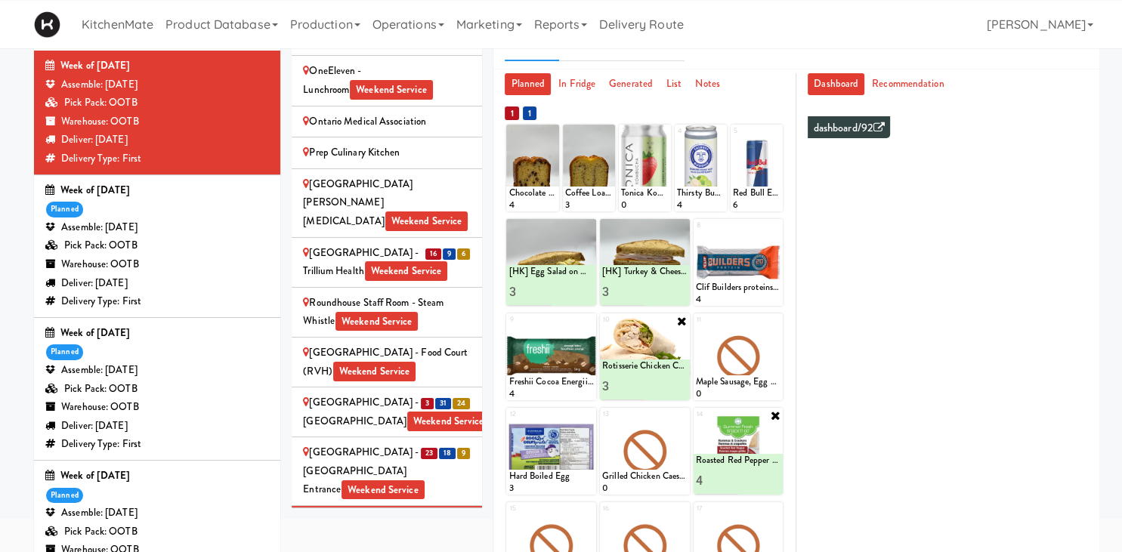
scroll to position [70, 0]
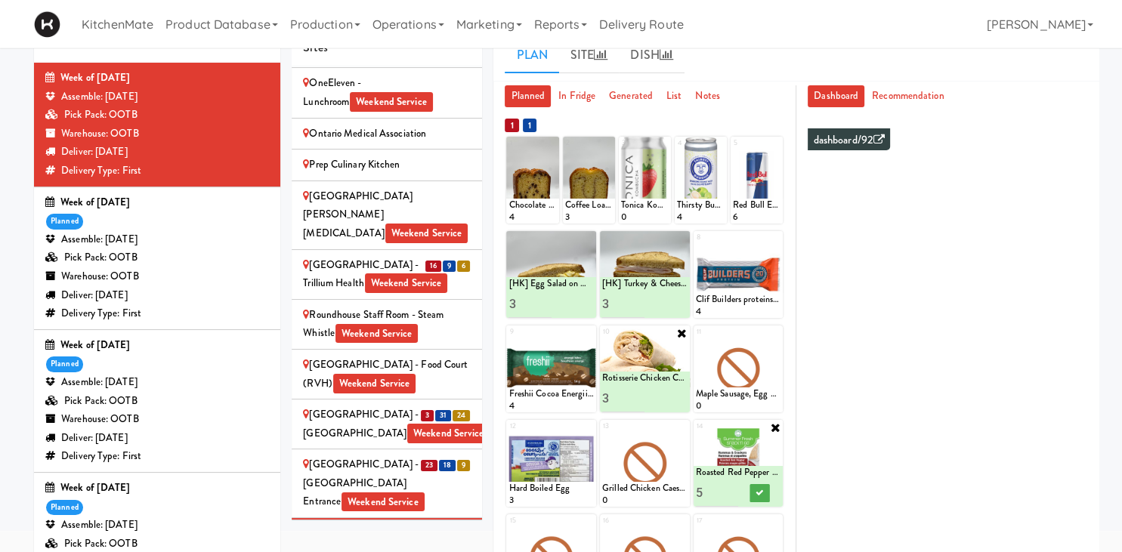
click at [729, 488] on input "5" at bounding box center [717, 493] width 42 height 28
type input "6"
click at [729, 488] on input "6" at bounding box center [717, 493] width 42 height 28
click at [753, 491] on button at bounding box center [760, 493] width 20 height 18
click at [777, 336] on icon at bounding box center [775, 333] width 11 height 11
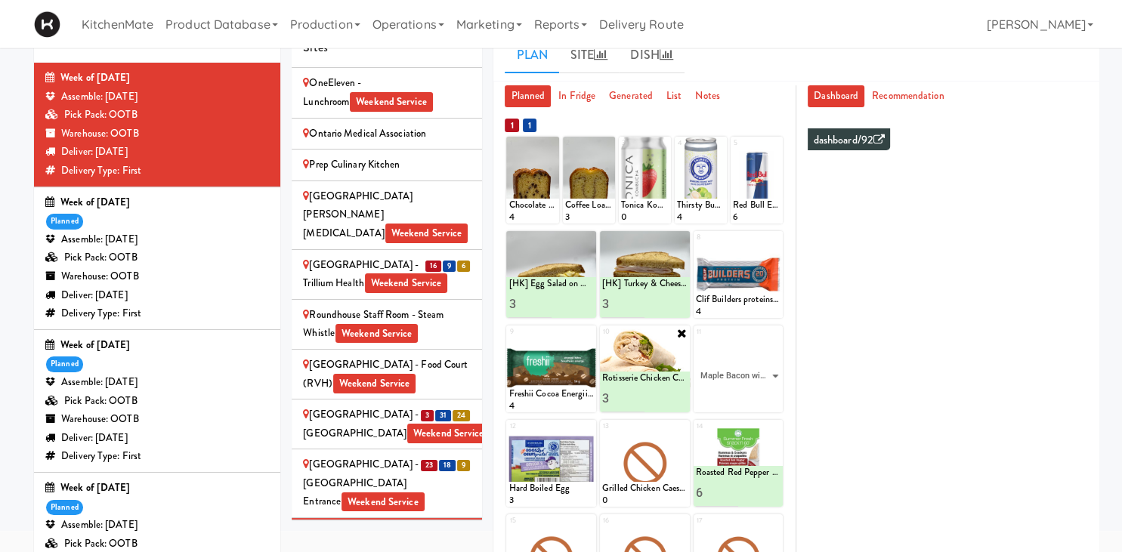
click option "Maple Bacon with Egg & Cheddar on Sesame Seed Bagel" at bounding box center [0, 0] width 0 height 0
click at [735, 399] on input "0" at bounding box center [717, 399] width 42 height 28
click at [732, 395] on input "1" at bounding box center [717, 399] width 42 height 28
click at [732, 395] on input "2" at bounding box center [717, 399] width 42 height 28
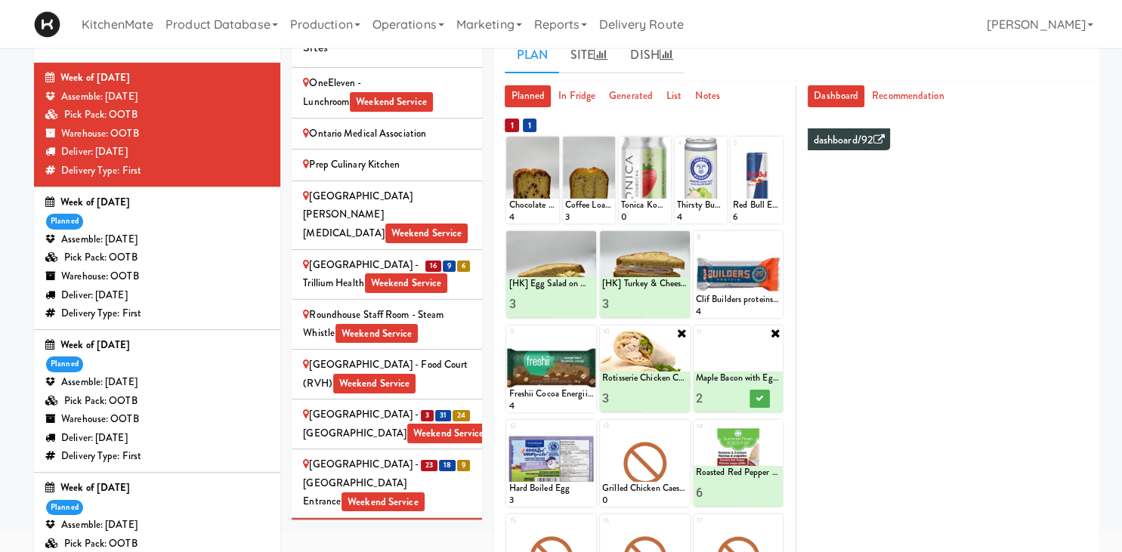
type input "3"
click at [732, 395] on input "3" at bounding box center [717, 399] width 42 height 28
click at [761, 400] on icon at bounding box center [760, 398] width 8 height 8
type input "4"
click at [639, 398] on input "4" at bounding box center [623, 399] width 42 height 28
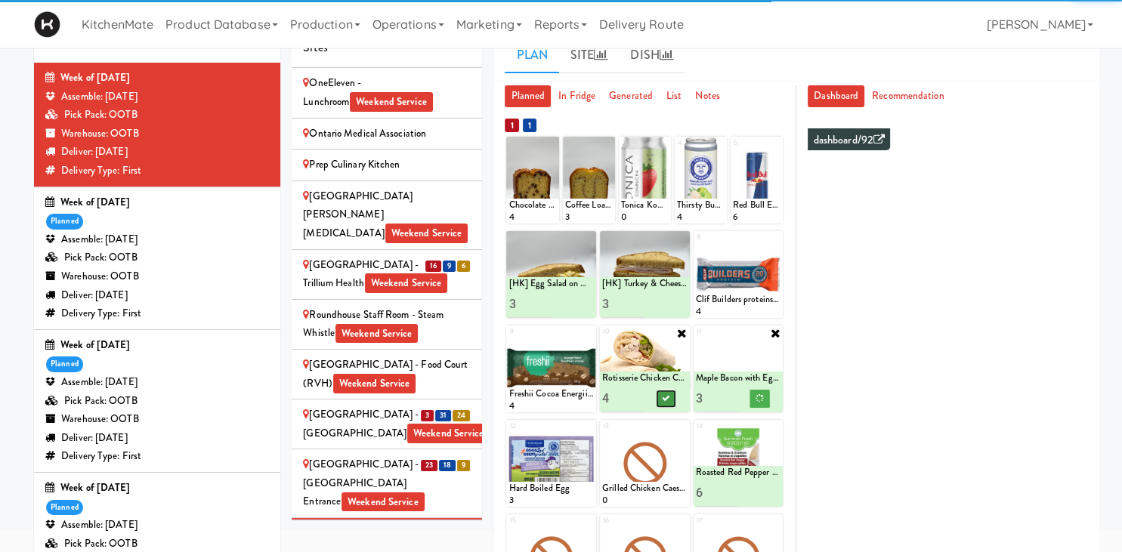
click at [665, 399] on icon at bounding box center [666, 398] width 8 height 8
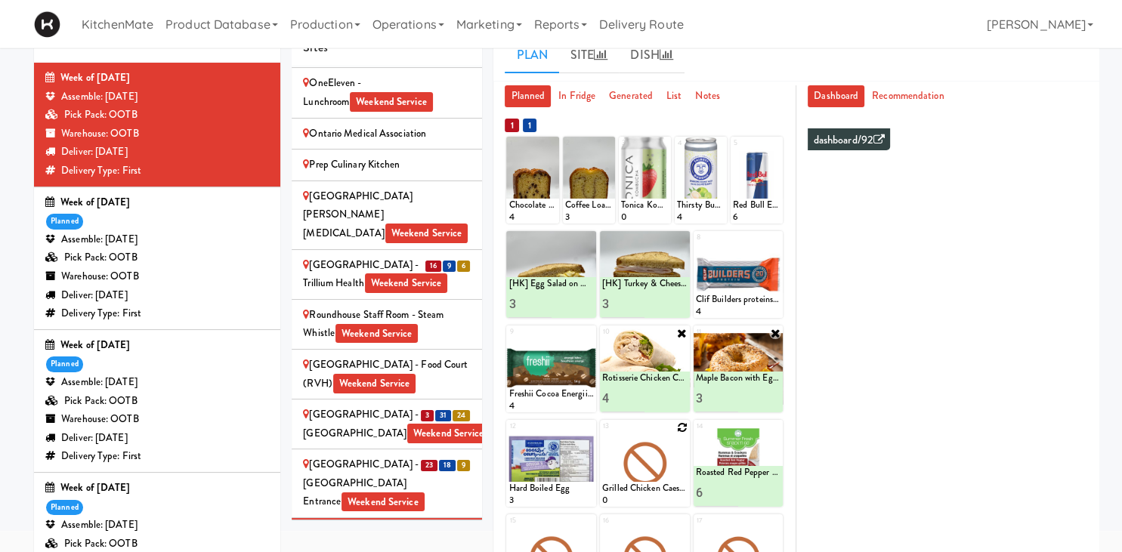
click at [682, 428] on icon at bounding box center [682, 427] width 11 height 11
click at [602, 435] on select "- Empty - Activia Probiotic Peach Mango Smoothie Chocolate Milk Tetra Pack Coca…" at bounding box center [644, 471] width 85 height 73
click option "Bistro Deli Box" at bounding box center [0, 0] width 0 height 0
type input "2"
click at [674, 490] on button at bounding box center [666, 493] width 20 height 18
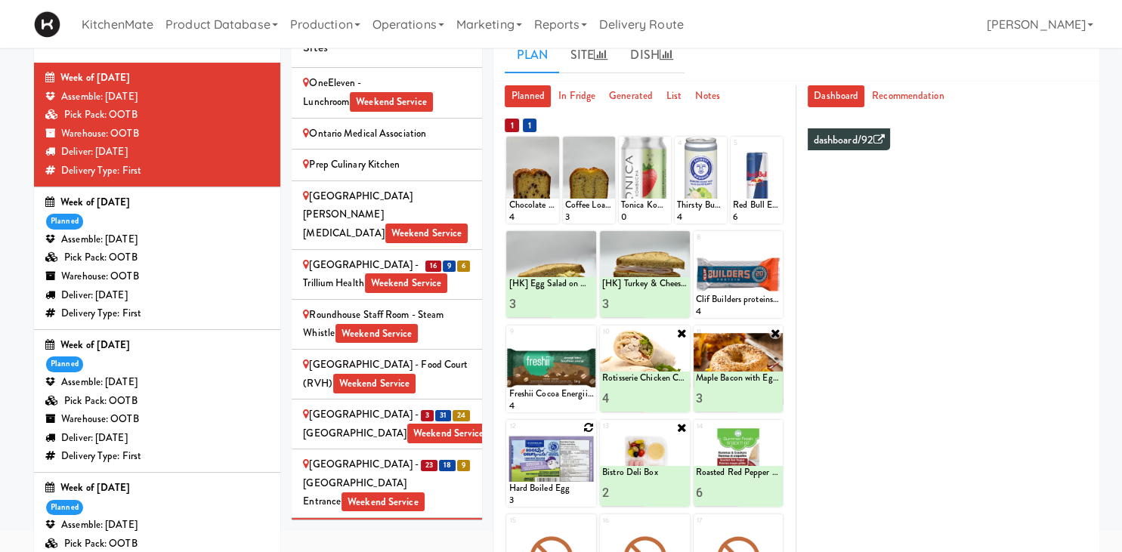
click at [589, 430] on icon at bounding box center [588, 427] width 11 height 11
click at [509, 435] on select "- Empty - Activia Probiotic Peach Mango Smoothie Chocolate Milk Tetra Pack Coca…" at bounding box center [551, 471] width 85 height 73
type input "4"
click at [573, 492] on icon at bounding box center [573, 493] width 8 height 8
click at [664, 144] on icon at bounding box center [663, 144] width 11 height 11
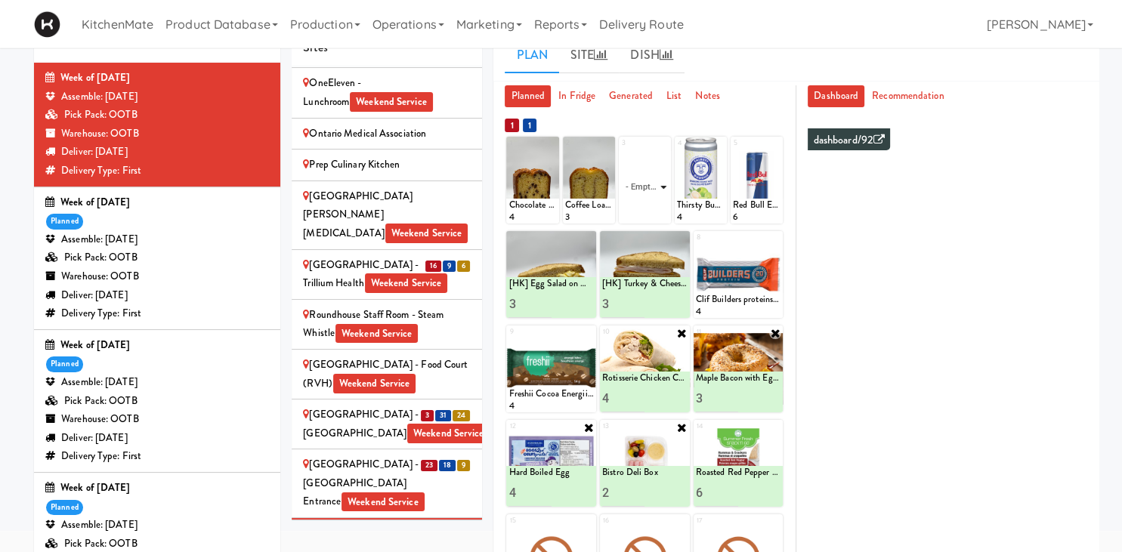
click at [621, 151] on select "- Empty - Activia Probiotic Peach Mango Smoothie Chocolate Milk Tetra Pack Coca…" at bounding box center [645, 187] width 48 height 73
type input "1"
type input "4"
click at [657, 213] on icon at bounding box center [658, 210] width 8 height 8
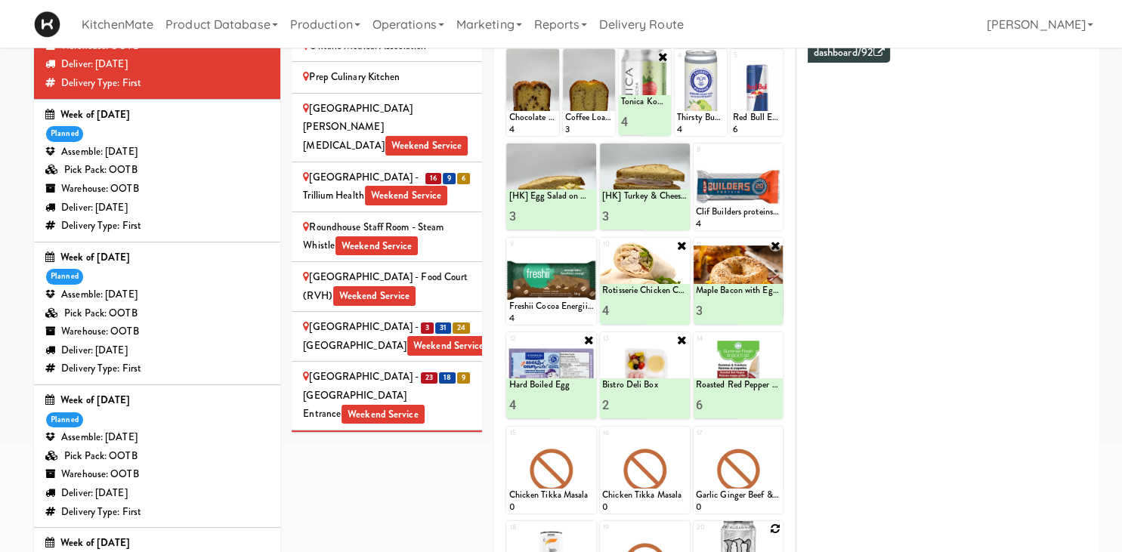
scroll to position [142, 0]
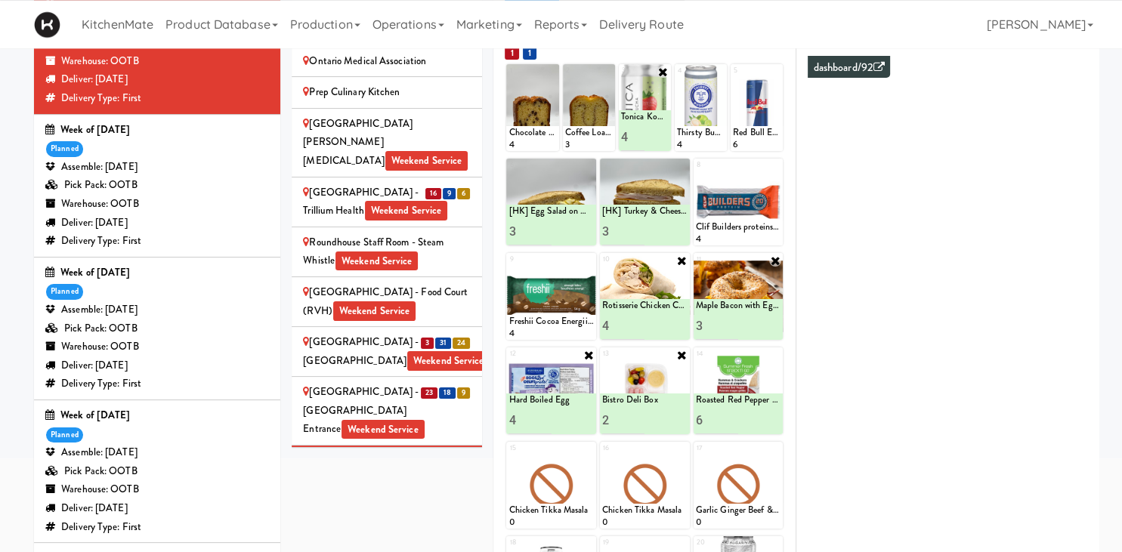
click at [417, 502] on div "St. Joseph's Health Centre Weekend Service" at bounding box center [387, 520] width 168 height 37
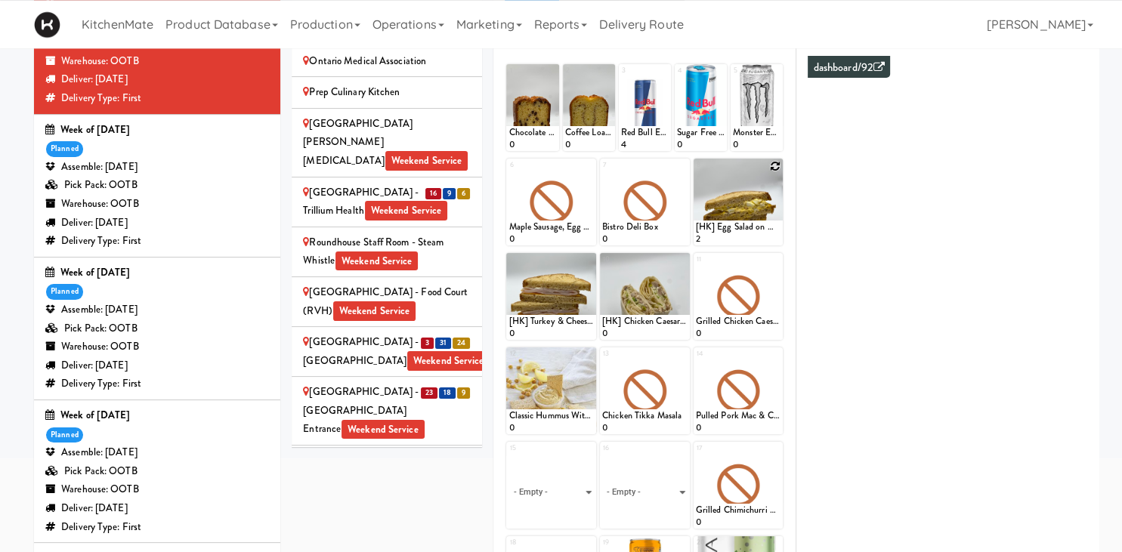
click at [776, 165] on icon at bounding box center [775, 166] width 11 height 11
click at [696, 173] on select "- Empty - Activia Probiotic Peach Mango Smoothie Chocolate Milk Tetra Pack Coca…" at bounding box center [738, 209] width 85 height 73
click option "[HK] Egg Salad on Multigrain" at bounding box center [0, 0] width 0 height 0
type input "3"
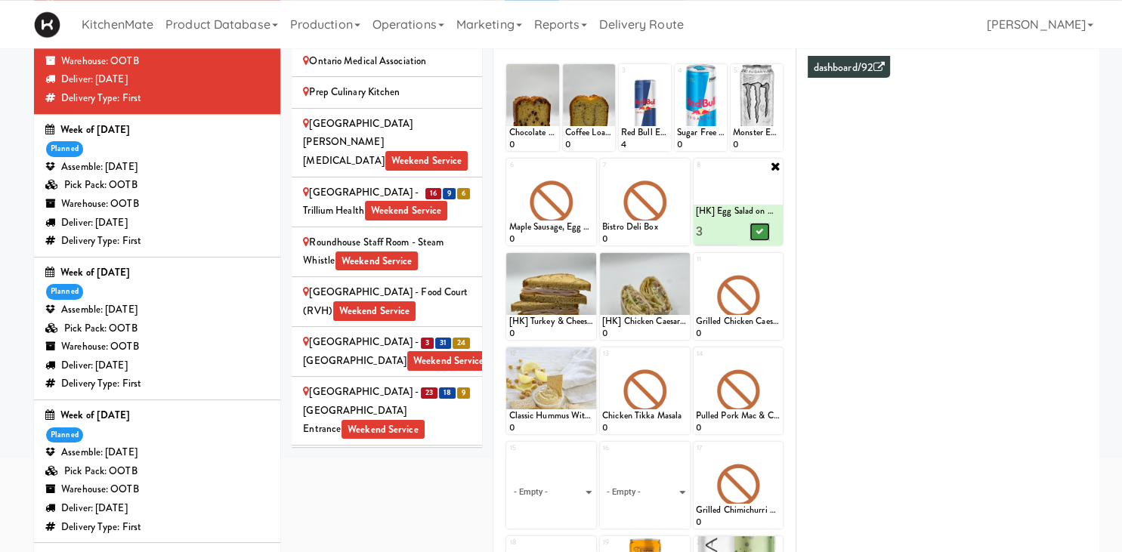
click at [756, 224] on button at bounding box center [760, 232] width 20 height 18
click at [679, 163] on icon at bounding box center [682, 166] width 11 height 11
click at [676, 187] on select "- Empty - Activia Probiotic Peach Mango Smoothie Chocolate Milk Tetra Pack Coca…" at bounding box center [644, 209] width 85 height 73
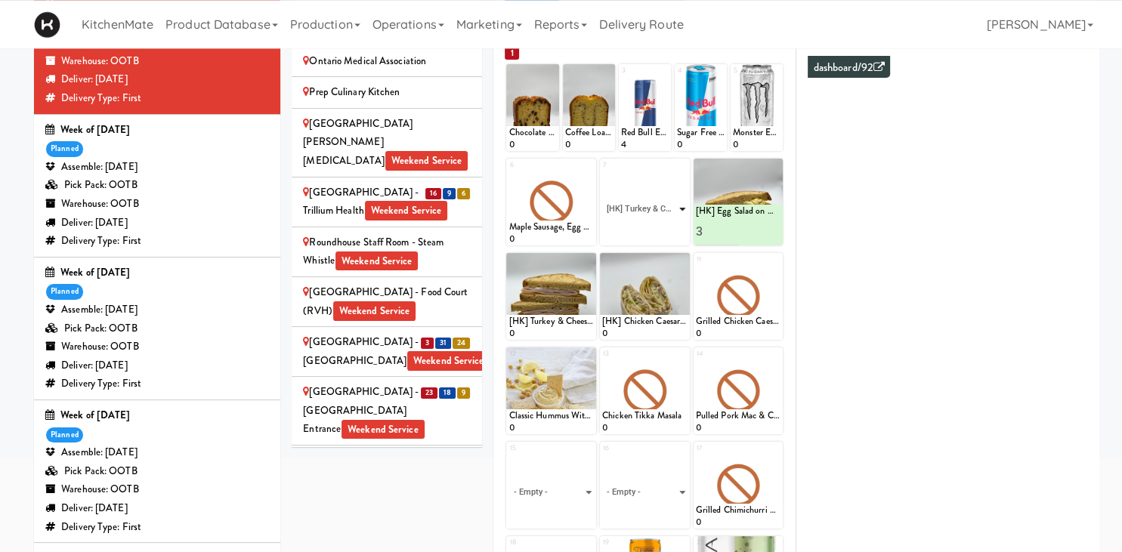
click option "[HK] Turkey & Cheese Multigrain" at bounding box center [0, 0] width 0 height 0
type input "3"
click at [670, 229] on icon at bounding box center [666, 231] width 8 height 8
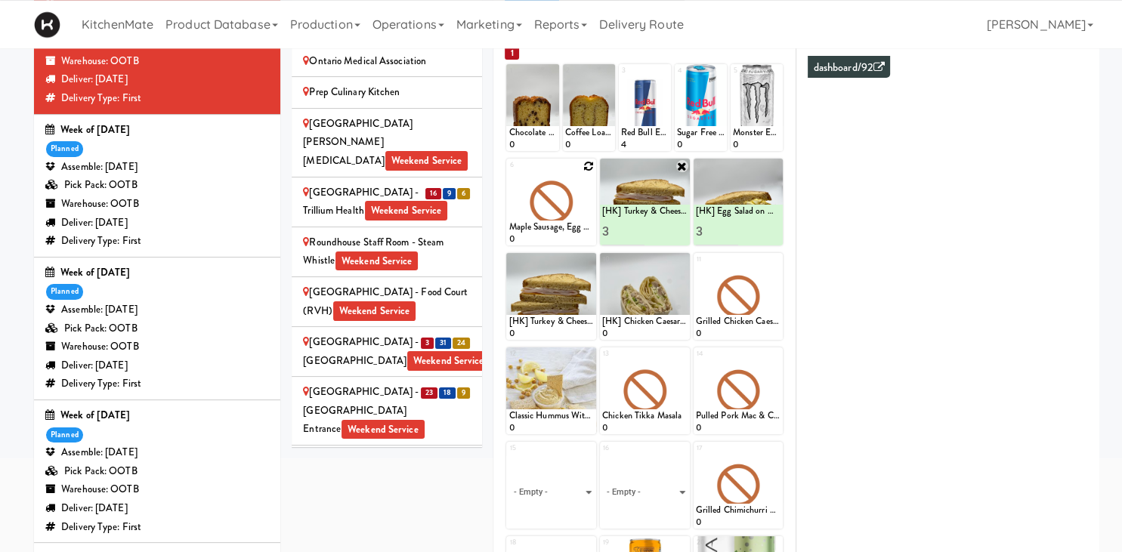
click at [587, 169] on icon at bounding box center [588, 166] width 11 height 11
click at [509, 173] on select "- Empty - Activia Probiotic Peach Mango Smoothie Chocolate Milk Tetra Pack Coca…" at bounding box center [551, 209] width 85 height 73
click option "Bacon & Egg Breakfast Wrap" at bounding box center [0, 0] width 0 height 0
type input "2"
click at [575, 239] on button at bounding box center [573, 232] width 20 height 18
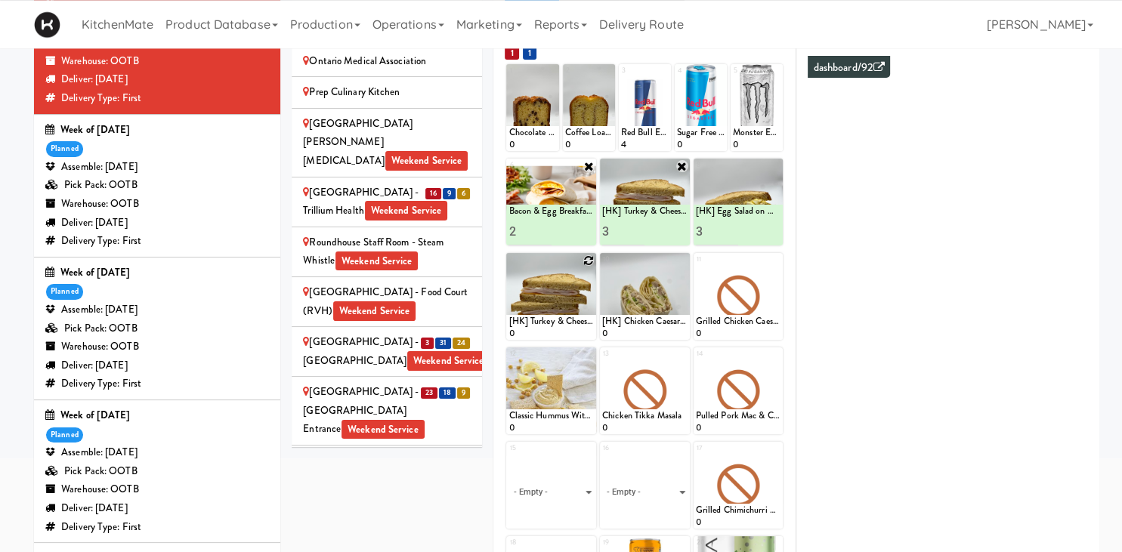
click at [589, 257] on icon at bounding box center [588, 260] width 11 height 11
click at [509, 268] on select "- Empty - Activia Probiotic Peach Mango Smoothie Chocolate Milk Tetra Pack Coca…" at bounding box center [551, 304] width 85 height 73
click option "Maple Bacon with Egg & Cheddar on Sesame Seed Bagel" at bounding box center [0, 0] width 0 height 0
type input "2"
click at [544, 321] on input "2" at bounding box center [530, 326] width 42 height 28
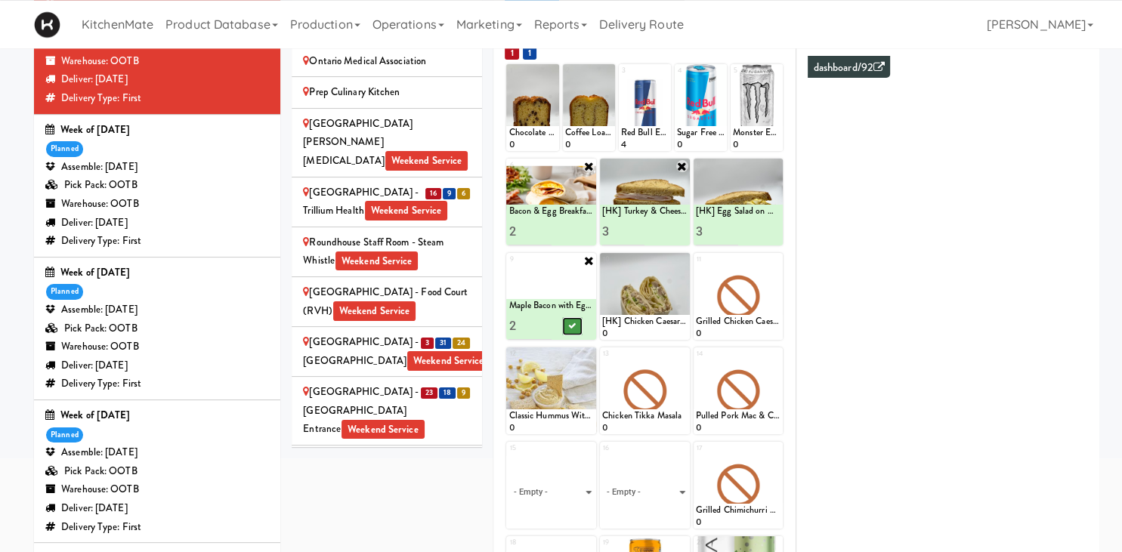
click at [565, 326] on button at bounding box center [573, 326] width 20 height 18
click at [685, 257] on icon at bounding box center [682, 260] width 11 height 11
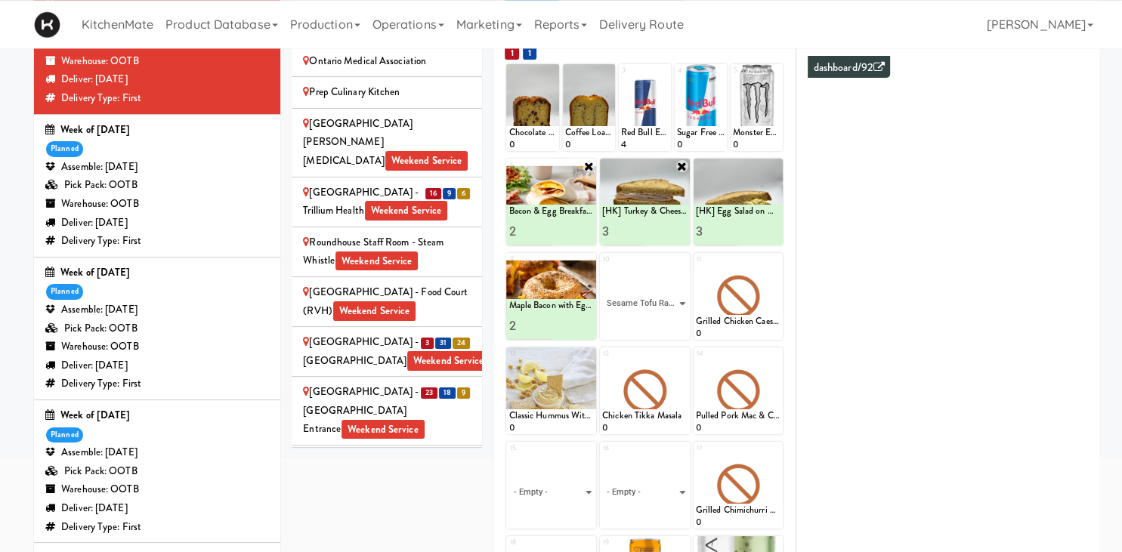
click option "Sesame Tofu Rainbow Bowl" at bounding box center [0, 0] width 0 height 0
type input "2"
click at [670, 322] on button at bounding box center [666, 326] width 20 height 18
click at [776, 261] on icon at bounding box center [775, 260] width 11 height 11
click at [762, 299] on select "- Empty - Activia Probiotic Peach Mango Smoothie Chocolate Milk Tetra Pack Coca…" at bounding box center [738, 304] width 85 height 73
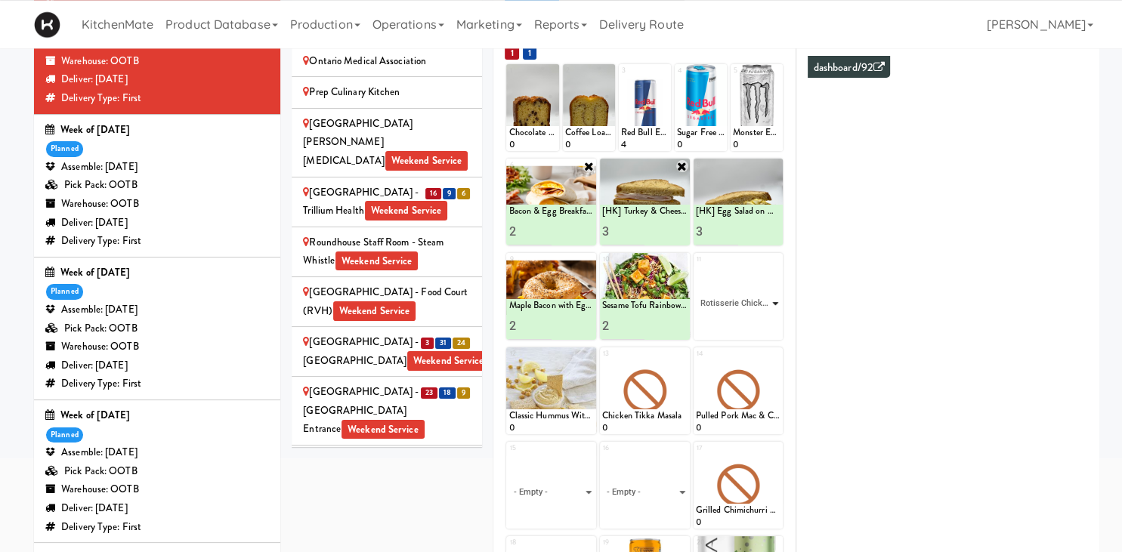
click option "Rotisserie Chicken Chipotle Wrap" at bounding box center [0, 0] width 0 height 0
type input "4"
click at [758, 327] on icon at bounding box center [760, 326] width 8 height 8
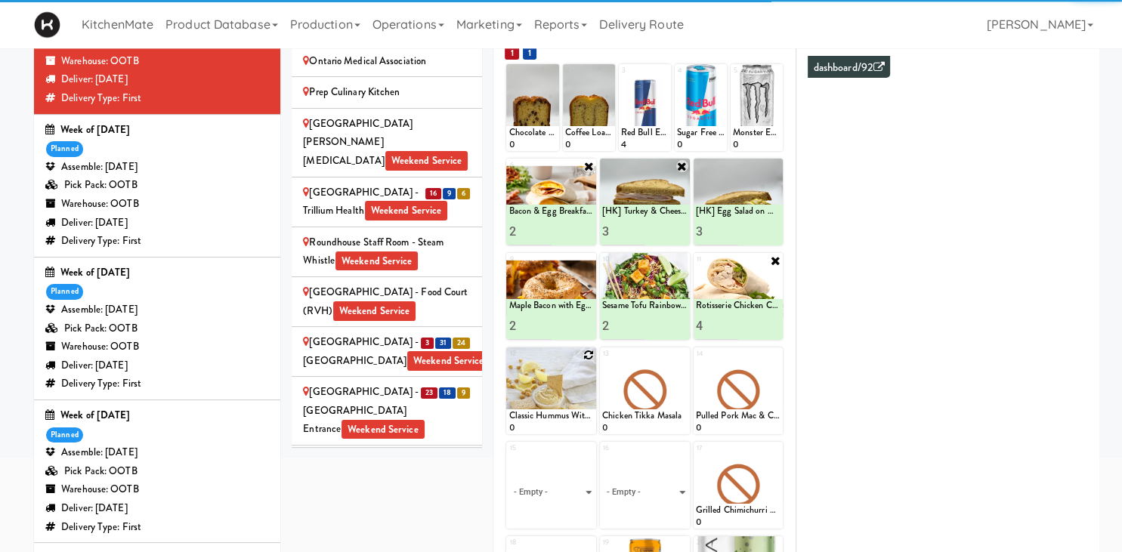
click at [588, 355] on icon at bounding box center [588, 355] width 11 height 11
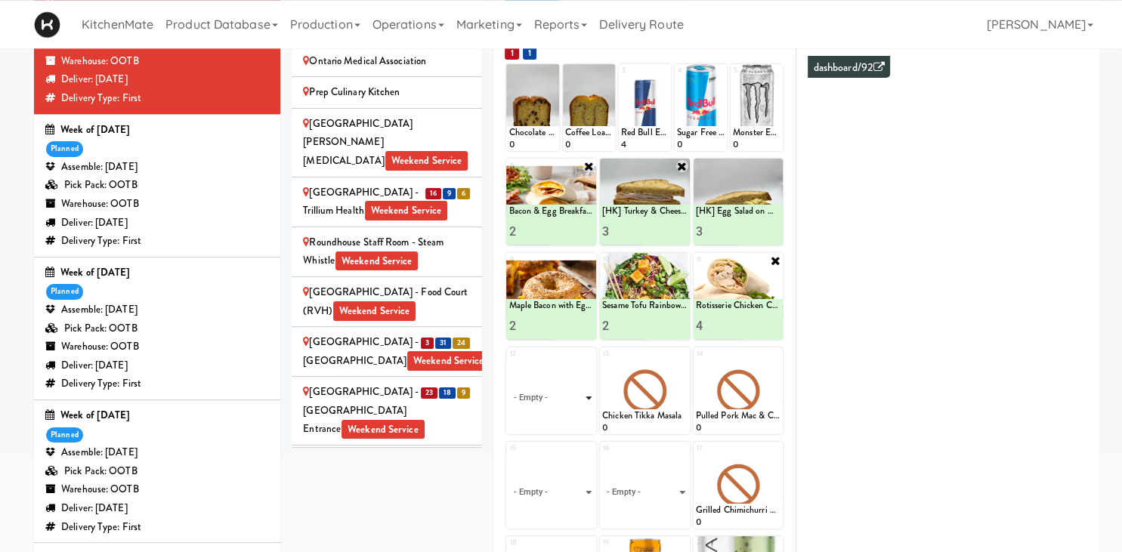
click at [580, 390] on select "- Empty - Activia Probiotic Peach Mango Smoothie Chocolate Milk Tetra Pack Coca…" at bounding box center [551, 398] width 85 height 73
click option "Roasted Red Pepper Hummus with Crackers" at bounding box center [0, 0] width 0 height 0
type input "3"
click at [565, 416] on button at bounding box center [573, 421] width 20 height 18
click at [685, 357] on icon at bounding box center [682, 355] width 11 height 11
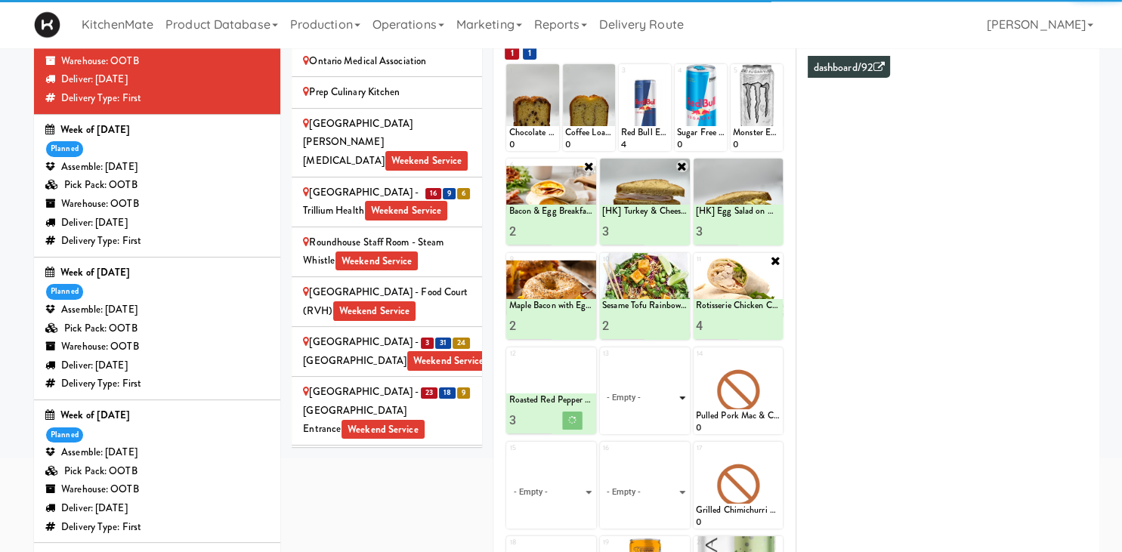
click at [645, 410] on select "- Empty - Activia Probiotic Peach Mango Smoothie Chocolate Milk Tetra Pack Coca…" at bounding box center [644, 398] width 85 height 73
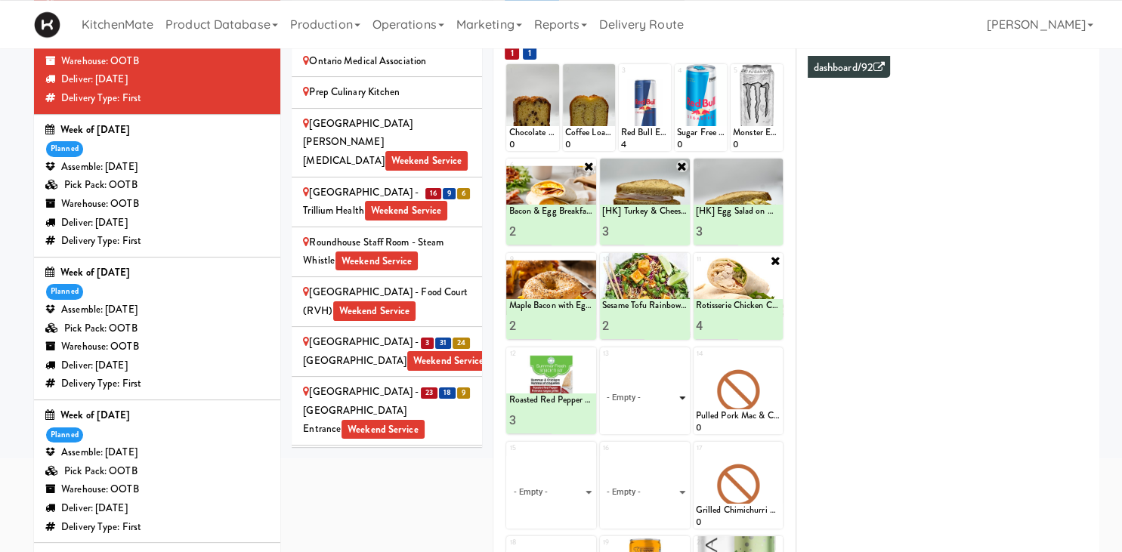
click at [602, 362] on select "- Empty - Activia Probiotic Peach Mango Smoothie Chocolate Milk Tetra Pack Coca…" at bounding box center [644, 398] width 85 height 73
click option "Freshii Cocoa Energii Bites" at bounding box center [0, 0] width 0 height 0
type input "1"
type input "4"
click at [665, 422] on icon at bounding box center [666, 420] width 8 height 8
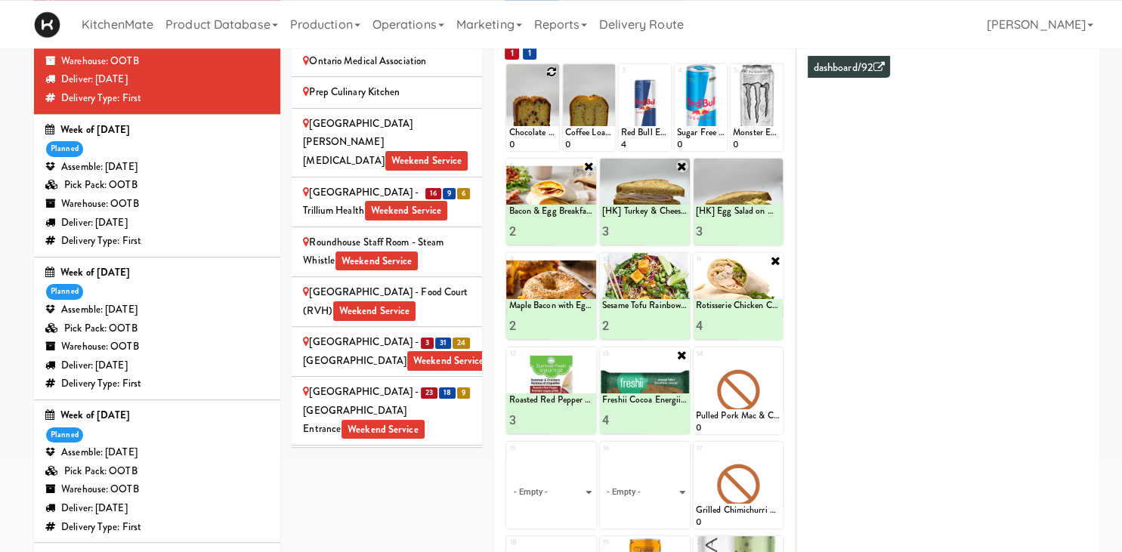
click at [546, 70] on icon at bounding box center [551, 72] width 11 height 11
click at [509, 79] on select "- Empty - Activia Probiotic Peach Mango Smoothie Chocolate Milk Tetra Pack Coca…" at bounding box center [533, 115] width 48 height 73
click option "Chocolate Chip Loaf Cake" at bounding box center [0, 0] width 0 height 0
type input "5"
click at [546, 143] on button at bounding box center [545, 137] width 20 height 18
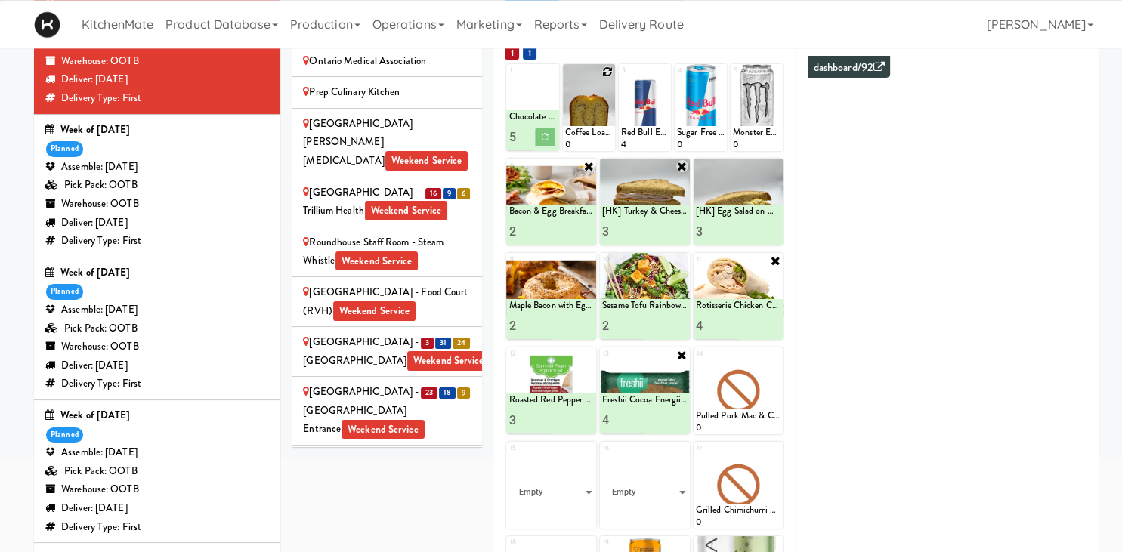
click at [606, 70] on icon at bounding box center [607, 72] width 11 height 11
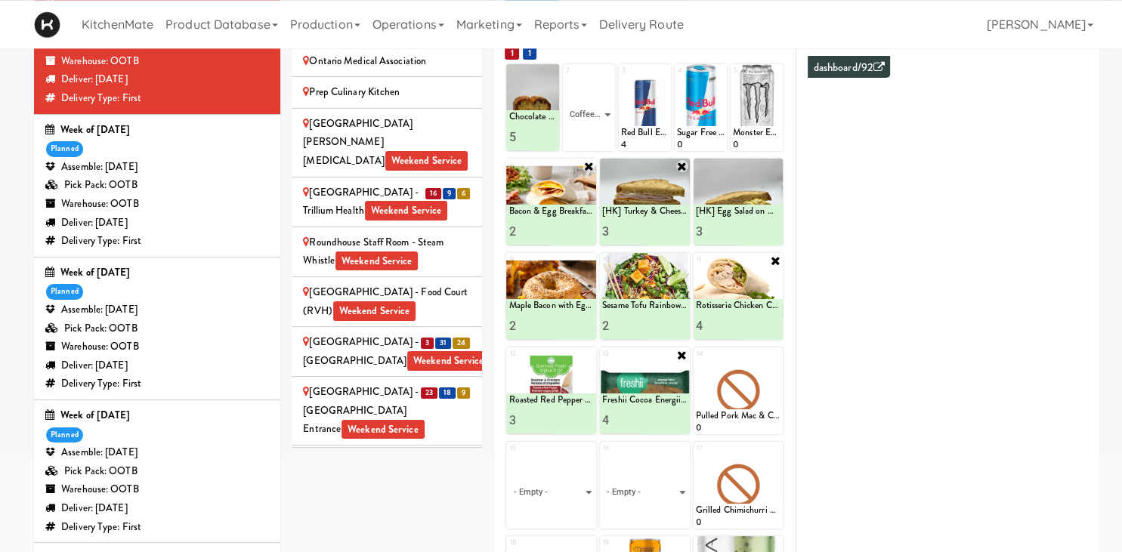
click option "Coffee Loaf Cake" at bounding box center [0, 0] width 0 height 0
type input "4"
click at [602, 134] on icon at bounding box center [601, 137] width 8 height 8
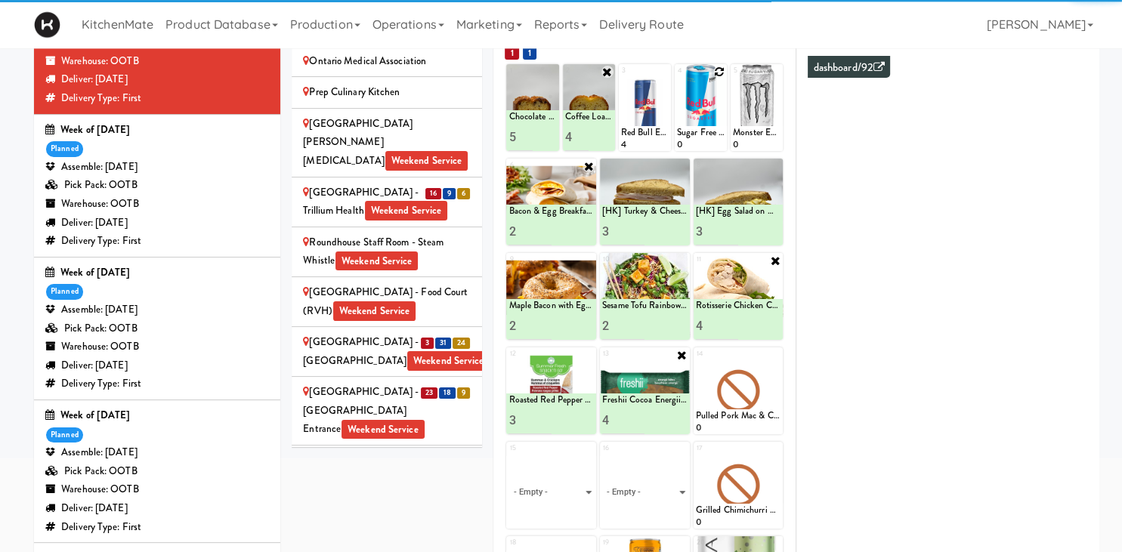
click at [725, 71] on div at bounding box center [701, 107] width 52 height 87
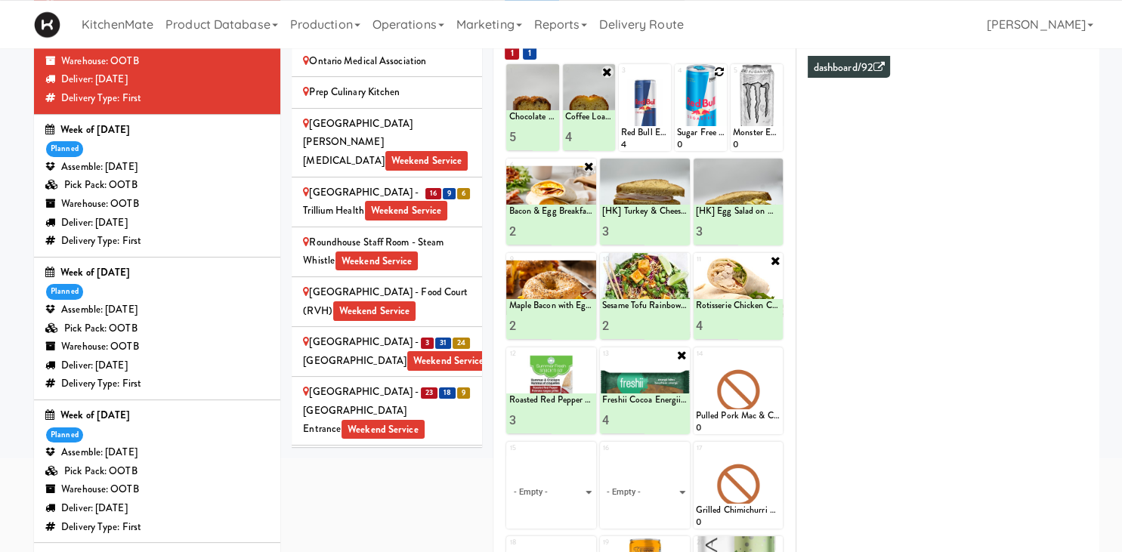
click at [713, 70] on div at bounding box center [701, 107] width 52 height 87
click at [720, 70] on icon at bounding box center [719, 72] width 11 height 11
click at [677, 79] on select "- Empty - Activia Probiotic Peach Mango Smoothie Chocolate Milk Tetra Pack Coca…" at bounding box center [701, 115] width 48 height 73
click option "Sugar Free Red Bull" at bounding box center [0, 0] width 0 height 0
type input "1"
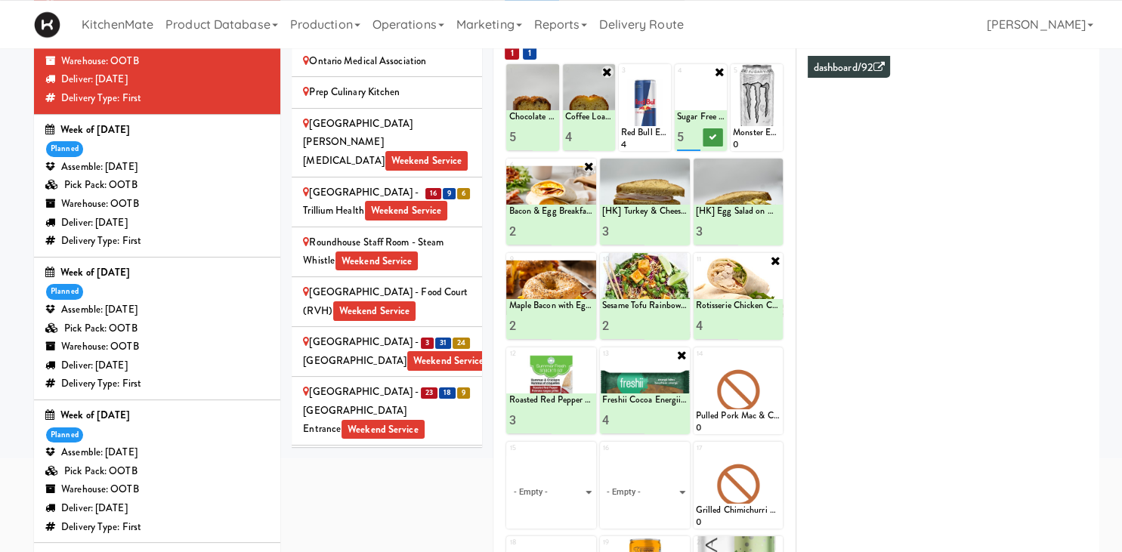
type input "5"
click at [714, 138] on icon at bounding box center [714, 137] width 8 height 8
click at [778, 70] on icon at bounding box center [775, 72] width 11 height 11
click option "Monster Energy Zero Ultra" at bounding box center [0, 0] width 0 height 0
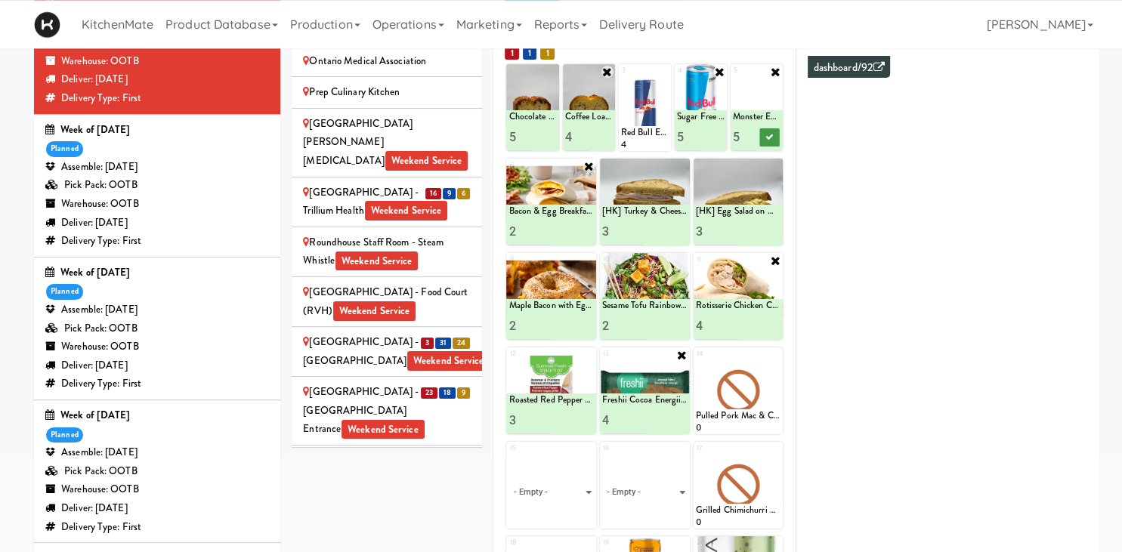
type input "5"
click at [766, 138] on icon at bounding box center [770, 137] width 8 height 8
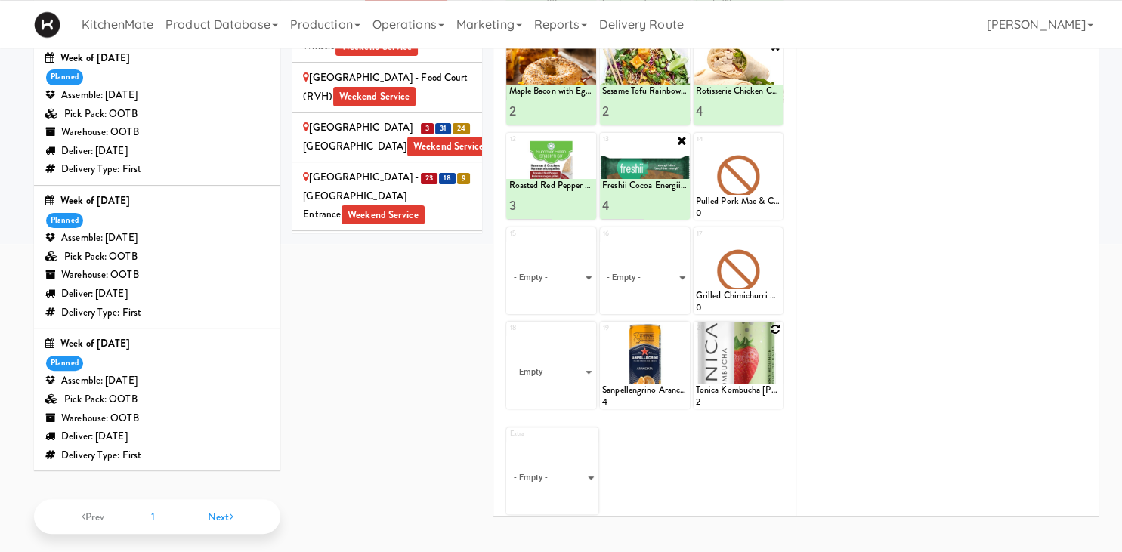
click at [776, 333] on icon at bounding box center [775, 329] width 11 height 11
click at [696, 336] on select "- Empty - Activia Probiotic Peach Mango Smoothie Chocolate Milk Tetra Pack Coca…" at bounding box center [738, 372] width 85 height 73
type input "5"
click at [753, 395] on button at bounding box center [760, 395] width 20 height 18
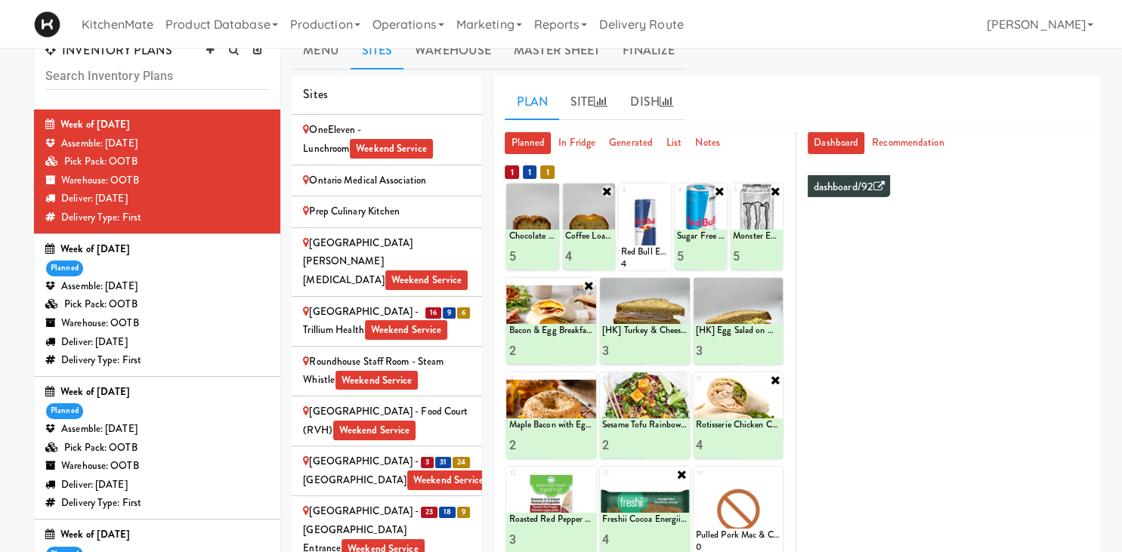
scroll to position [2978, 0]
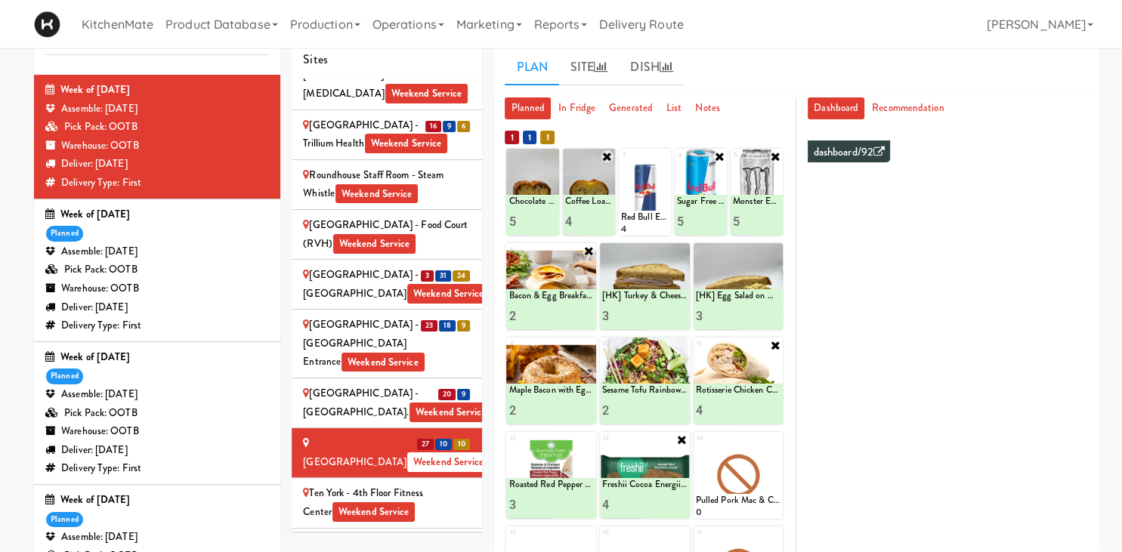
click at [435, 535] on div "UHN - Bickle Center - The Meeting Place Weekend Service" at bounding box center [387, 563] width 168 height 56
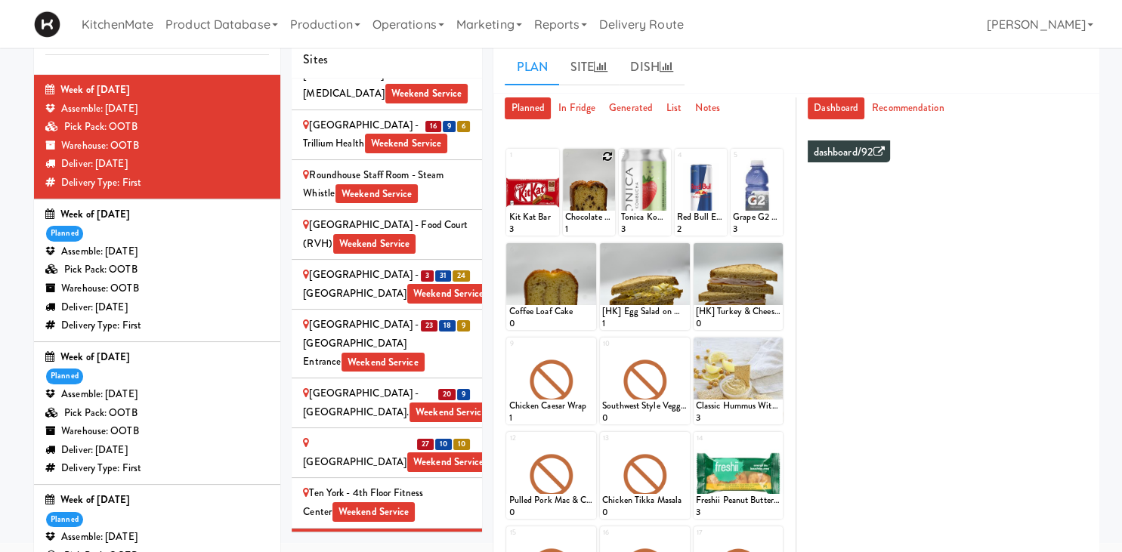
click at [609, 152] on icon at bounding box center [607, 156] width 11 height 11
click at [565, 163] on select "- Empty - Activia Probiotic Peach Mango Smoothie Chocolate Milk Tetra Pack Coca…" at bounding box center [589, 199] width 48 height 73
click option "Chocolate Chip Loaf Cake" at bounding box center [0, 0] width 0 height 0
type input "1"
type input "4"
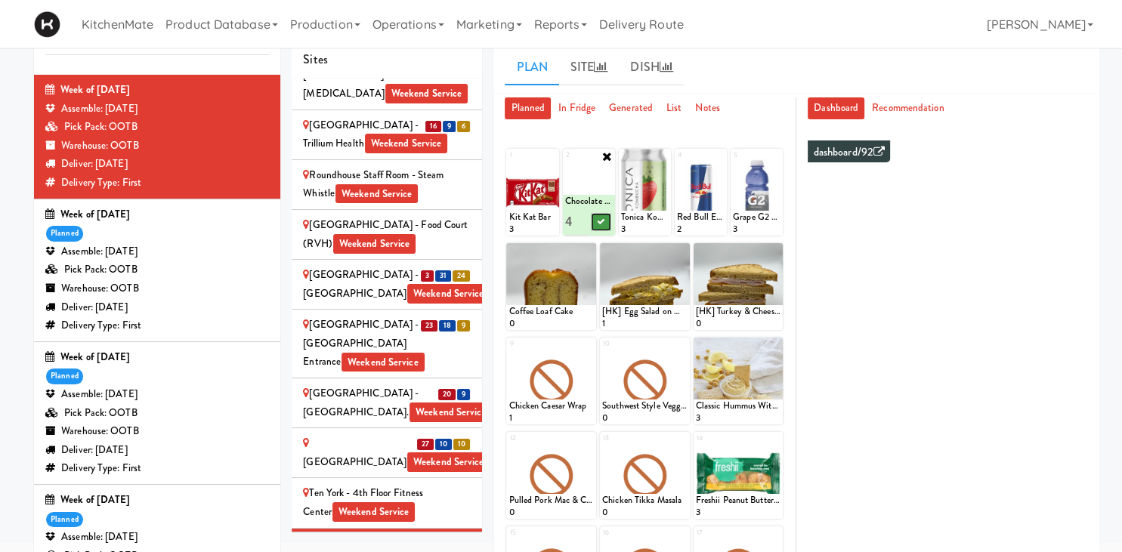
click at [611, 228] on button at bounding box center [601, 222] width 20 height 18
click at [778, 249] on icon at bounding box center [775, 251] width 11 height 11
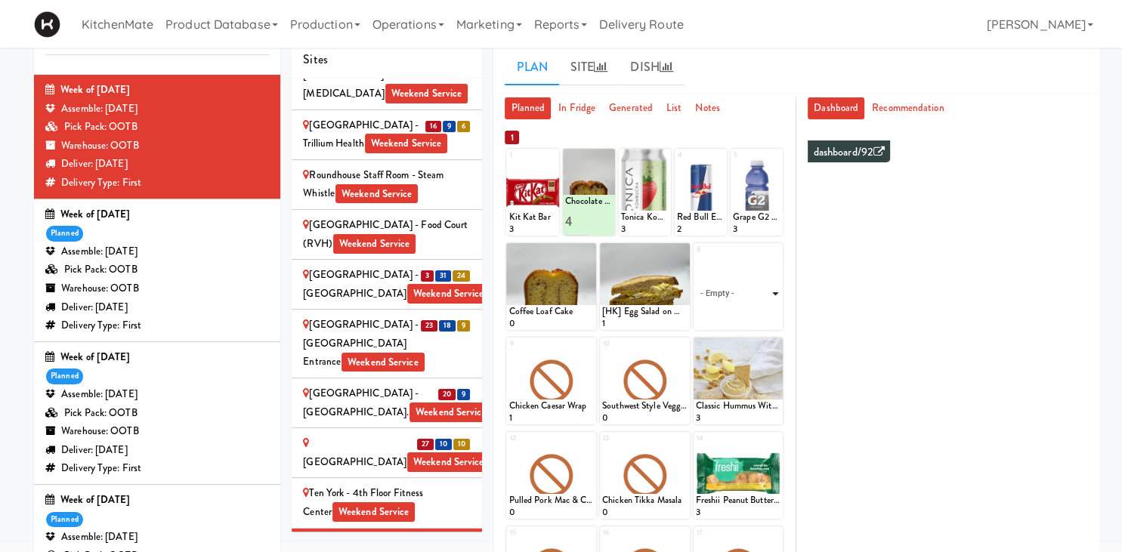
click at [696, 258] on select "- Empty - Activia Probiotic Peach Mango Smoothie Chocolate Milk Tetra Pack Coca…" at bounding box center [738, 294] width 85 height 73
click option "[HK] Turkey & Cheese Multigrain" at bounding box center [0, 0] width 0 height 0
type input "3"
click at [756, 320] on icon at bounding box center [760, 316] width 8 height 8
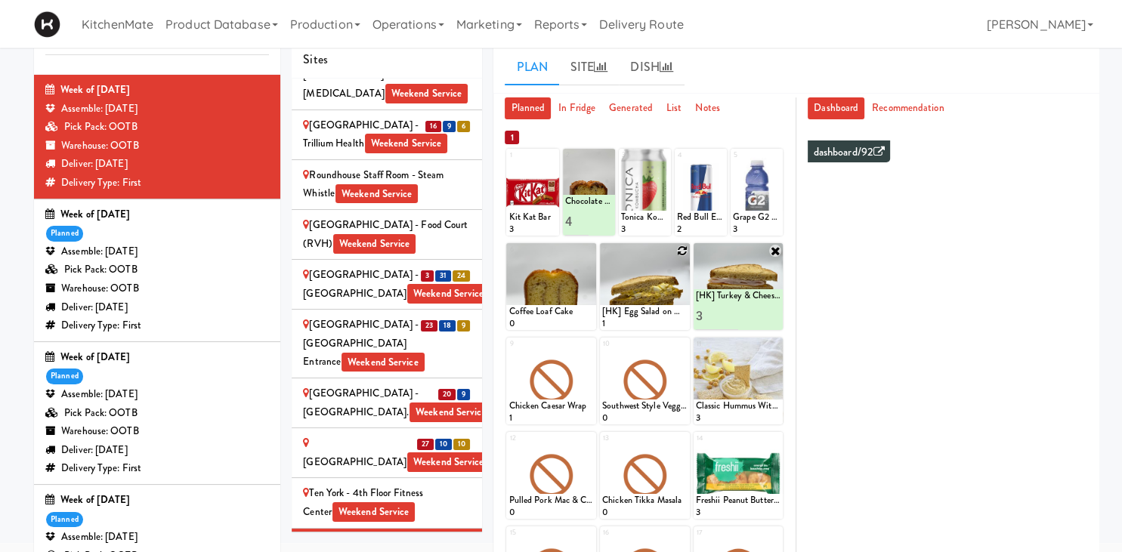
click at [679, 254] on icon at bounding box center [682, 251] width 11 height 11
click at [602, 258] on select "- Empty - Activia Probiotic Peach Mango Smoothie Chocolate Milk Tetra Pack Coca…" at bounding box center [644, 294] width 85 height 73
click option "[HK] Egg Salad on Multigrain" at bounding box center [0, 0] width 0 height 0
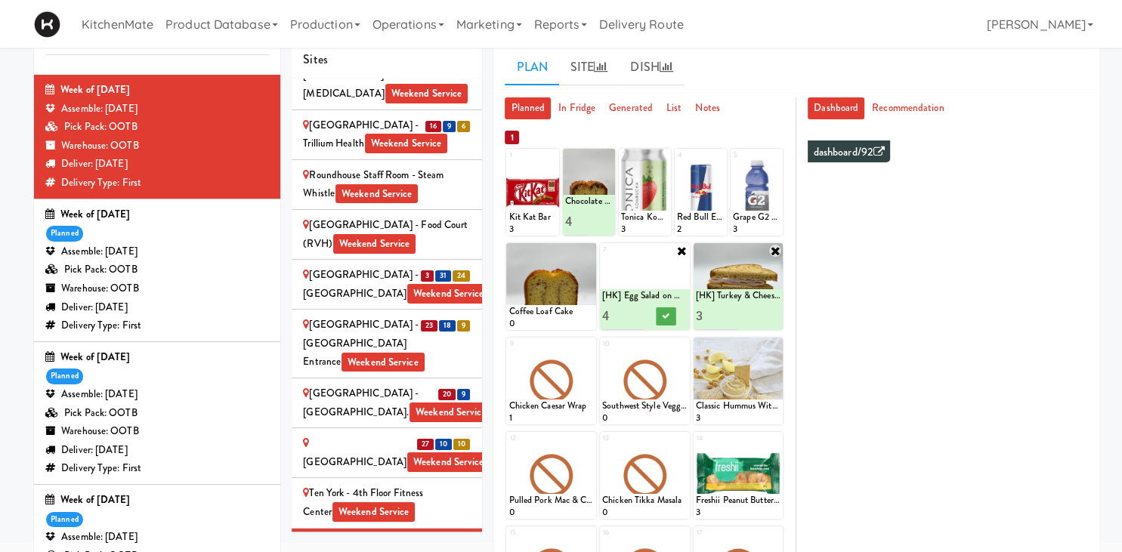
type input "3"
click at [668, 316] on icon at bounding box center [666, 316] width 8 height 8
click at [591, 253] on icon at bounding box center [588, 251] width 11 height 11
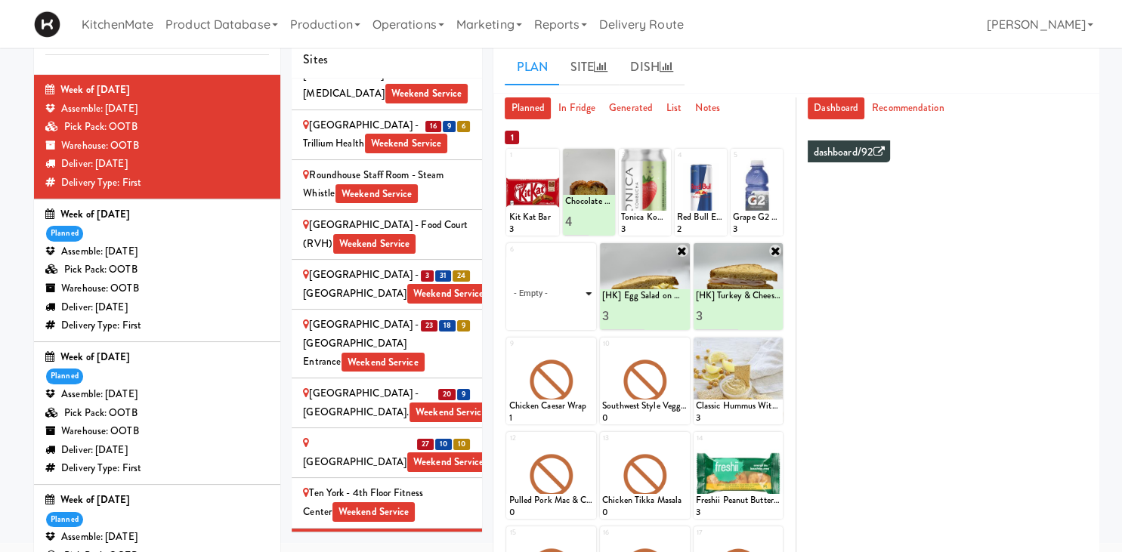
click at [509, 258] on select "- Empty - Activia Probiotic Peach Mango Smoothie Chocolate Milk Tetra Pack Coca…" at bounding box center [551, 294] width 85 height 73
click option "Coffee Loaf Cake" at bounding box center [0, 0] width 0 height 0
type input "4"
click at [574, 313] on icon at bounding box center [573, 316] width 8 height 8
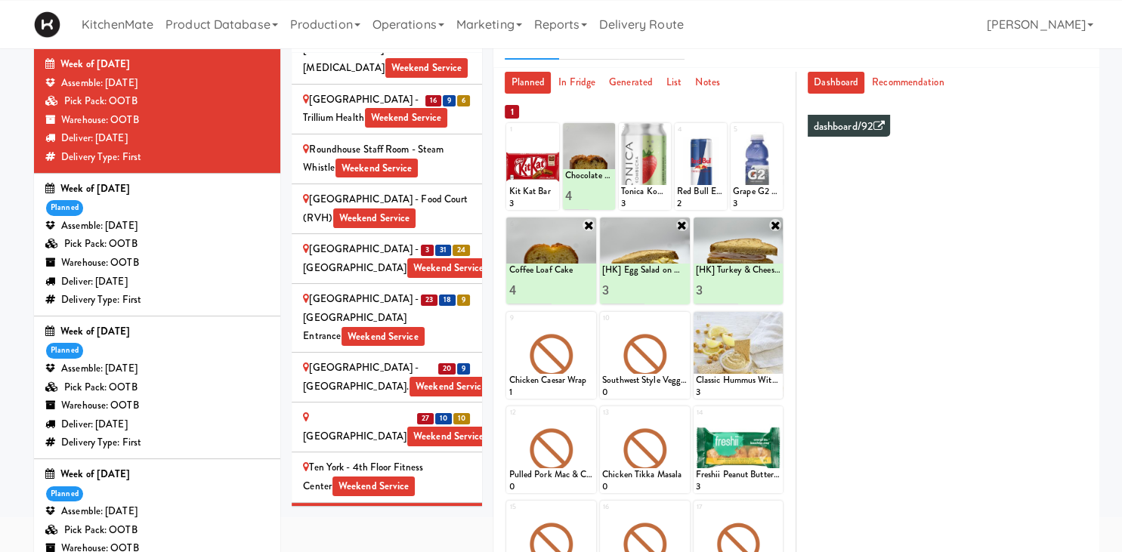
scroll to position [37, 0]
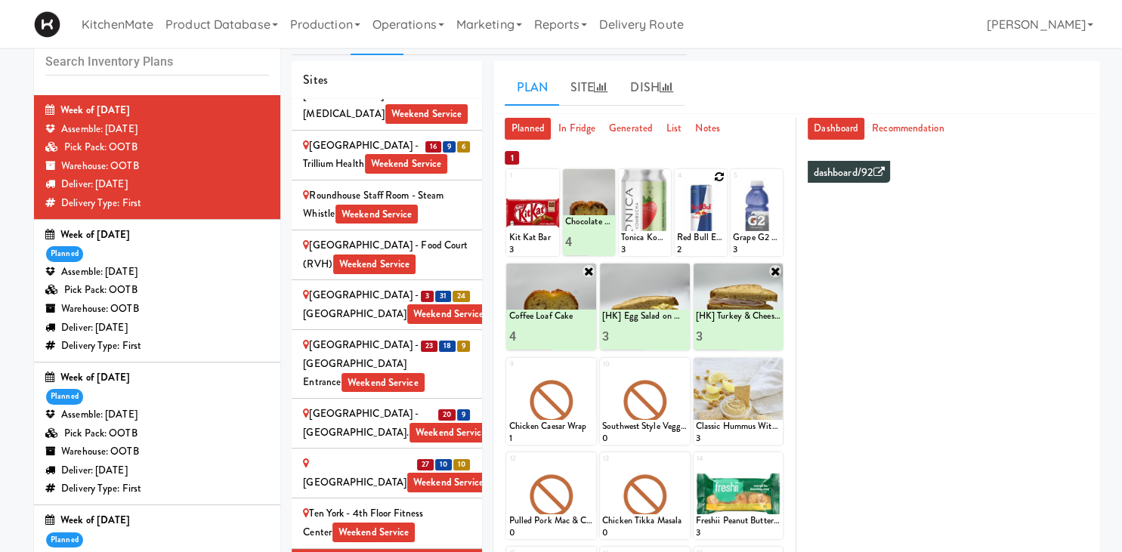
click at [719, 177] on icon at bounding box center [719, 177] width 11 height 11
click at [677, 184] on select "- Empty - Activia Probiotic Peach Mango Smoothie Chocolate Milk Tetra Pack Coca…" at bounding box center [701, 220] width 48 height 73
click option "Red Bull Energy Drink" at bounding box center [0, 0] width 0 height 0
type input "1"
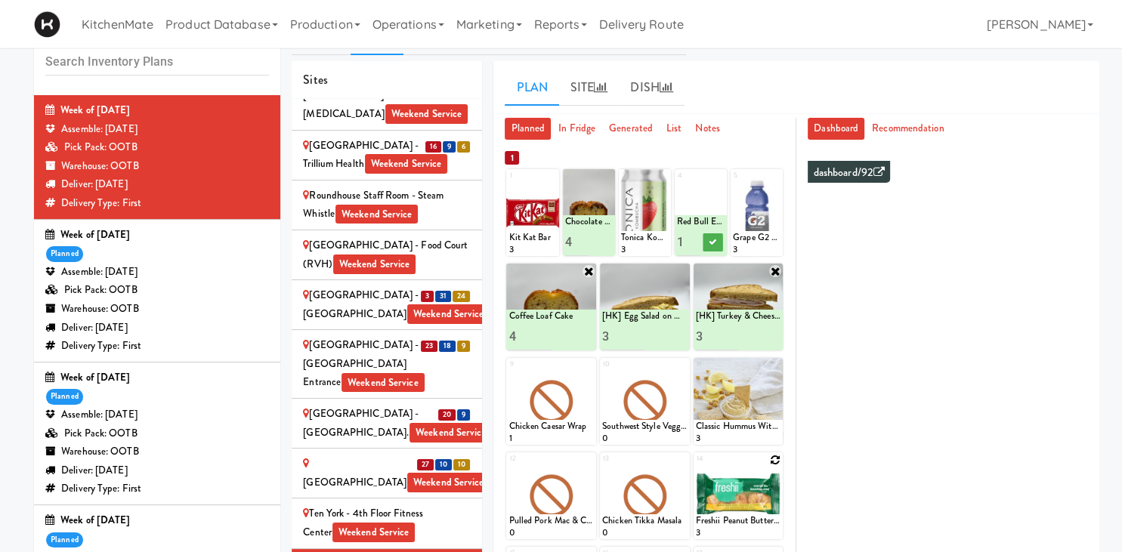
scroll to position [0, 0]
type input "4"
click at [710, 244] on icon at bounding box center [714, 242] width 8 height 8
click at [589, 366] on icon at bounding box center [588, 365] width 11 height 11
click at [509, 373] on select "- Empty - Activia Probiotic Peach Mango Smoothie Chocolate Milk Tetra Pack Coca…" at bounding box center [551, 409] width 85 height 73
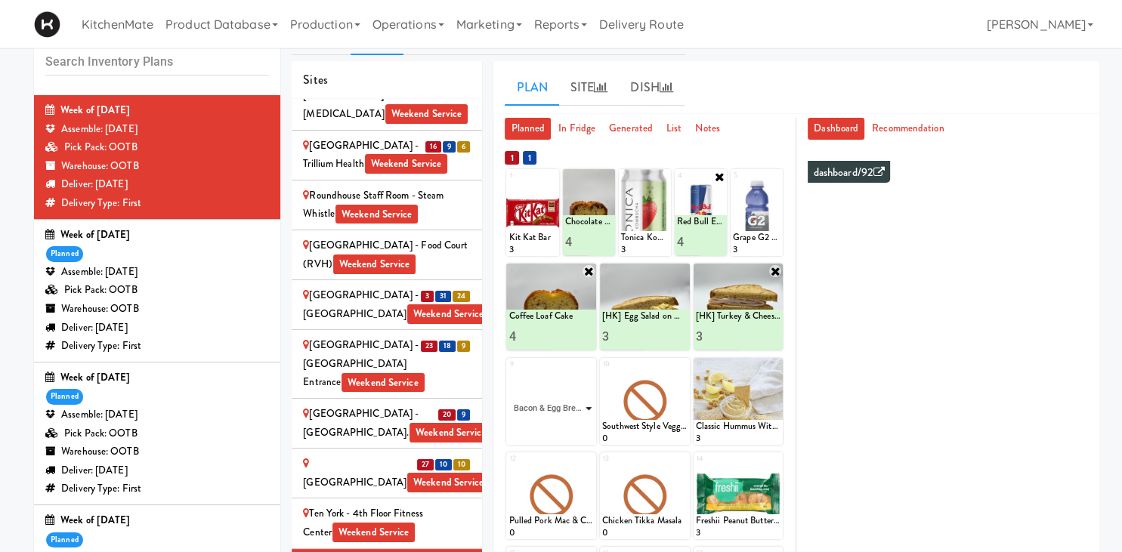
click option "Bacon & Egg Breakfast Wrap" at bounding box center [0, 0] width 0 height 0
type input "3"
click at [576, 425] on button at bounding box center [573, 431] width 20 height 18
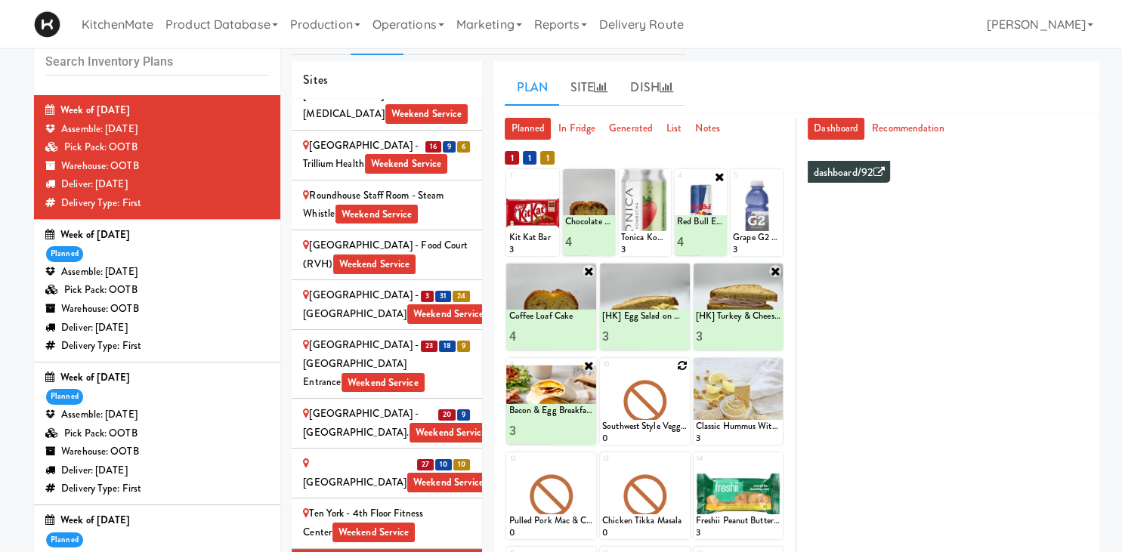
click at [682, 363] on icon at bounding box center [682, 365] width 11 height 11
click at [602, 373] on select "- Empty - Activia Probiotic Peach Mango Smoothie Chocolate Milk Tetra Pack Coca…" at bounding box center [644, 409] width 85 height 73
click option "Maple Bacon with Egg & Cheddar on Sesame Seed Bagel" at bounding box center [0, 0] width 0 height 0
type input "3"
click at [670, 430] on icon at bounding box center [666, 431] width 8 height 8
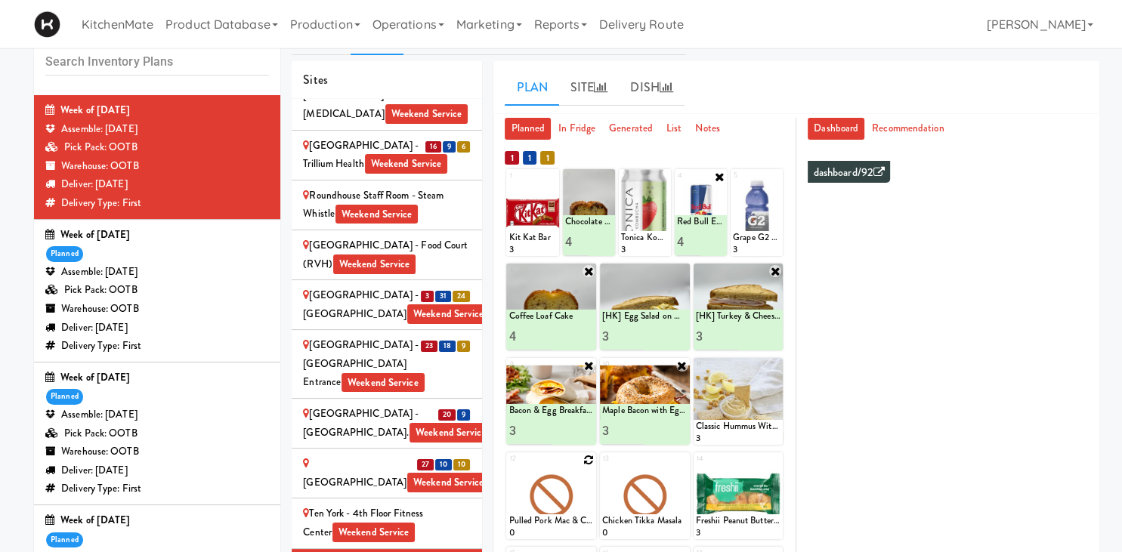
click at [589, 458] on icon at bounding box center [588, 460] width 11 height 11
click at [509, 467] on select "- Empty - Activia Probiotic Peach Mango Smoothie Chocolate Milk Tetra Pack Coca…" at bounding box center [551, 503] width 85 height 73
click option "Sesame Tofu Rainbow Bowl" at bounding box center [0, 0] width 0 height 0
type input "2"
click at [574, 529] on button at bounding box center [573, 526] width 20 height 18
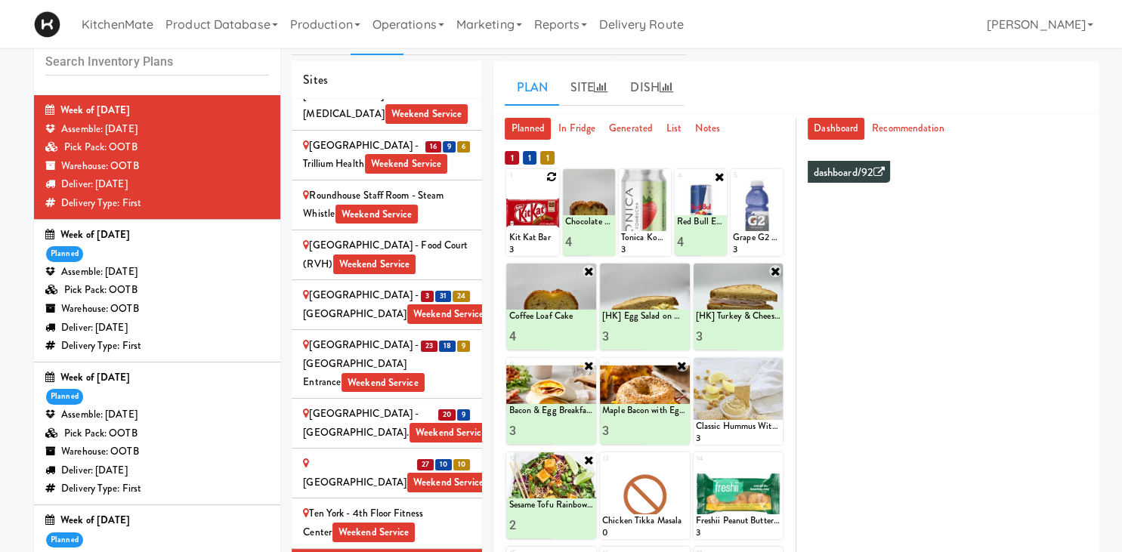
click at [551, 178] on icon at bounding box center [551, 177] width 11 height 11
click at [509, 184] on select "- Empty - Activia Probiotic Peach Mango Smoothie Chocolate Milk Tetra Pack Coca…" at bounding box center [533, 220] width 48 height 73
type input "5"
click at [552, 243] on button at bounding box center [545, 243] width 20 height 18
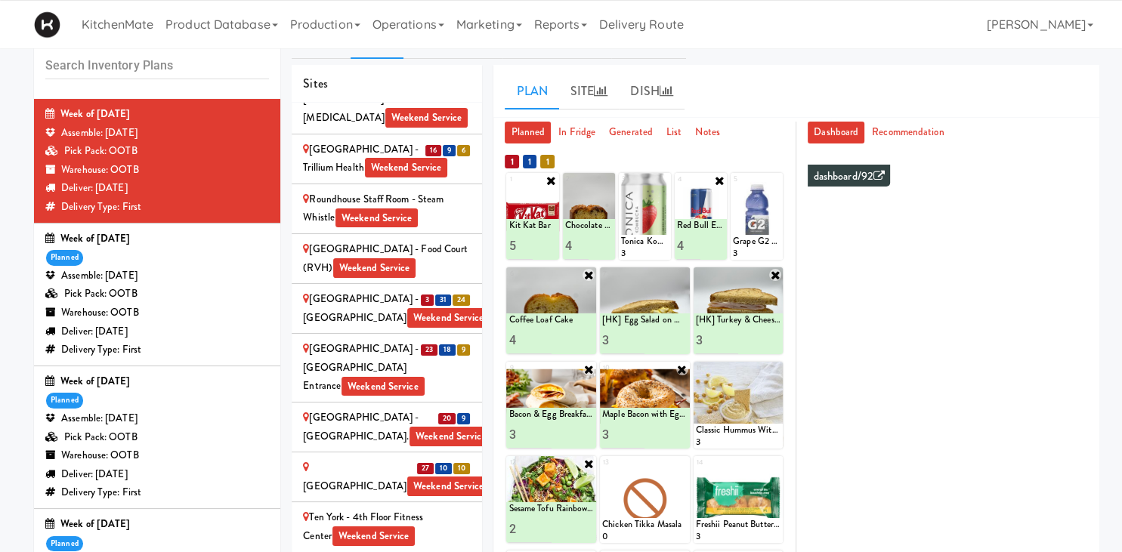
scroll to position [32, 0]
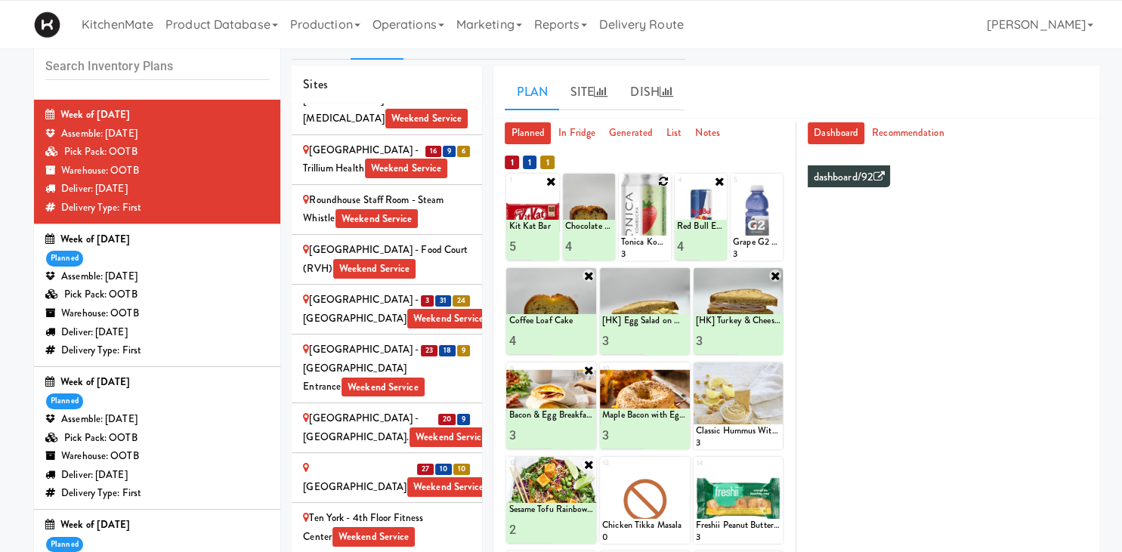
click at [667, 183] on icon at bounding box center [663, 181] width 11 height 11
click at [621, 188] on select "- Empty - Activia Probiotic Peach Mango Smoothie Chocolate Milk Tetra Pack Coca…" at bounding box center [645, 224] width 48 height 73
type input "1"
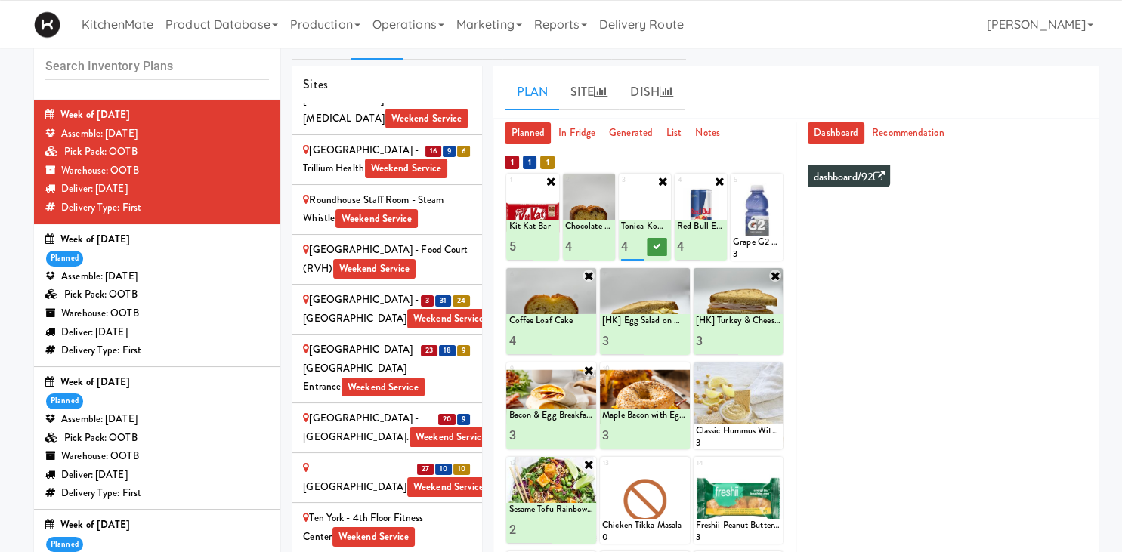
type input "4"
click at [657, 248] on icon at bounding box center [658, 247] width 8 height 8
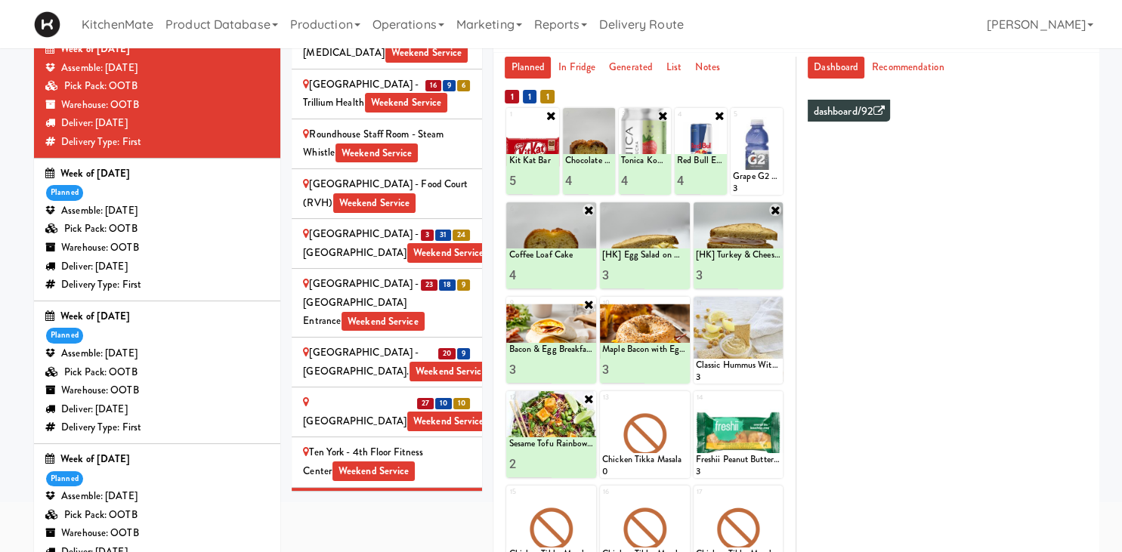
scroll to position [79, 0]
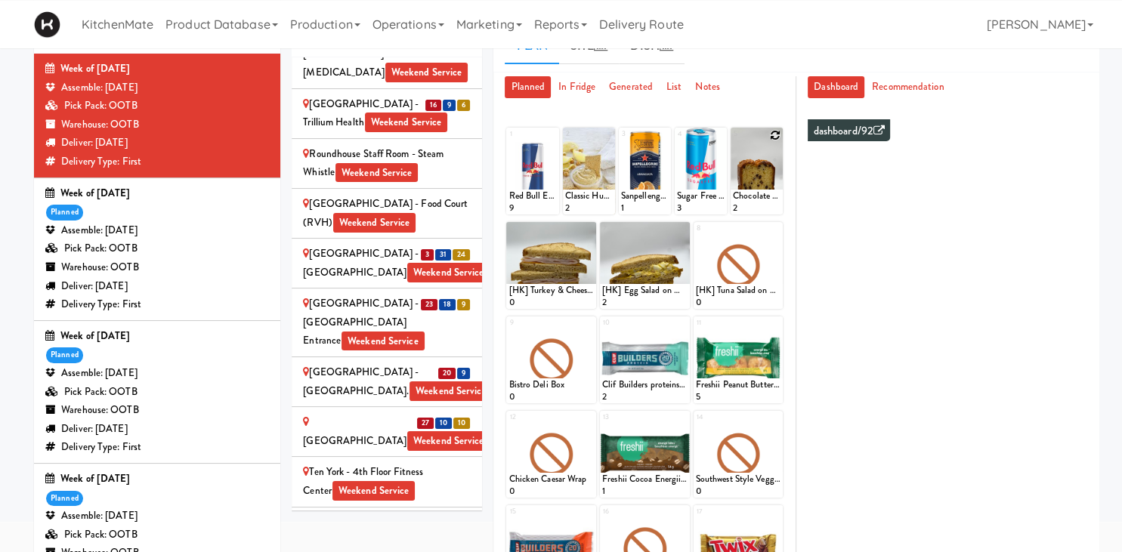
click at [773, 135] on icon at bounding box center [775, 135] width 11 height 11
click at [733, 142] on select "- Empty - Activia Probiotic Peach Mango Smoothie Chocolate Milk Tetra Pack Coca…" at bounding box center [757, 178] width 48 height 73
click option "Chocolate Chip Loaf Cake" at bounding box center [0, 0] width 0 height 0
type input "3"
type input "4"
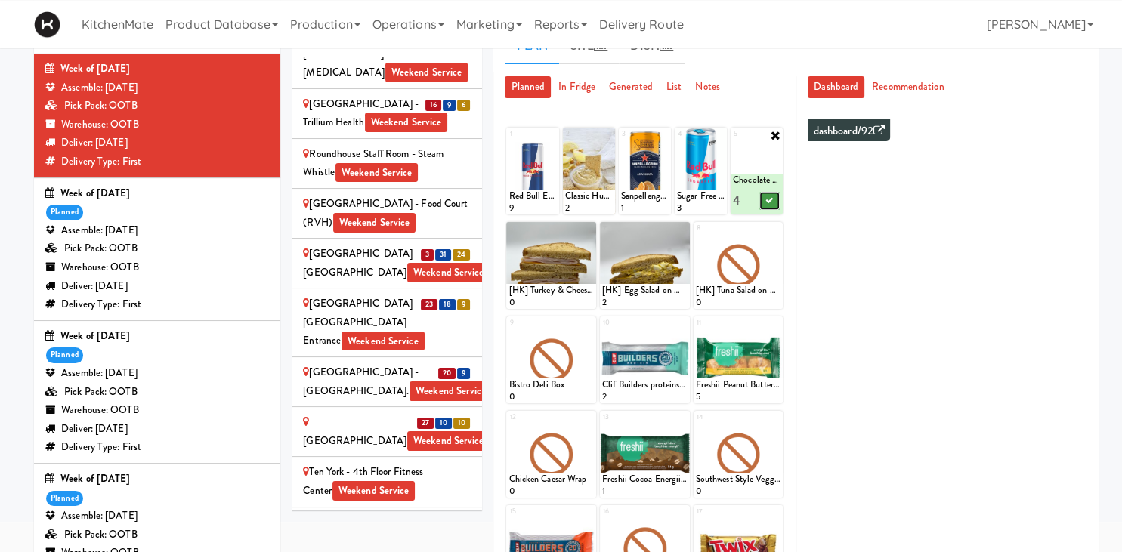
click at [774, 202] on button at bounding box center [769, 201] width 20 height 18
click at [588, 231] on icon at bounding box center [588, 229] width 11 height 11
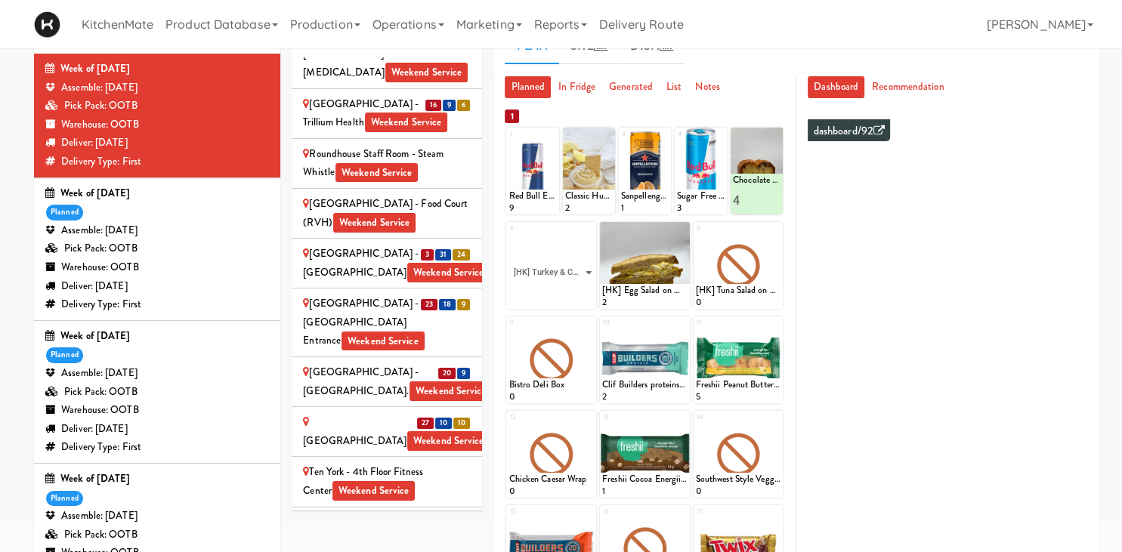
click option "[HK] Turkey & Cheese Multigrain" at bounding box center [0, 0] width 0 height 0
type input "3"
click at [579, 299] on button at bounding box center [573, 295] width 20 height 18
click at [684, 227] on icon at bounding box center [682, 229] width 11 height 11
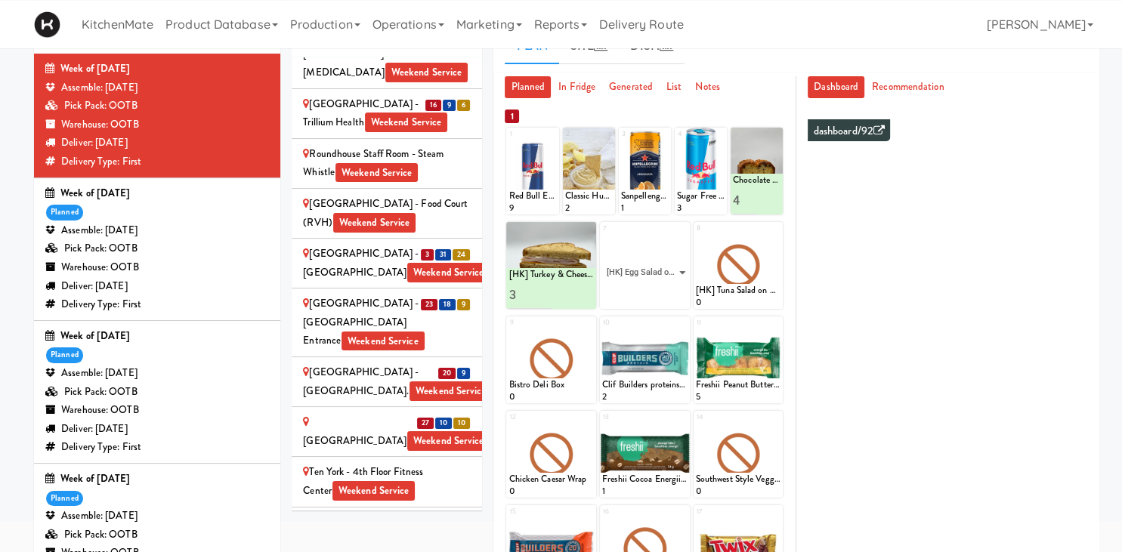
click option "[HK] Egg Salad on Multigrain" at bounding box center [0, 0] width 0 height 0
type input "3"
click at [670, 295] on button at bounding box center [666, 295] width 20 height 18
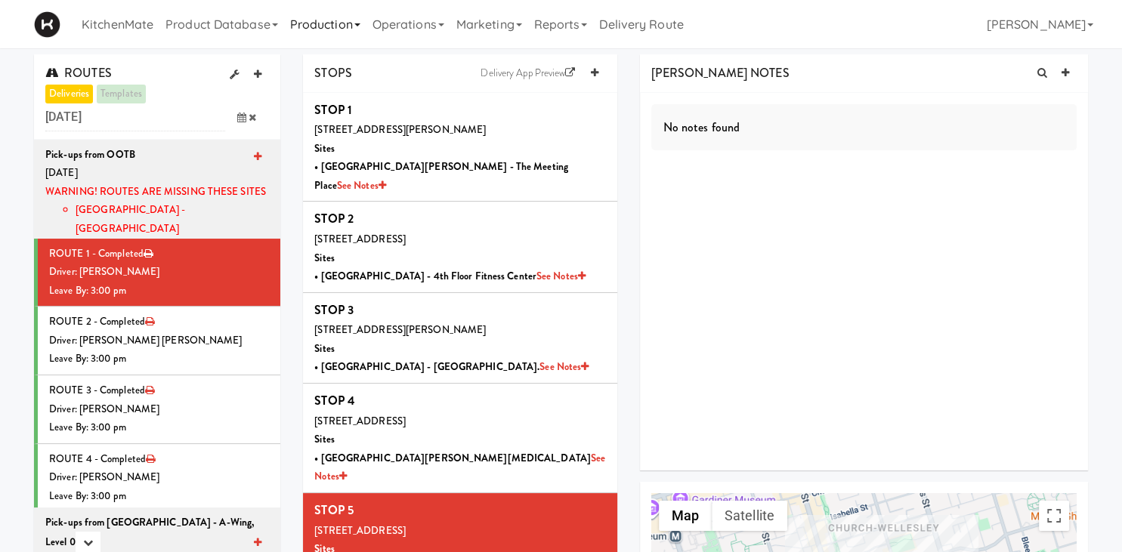
click at [323, 20] on link "Production" at bounding box center [325, 24] width 82 height 48
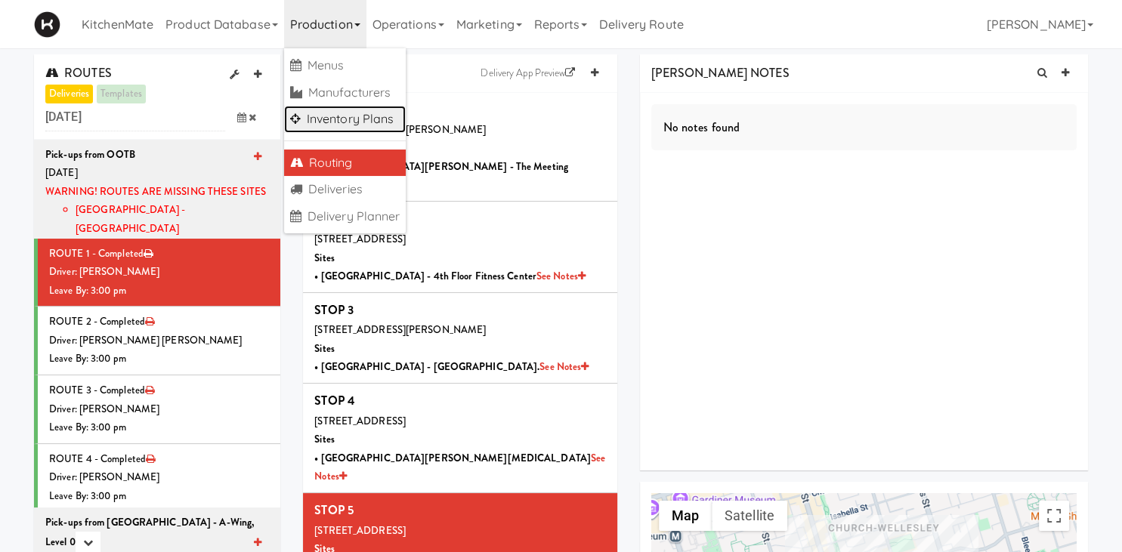
click at [337, 128] on link "Inventory Plans" at bounding box center [345, 119] width 122 height 27
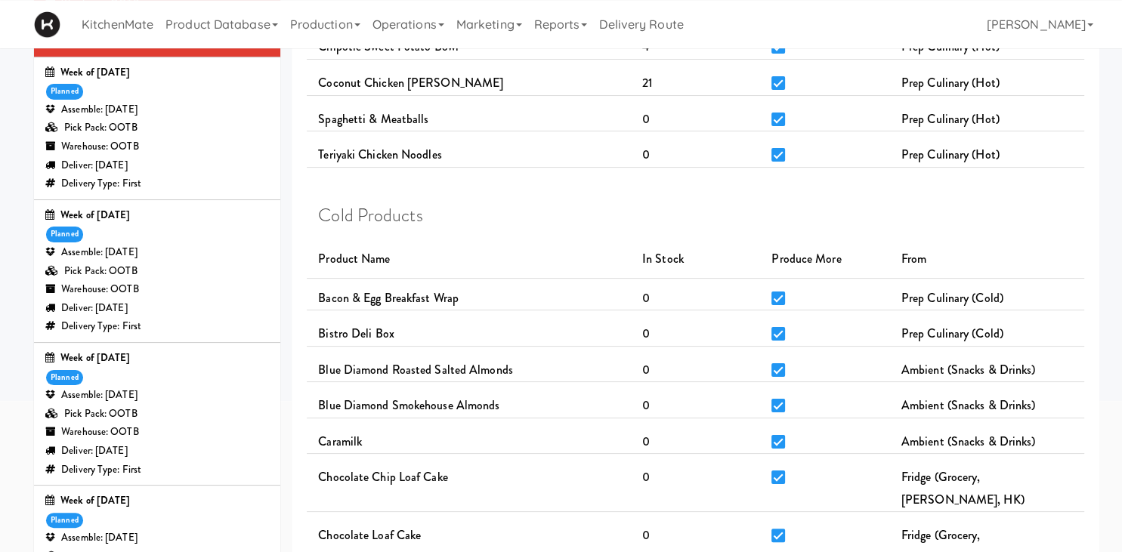
scroll to position [200, 0]
click at [156, 289] on div "Warehouse: OOTB" at bounding box center [157, 289] width 224 height 19
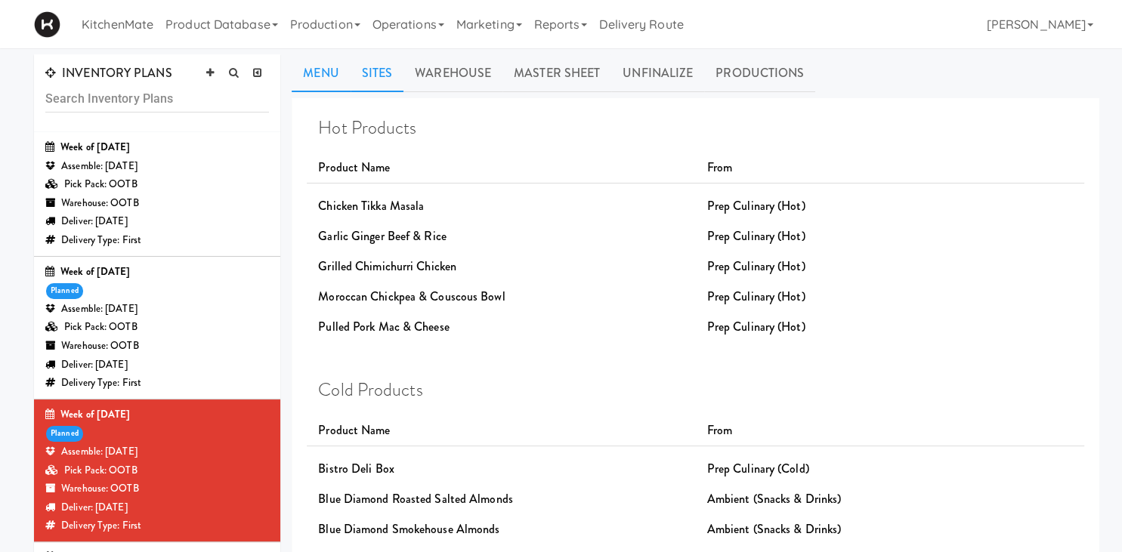
click at [373, 63] on link "Sites" at bounding box center [378, 73] width 54 height 38
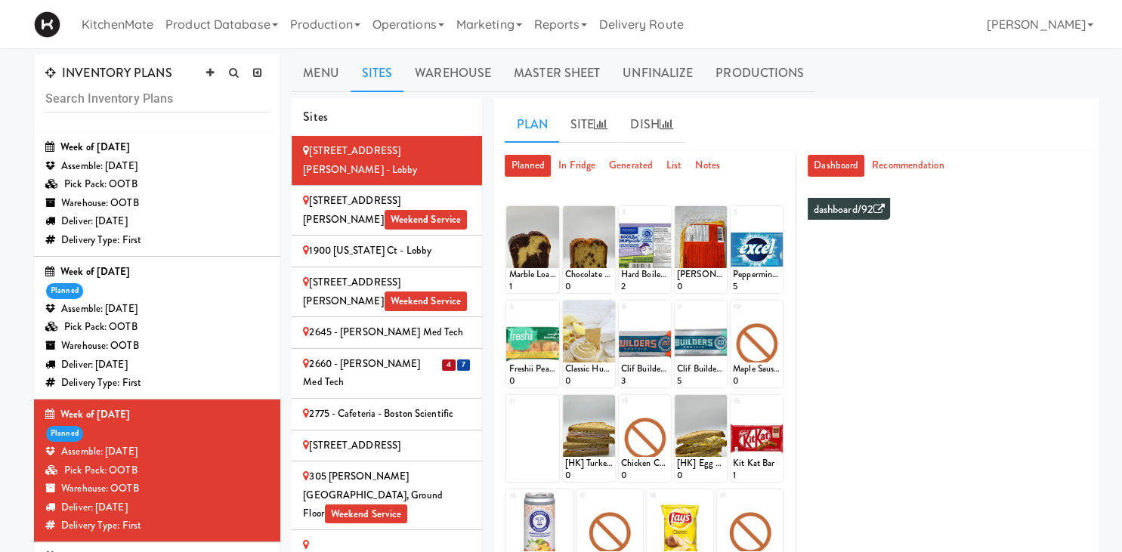
click at [428, 355] on div "2660 - [PERSON_NAME] Med Tech" at bounding box center [387, 373] width 168 height 37
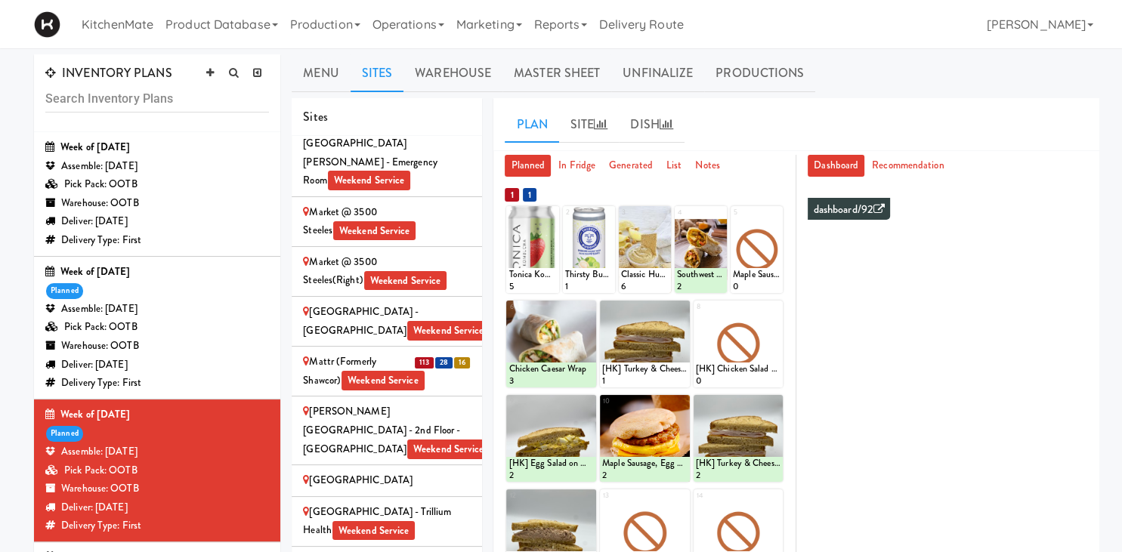
scroll to position [2329, 0]
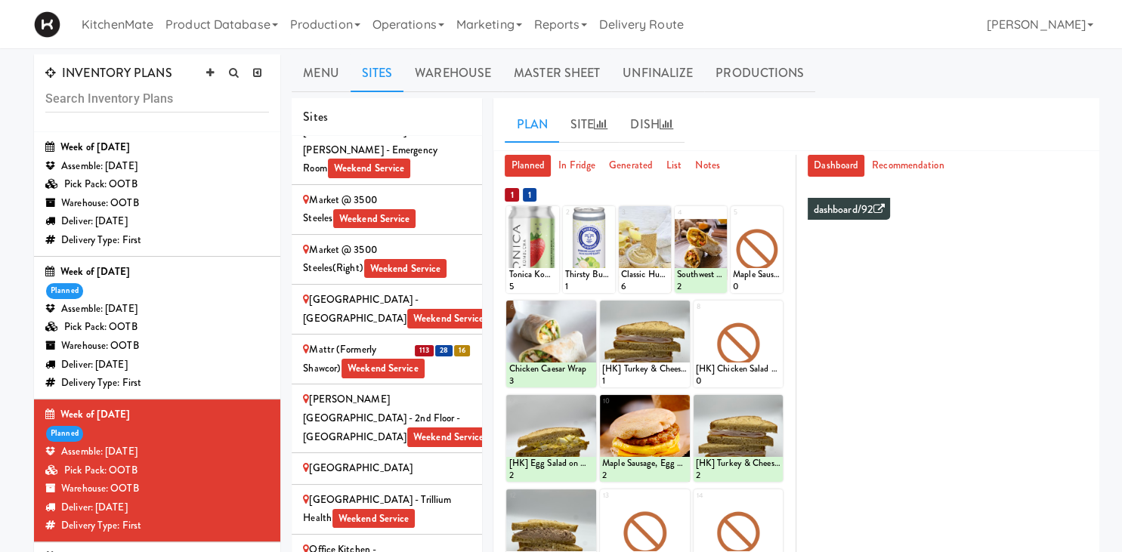
click at [425, 345] on span "113" at bounding box center [424, 350] width 19 height 11
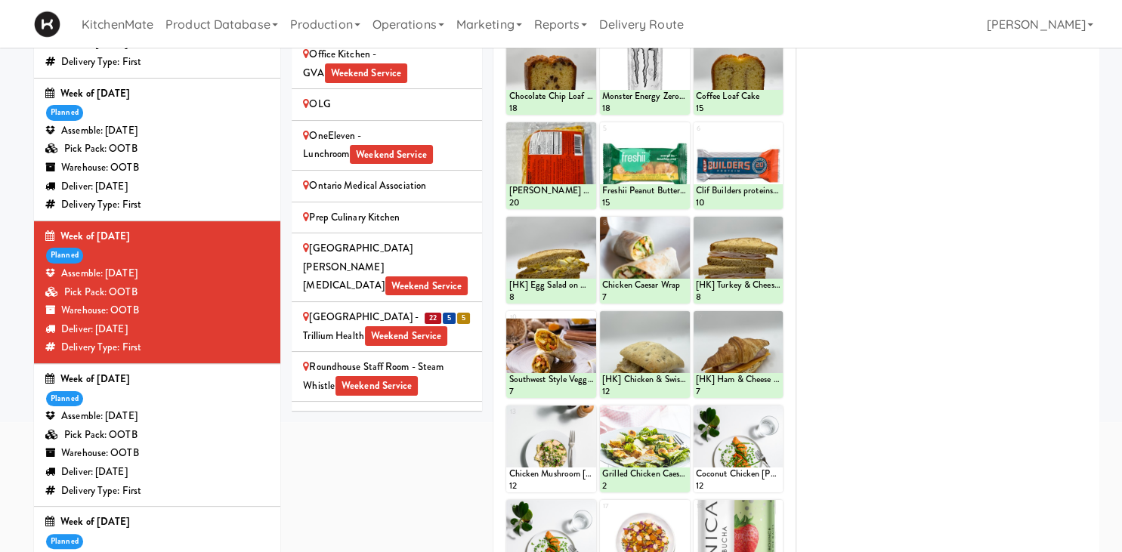
scroll to position [2647, 0]
click at [379, 326] on span "Weekend Service" at bounding box center [406, 336] width 83 height 20
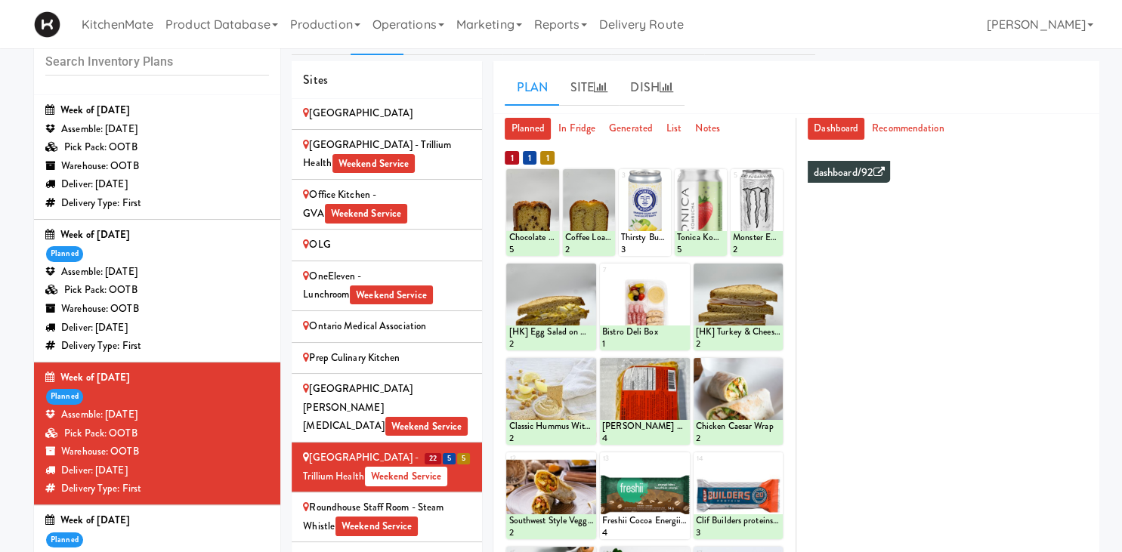
scroll to position [38, 0]
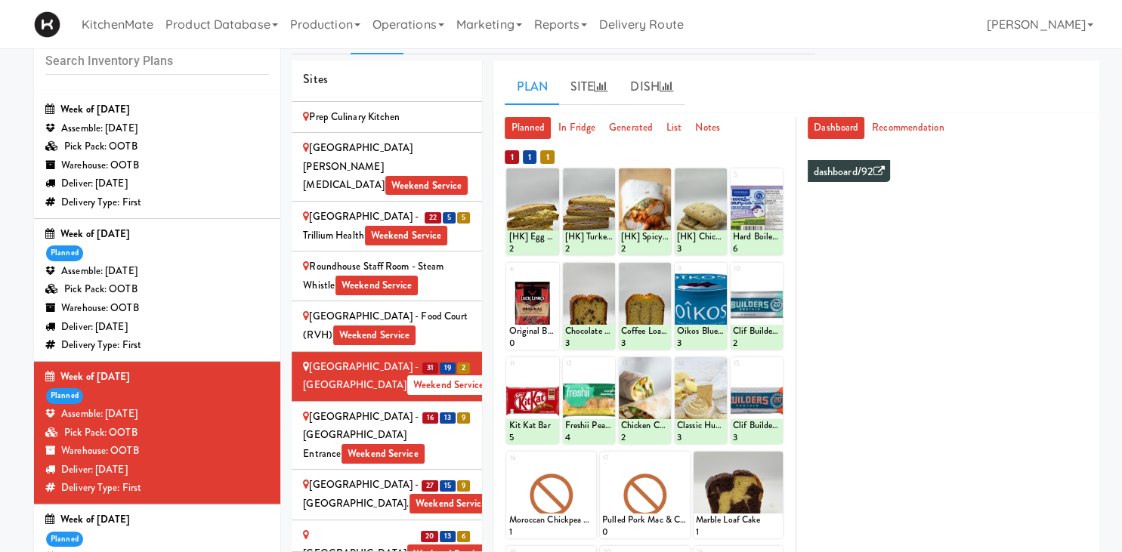
scroll to position [2900, 0]
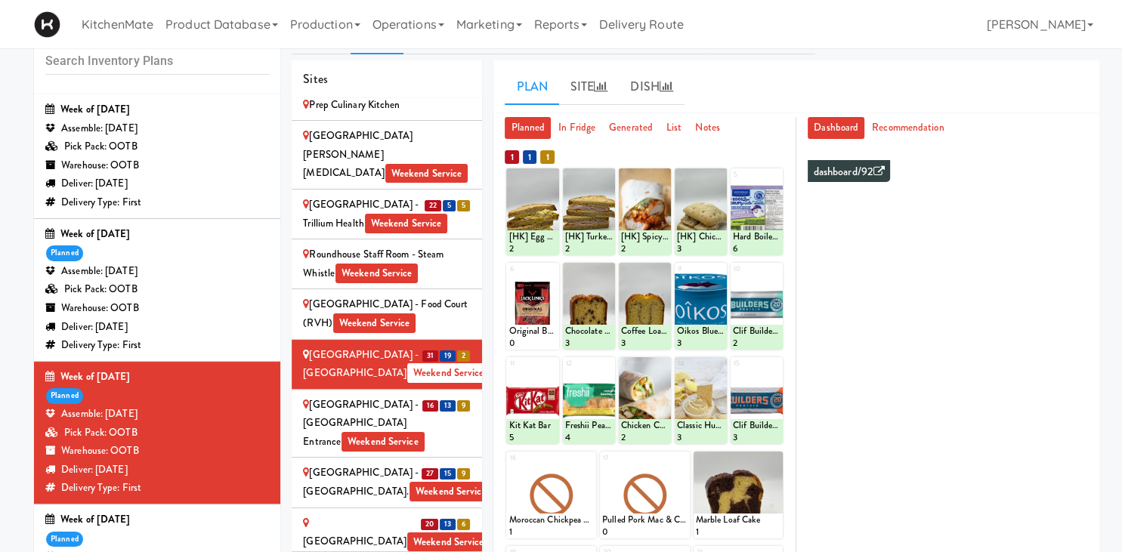
click at [372, 396] on div "Scarborough General Hospital - Tower Wing Entrance Weekend Service" at bounding box center [387, 424] width 168 height 56
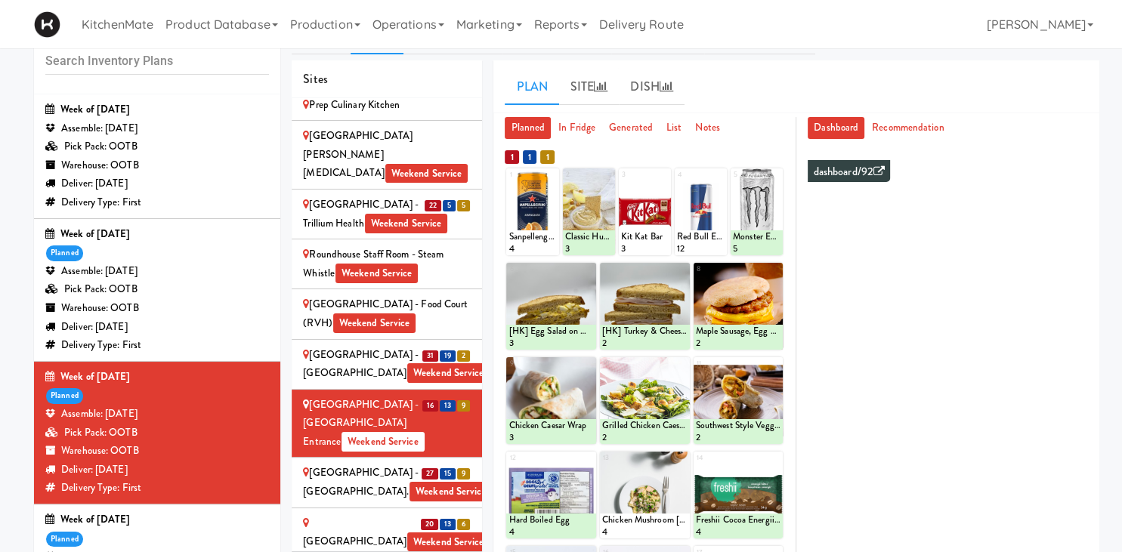
scroll to position [79, 0]
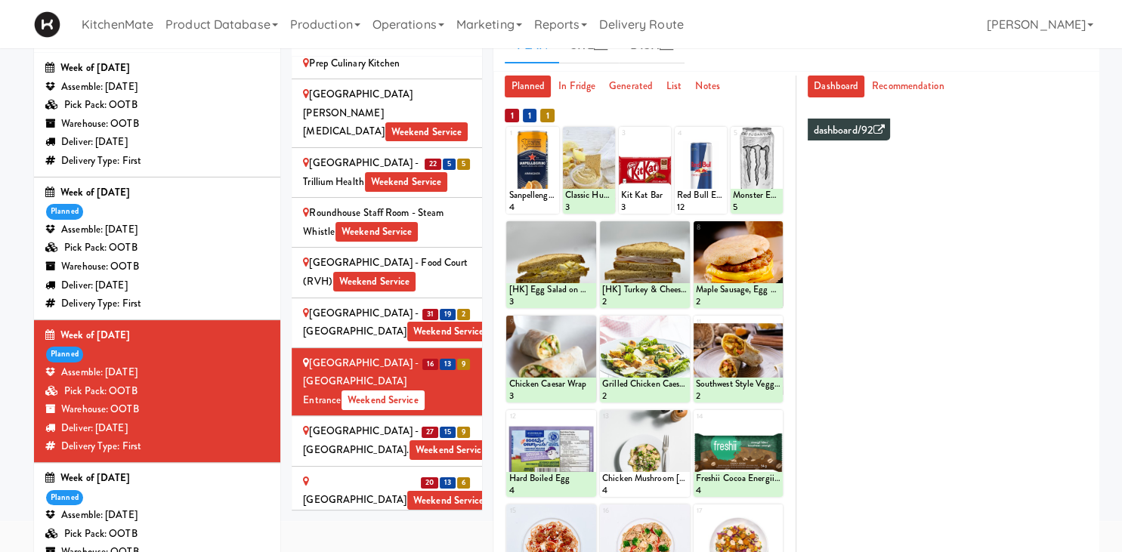
click at [301, 416] on li "27 15 9 SickKids Hospital - Main St. Weekend Service" at bounding box center [387, 441] width 190 height 50
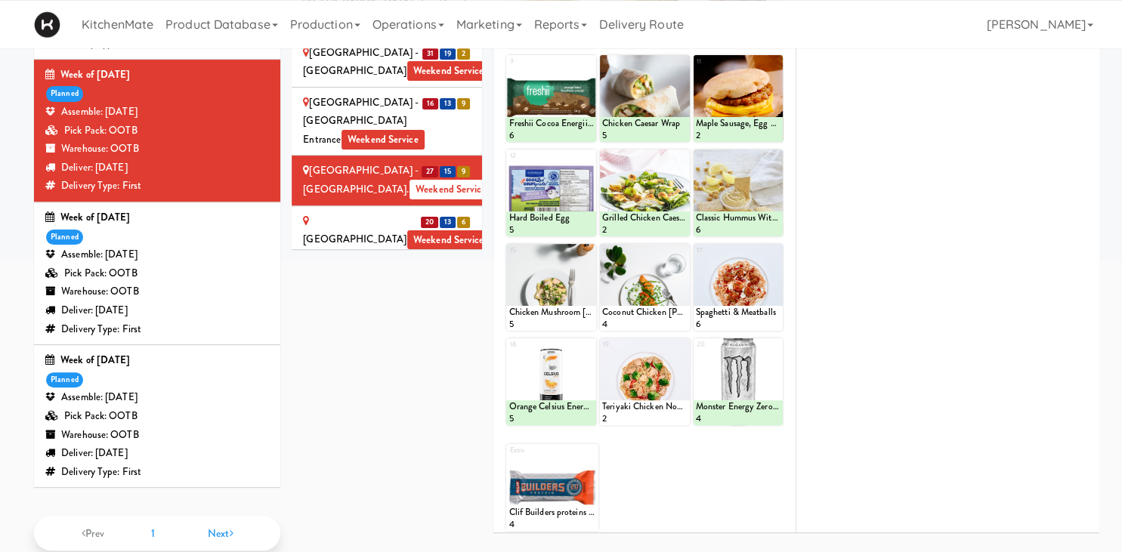
scroll to position [342, 0]
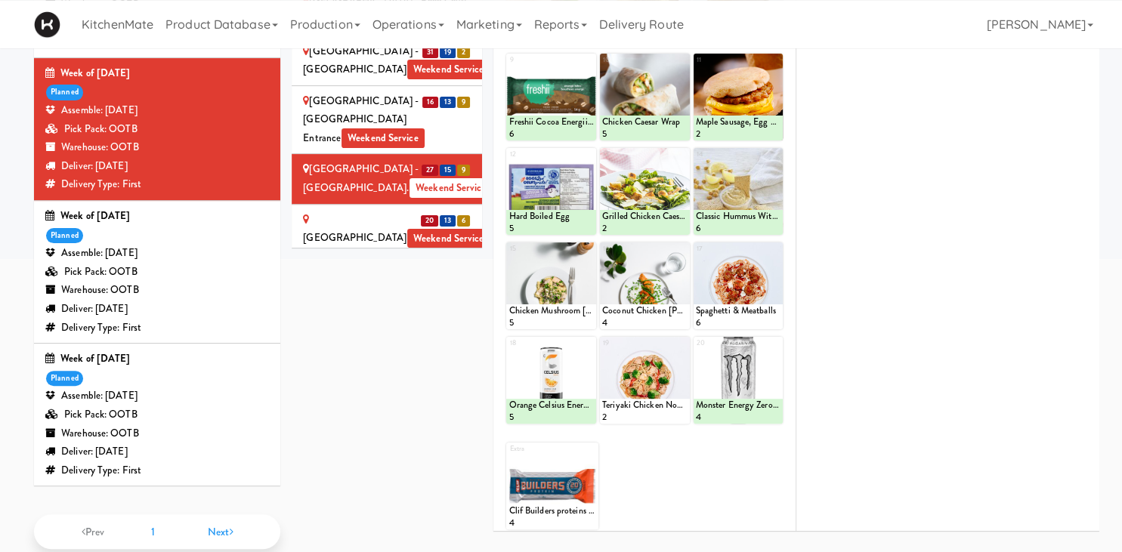
click at [421, 211] on div "20 13 6" at bounding box center [445, 220] width 51 height 19
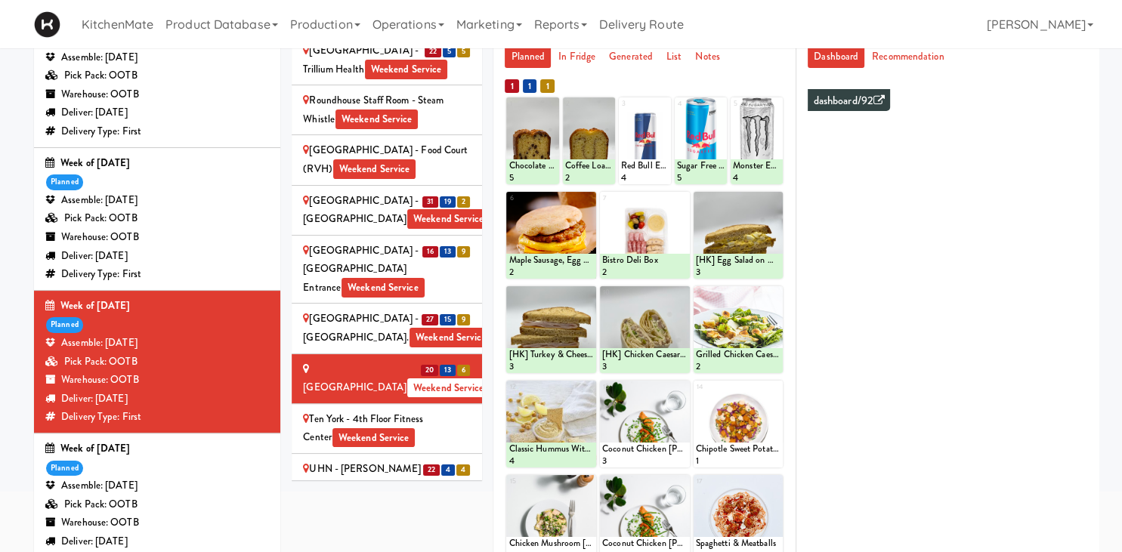
scroll to position [2997, 0]
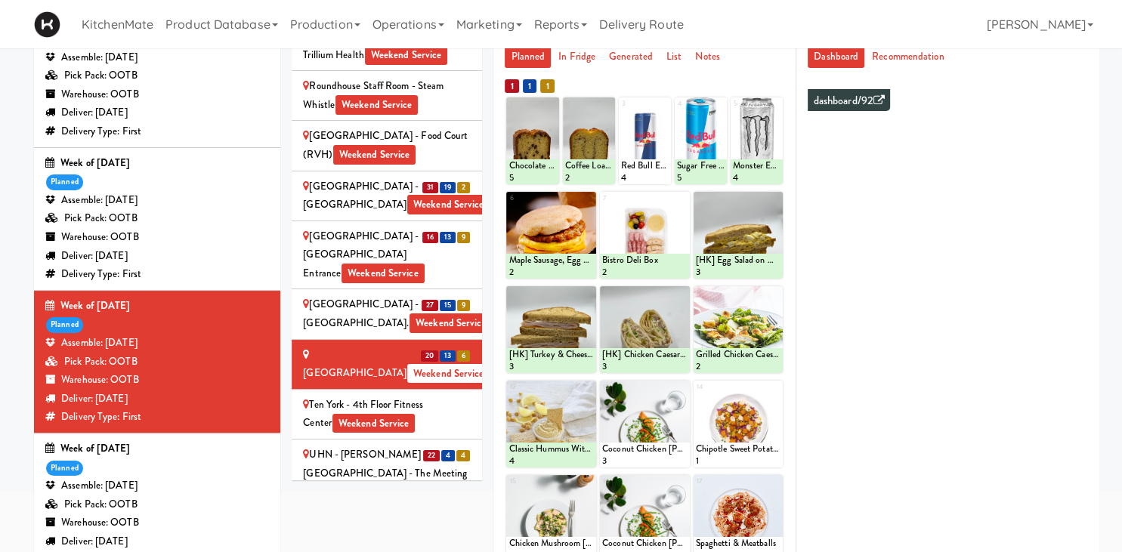
click at [442, 519] on span "45" at bounding box center [446, 524] width 17 height 11
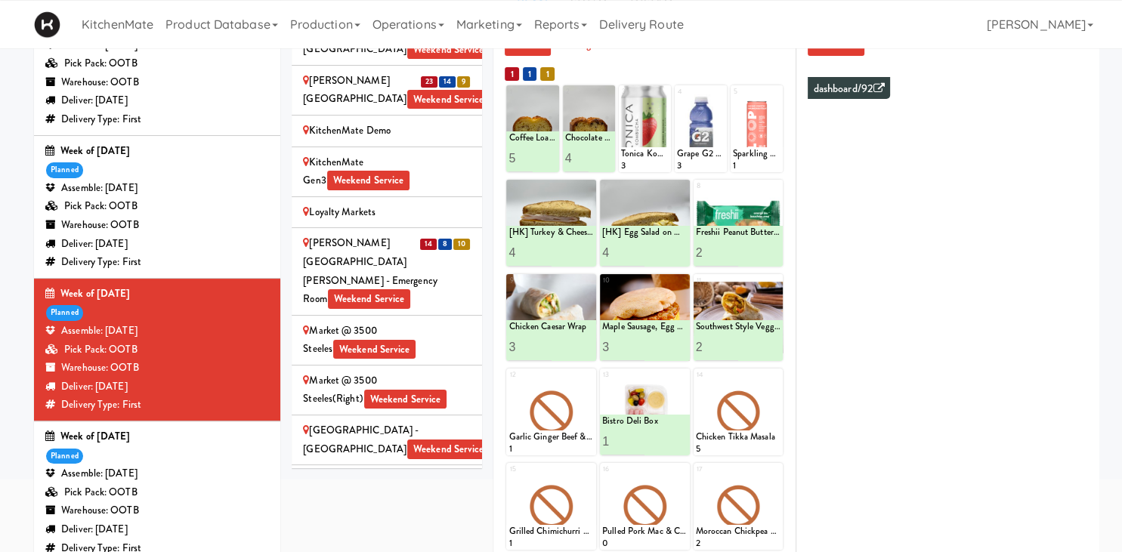
scroll to position [2110, 0]
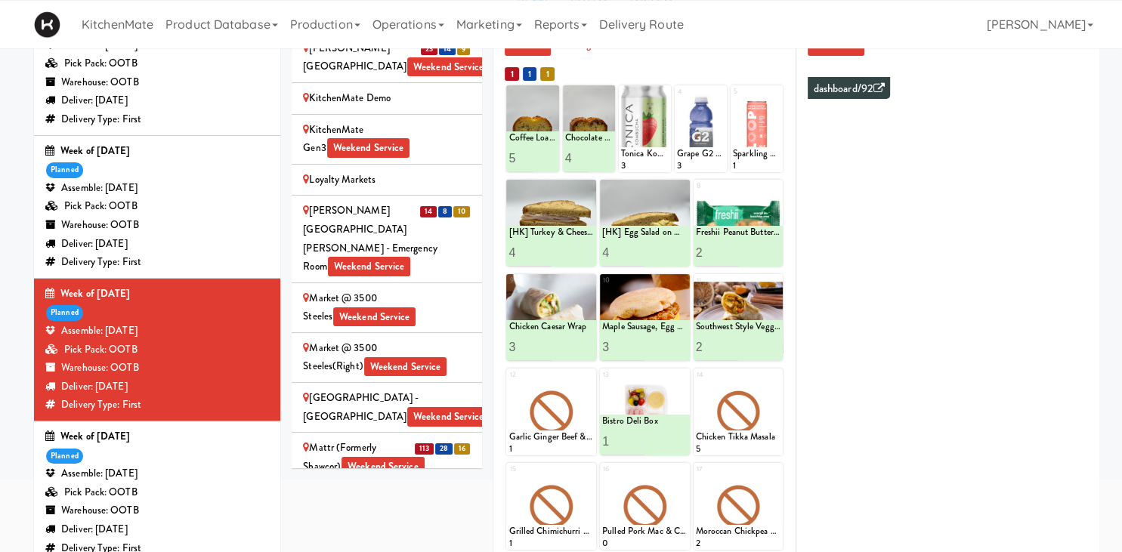
click at [346, 439] on div "Mattr (formerly Shawcor) Weekend Service" at bounding box center [387, 457] width 168 height 37
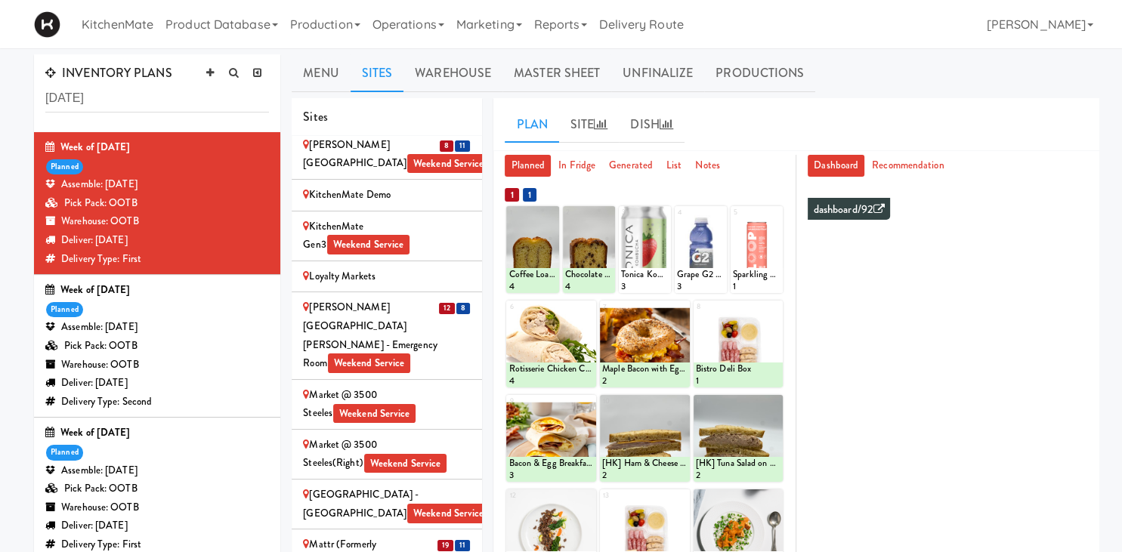
scroll to position [2136, 0]
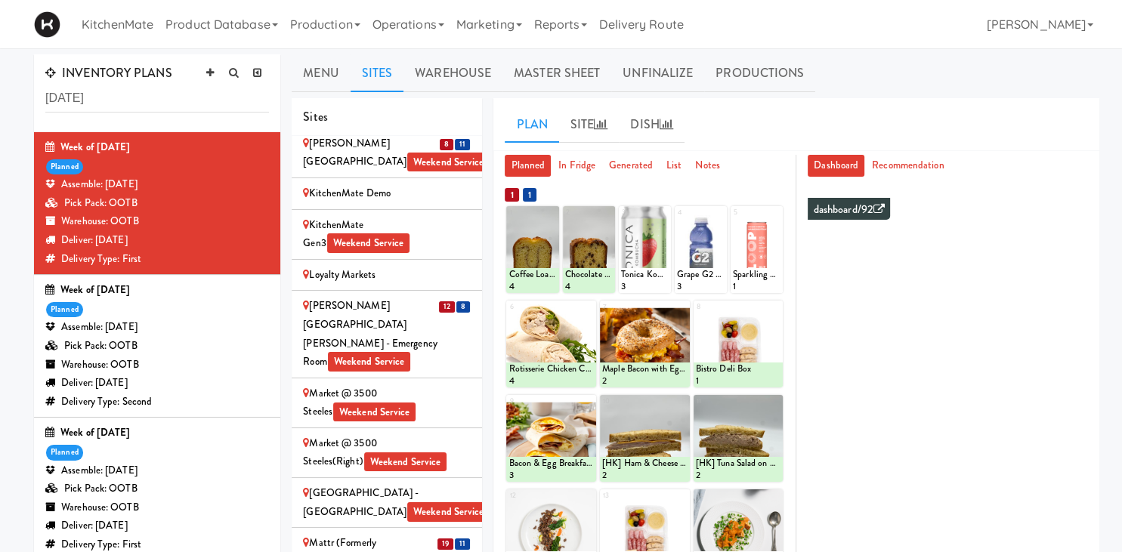
click at [376, 534] on div "Mattr (formerly Shawcor) Weekend Service" at bounding box center [387, 552] width 168 height 37
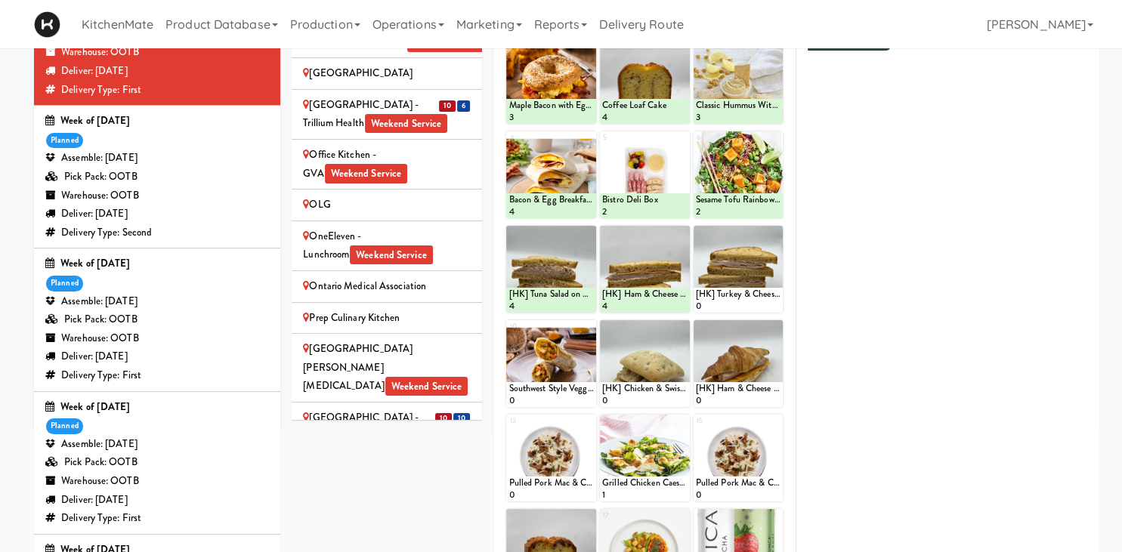
scroll to position [2557, 0]
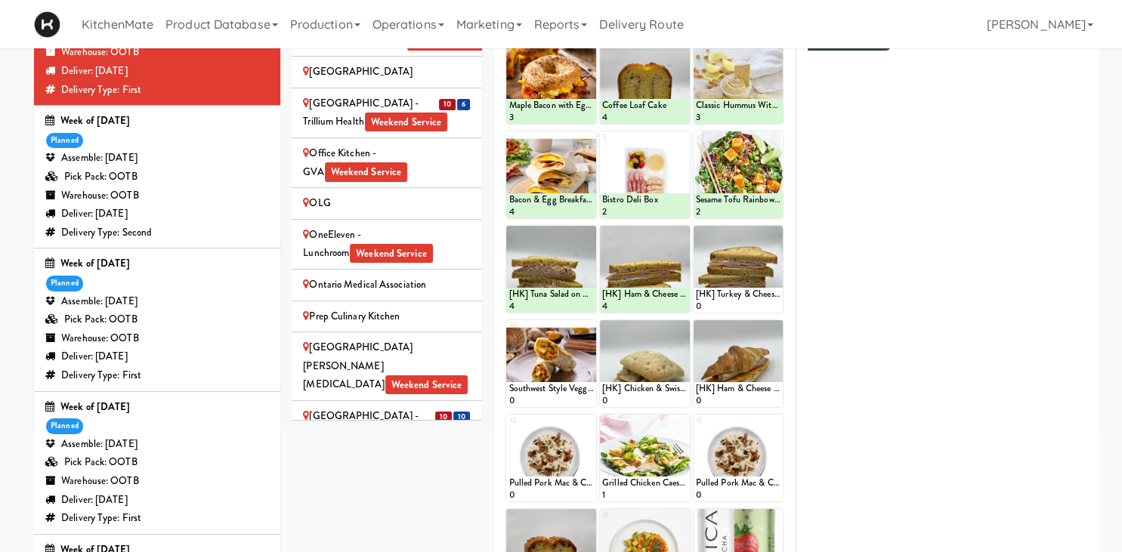
click at [385, 407] on div "[GEOGRAPHIC_DATA] - Trillium Health Weekend Service" at bounding box center [387, 425] width 168 height 37
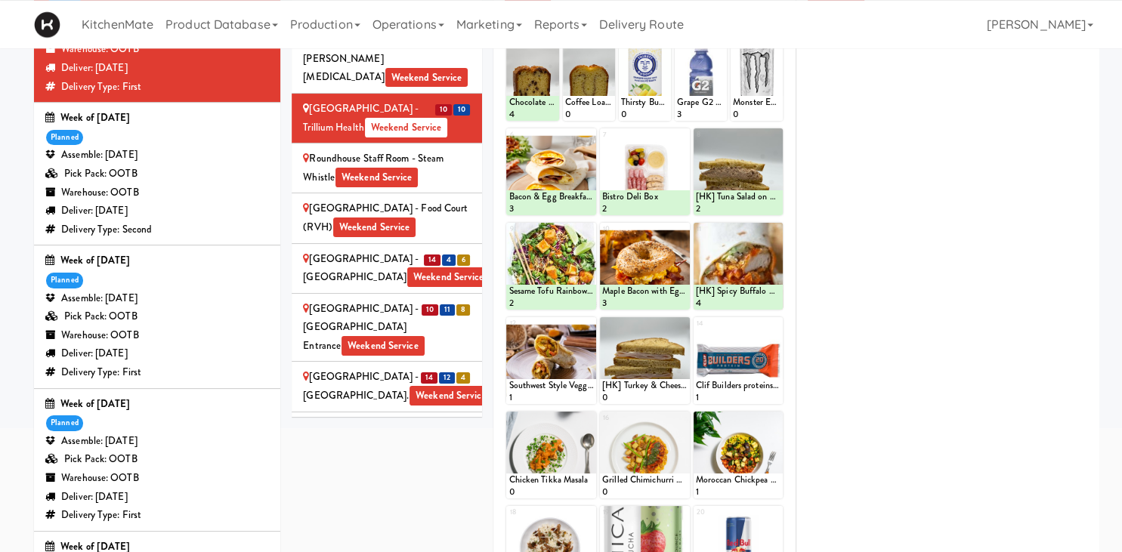
scroll to position [2870, 0]
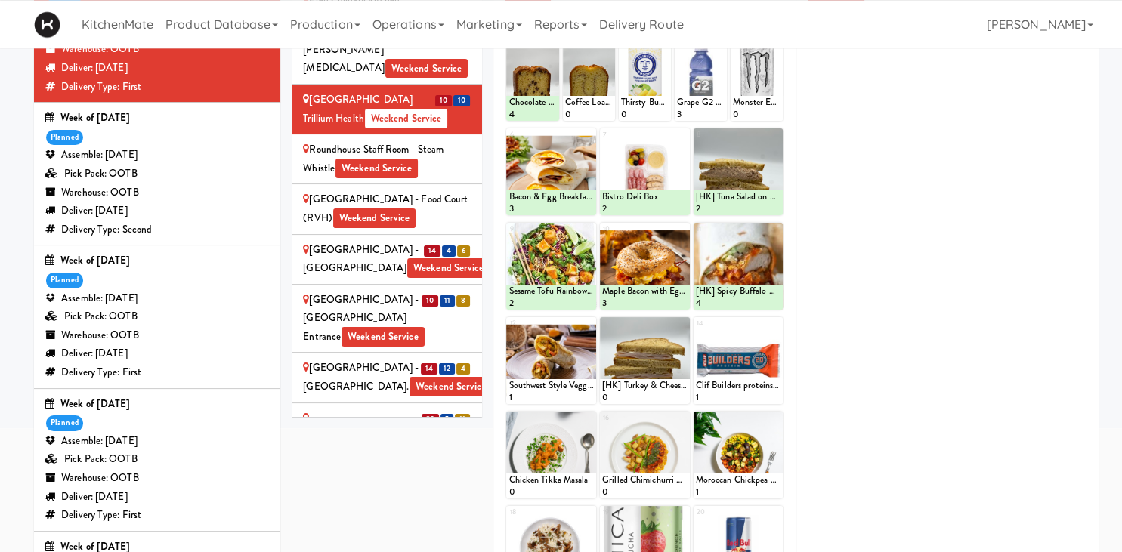
click at [413, 359] on div "[GEOGRAPHIC_DATA] - Main St. Weekend Service" at bounding box center [387, 377] width 168 height 37
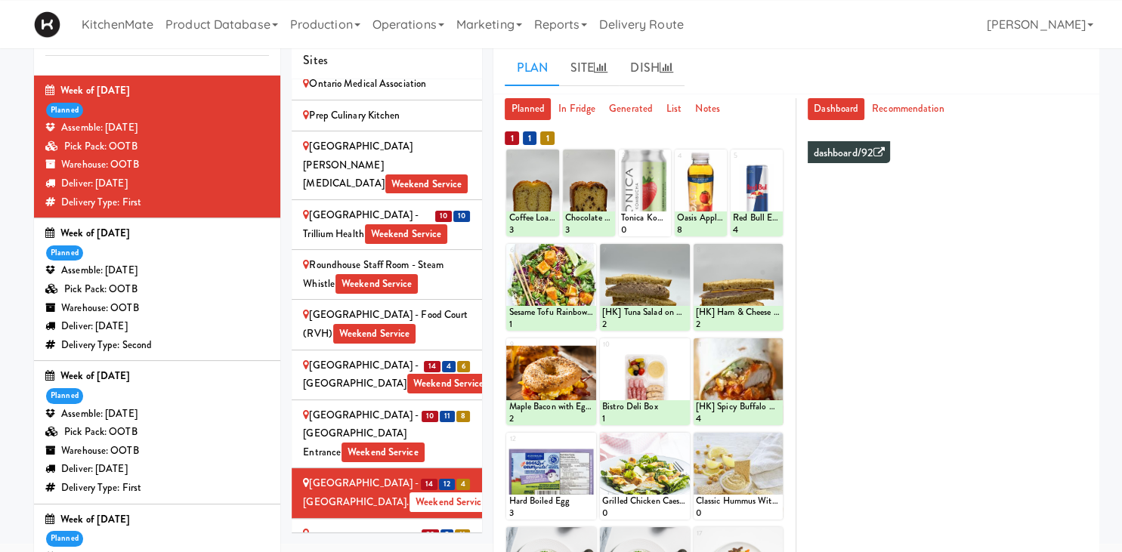
scroll to position [2978, 0]
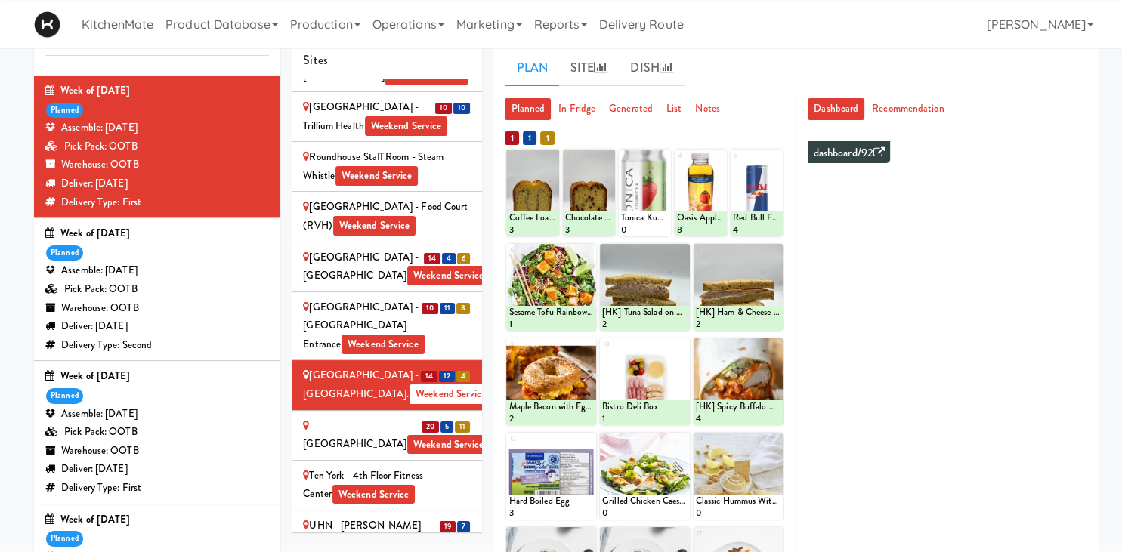
click at [467, 411] on li "20 5 11 St. Joseph's Health Centre Weekend Service" at bounding box center [387, 436] width 190 height 50
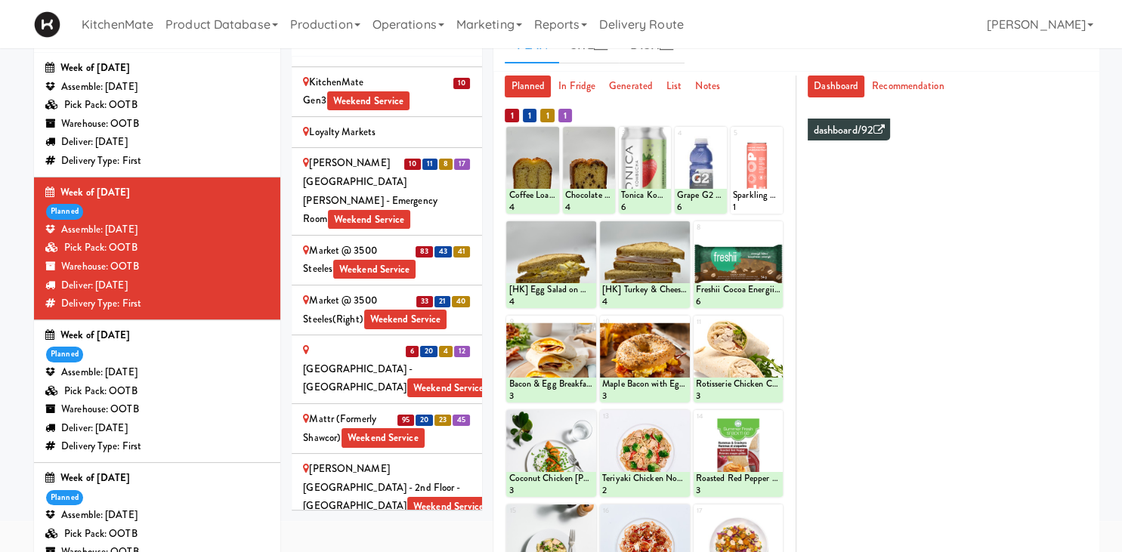
scroll to position [2423, 0]
click at [349, 410] on div "Mattr (formerly Shawcor) Weekend Service" at bounding box center [387, 428] width 168 height 37
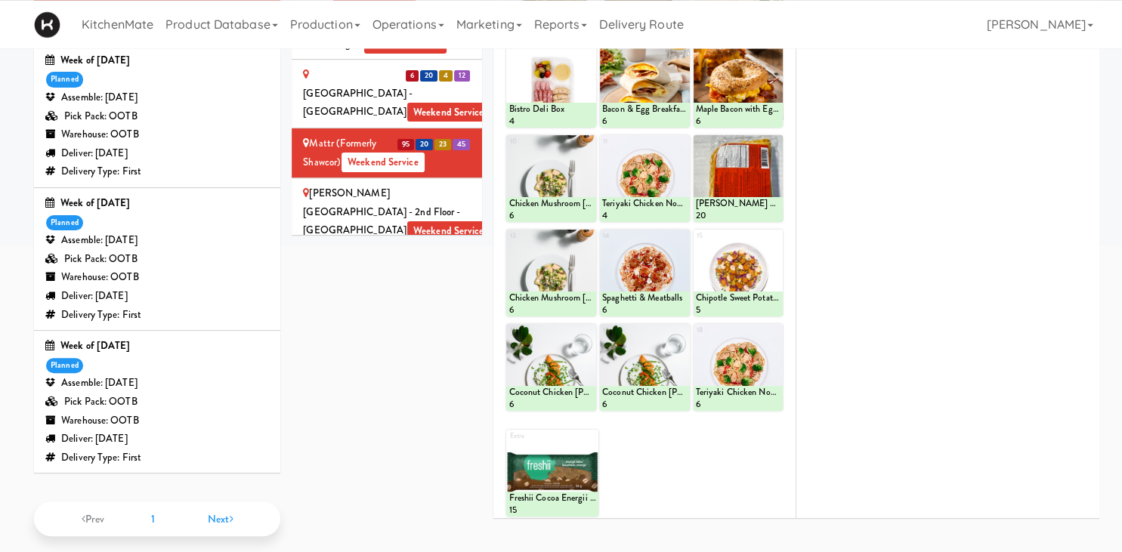
scroll to position [0, 0]
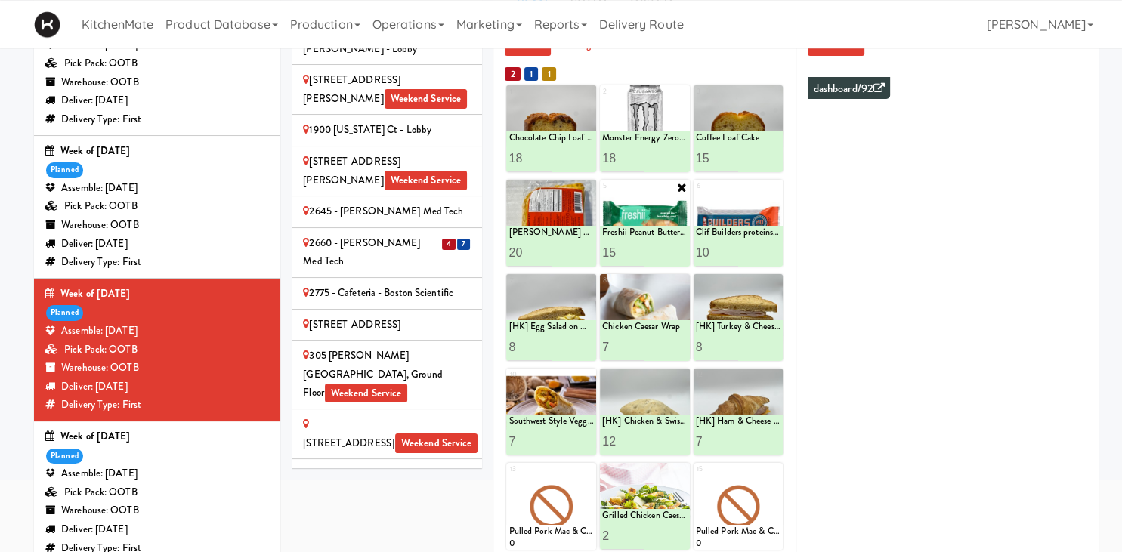
scroll to position [2110, 0]
